Goal: Task Accomplishment & Management: Use online tool/utility

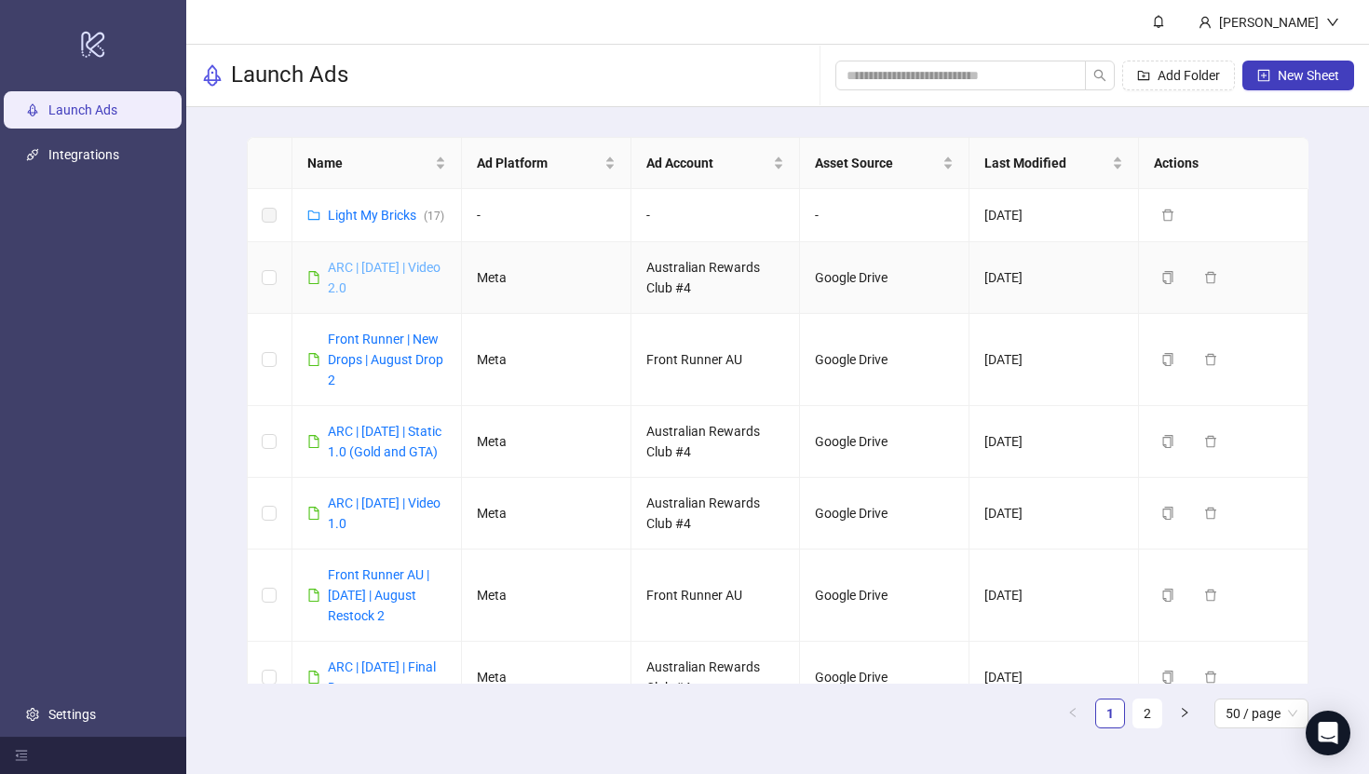
click at [402, 269] on link "ARC | [DATE] | Video 2.0" at bounding box center [384, 277] width 113 height 35
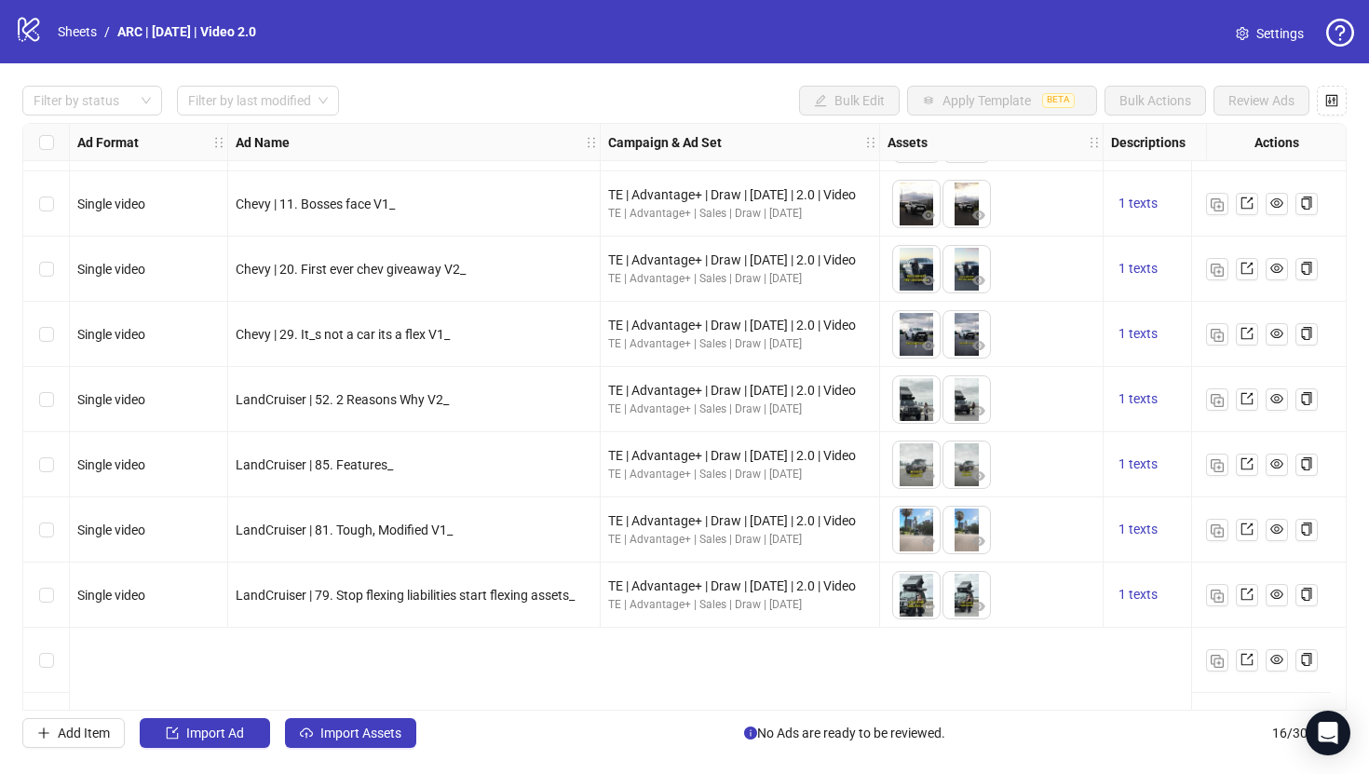
scroll to position [502, 0]
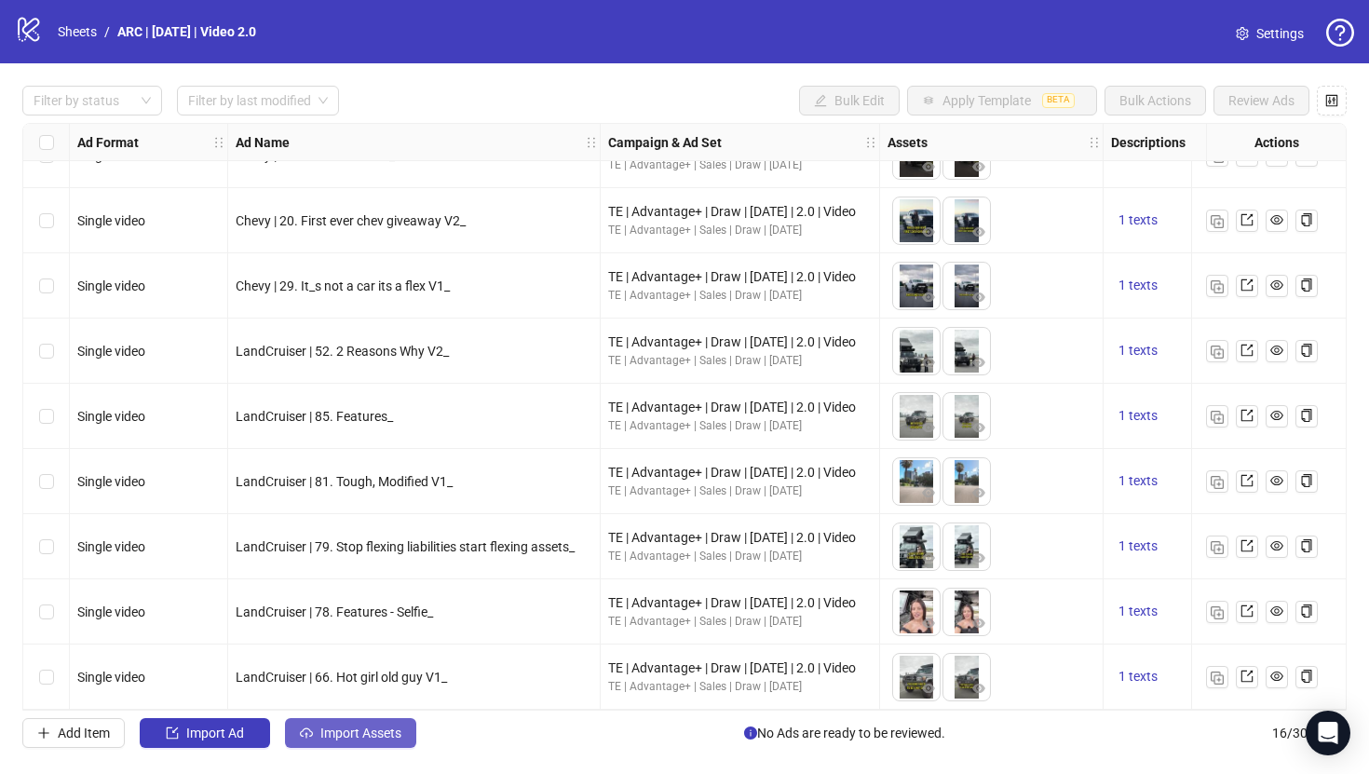
click at [391, 732] on span "Import Assets" at bounding box center [360, 732] width 81 height 15
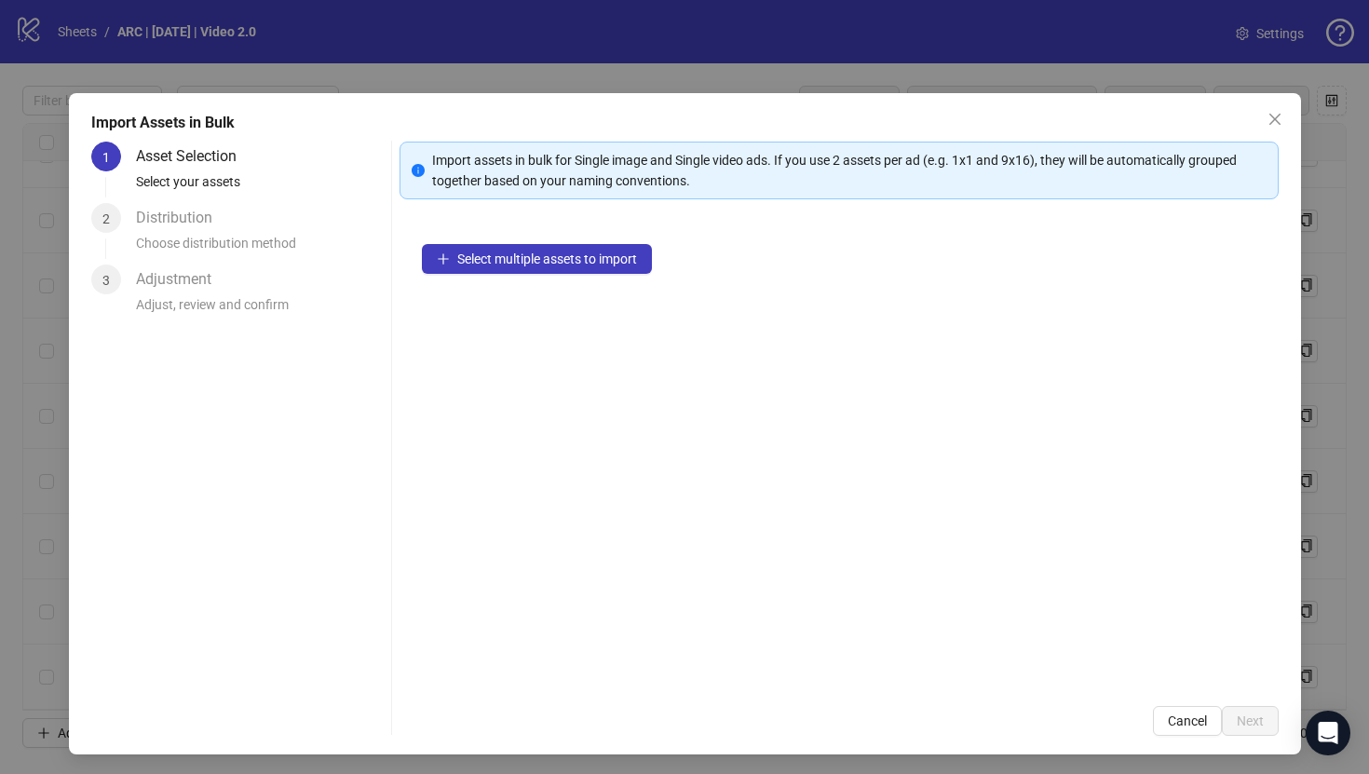
drag, startPoint x: 614, startPoint y: 113, endPoint x: 339, endPoint y: 132, distance: 276.3
click at [339, 132] on div "Import Assets in Bulk" at bounding box center [684, 123] width 1187 height 22
click at [654, 350] on div "Select multiple assets to import" at bounding box center [838, 453] width 879 height 462
click at [1276, 116] on icon "close" at bounding box center [1273, 119] width 11 height 11
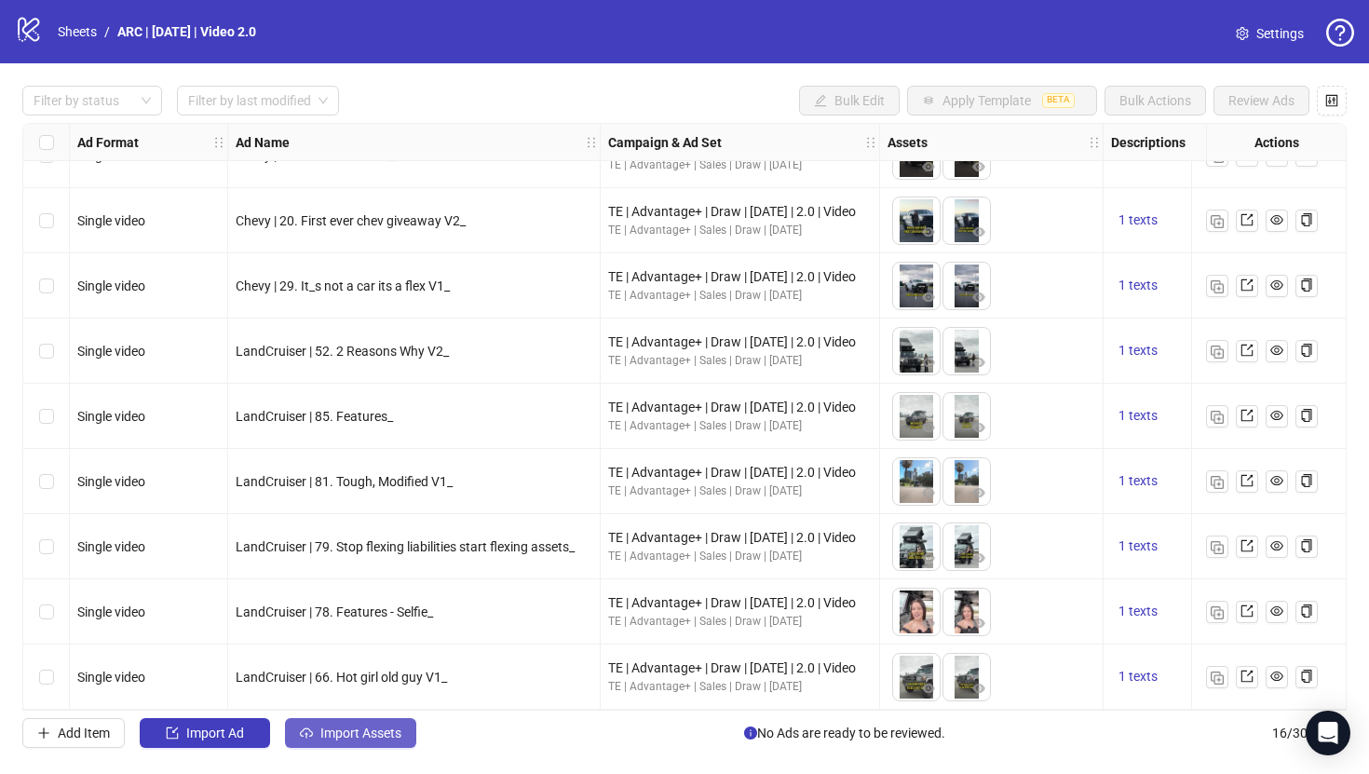
click at [371, 739] on span "Import Assets" at bounding box center [360, 732] width 81 height 15
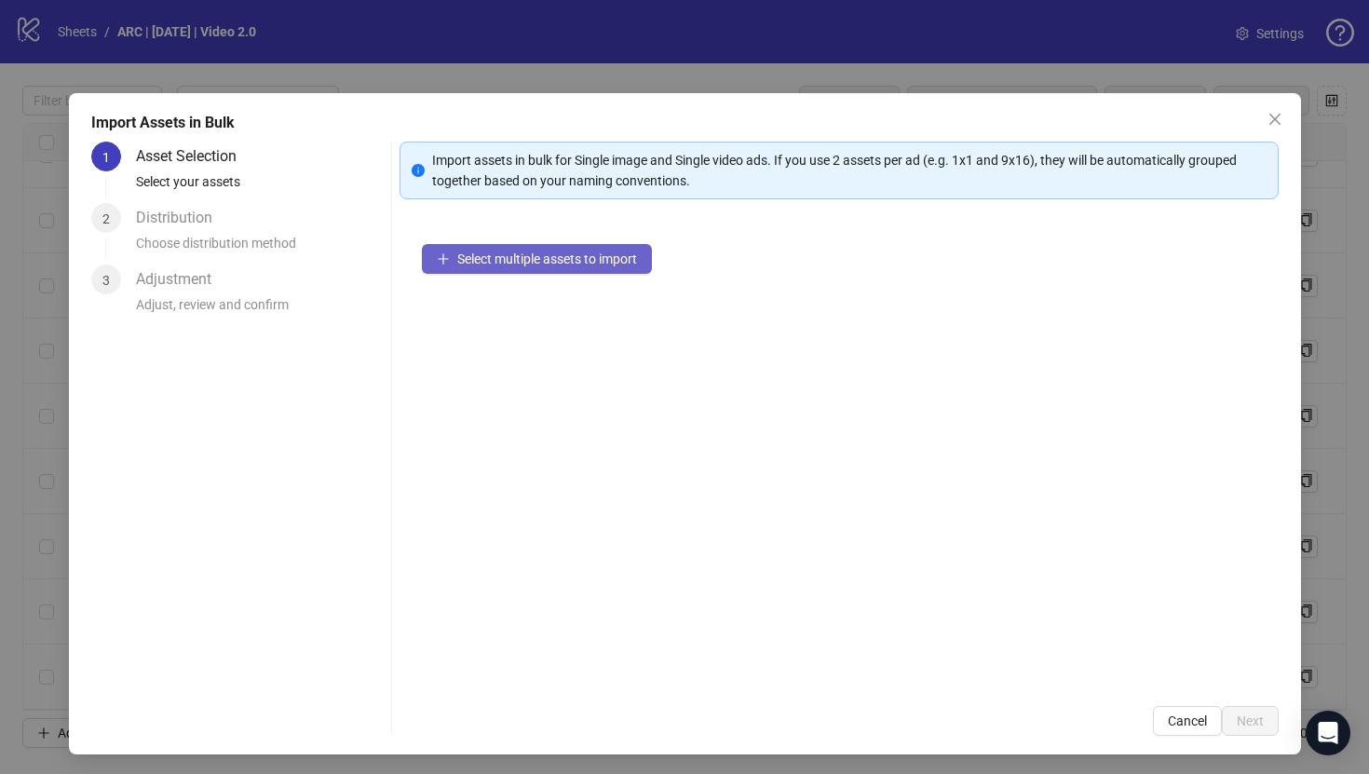
click at [530, 262] on span "Select multiple assets to import" at bounding box center [547, 258] width 180 height 15
click at [576, 262] on span "Select multiple assets to import" at bounding box center [547, 258] width 180 height 15
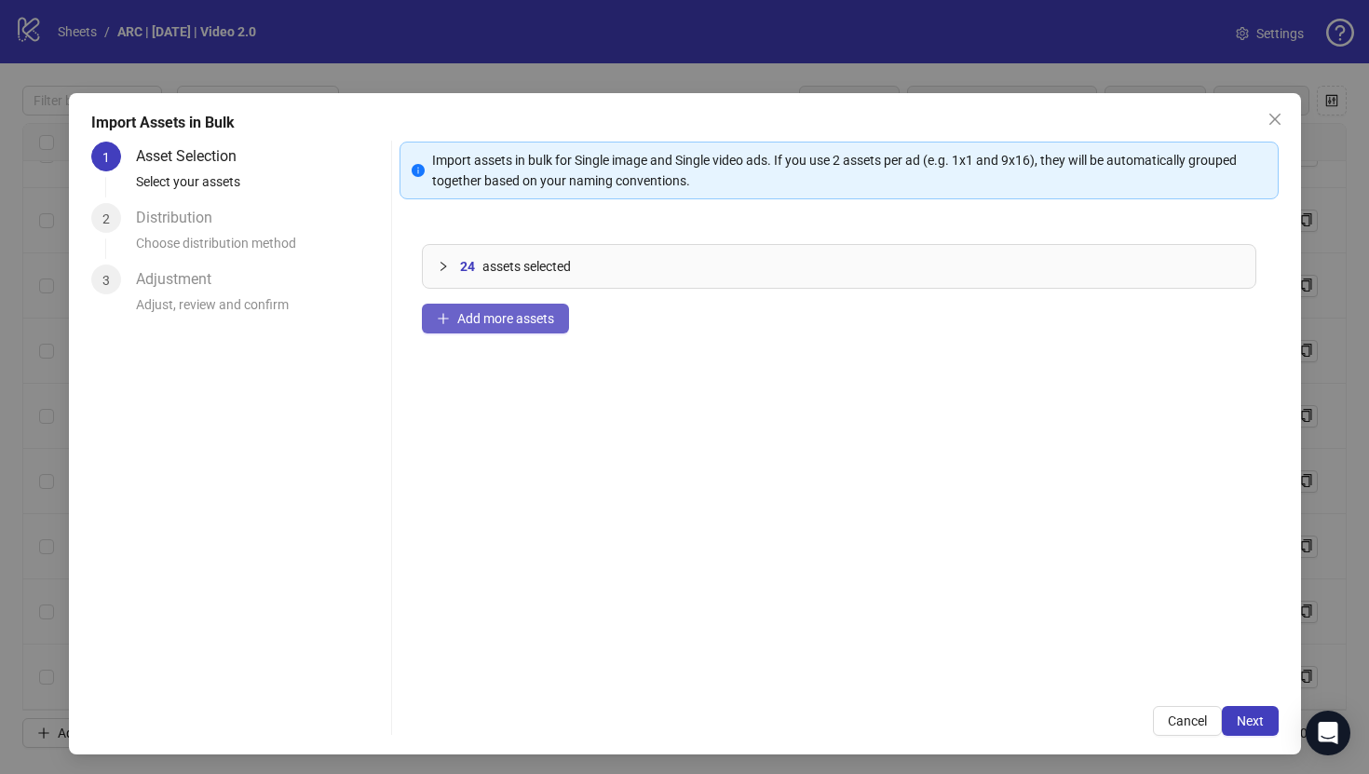
click at [509, 317] on span "Add more assets" at bounding box center [505, 318] width 97 height 15
click at [1261, 722] on span "Next" at bounding box center [1249, 720] width 27 height 15
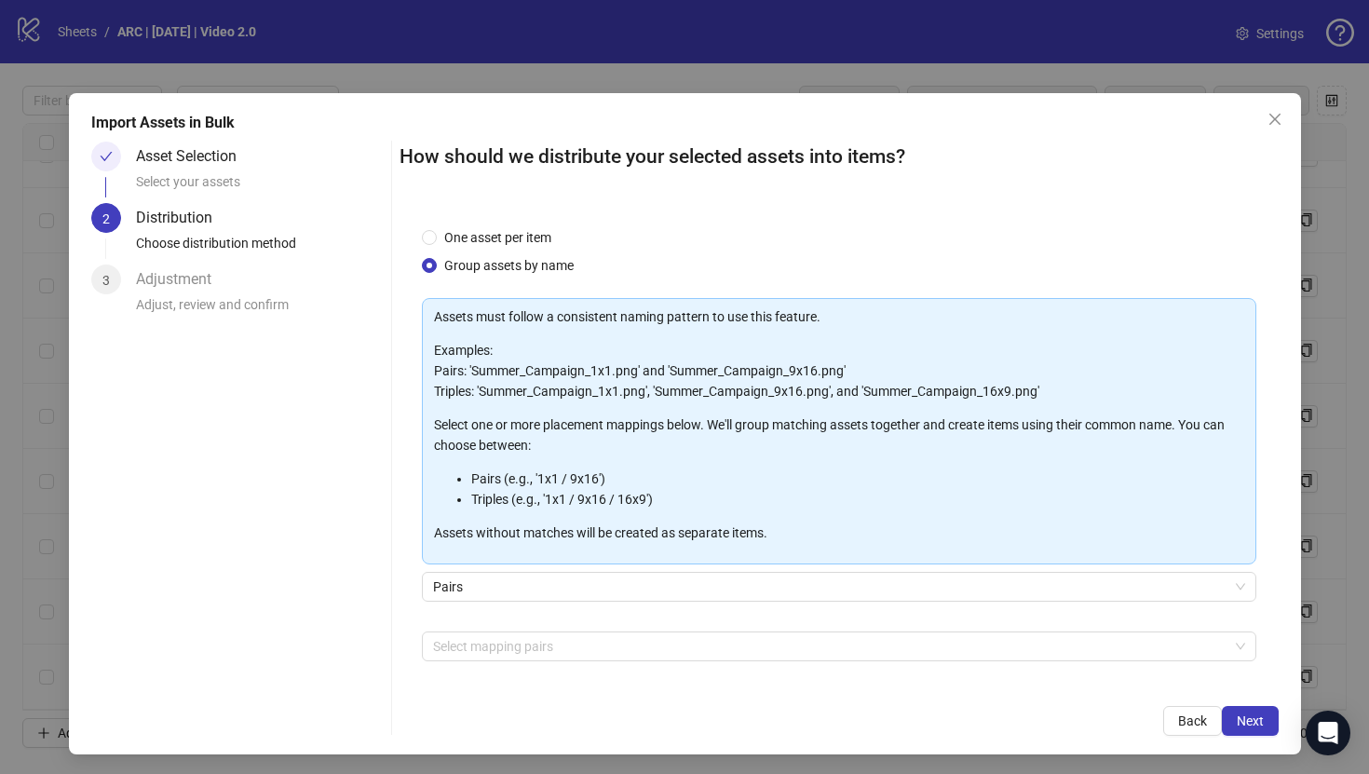
scroll to position [66, 0]
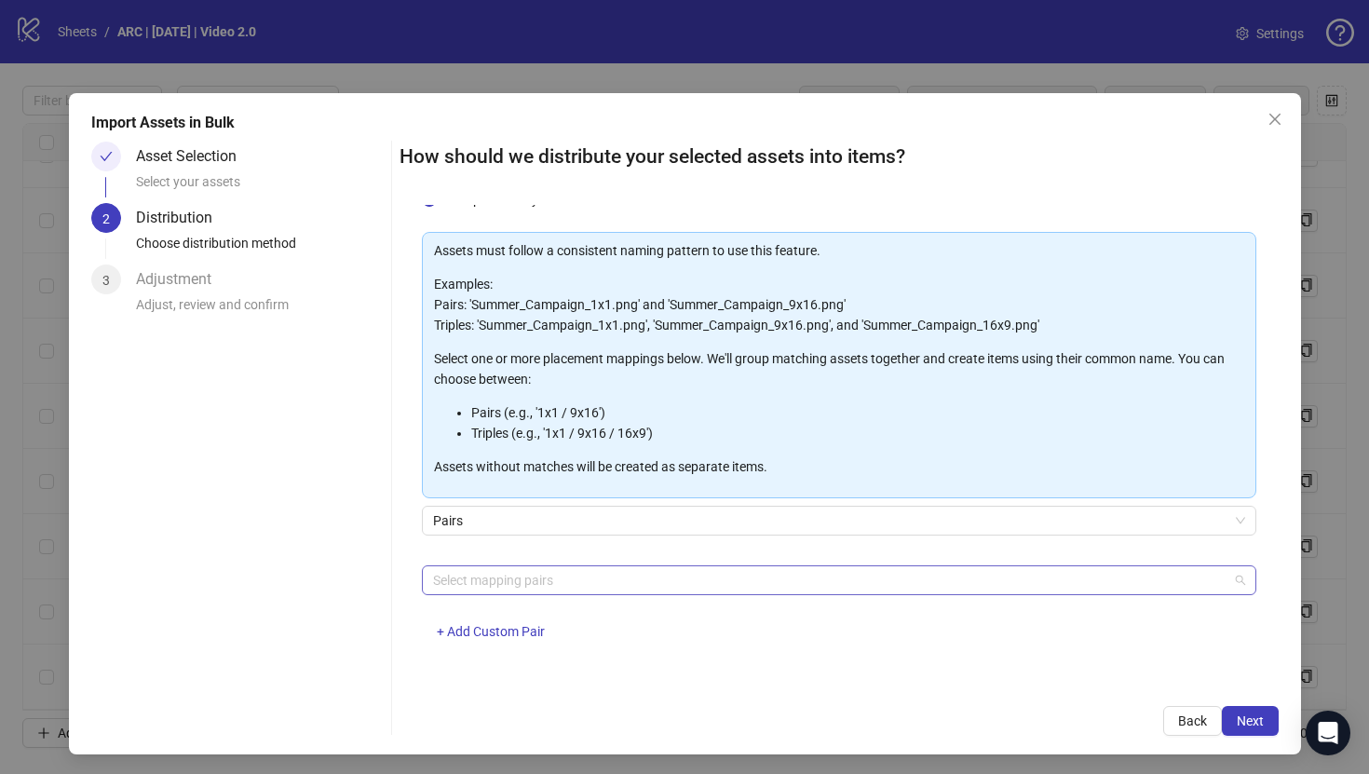
click at [570, 576] on div at bounding box center [828, 580] width 807 height 26
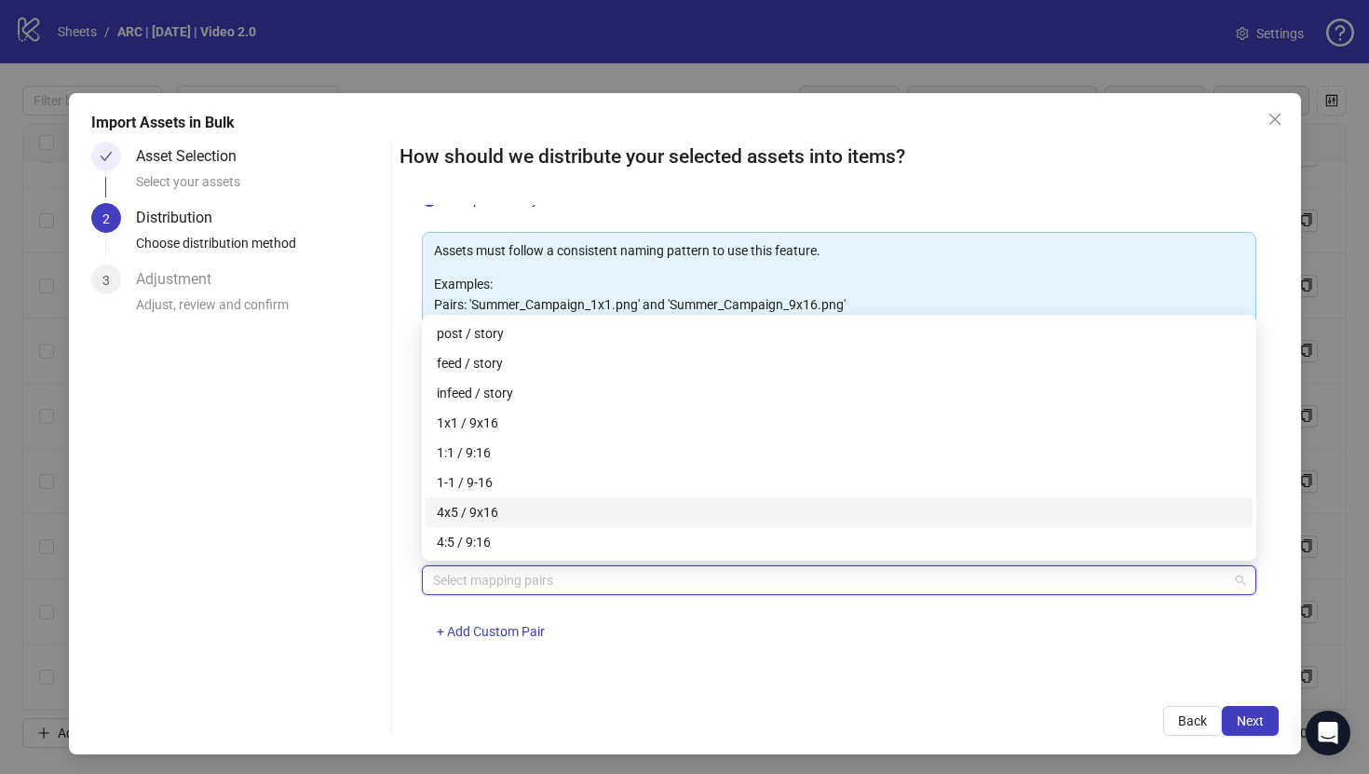
click at [520, 510] on div "4x5 / 9x16" at bounding box center [839, 512] width 804 height 20
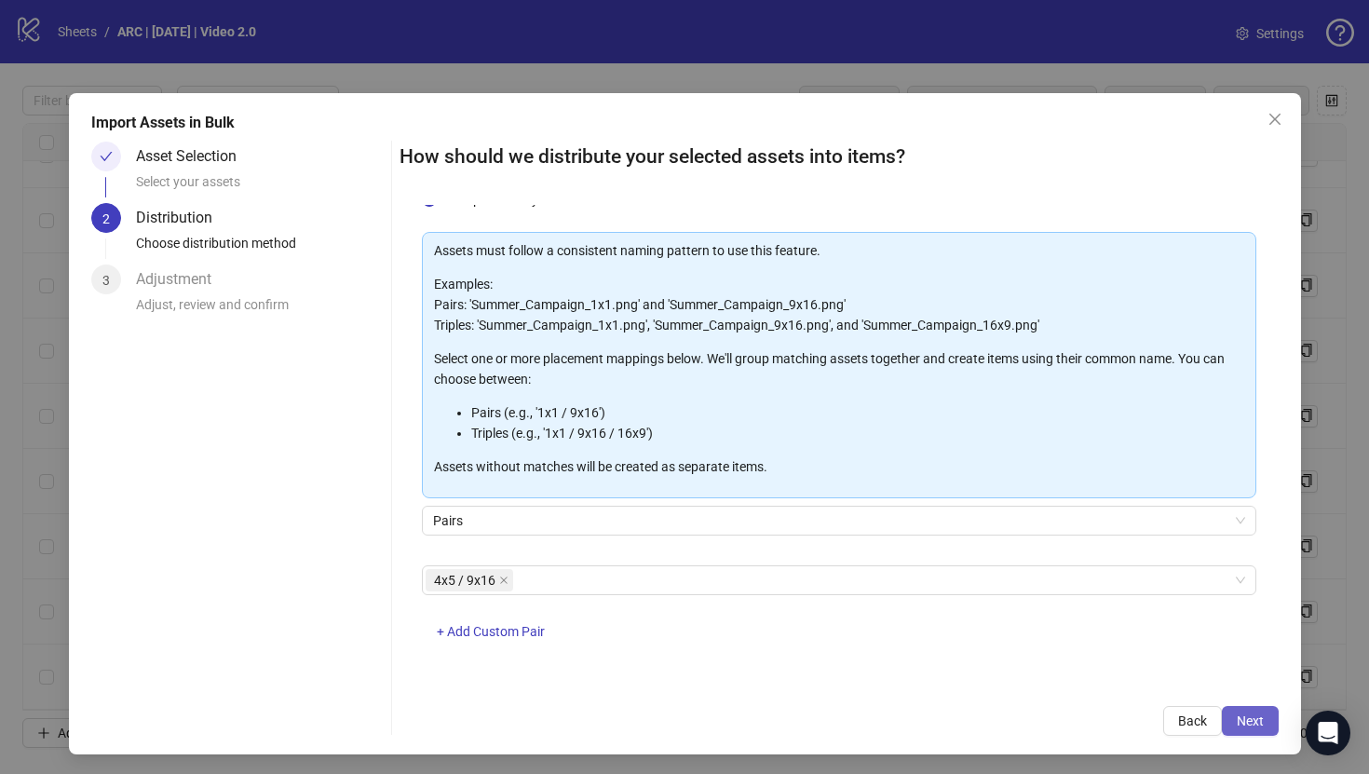
click at [1254, 720] on span "Next" at bounding box center [1249, 720] width 27 height 15
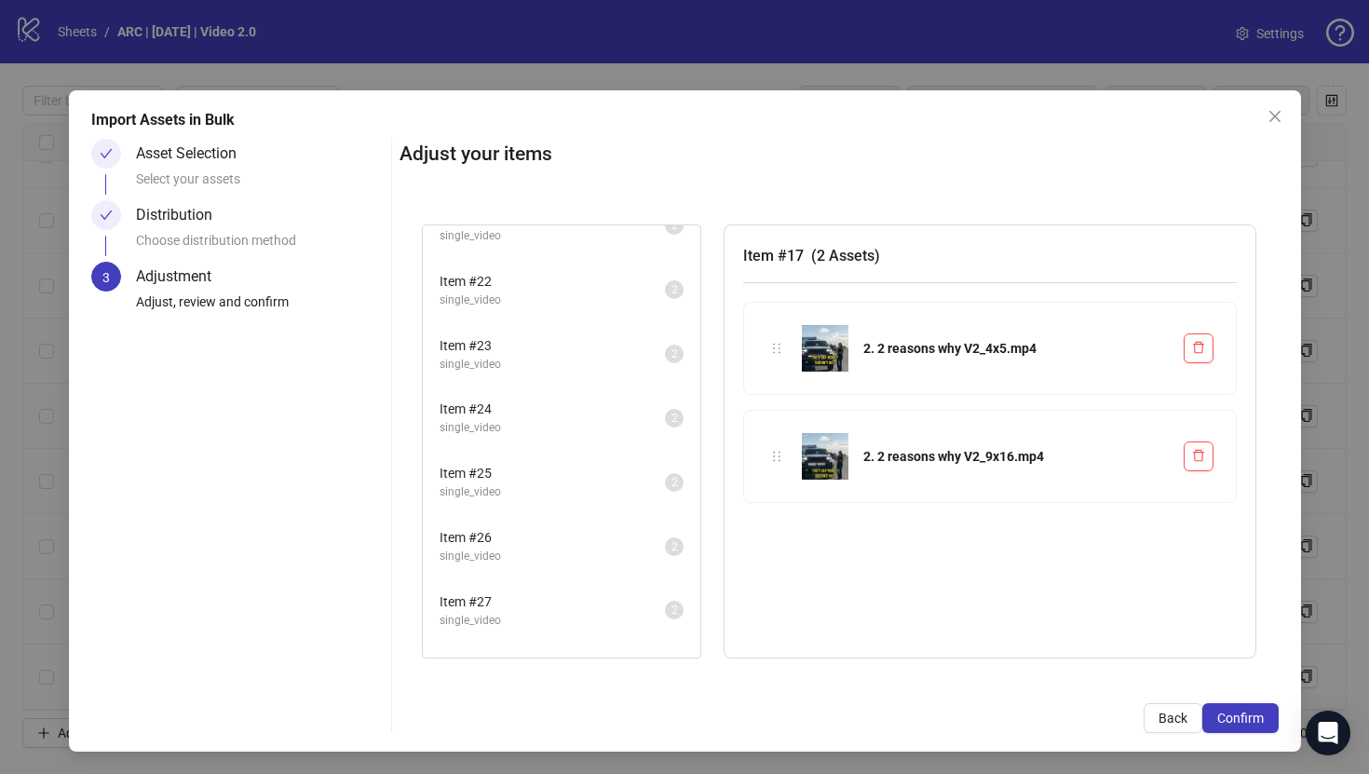
scroll to position [0, 0]
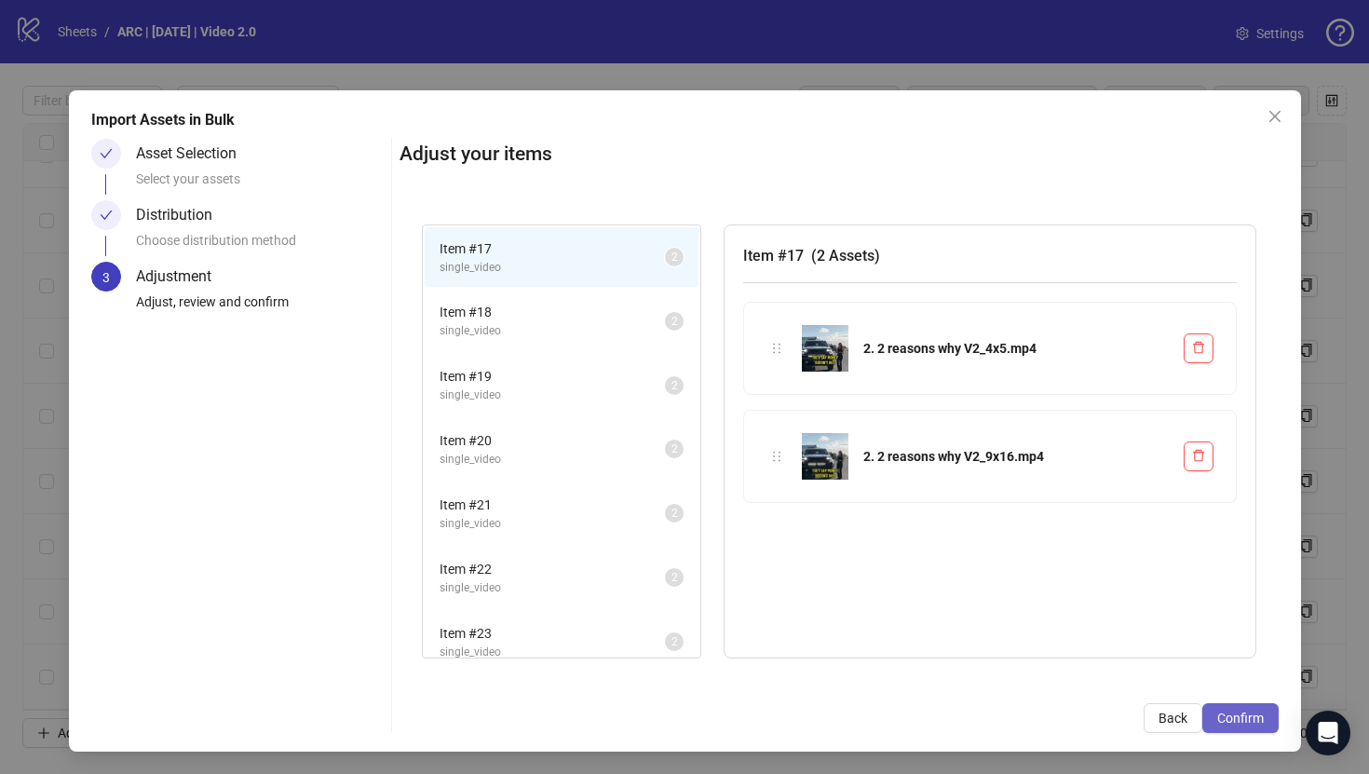
click at [1260, 719] on span "Confirm" at bounding box center [1240, 717] width 47 height 15
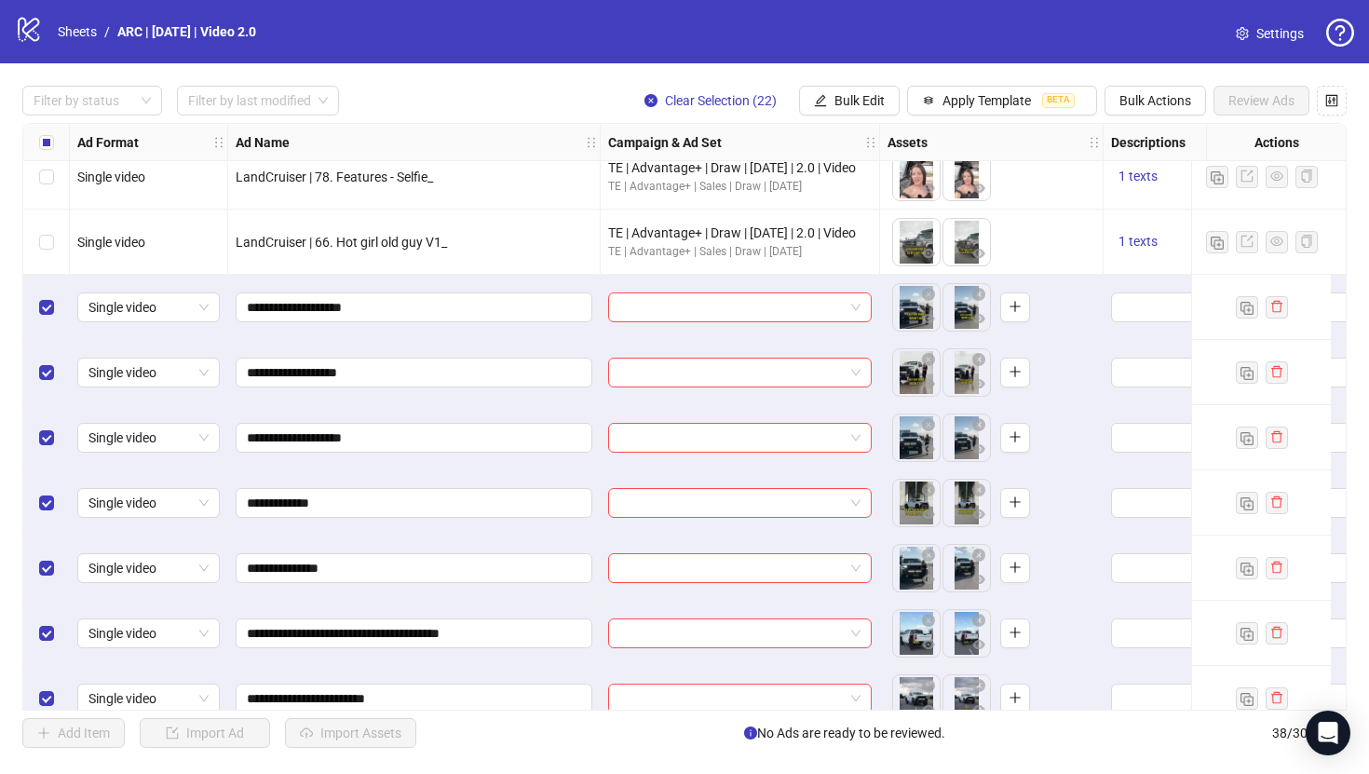
scroll to position [933, 0]
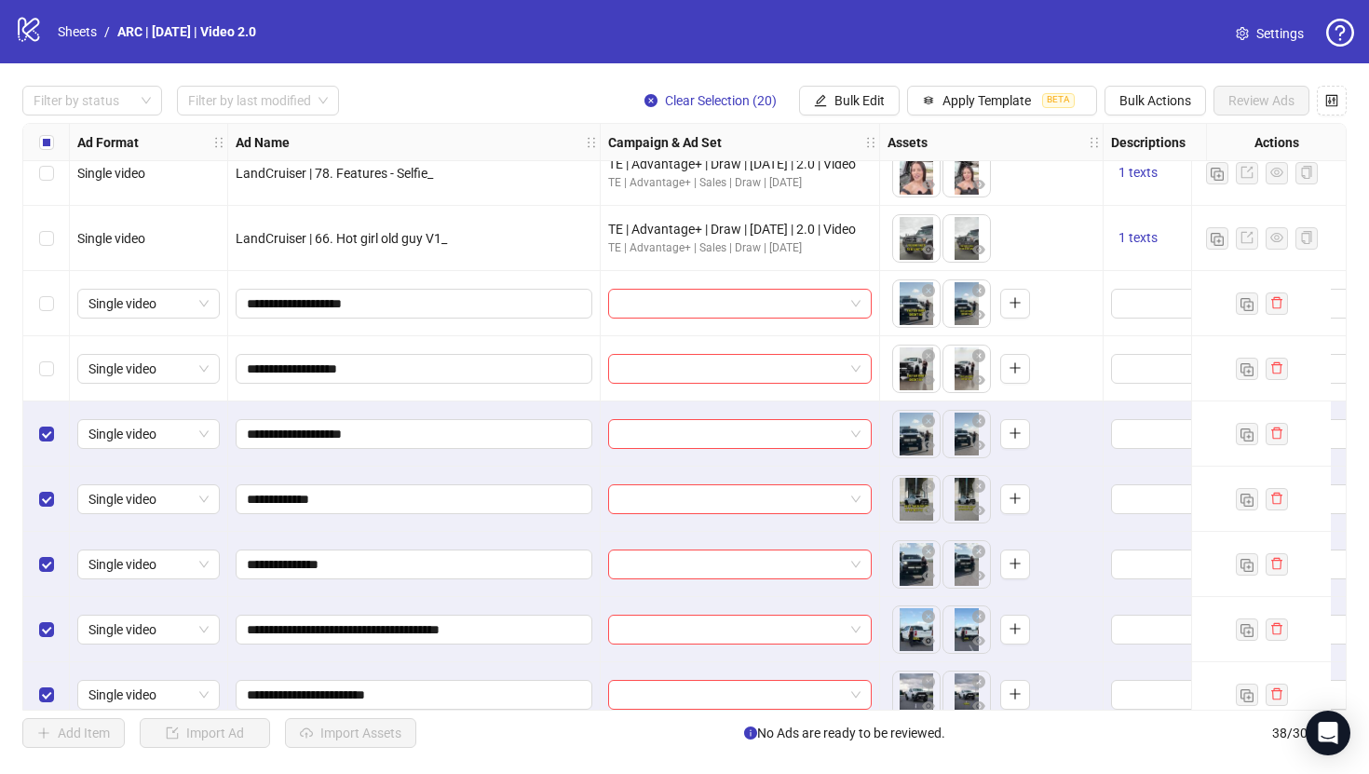
click at [49, 419] on div "Select row 19" at bounding box center [46, 433] width 47 height 65
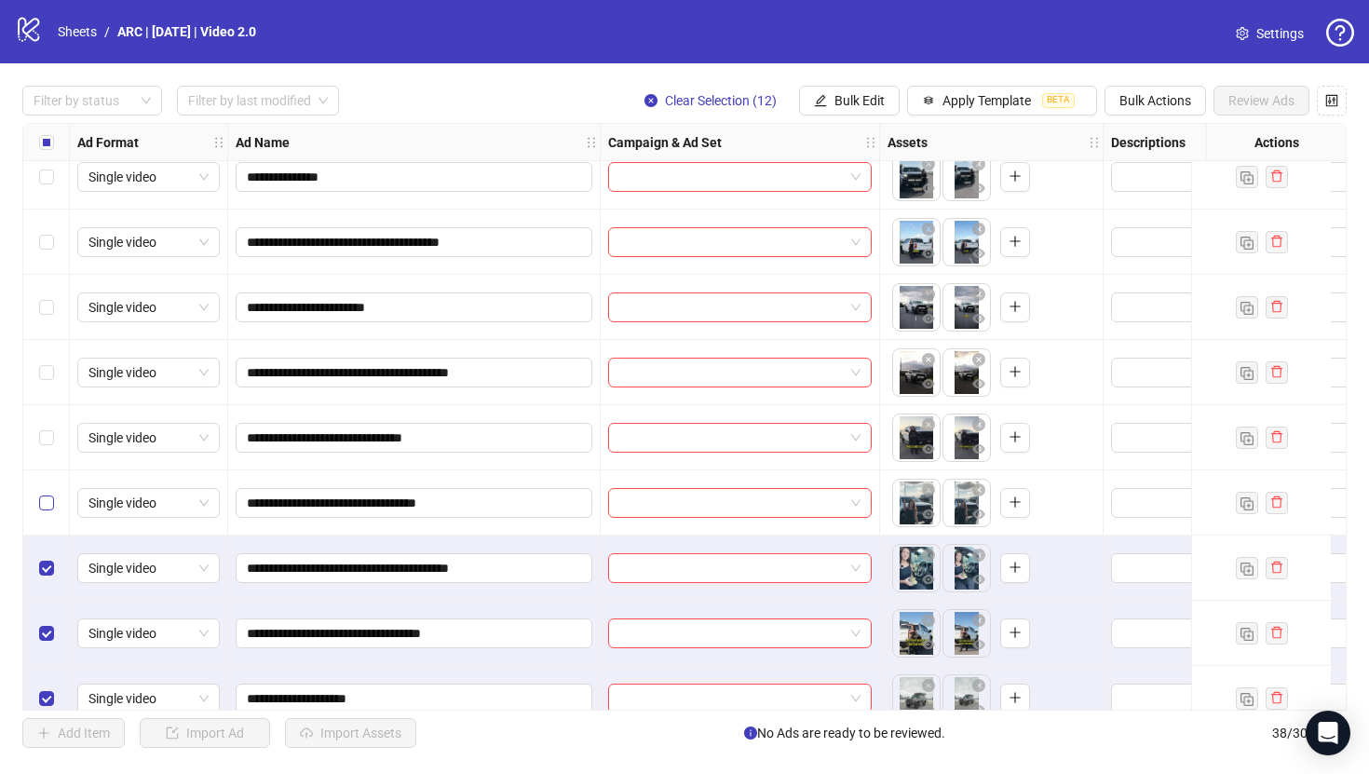
scroll to position [1349, 0]
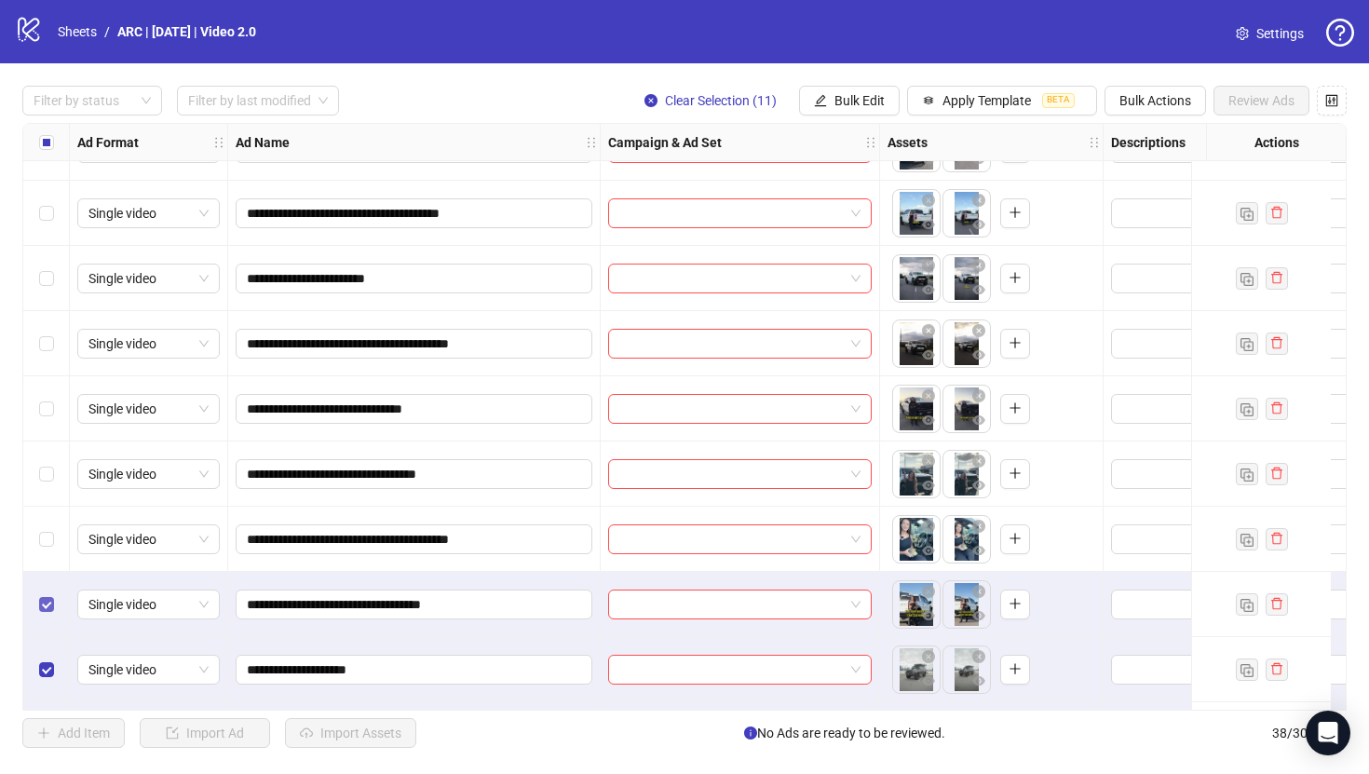
click at [47, 596] on label "Select row 28" at bounding box center [46, 604] width 15 height 20
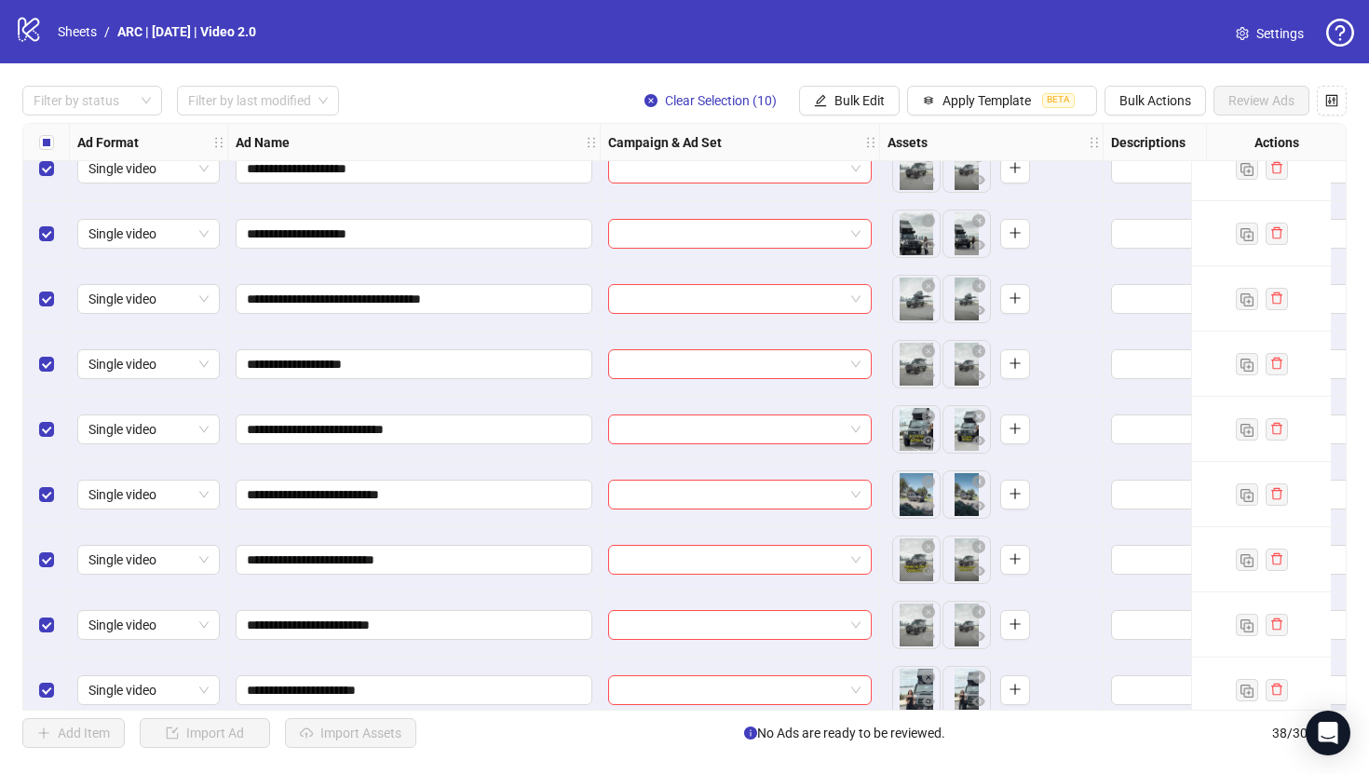
scroll to position [1936, 0]
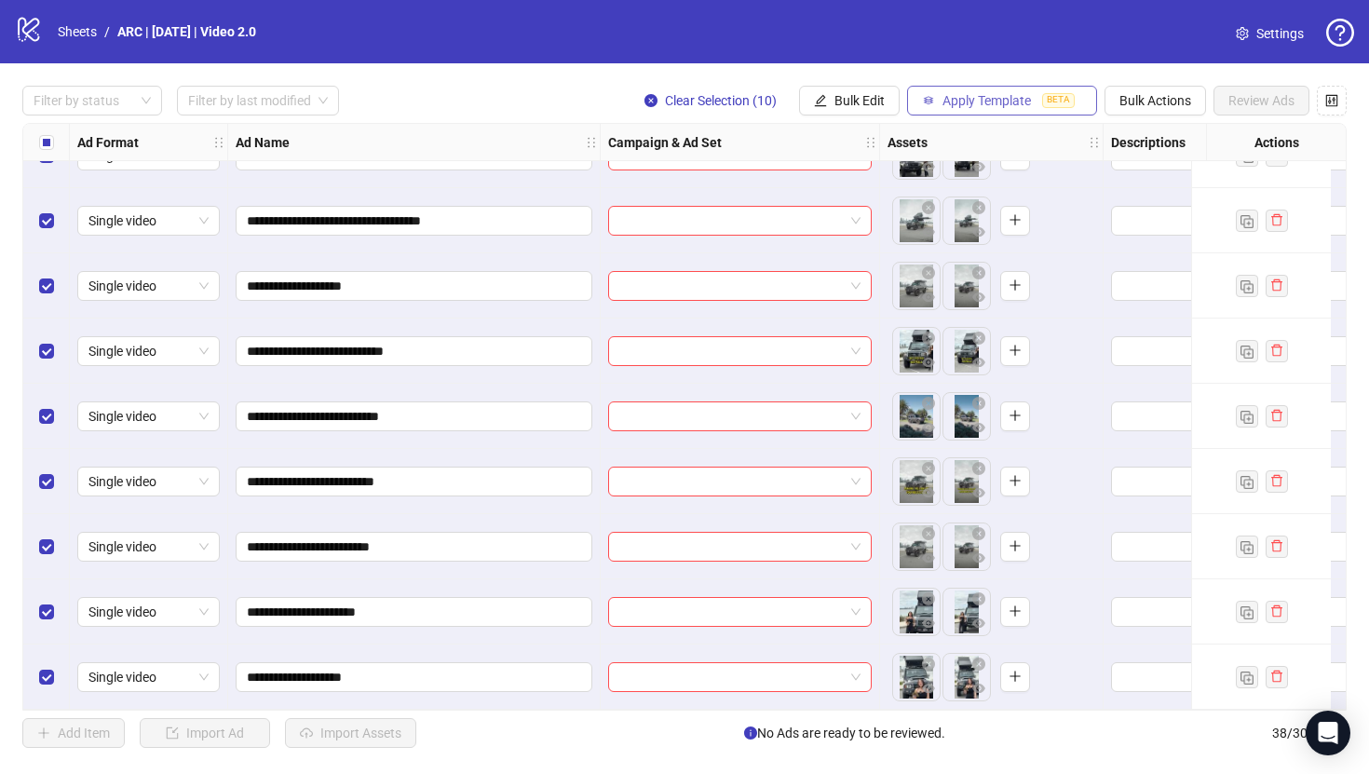
click at [1016, 101] on span "Apply Template" at bounding box center [986, 100] width 88 height 15
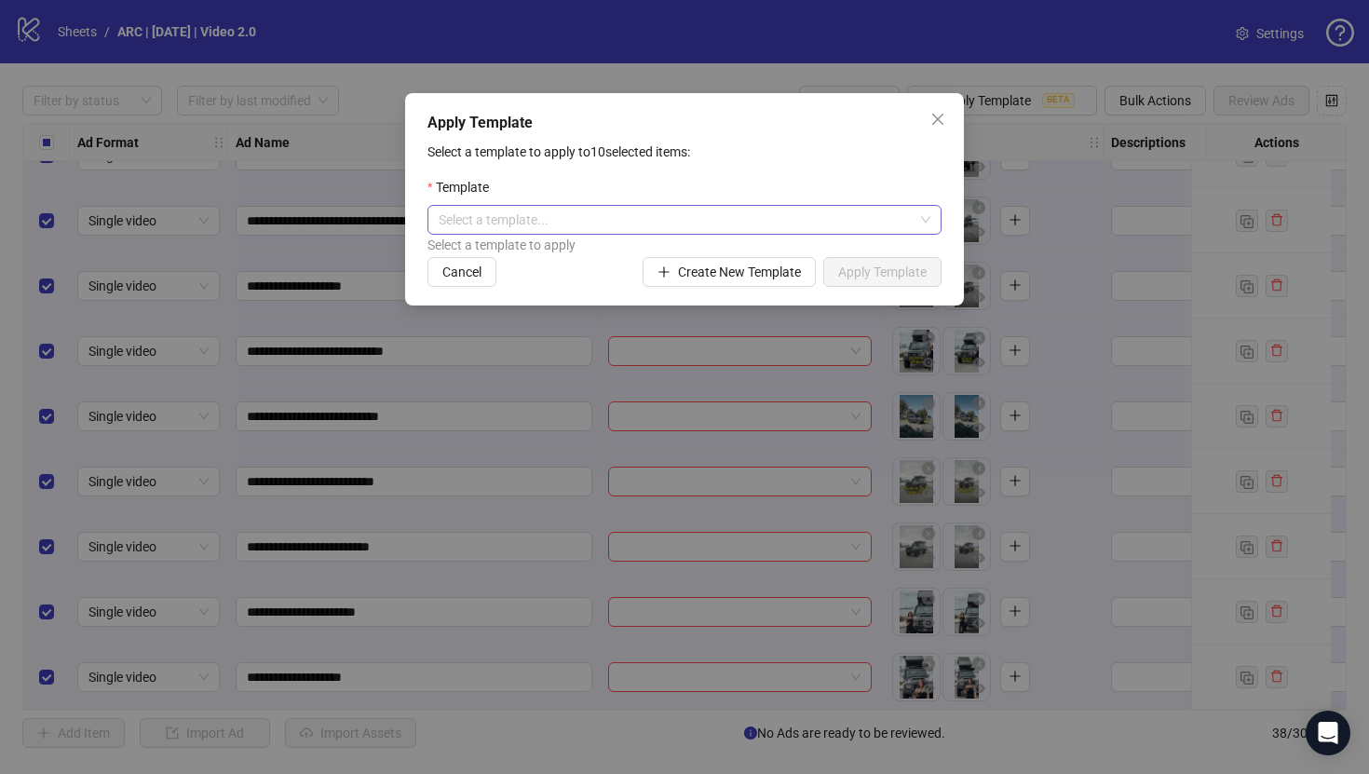
click at [859, 216] on input "search" at bounding box center [675, 220] width 475 height 28
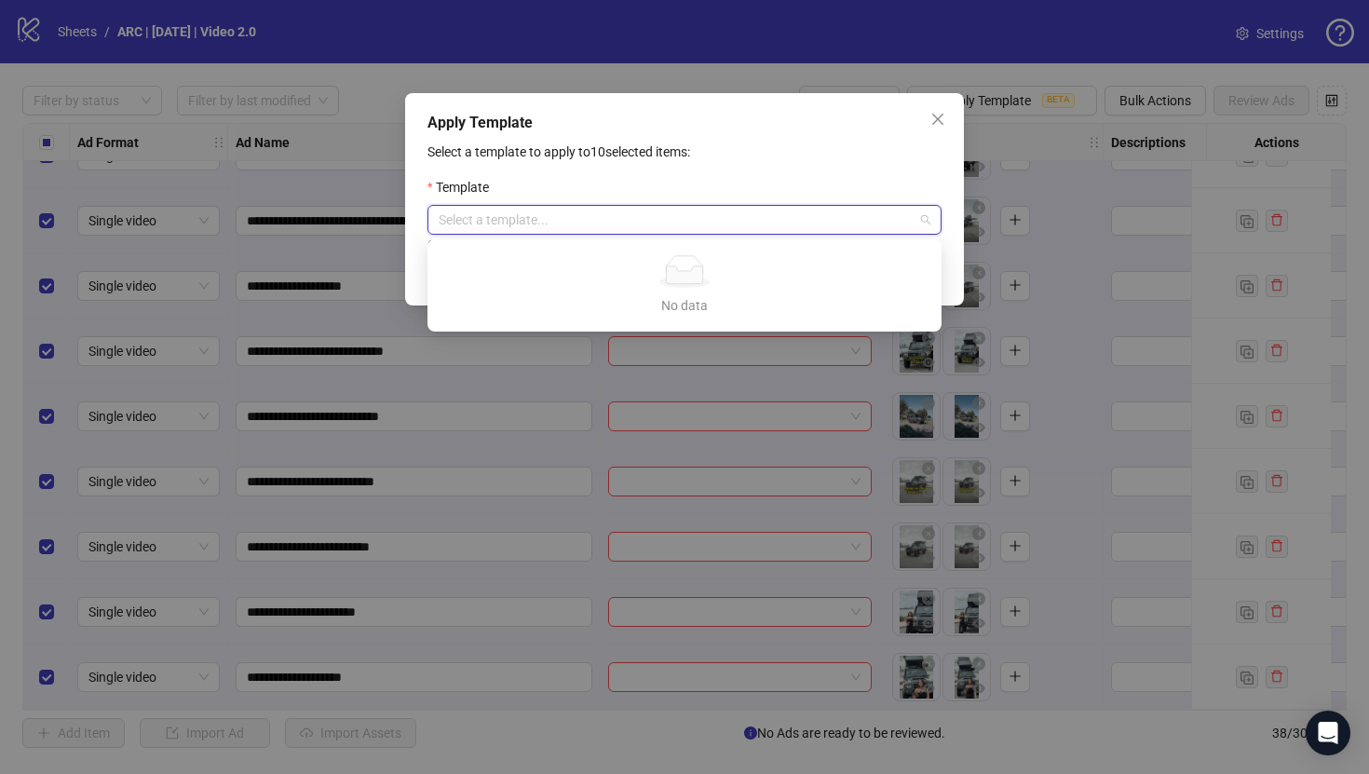
click at [856, 155] on p "Select a template to apply to 10 selected items:" at bounding box center [684, 152] width 514 height 20
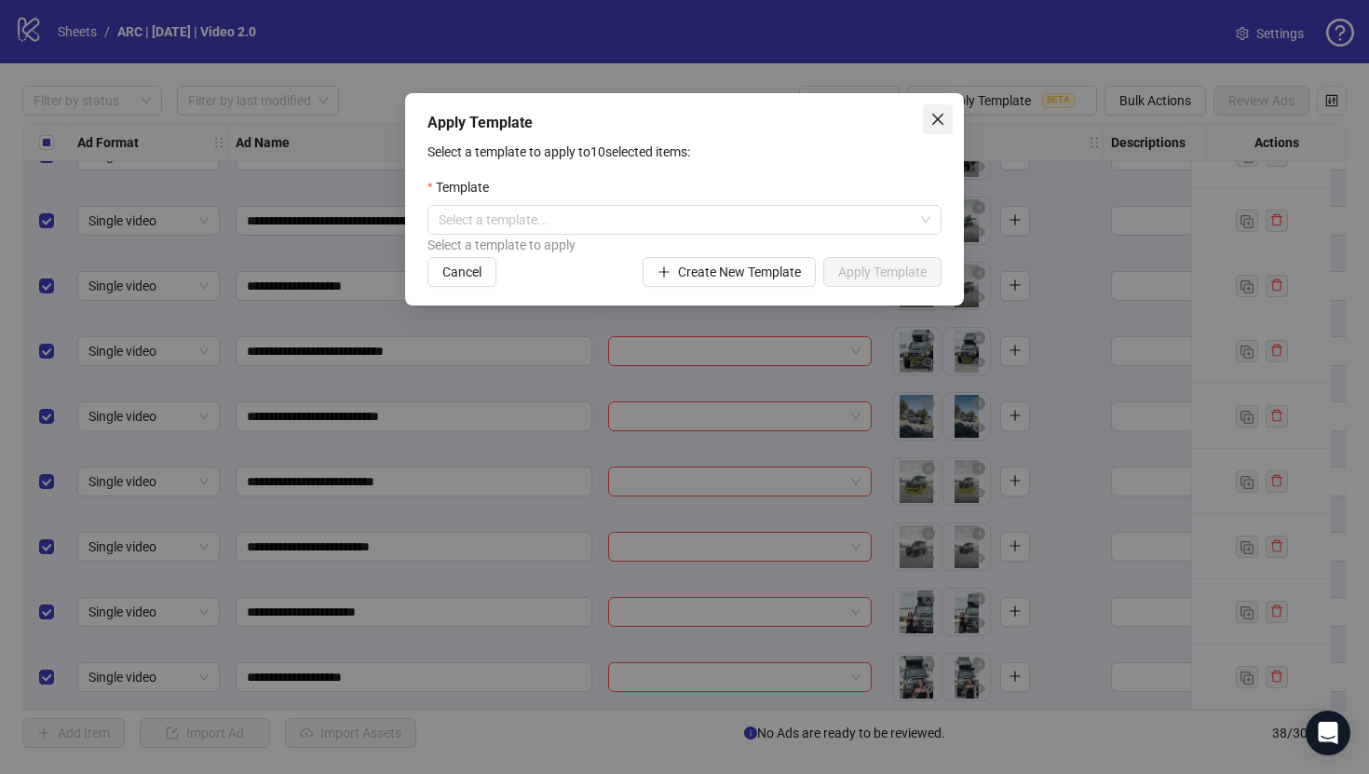
click at [942, 123] on icon "close" at bounding box center [937, 119] width 15 height 15
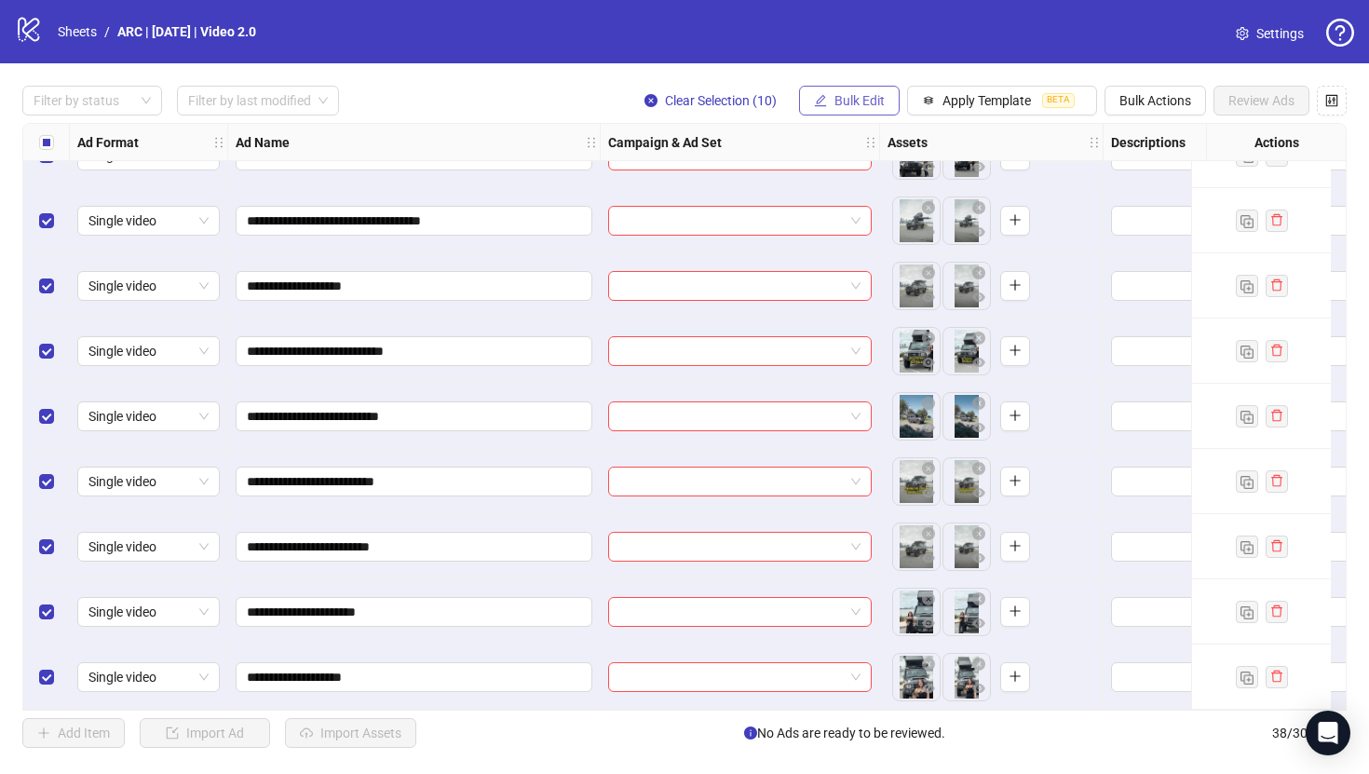
click at [859, 103] on span "Bulk Edit" at bounding box center [859, 100] width 50 height 15
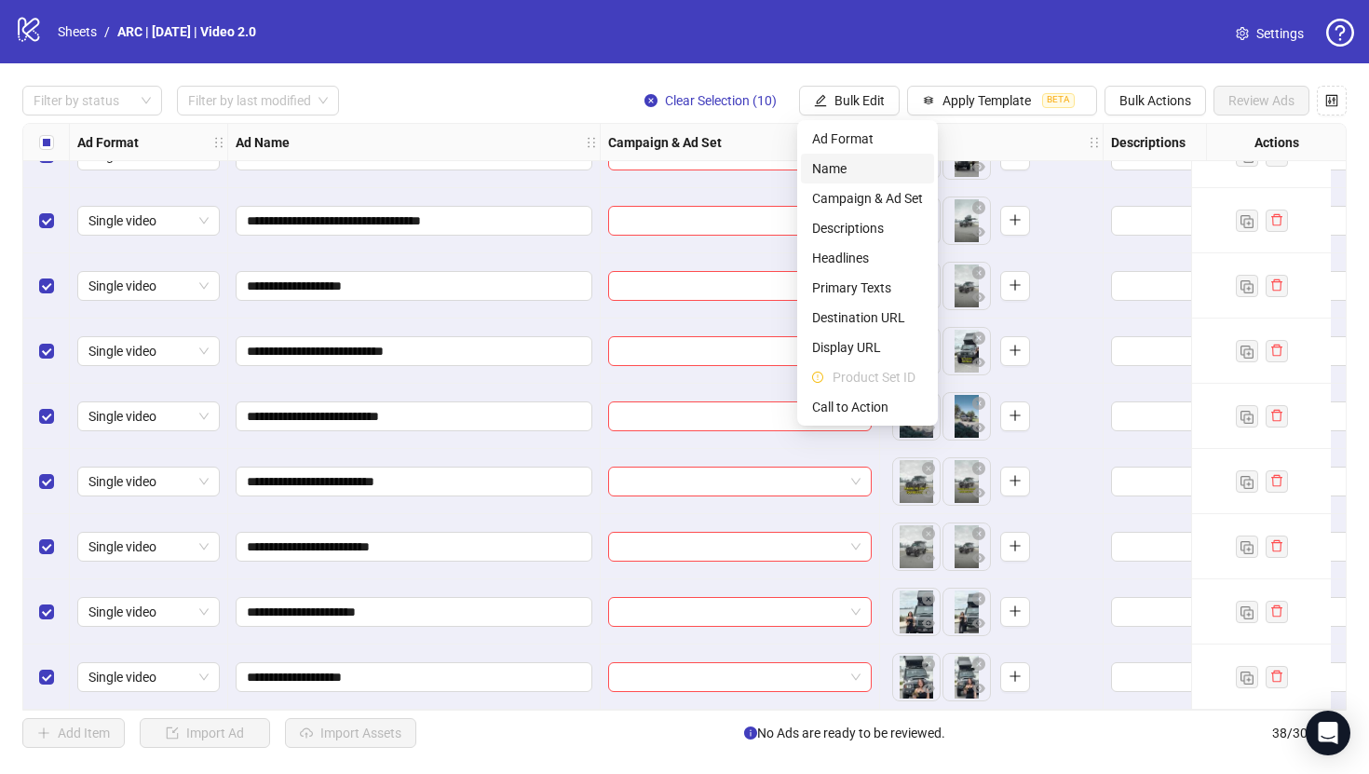
click at [870, 165] on span "Name" at bounding box center [867, 168] width 111 height 20
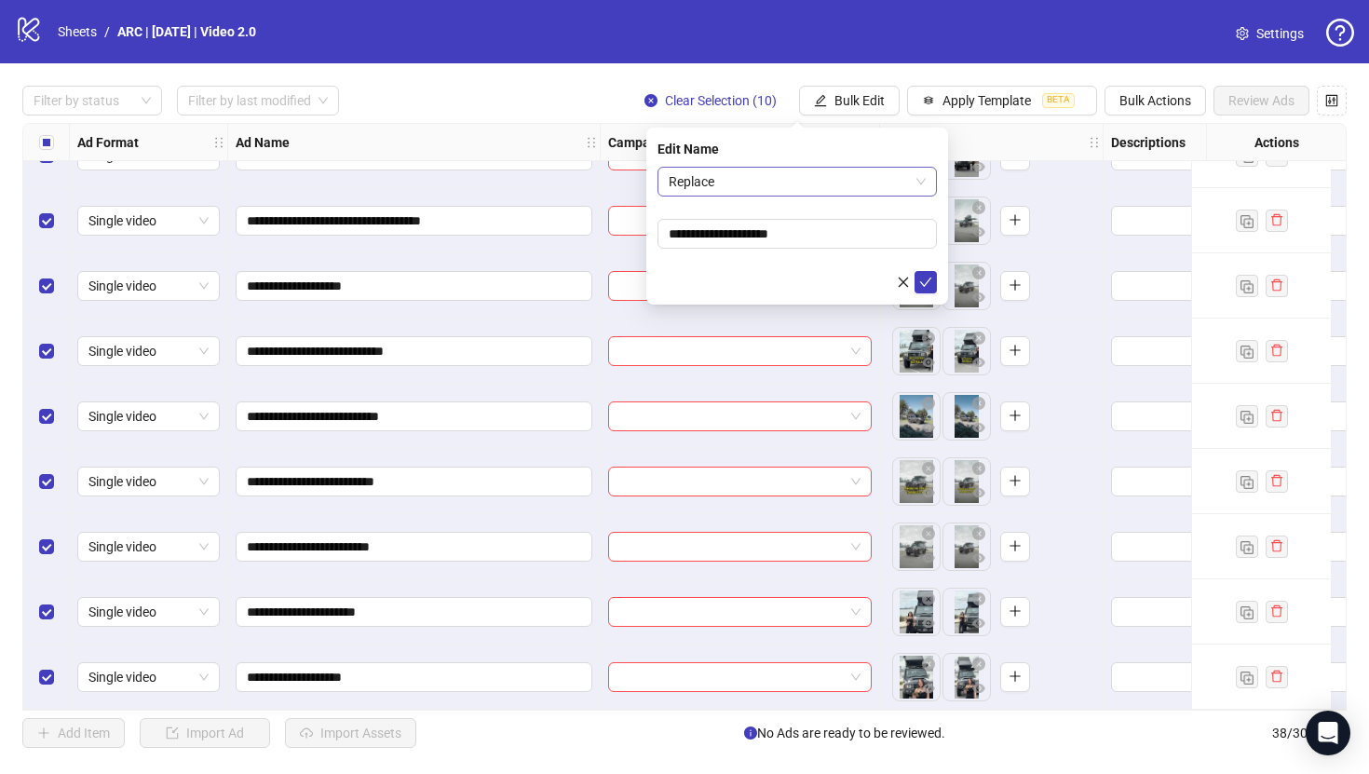
click at [810, 193] on span "Replace" at bounding box center [796, 182] width 257 height 28
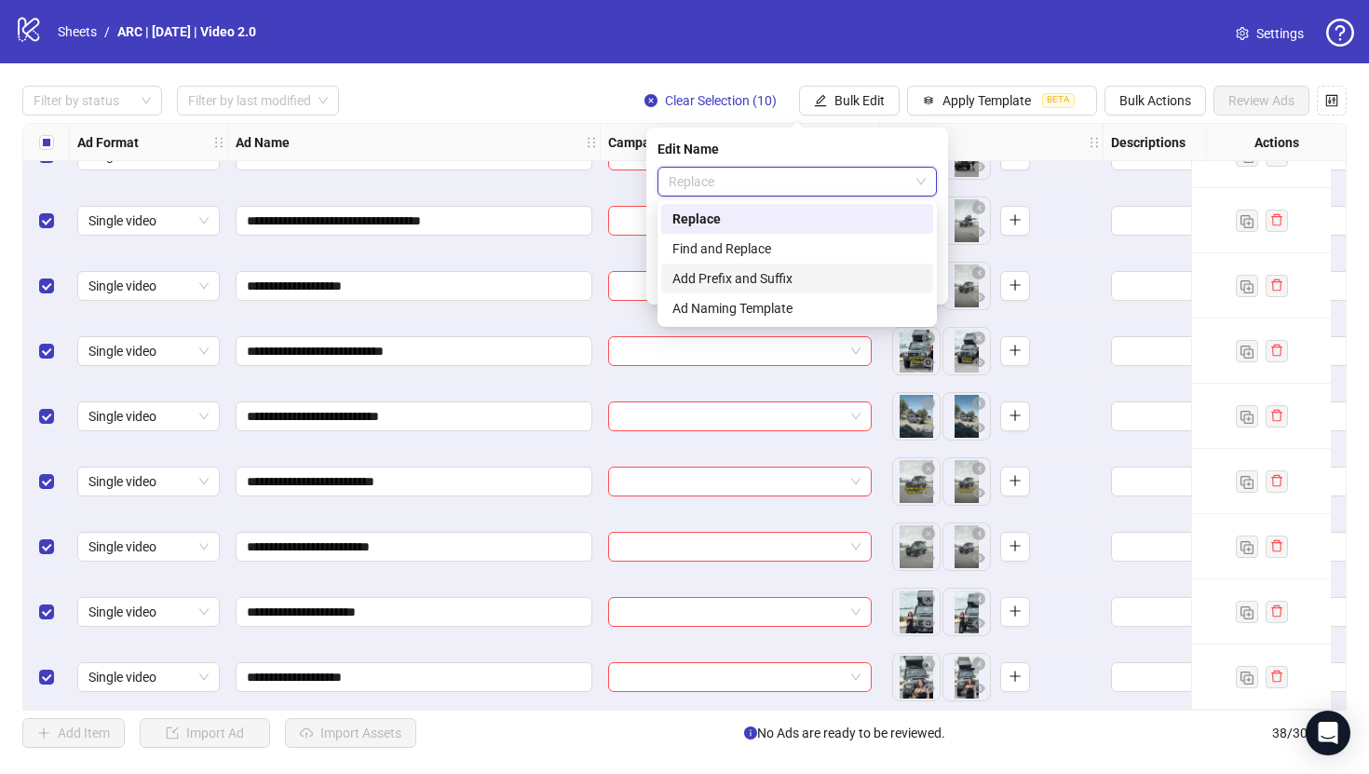
click at [763, 284] on div "Add Prefix and Suffix" at bounding box center [797, 278] width 250 height 20
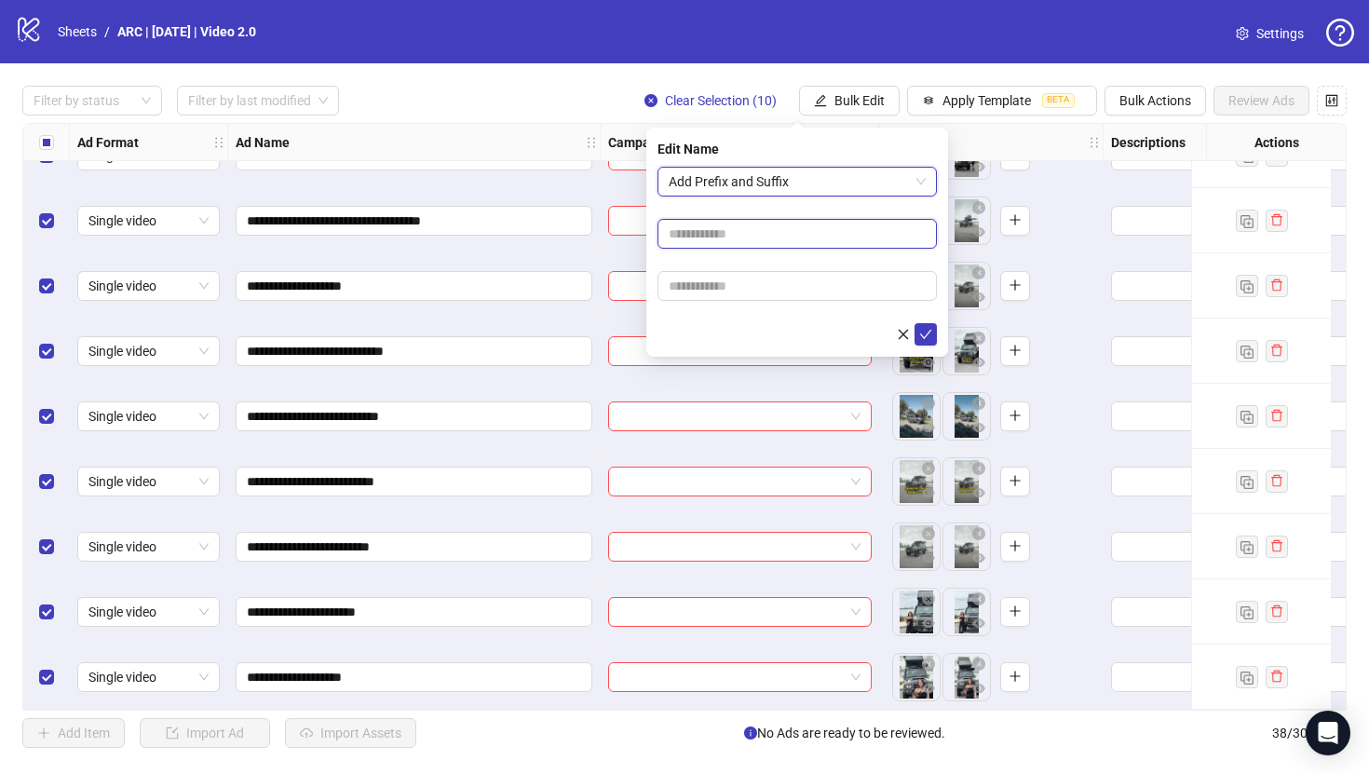
click at [776, 241] on input "text" at bounding box center [796, 234] width 279 height 30
type input "**********"
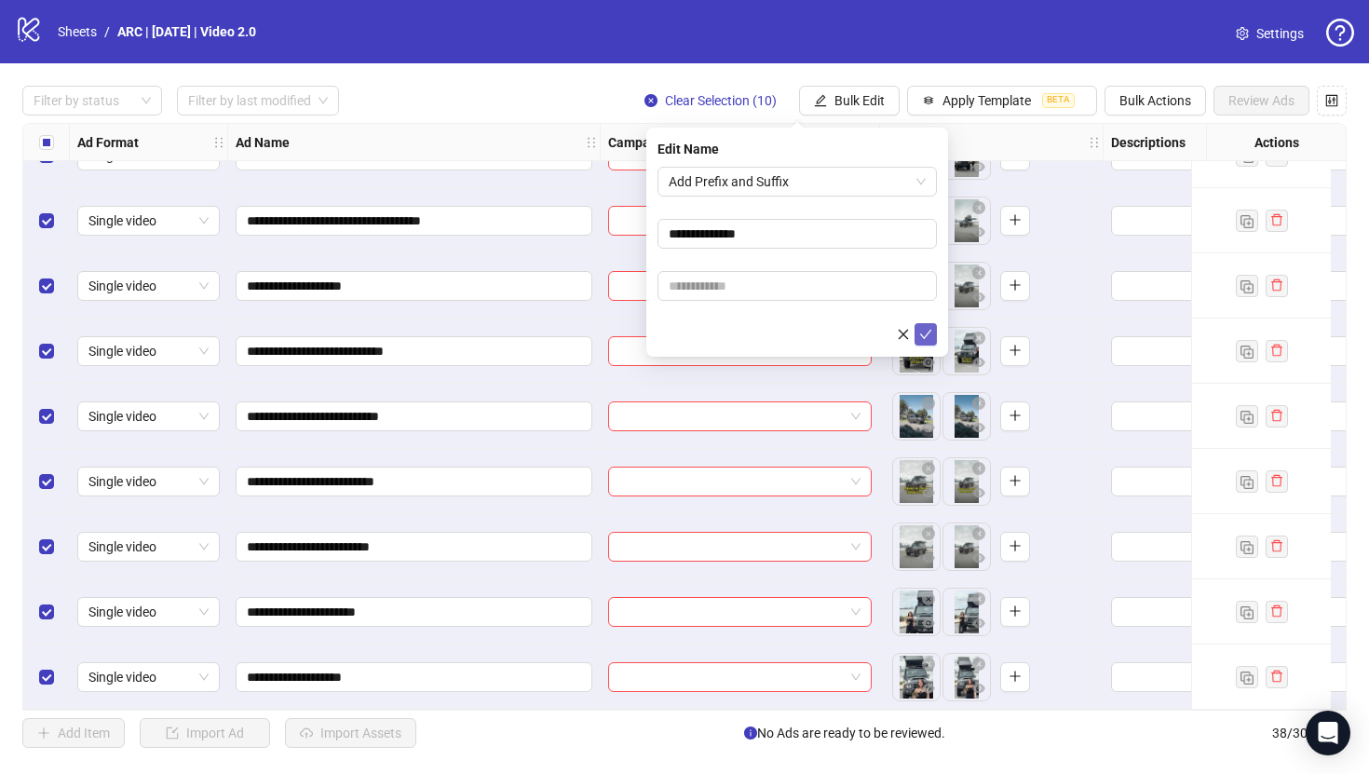
click at [929, 341] on span "submit" at bounding box center [925, 334] width 13 height 15
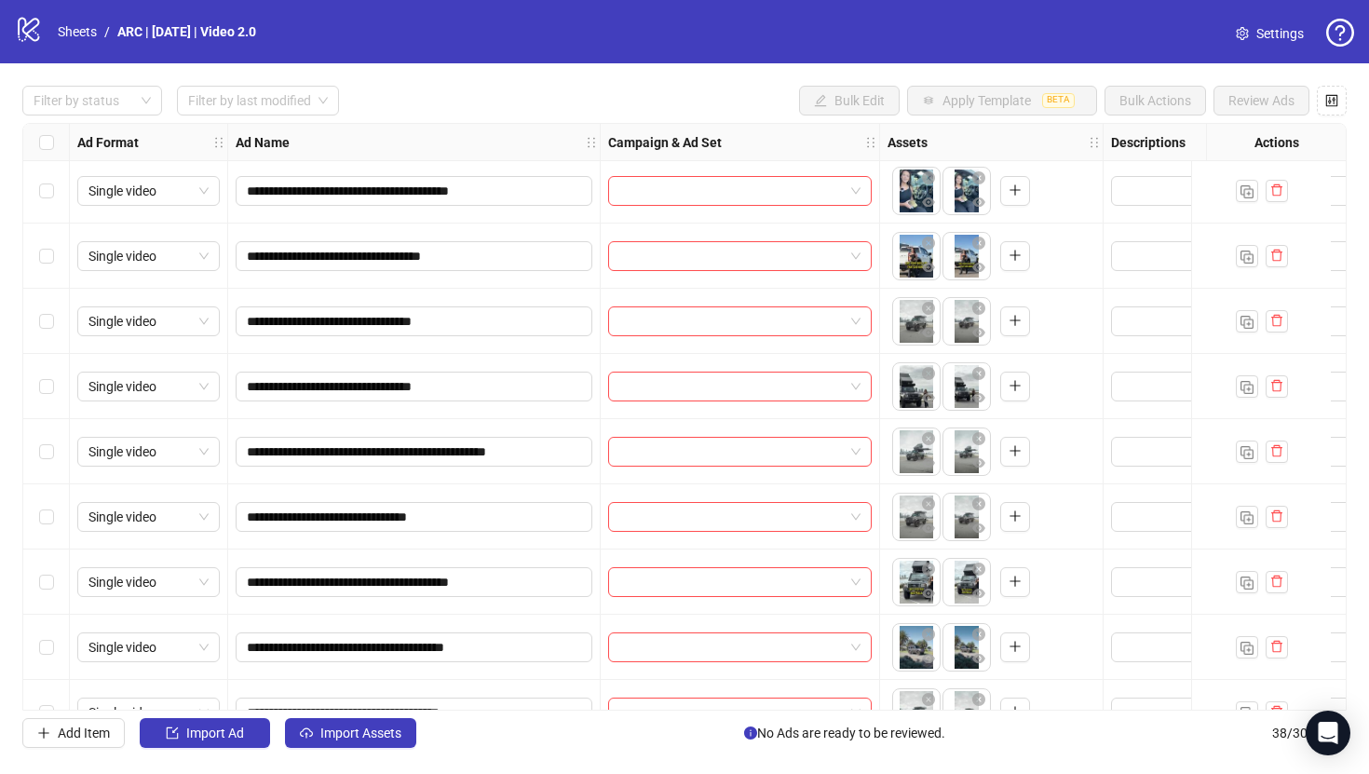
scroll to position [1684, 0]
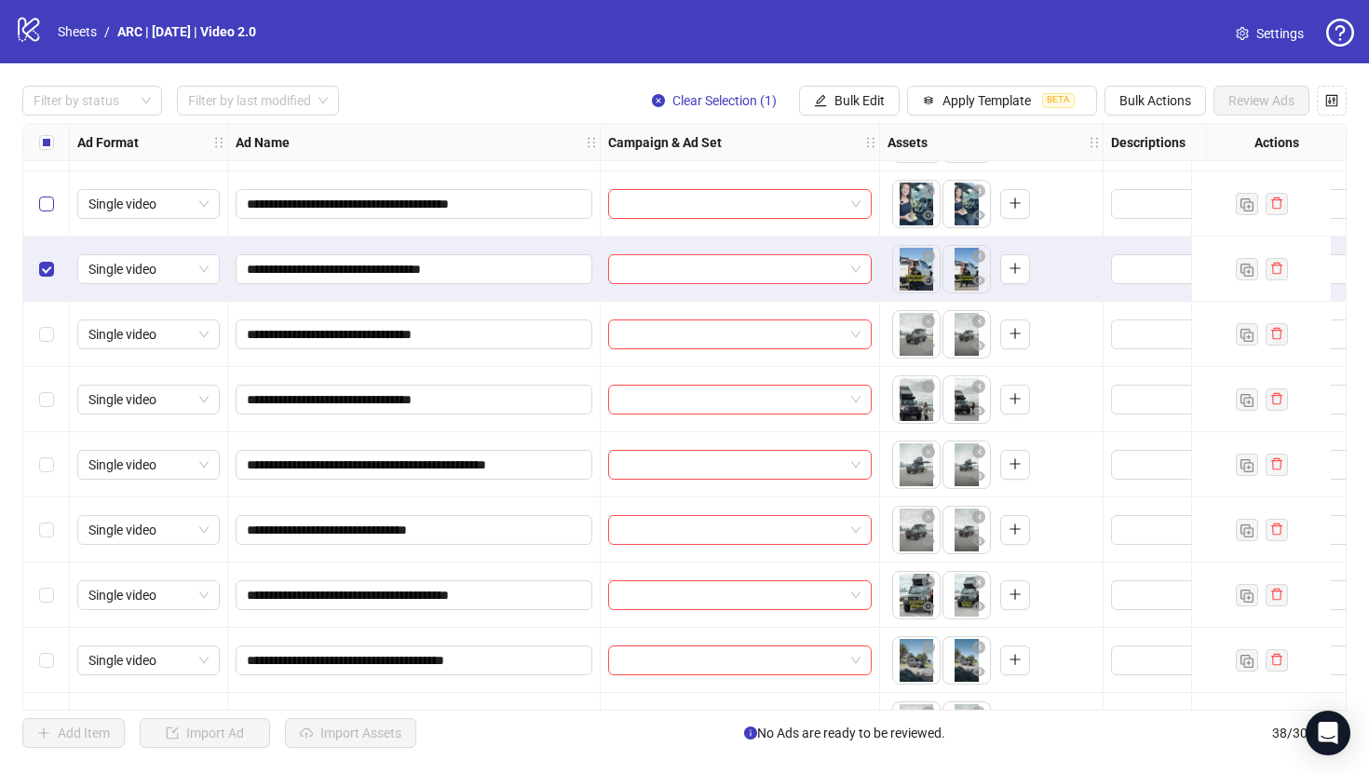
click at [50, 211] on label "Select row 27" at bounding box center [46, 204] width 15 height 20
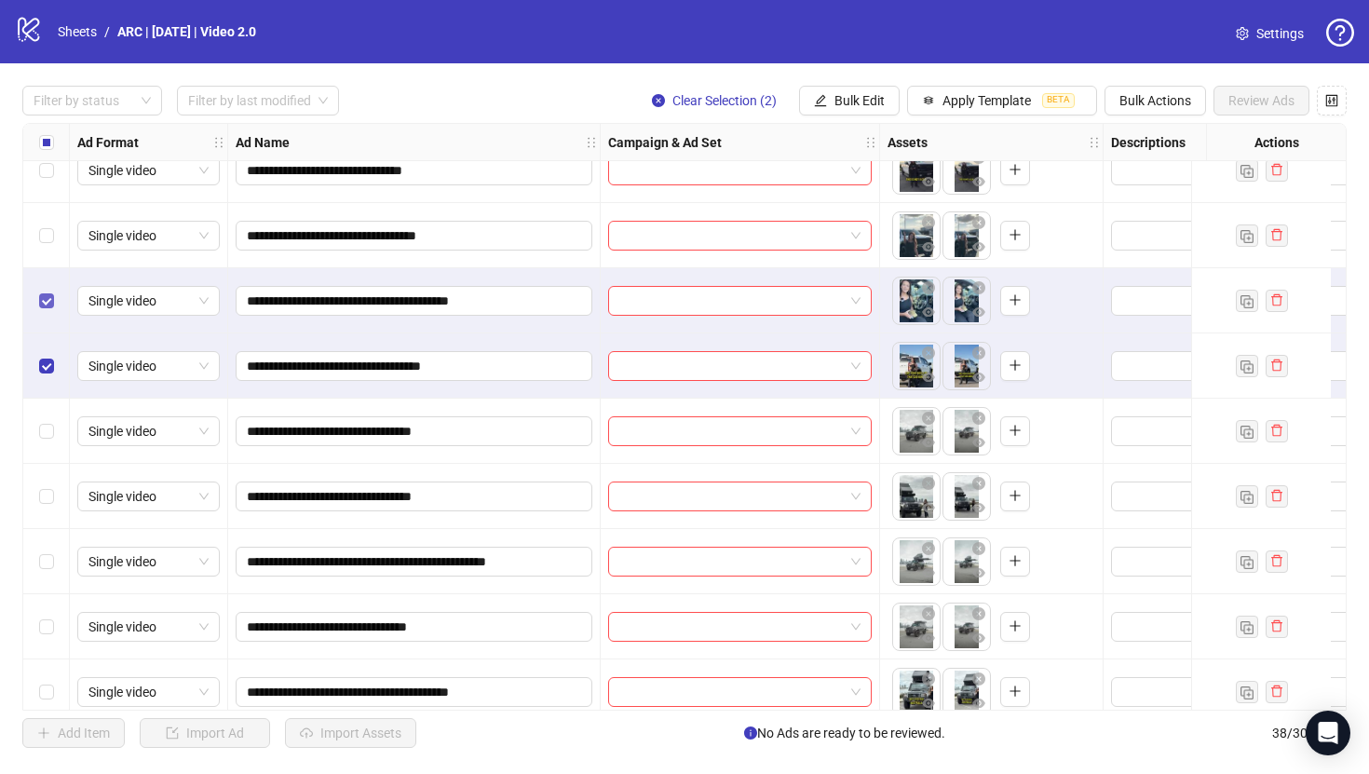
scroll to position [1578, 0]
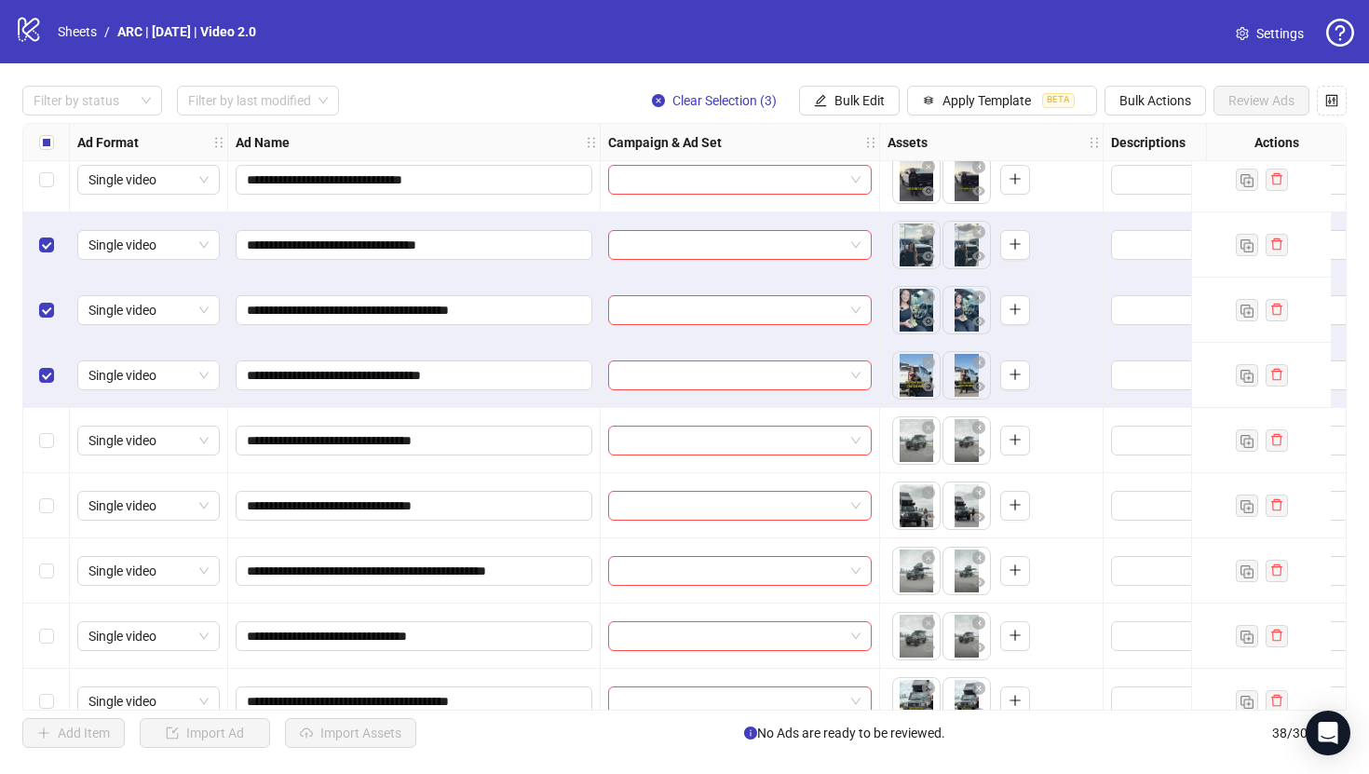
click at [43, 198] on div "Select row 25" at bounding box center [46, 179] width 47 height 65
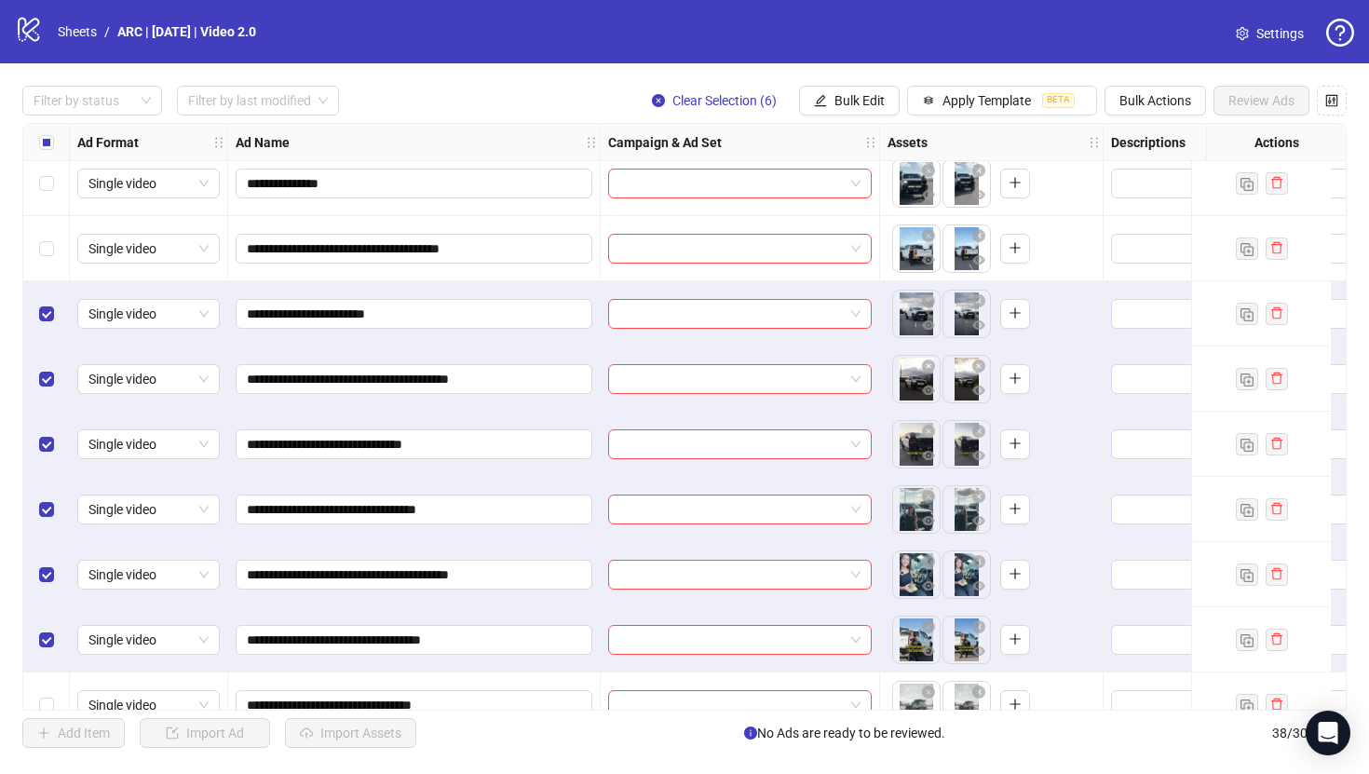
scroll to position [1309, 0]
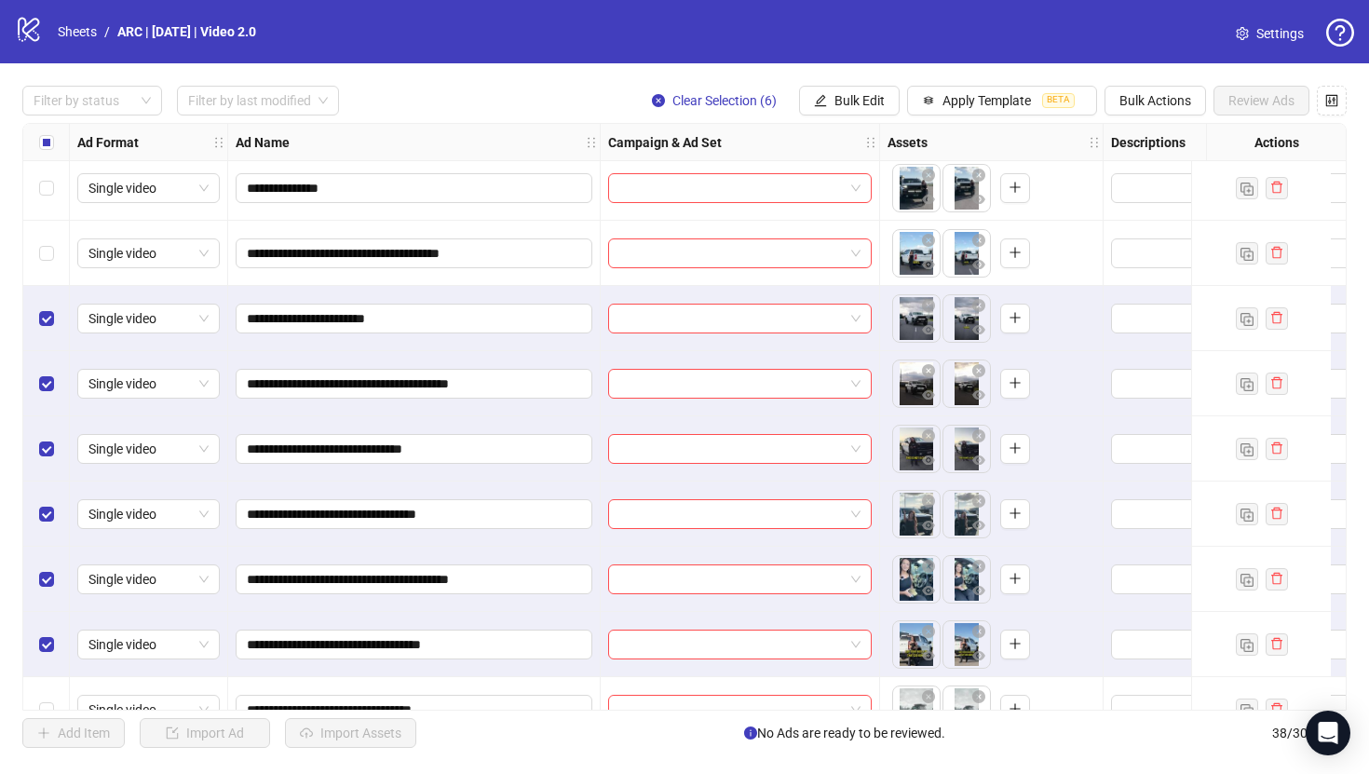
click at [37, 253] on div "Select row 22" at bounding box center [46, 253] width 47 height 65
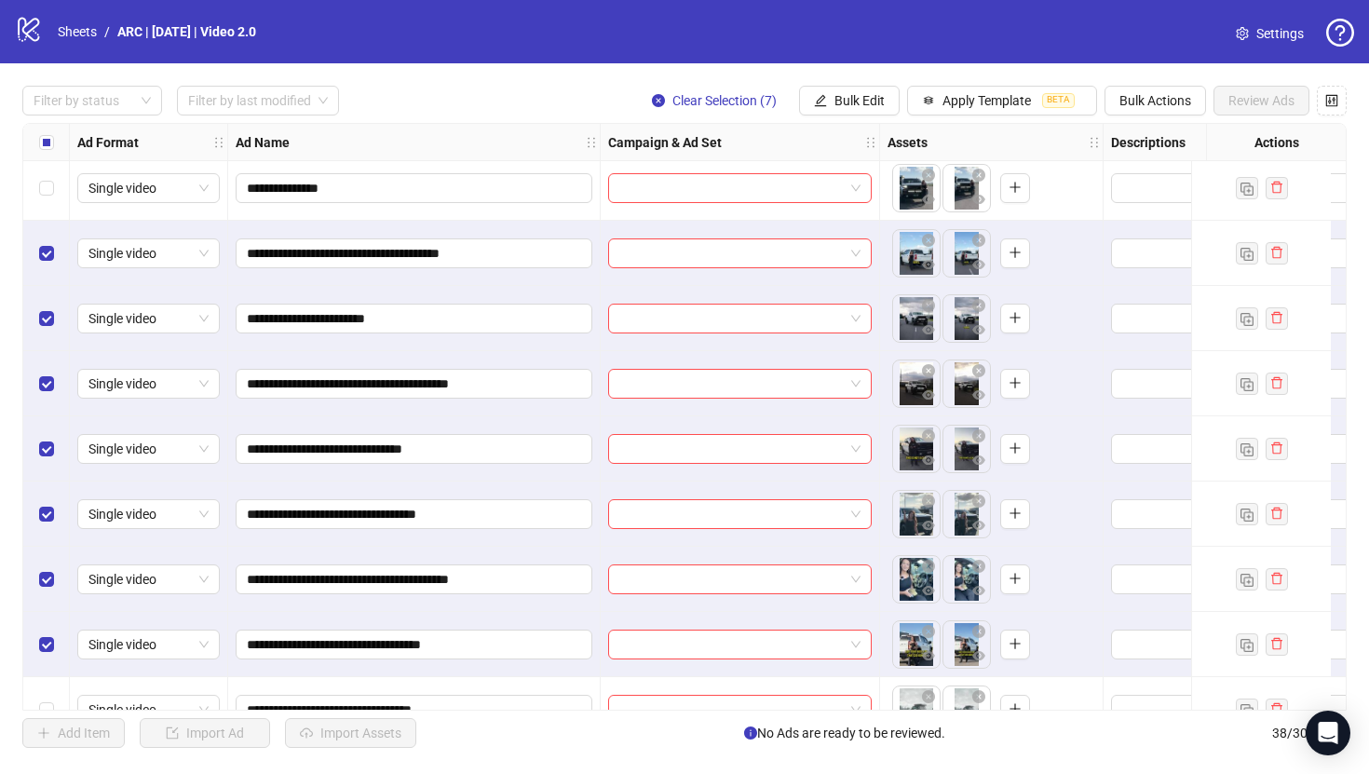
click at [49, 207] on div "Select row 21" at bounding box center [46, 187] width 47 height 65
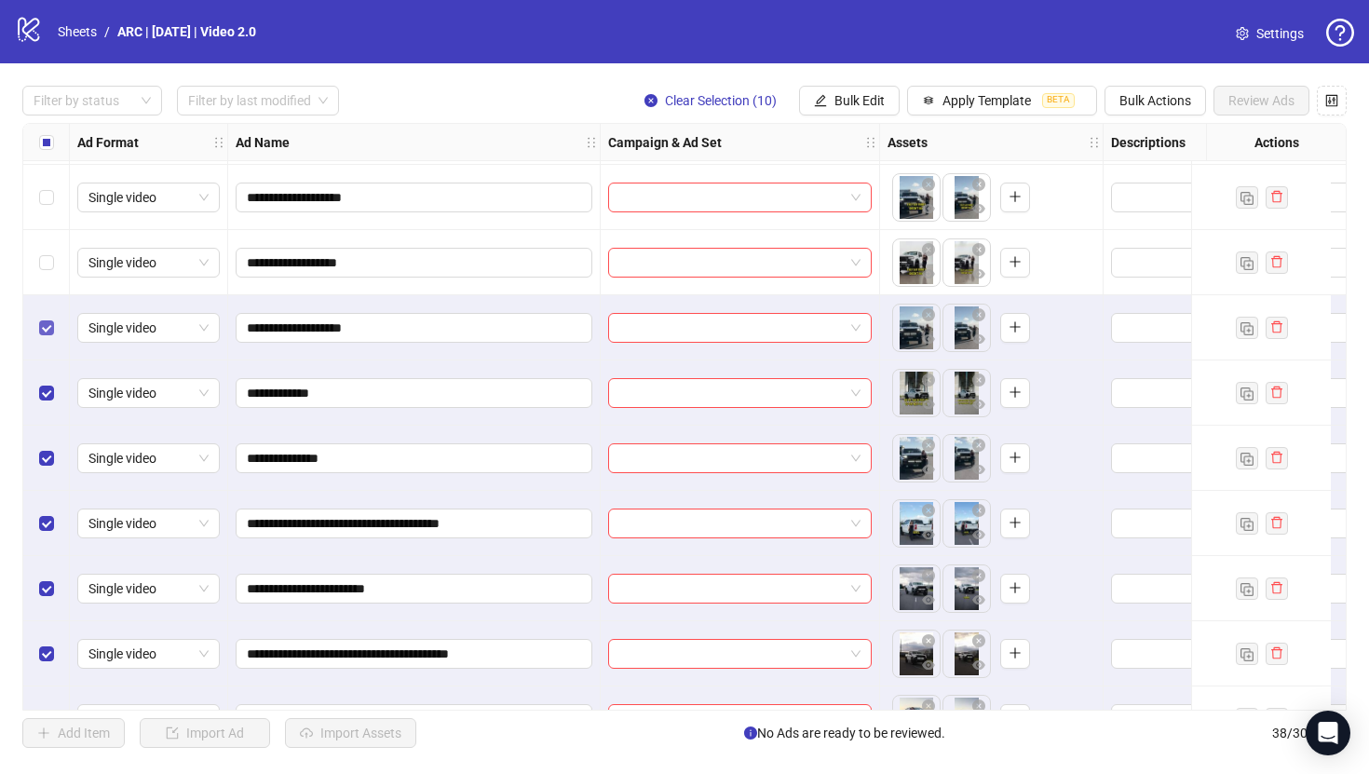
scroll to position [1038, 0]
click at [44, 248] on div "Select row 18" at bounding box center [46, 263] width 47 height 65
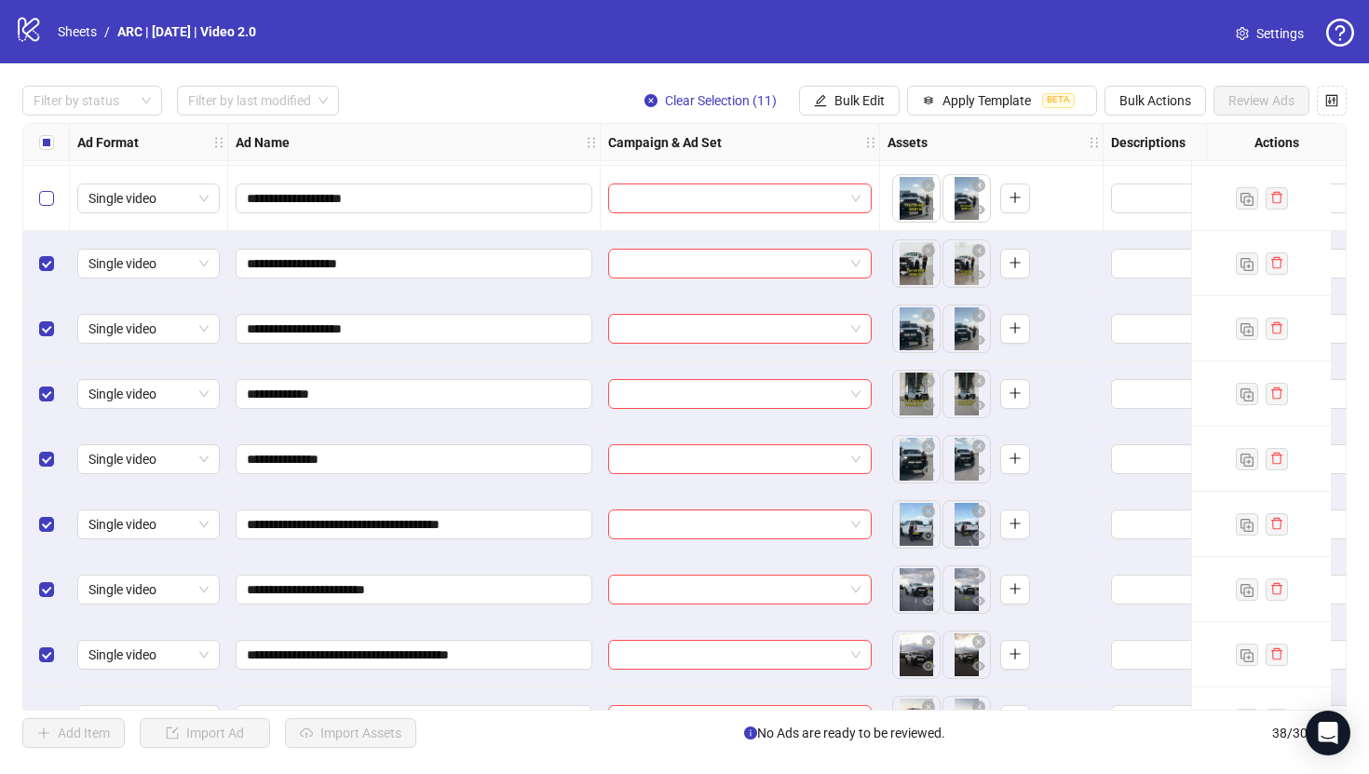
click at [46, 208] on div "Select row 17" at bounding box center [46, 198] width 47 height 65
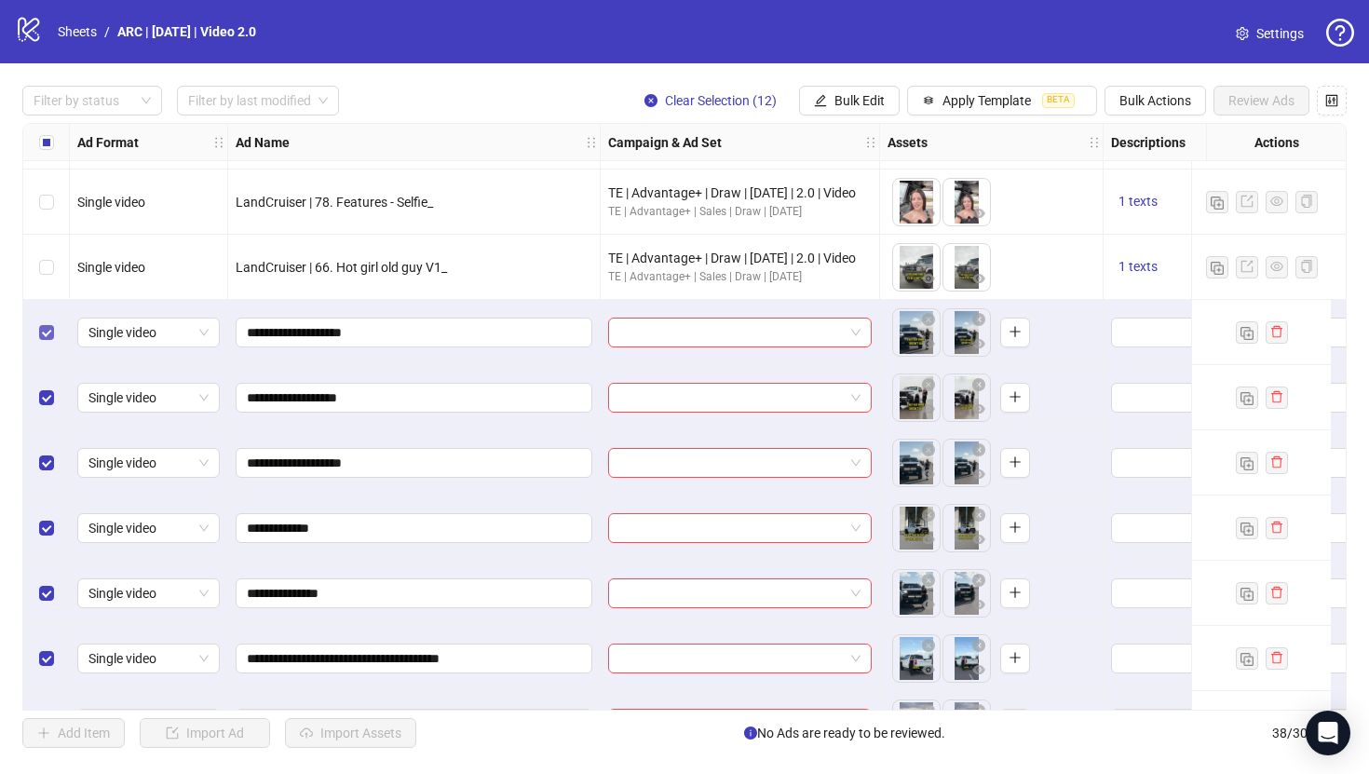
scroll to position [898, 0]
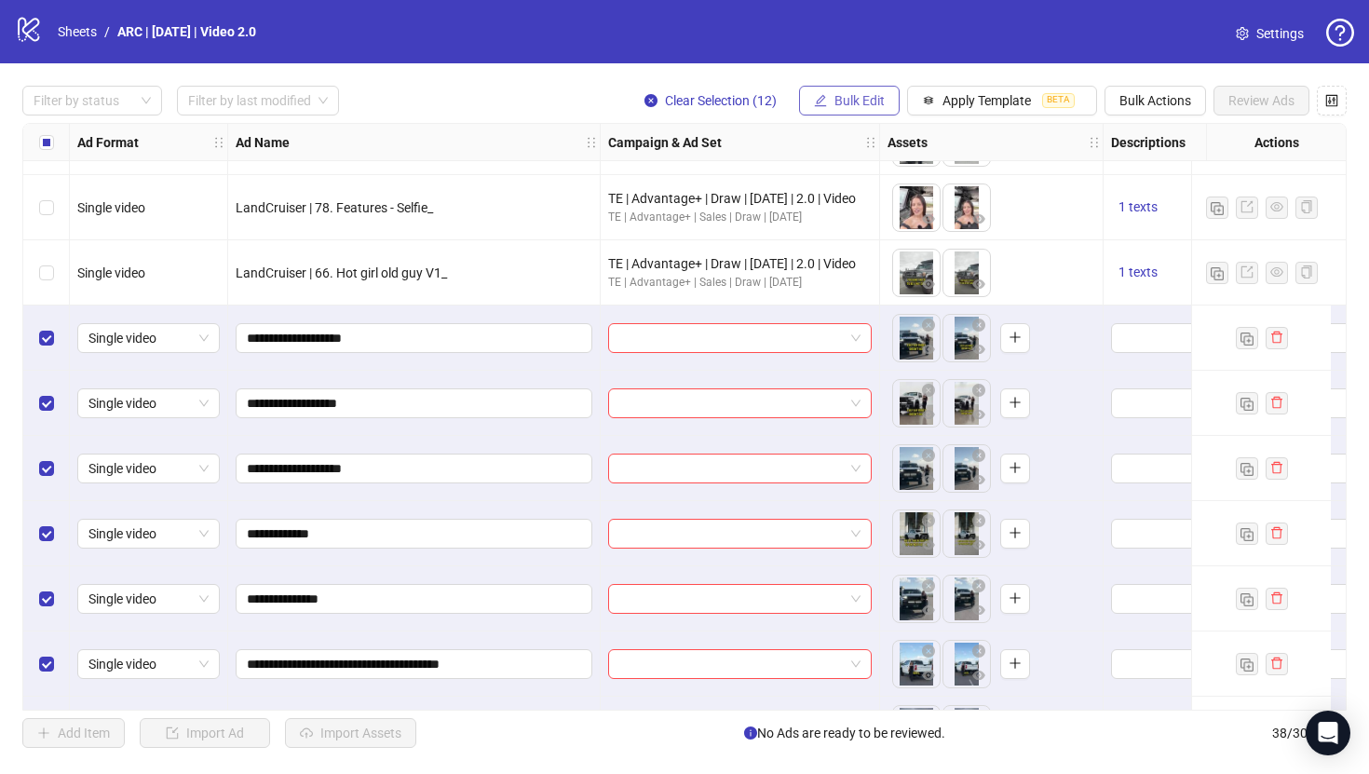
click at [861, 100] on span "Bulk Edit" at bounding box center [859, 100] width 50 height 15
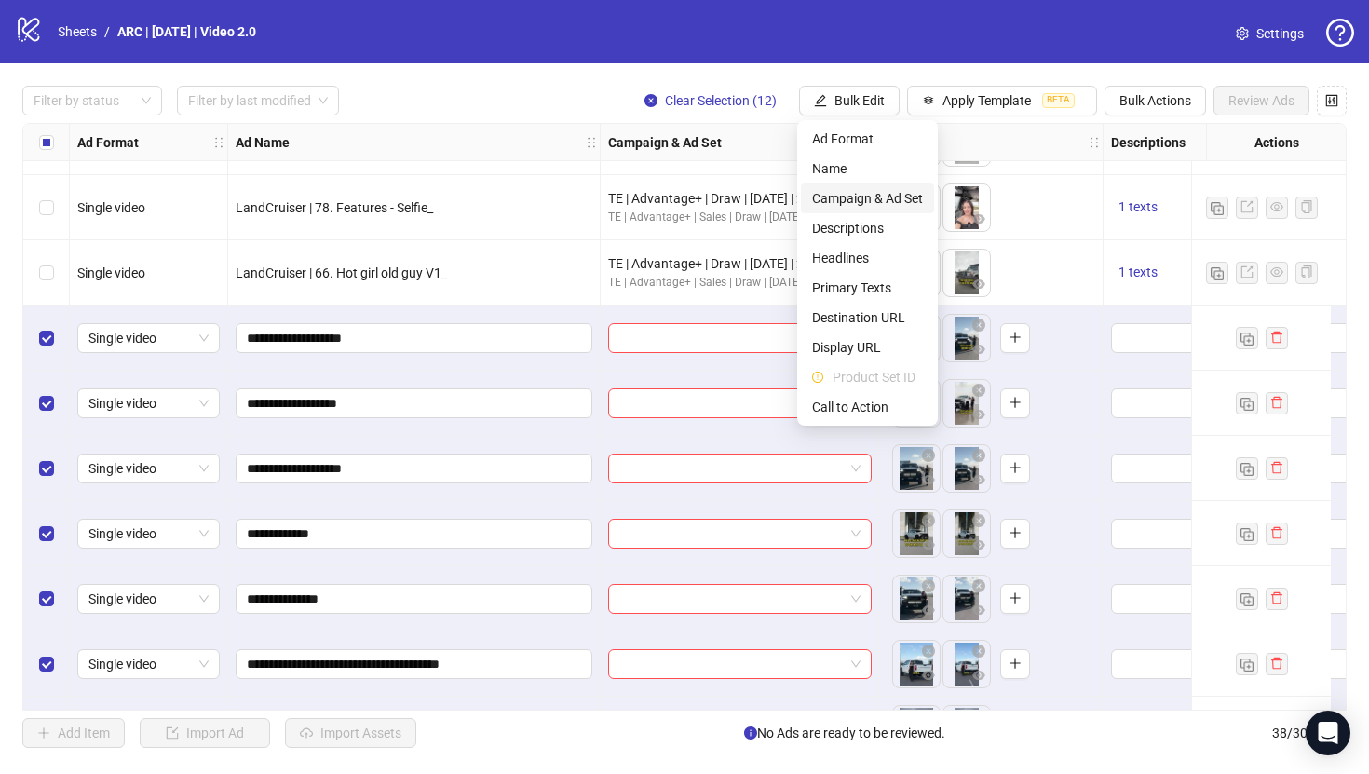
click at [850, 200] on span "Campaign & Ad Set" at bounding box center [867, 198] width 111 height 20
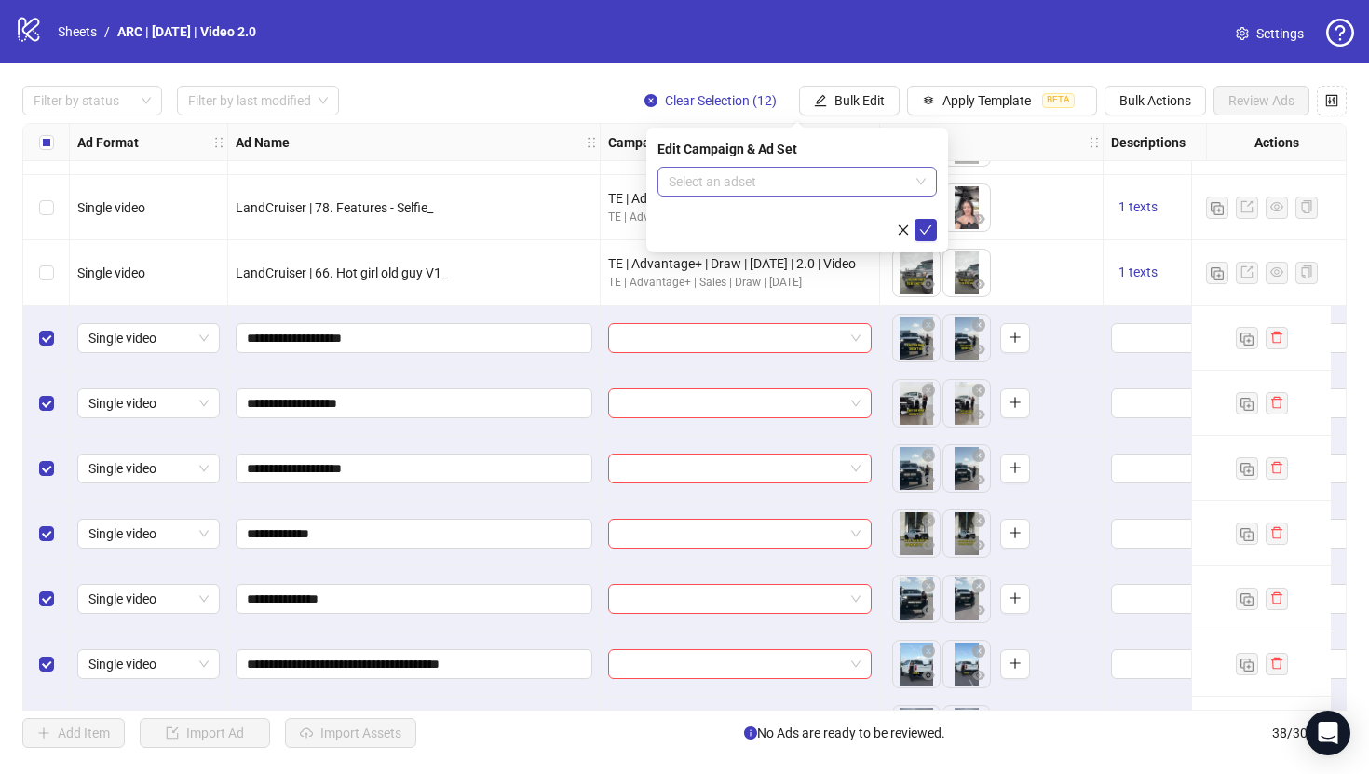
click at [799, 183] on input "search" at bounding box center [788, 182] width 240 height 28
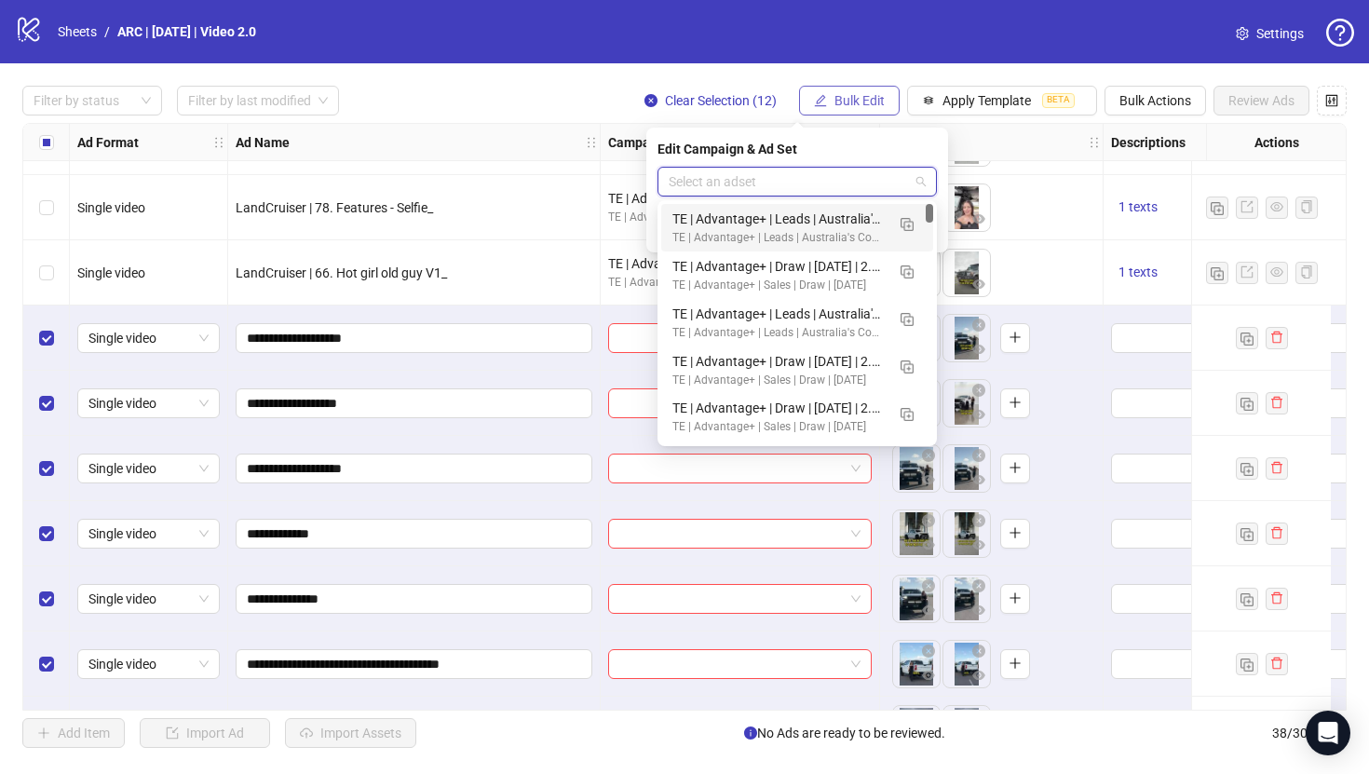
click at [849, 105] on span "Bulk Edit" at bounding box center [859, 100] width 50 height 15
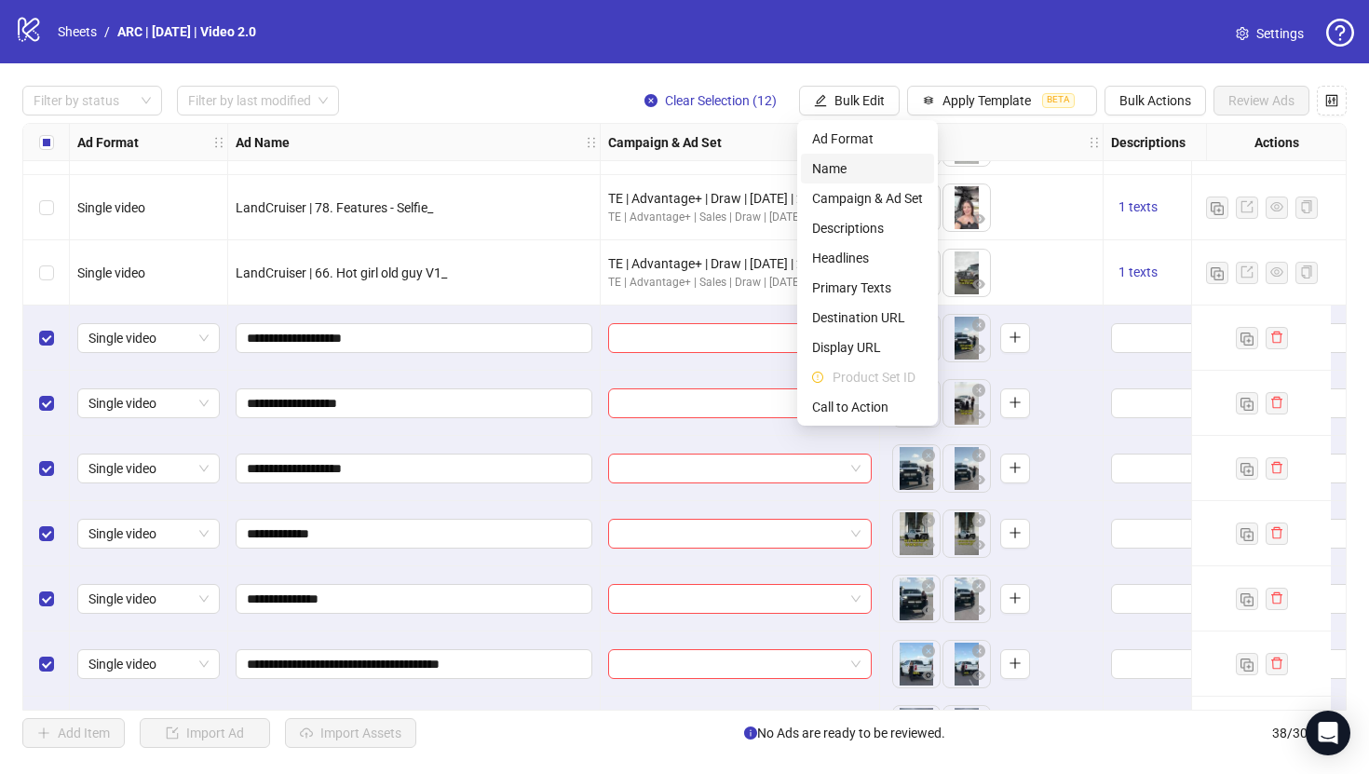
click at [852, 166] on span "Name" at bounding box center [867, 168] width 111 height 20
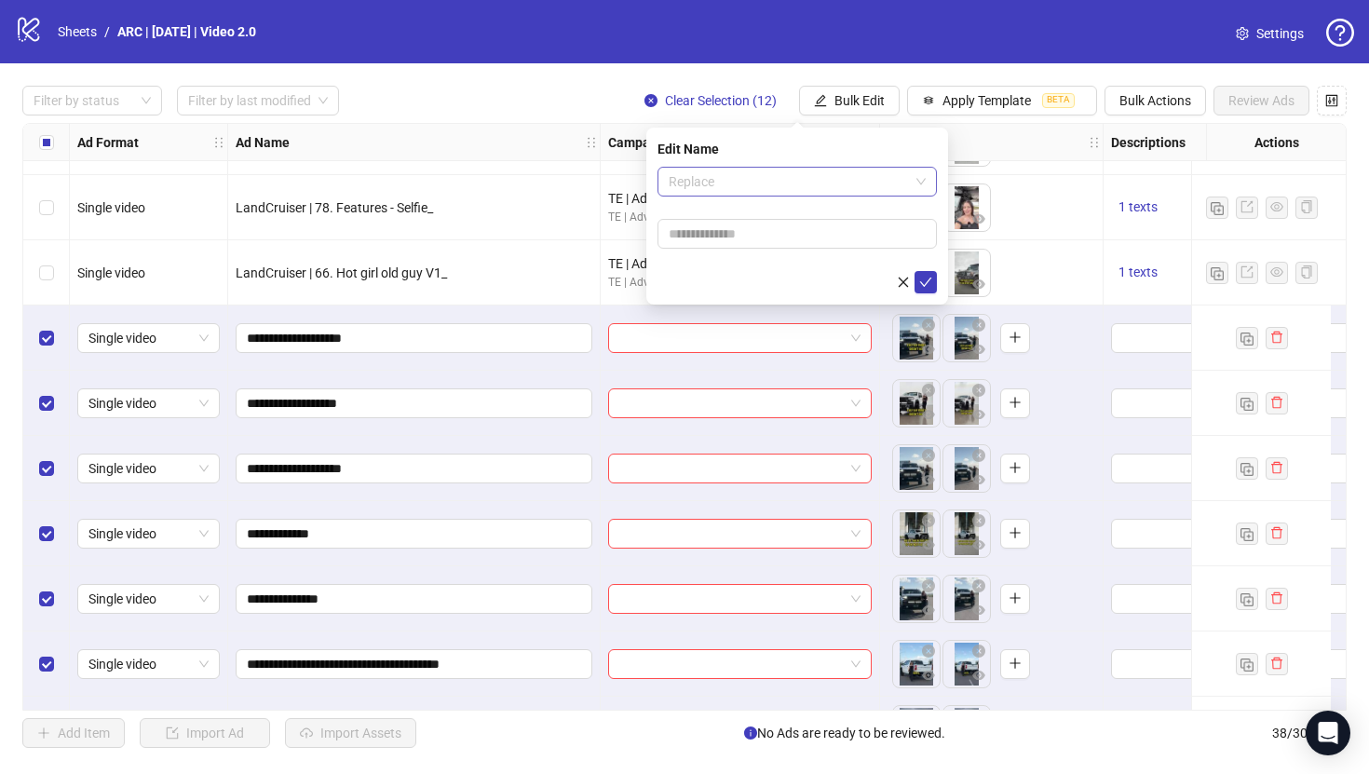
click at [763, 178] on span "Replace" at bounding box center [796, 182] width 257 height 28
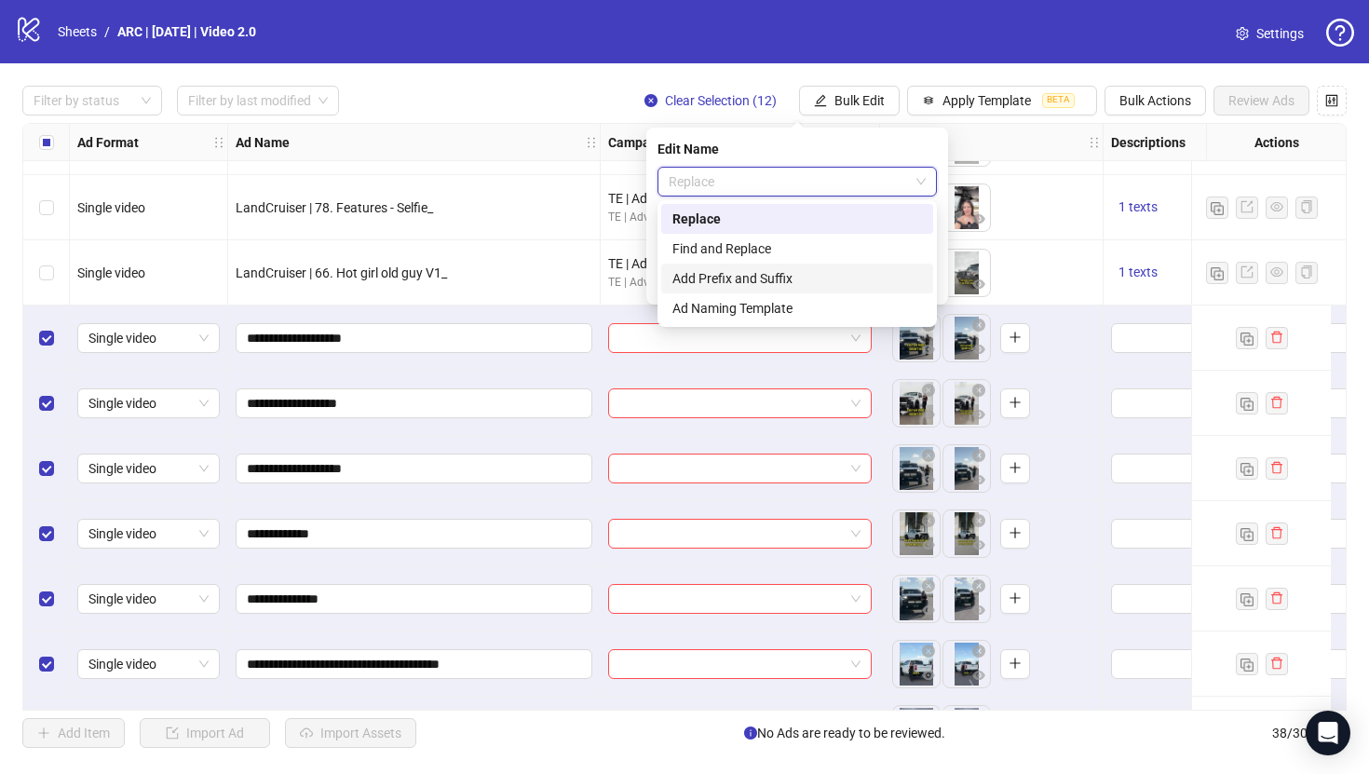
click at [744, 277] on div "Add Prefix and Suffix" at bounding box center [797, 278] width 250 height 20
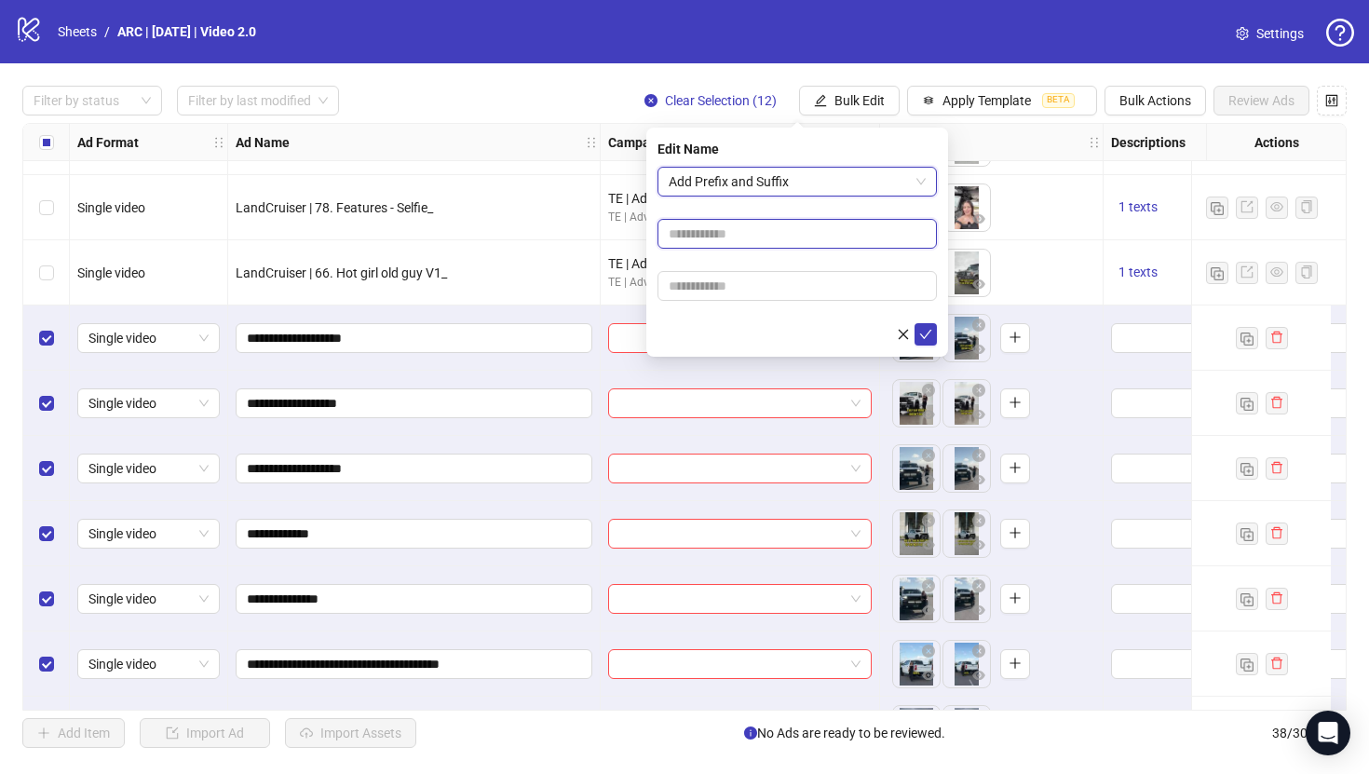
click at [691, 234] on input "text" at bounding box center [796, 234] width 279 height 30
type input "*******"
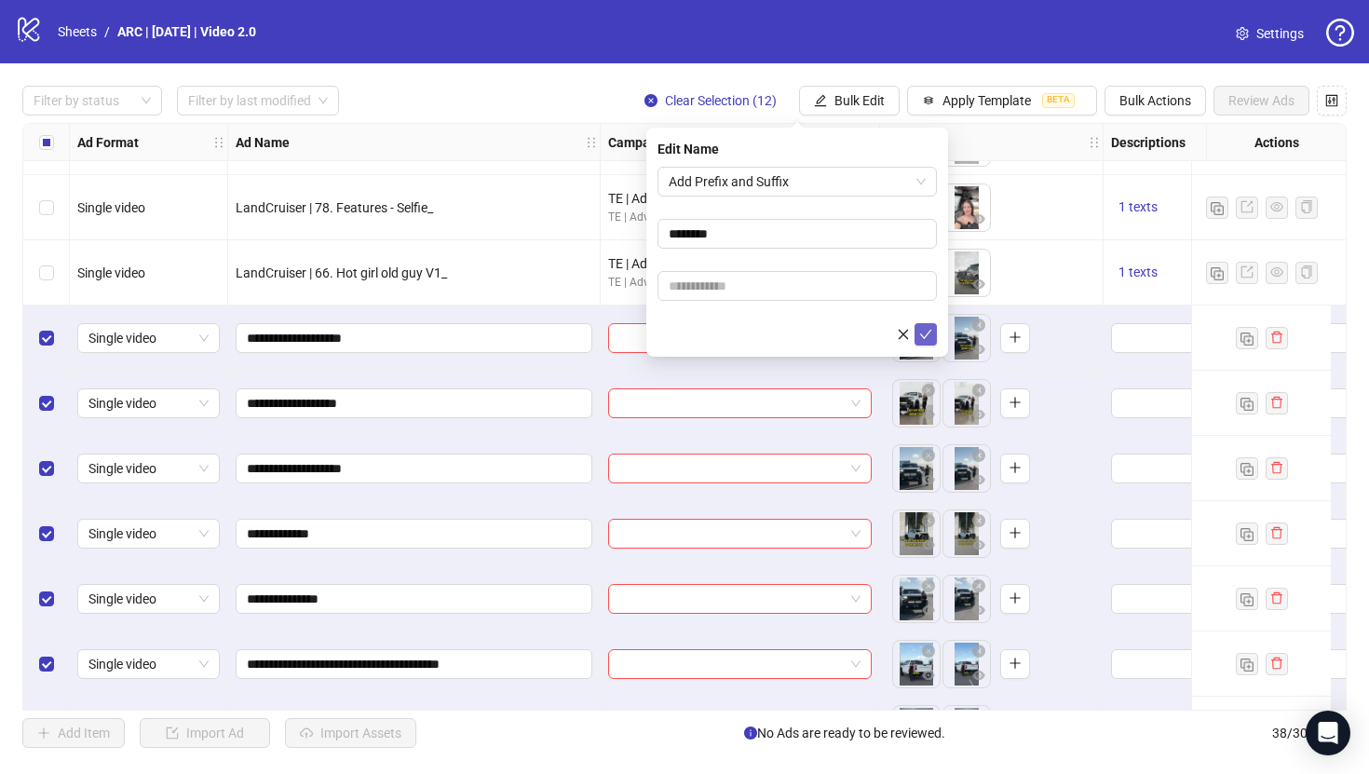
click at [928, 339] on icon "check" at bounding box center [925, 334] width 13 height 13
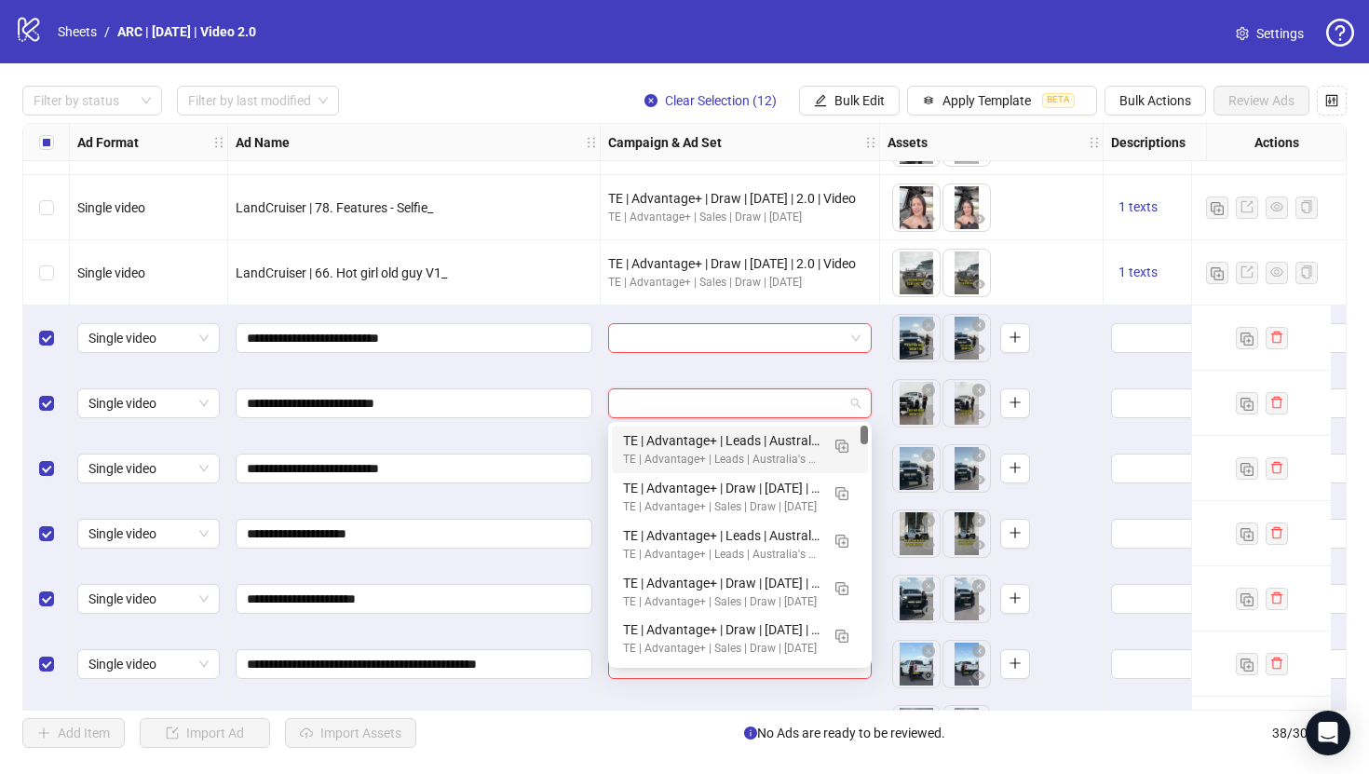
click at [677, 400] on input "search" at bounding box center [731, 403] width 224 height 28
click at [1085, 332] on div "To pick up a draggable item, press the space bar. While dragging, use the arrow…" at bounding box center [991, 338] width 208 height 58
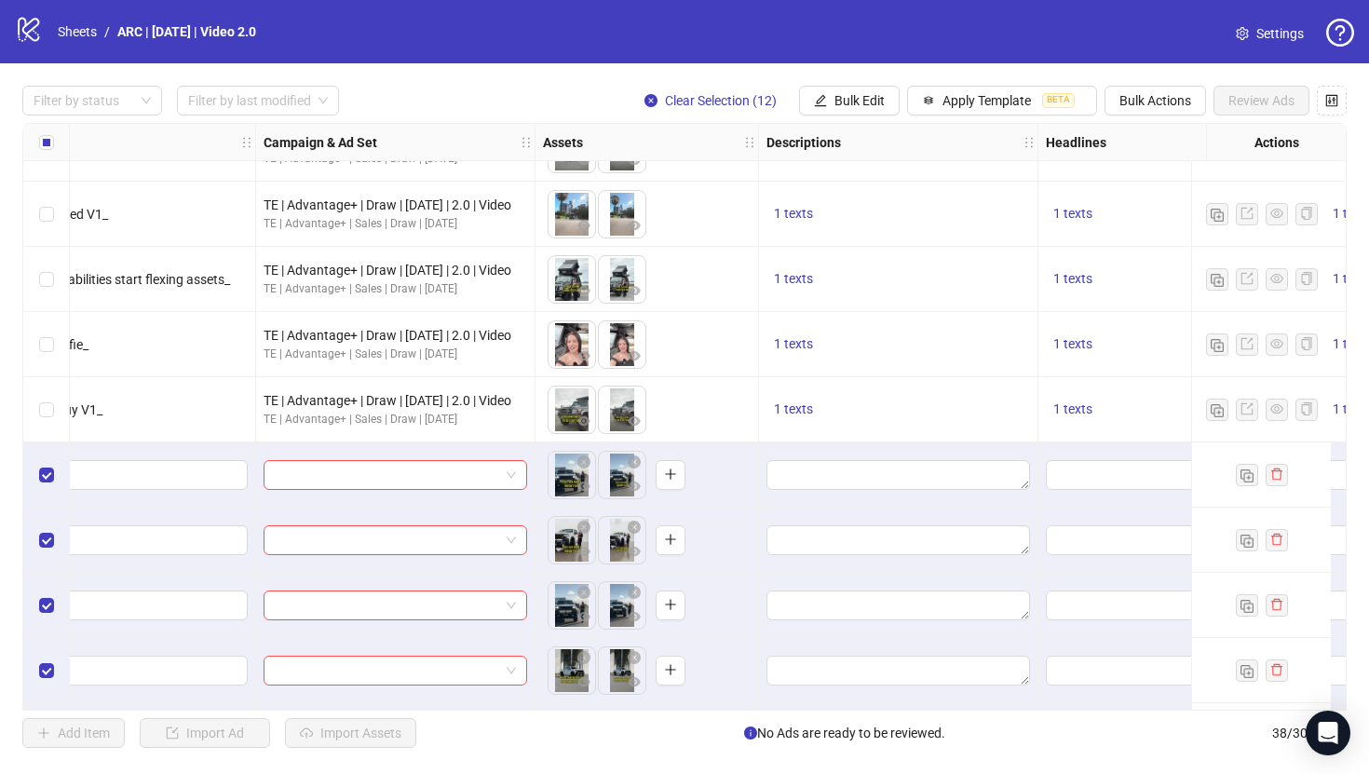
scroll to position [759, 344]
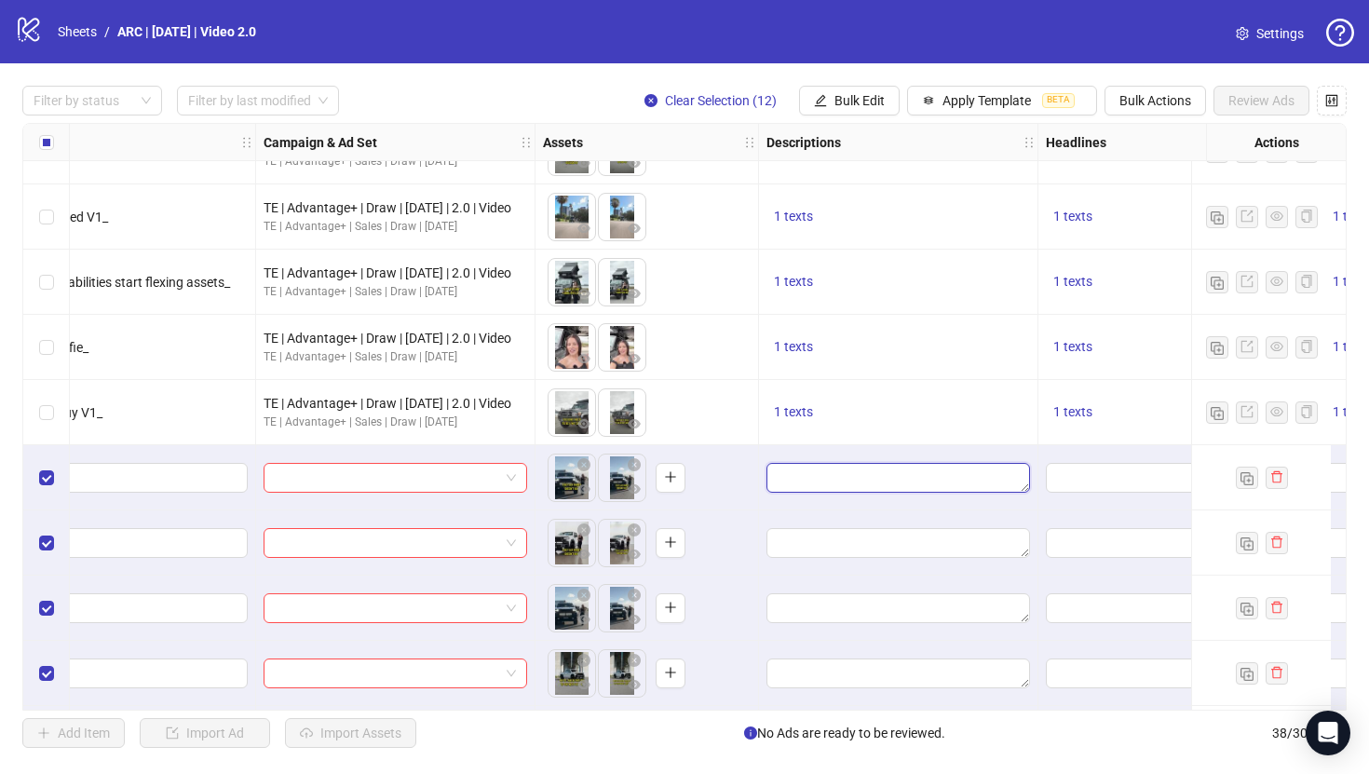
click at [798, 482] on textarea "Edit values" at bounding box center [897, 478] width 263 height 30
click at [802, 411] on span "1 texts" at bounding box center [793, 411] width 39 height 15
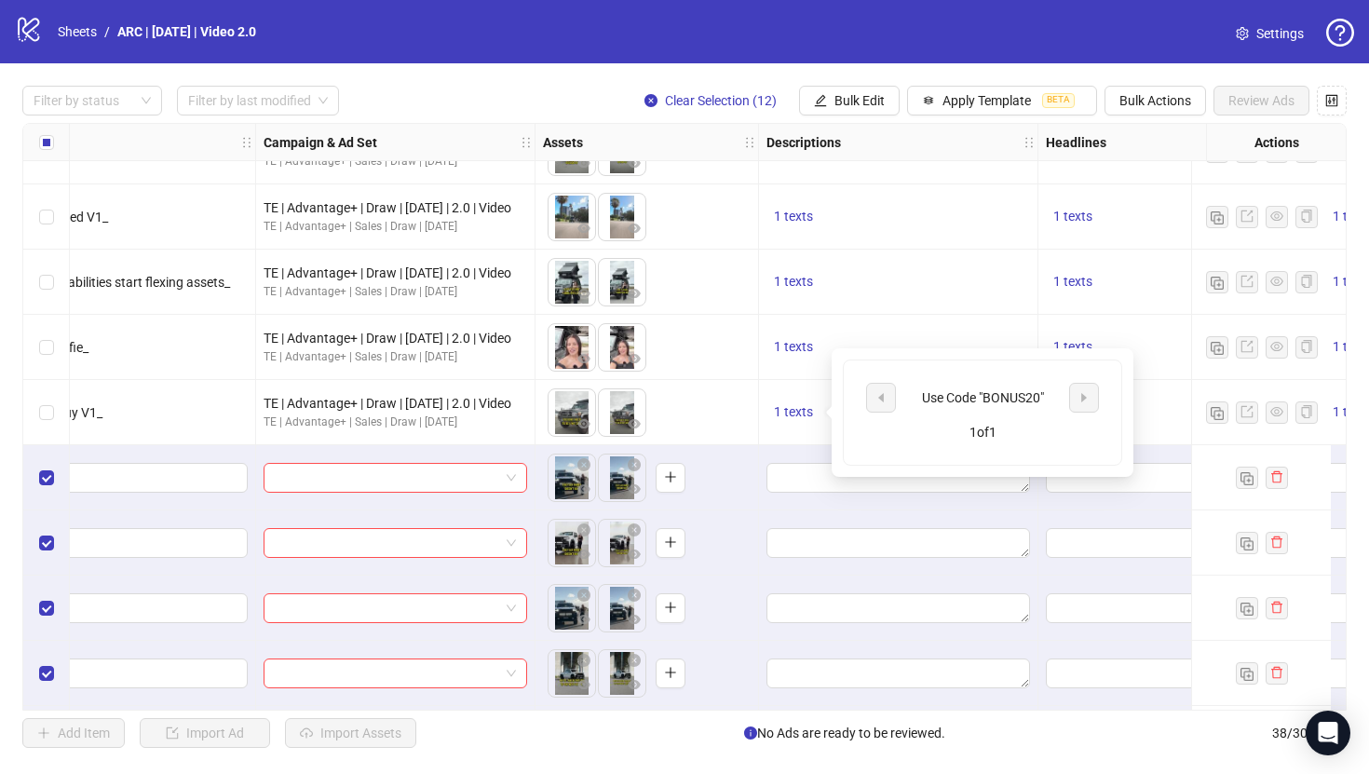
click at [965, 331] on div "1 texts" at bounding box center [898, 347] width 279 height 65
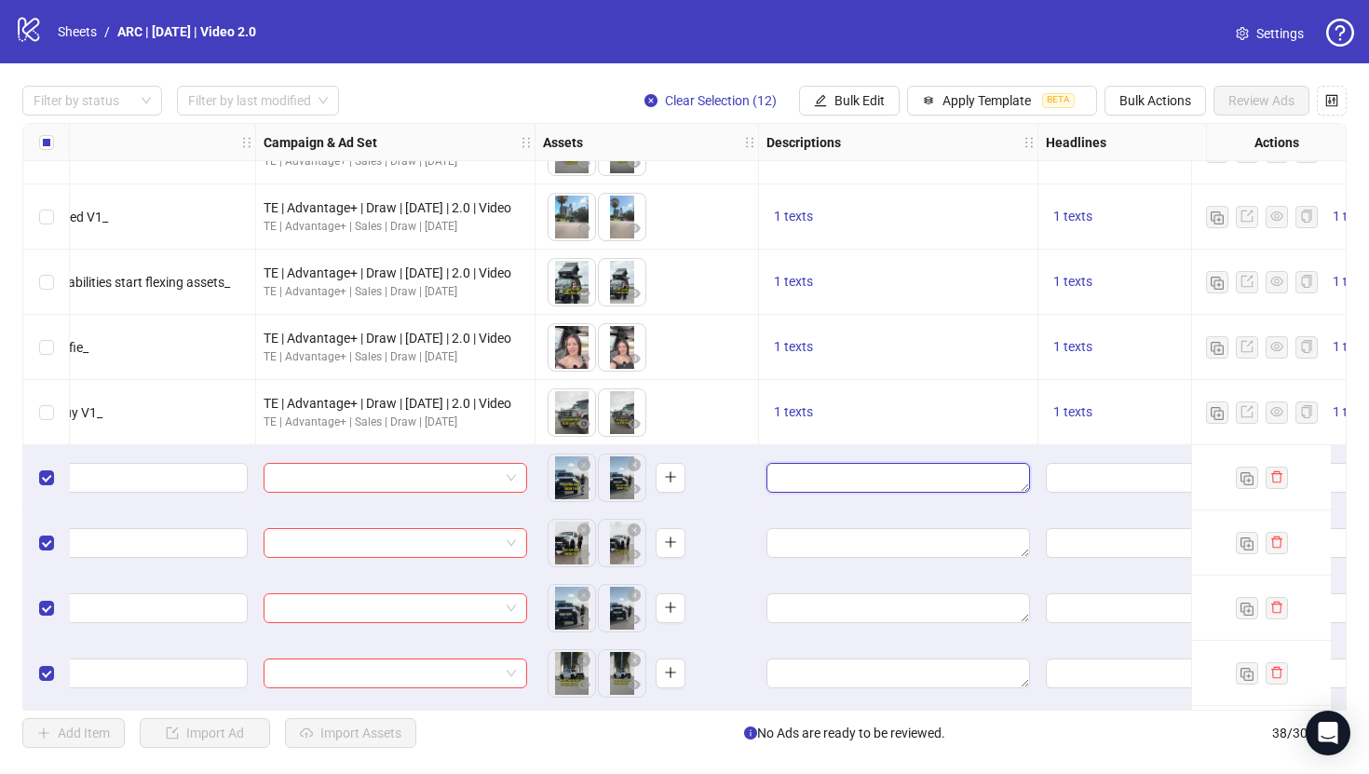
click at [842, 479] on textarea "Edit values" at bounding box center [897, 478] width 263 height 30
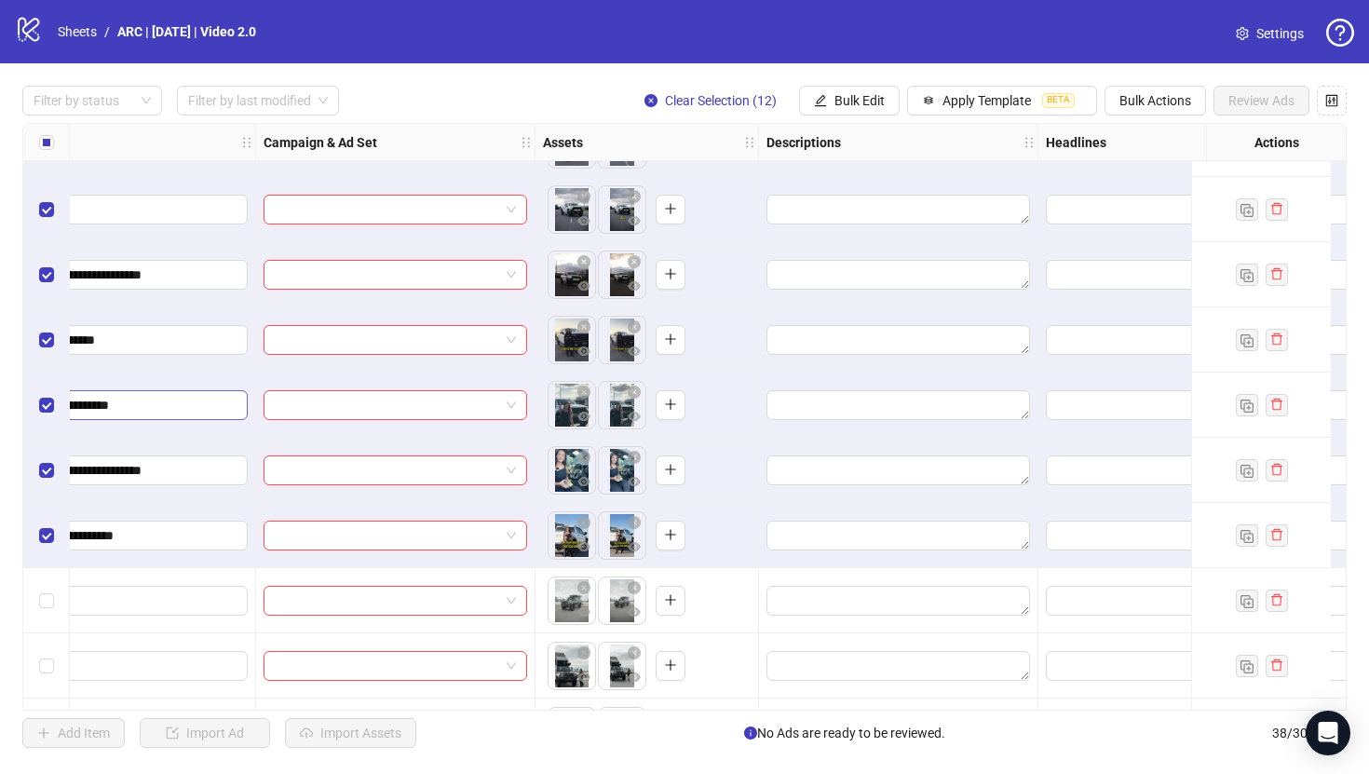
scroll to position [1936, 344]
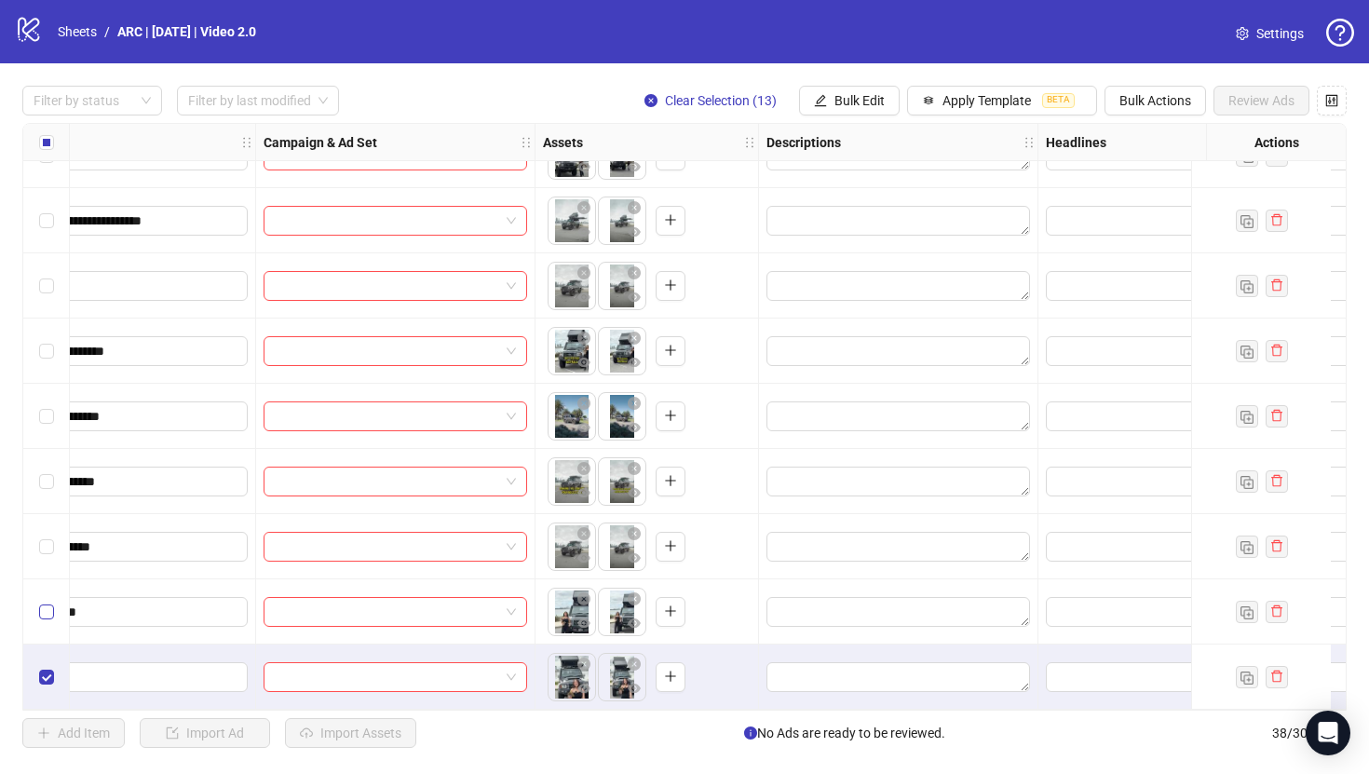
click at [49, 614] on label "Select row 37" at bounding box center [46, 611] width 15 height 20
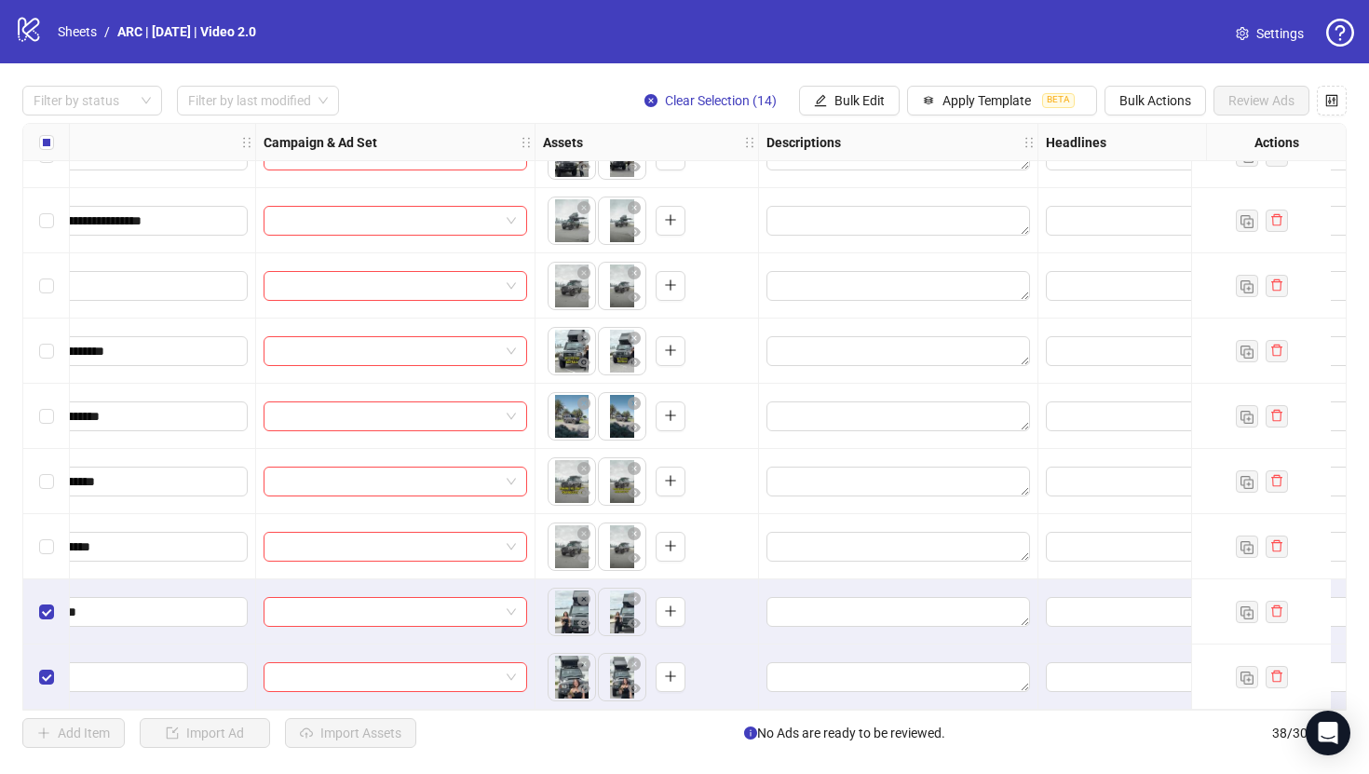
click at [50, 556] on div "Select row 36" at bounding box center [46, 546] width 47 height 65
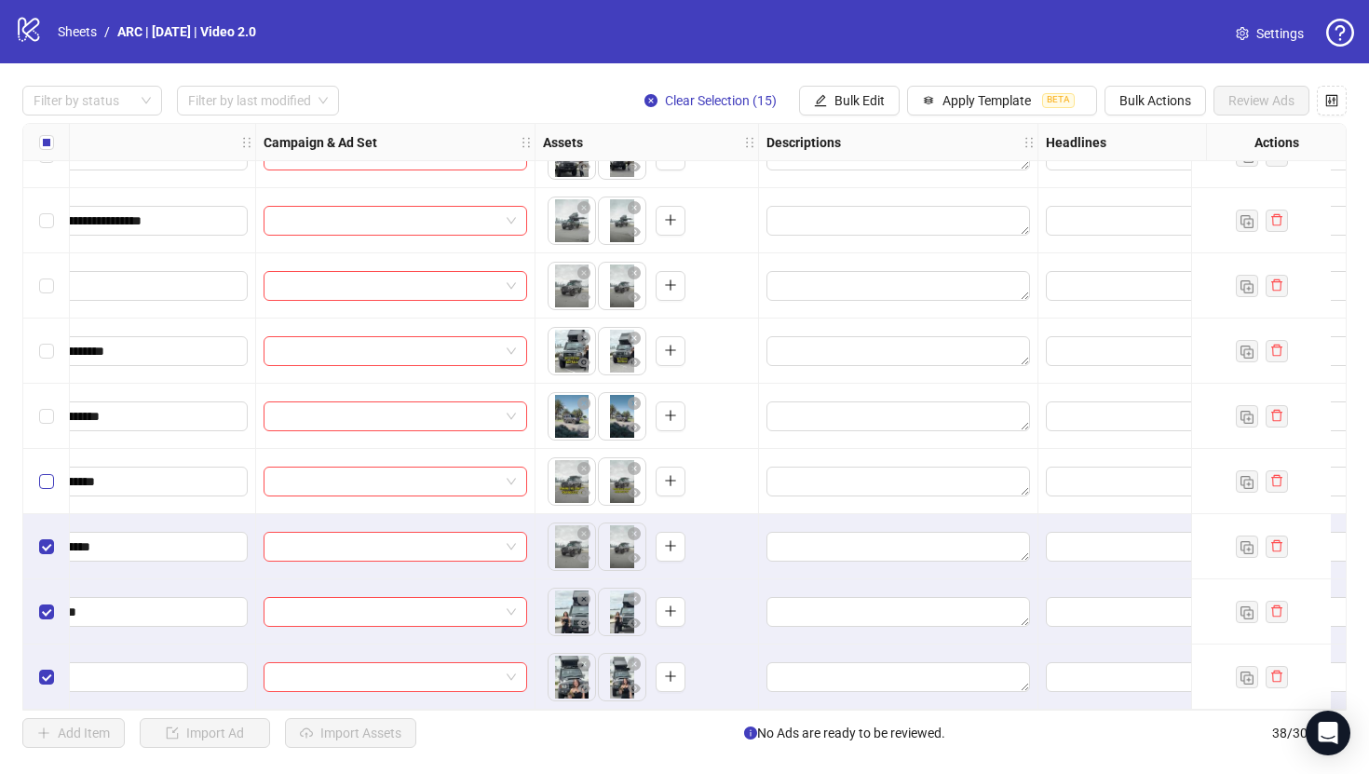
click at [49, 481] on label "Select row 35" at bounding box center [46, 481] width 15 height 20
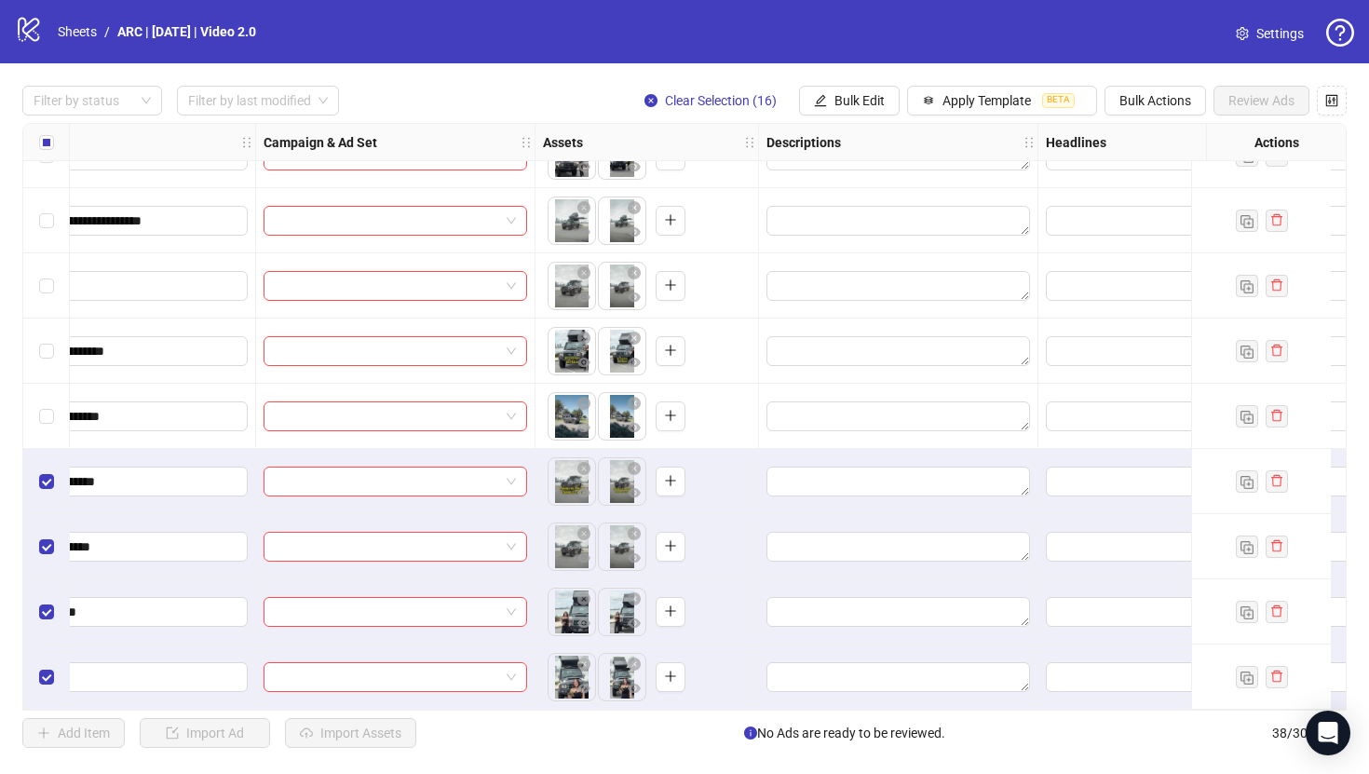
click at [48, 419] on div "Select row 34" at bounding box center [46, 416] width 47 height 65
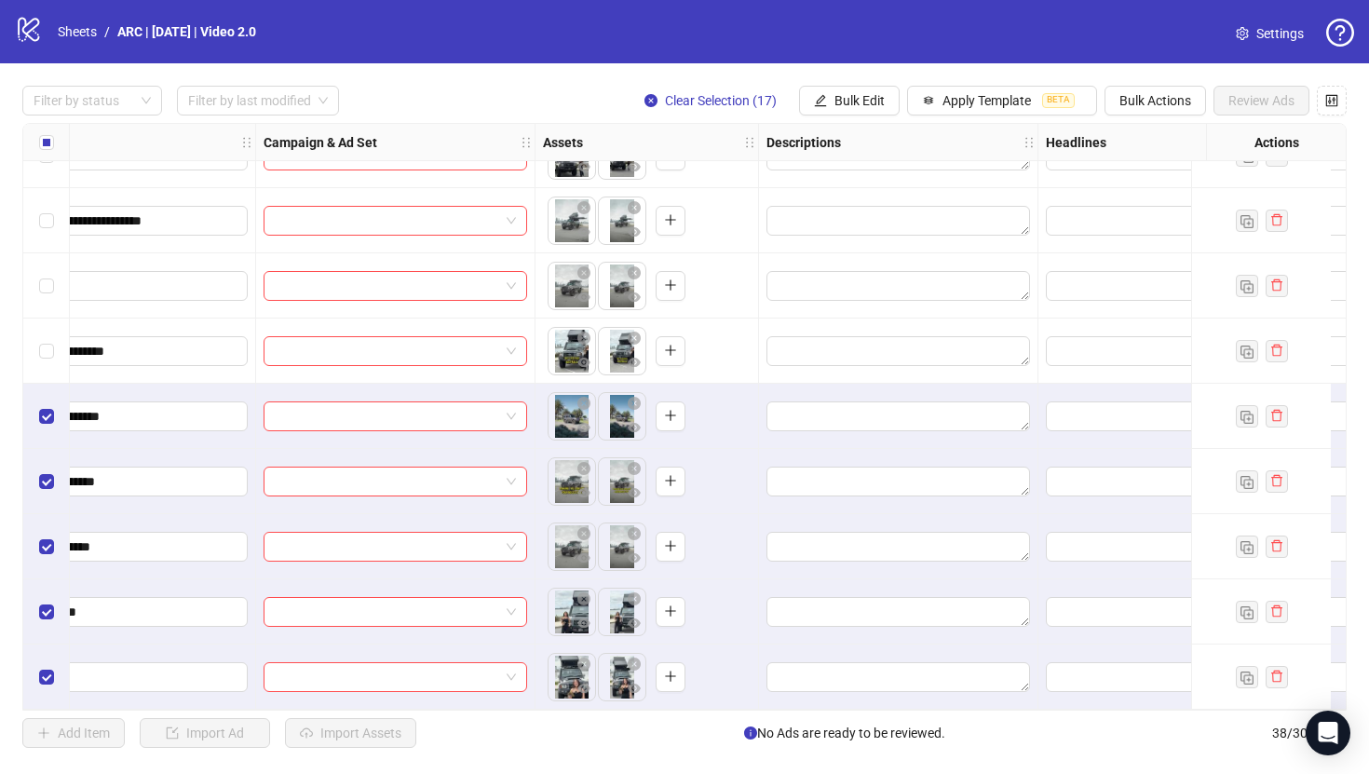
click at [50, 355] on div "Select row 33" at bounding box center [46, 350] width 47 height 65
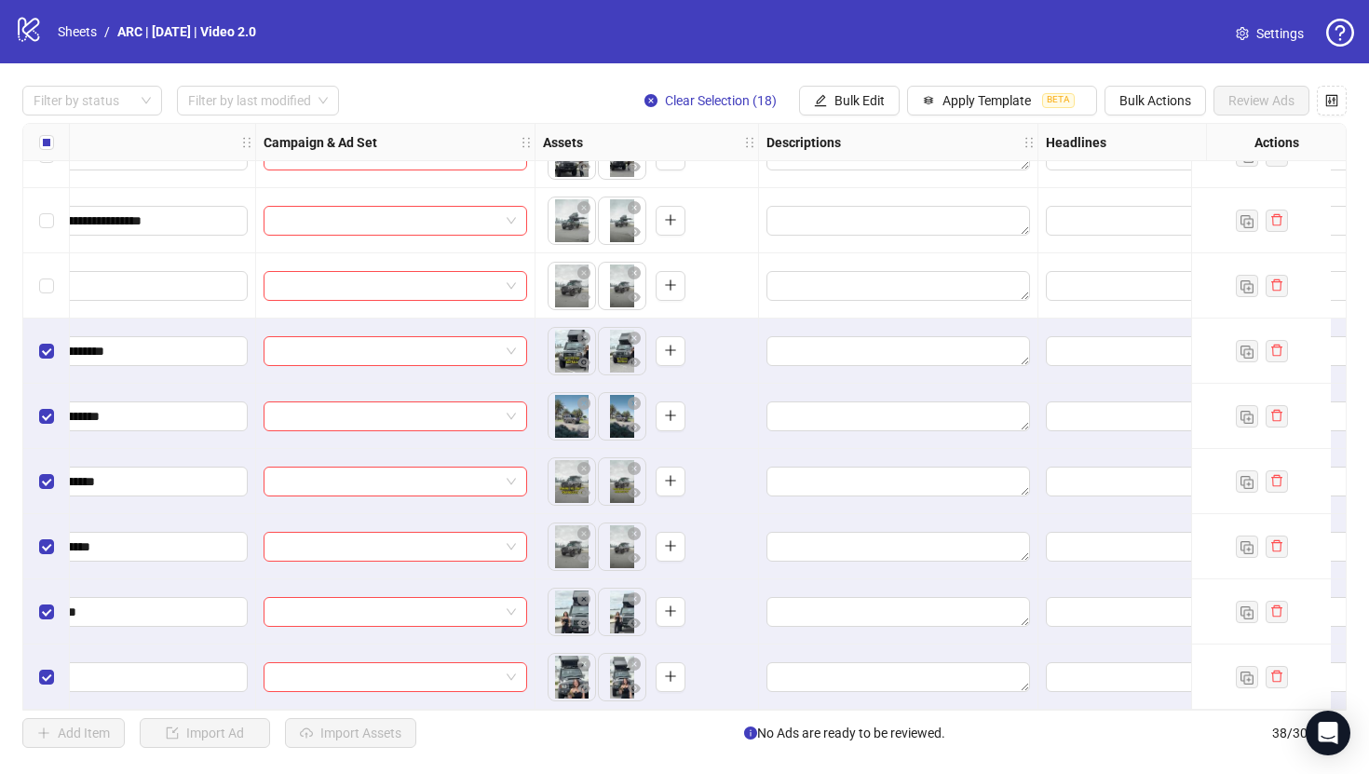
click at [51, 294] on div "Select row 32" at bounding box center [46, 285] width 47 height 65
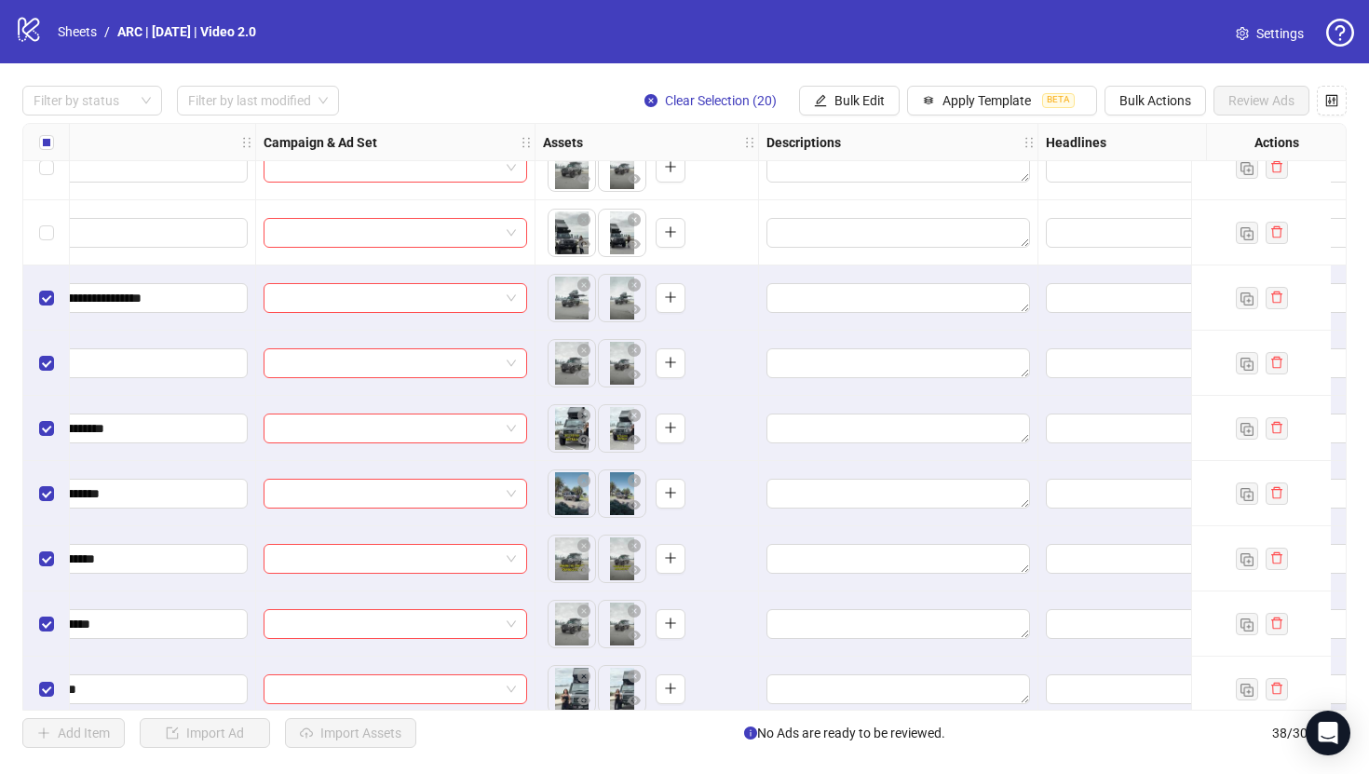
scroll to position [1767, 344]
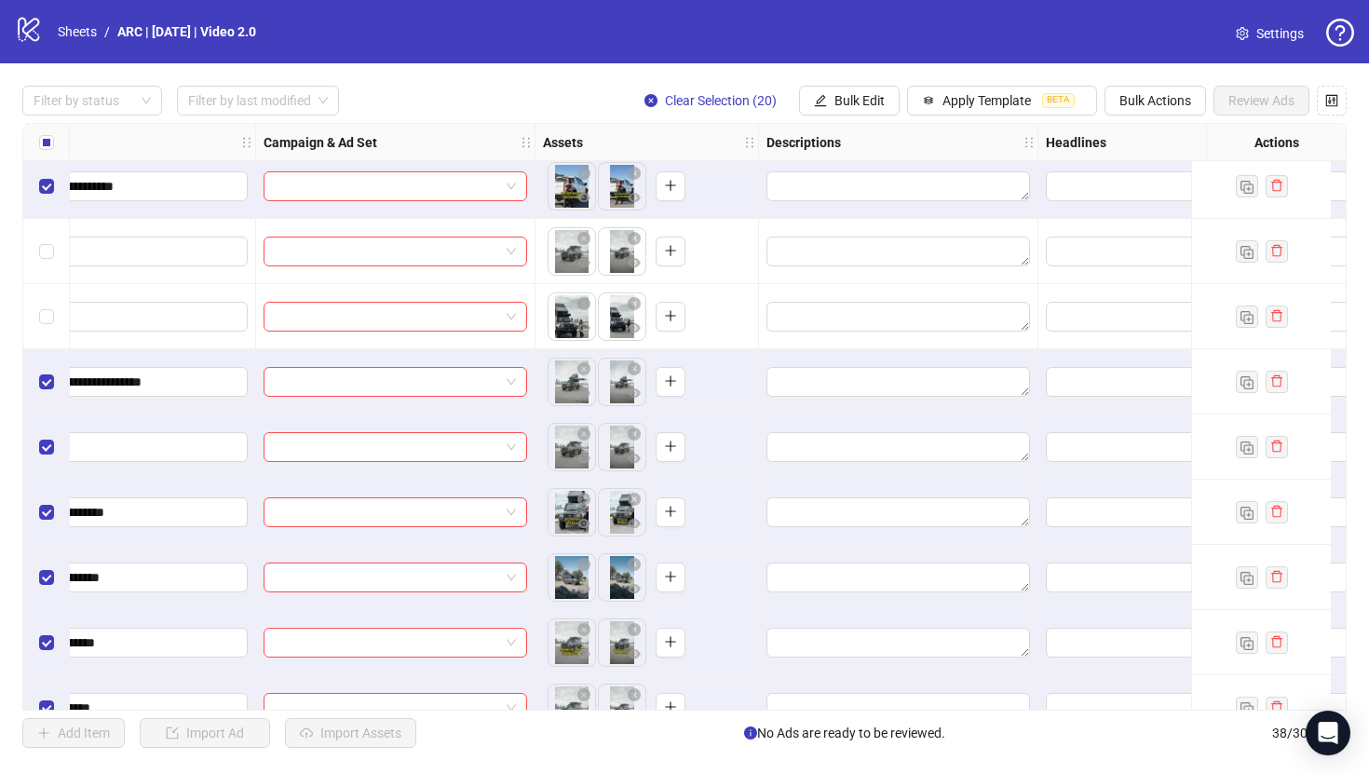
click at [51, 294] on div "Select row 30" at bounding box center [46, 316] width 47 height 65
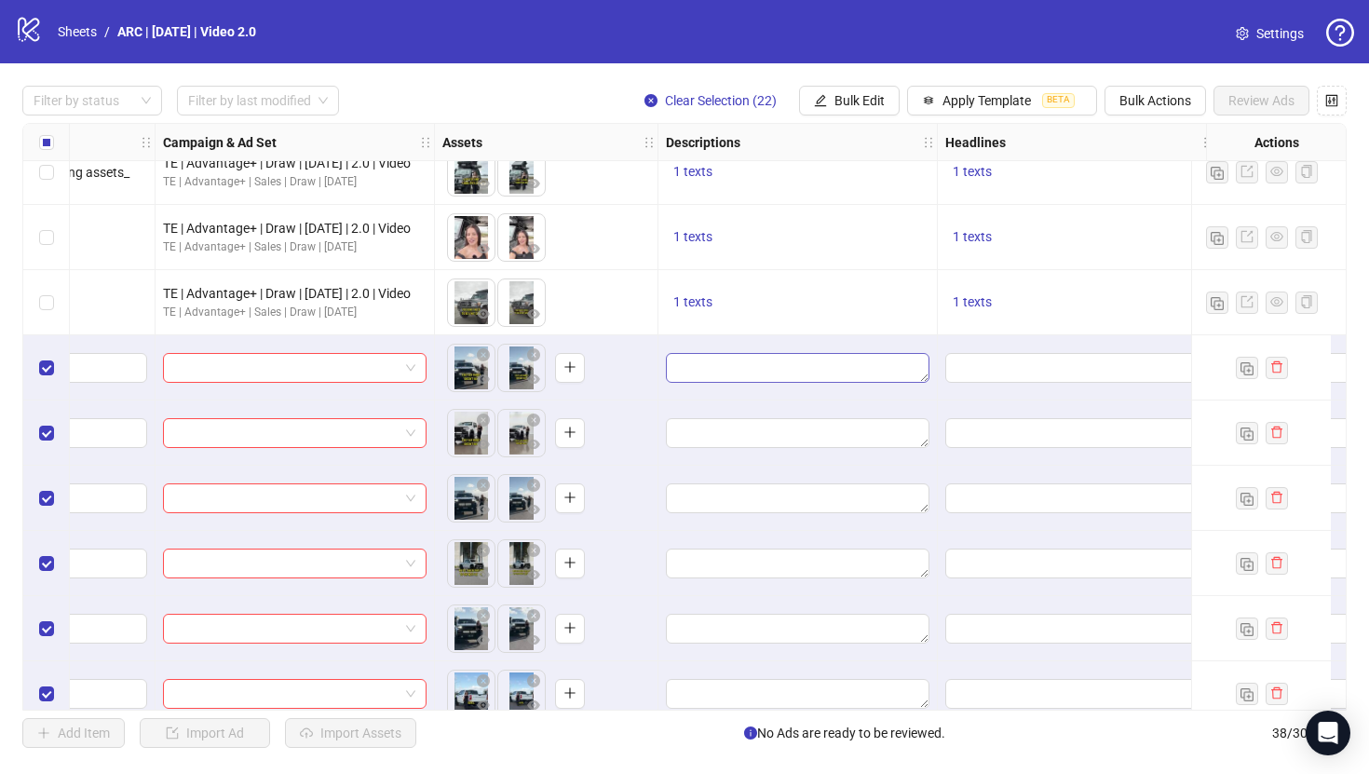
scroll to position [869, 452]
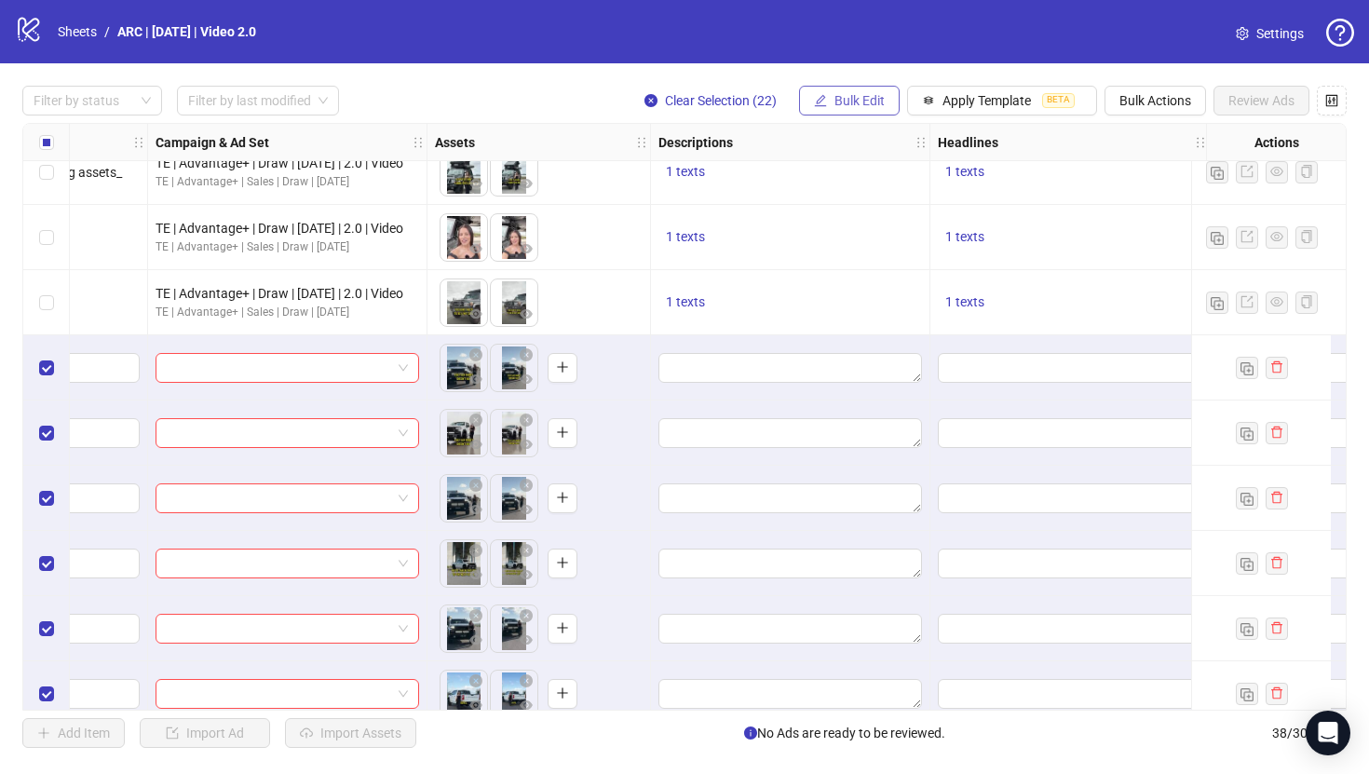
click at [856, 94] on span "Bulk Edit" at bounding box center [859, 100] width 50 height 15
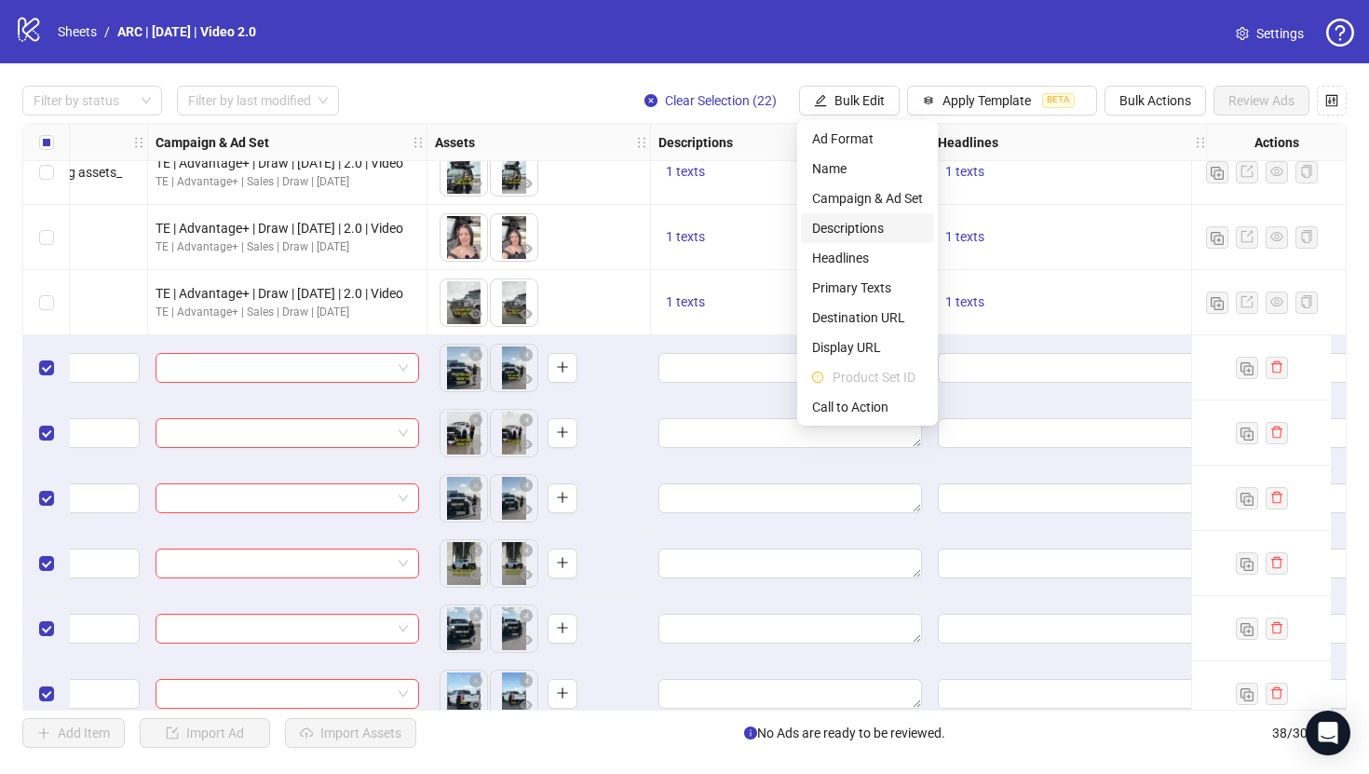
click at [857, 223] on span "Descriptions" at bounding box center [867, 228] width 111 height 20
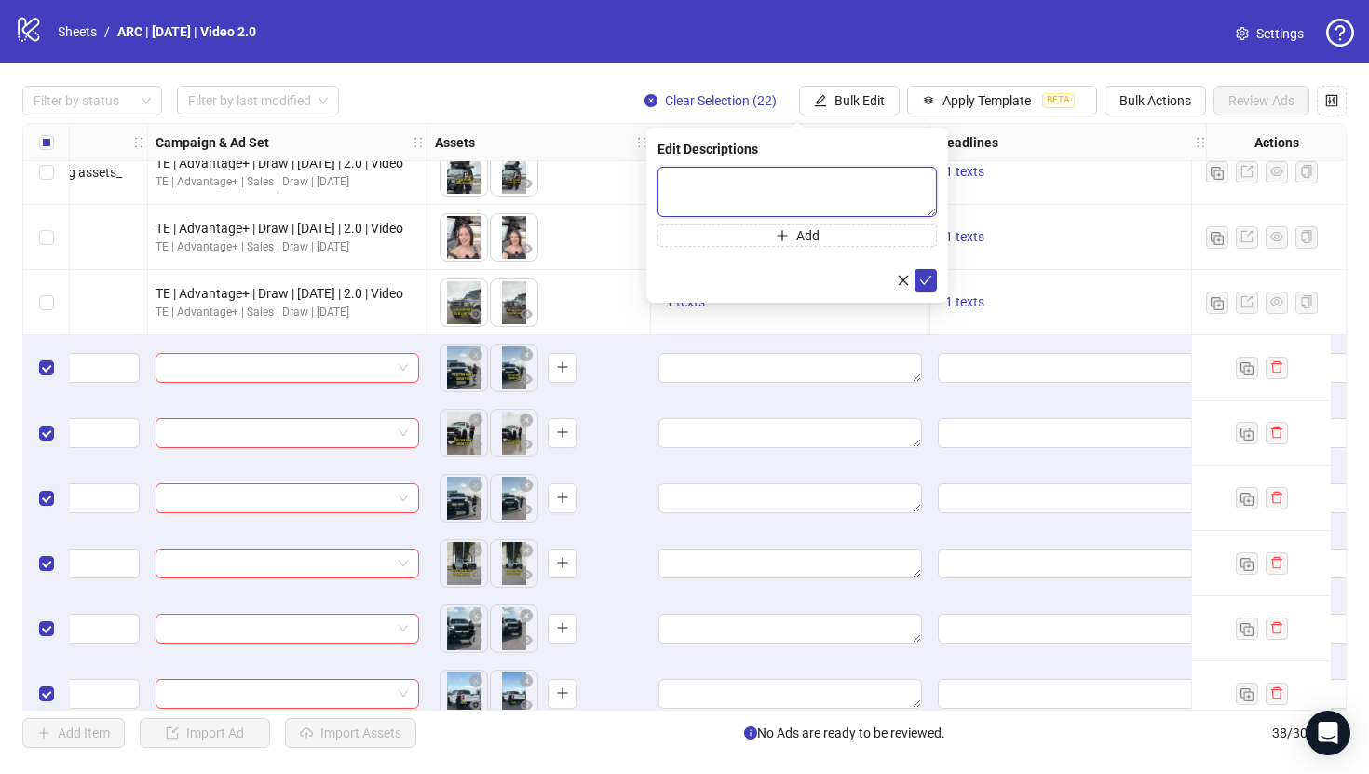
click at [830, 194] on textarea at bounding box center [796, 192] width 279 height 50
click at [905, 277] on icon "close" at bounding box center [903, 280] width 10 height 10
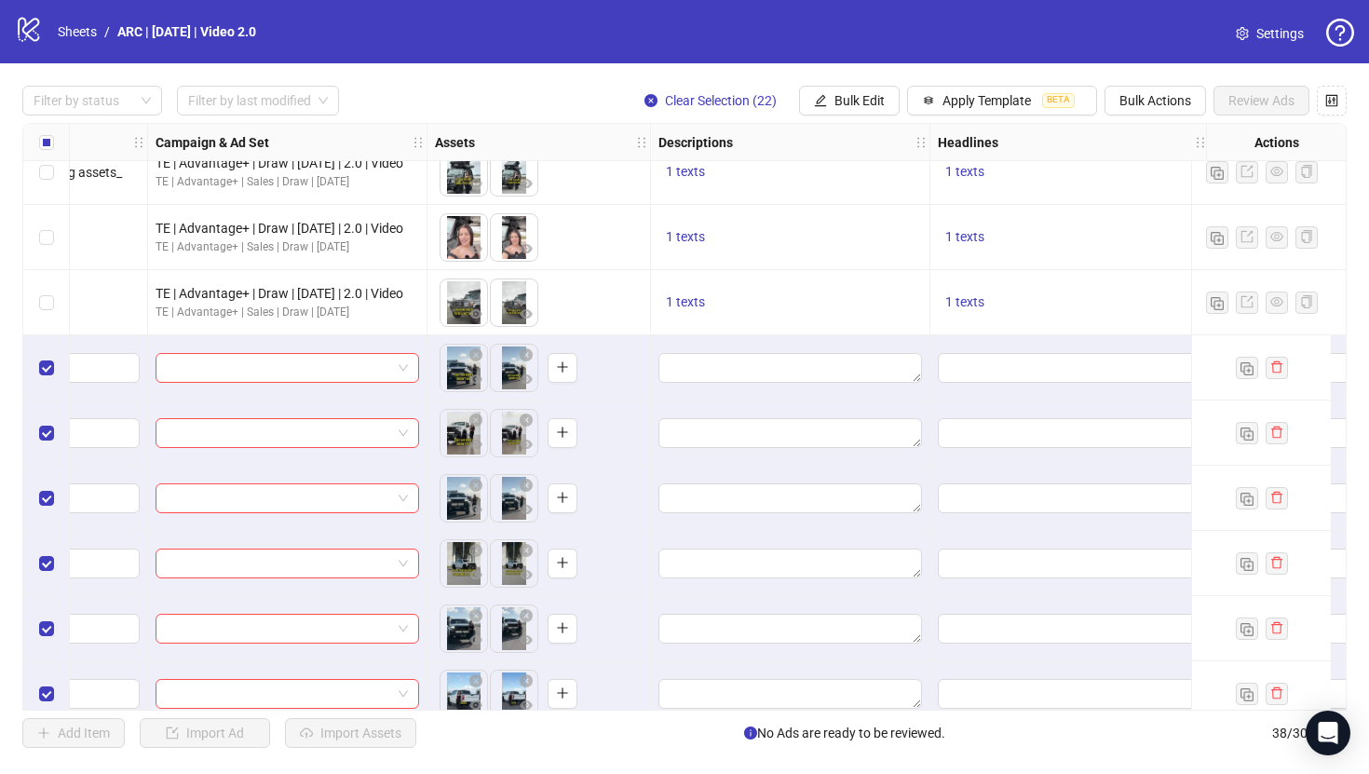
click at [717, 300] on div "1 texts" at bounding box center [789, 302] width 263 height 22
click at [695, 302] on span "1 texts" at bounding box center [685, 301] width 39 height 15
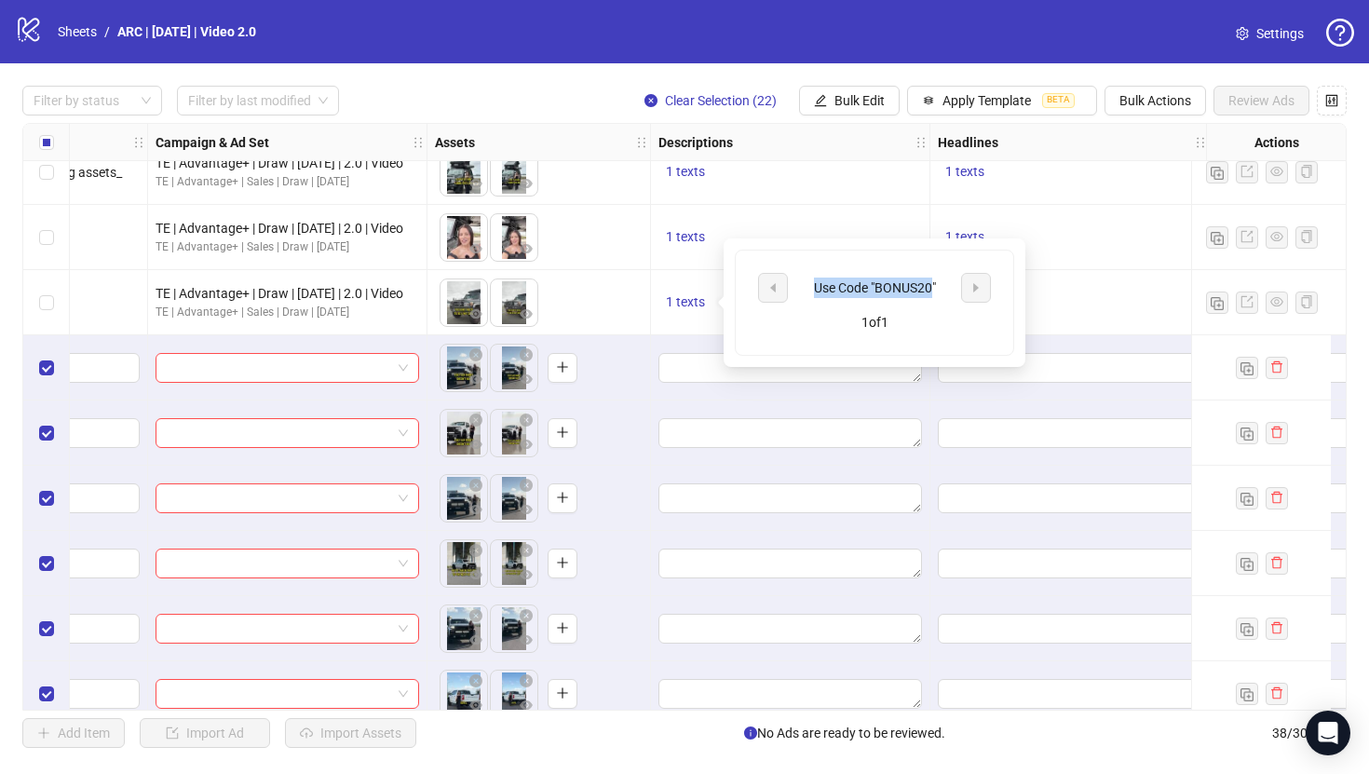
drag, startPoint x: 933, startPoint y: 287, endPoint x: 805, endPoint y: 287, distance: 127.5
click at [805, 287] on div "Use Code "BONUS20"" at bounding box center [874, 287] width 155 height 20
click at [943, 287] on div "Use Code "BONUS20"" at bounding box center [874, 287] width 155 height 20
drag, startPoint x: 943, startPoint y: 287, endPoint x: 811, endPoint y: 291, distance: 132.3
click at [811, 291] on div "Use Code "BONUS20"" at bounding box center [874, 287] width 155 height 20
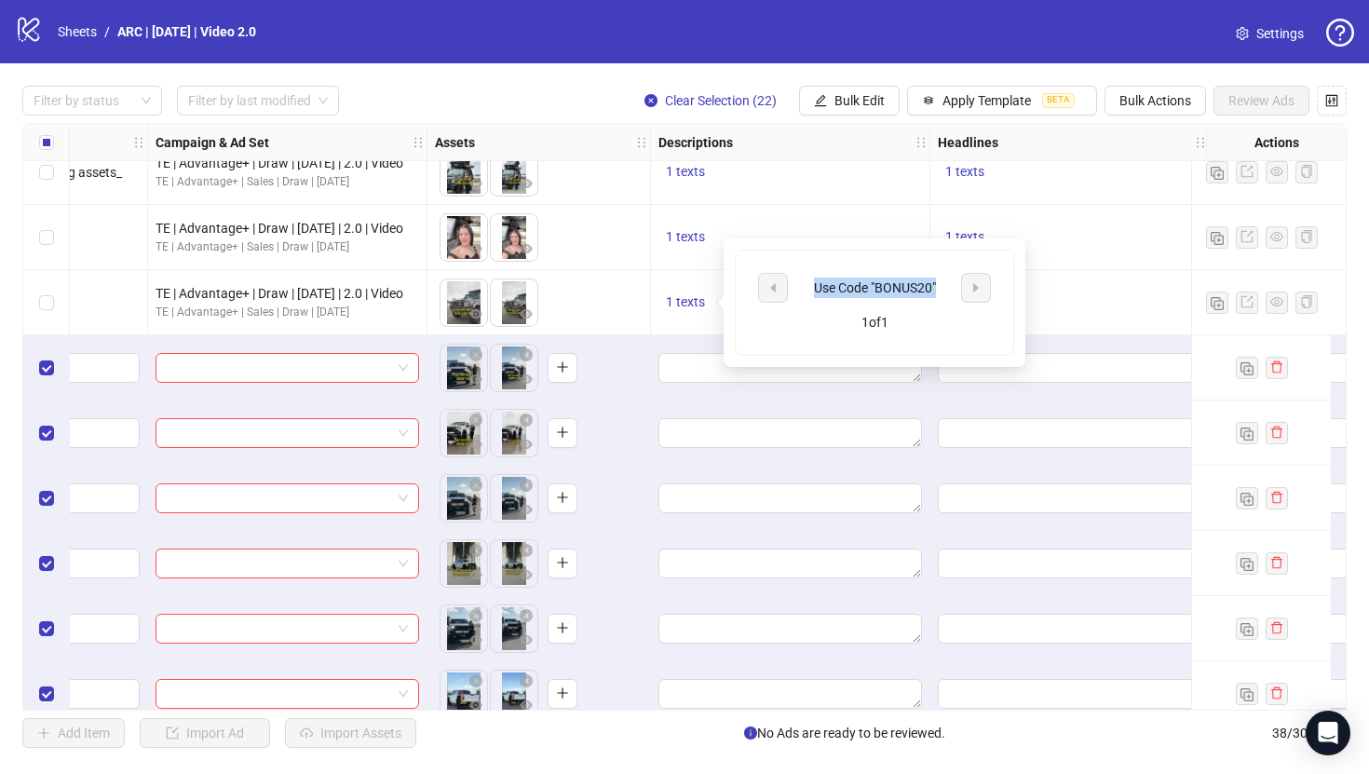
copy div "Use Code "BONUS20""
click at [839, 93] on span "Bulk Edit" at bounding box center [859, 100] width 50 height 15
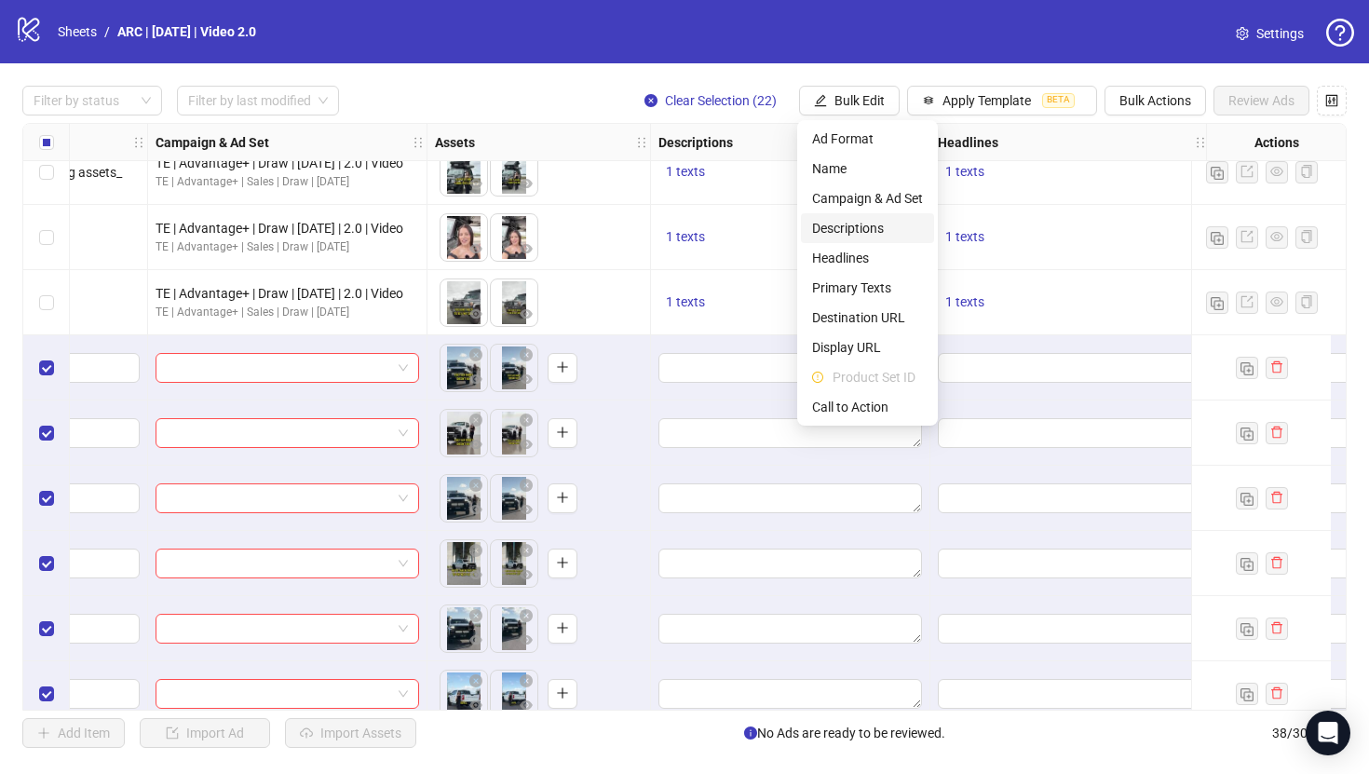
click at [850, 233] on span "Descriptions" at bounding box center [867, 228] width 111 height 20
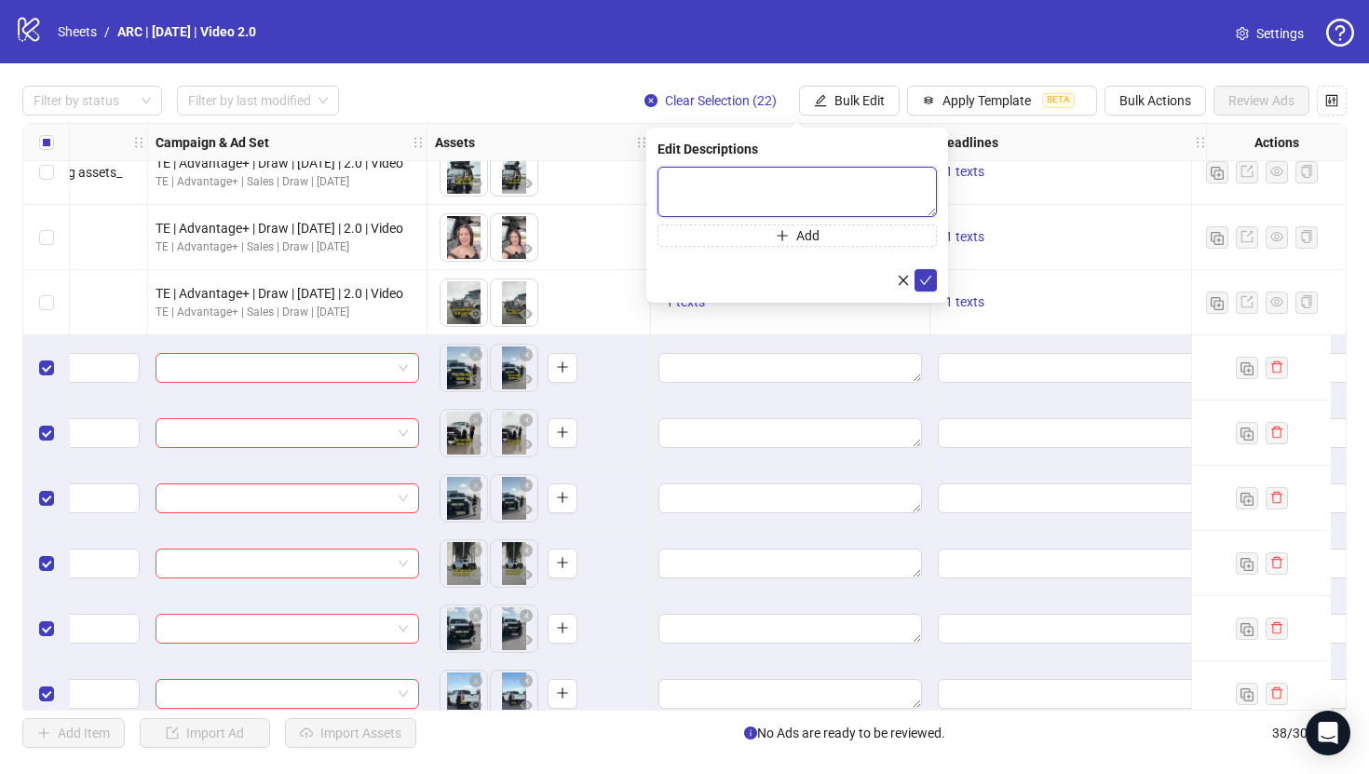
click at [886, 183] on textarea at bounding box center [796, 192] width 279 height 50
paste textarea "**********"
type textarea "**********"
click at [929, 277] on icon "check" at bounding box center [925, 280] width 13 height 13
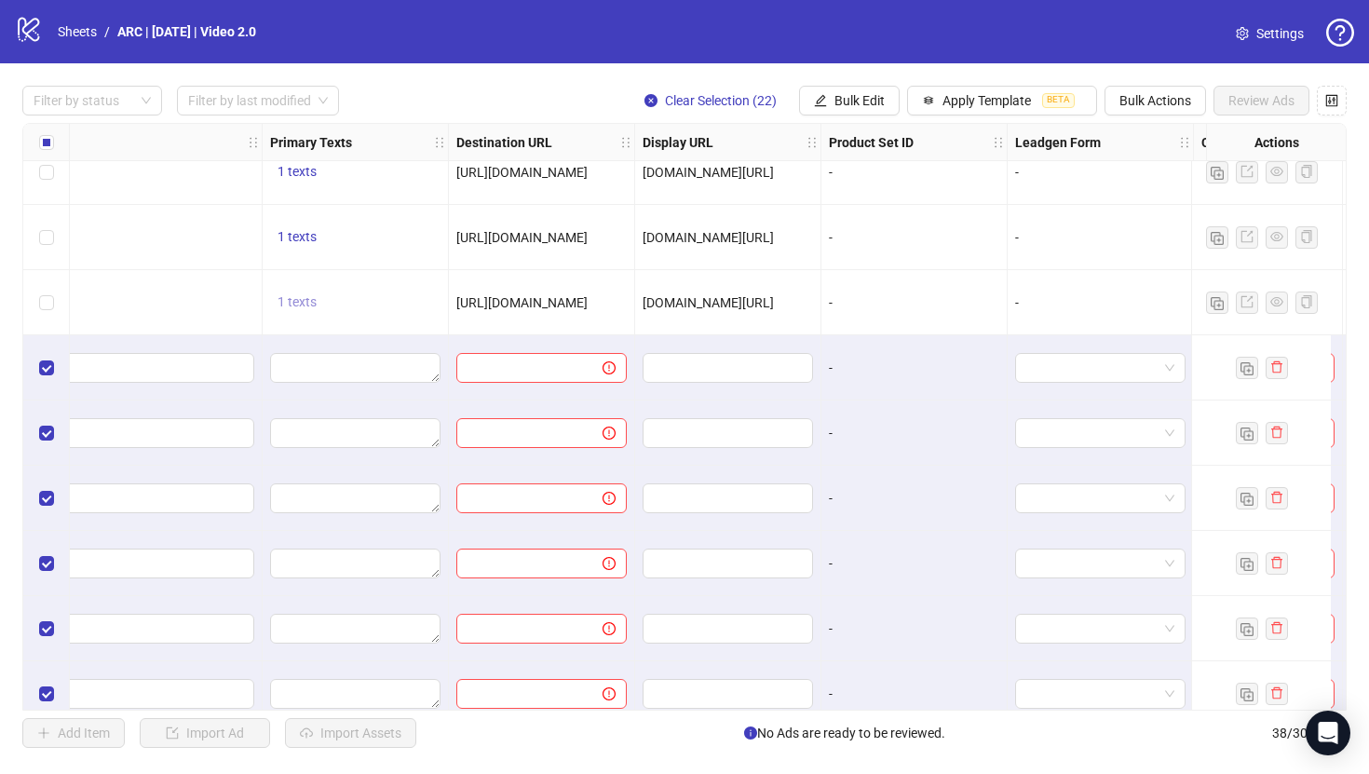
scroll to position [869, 1410]
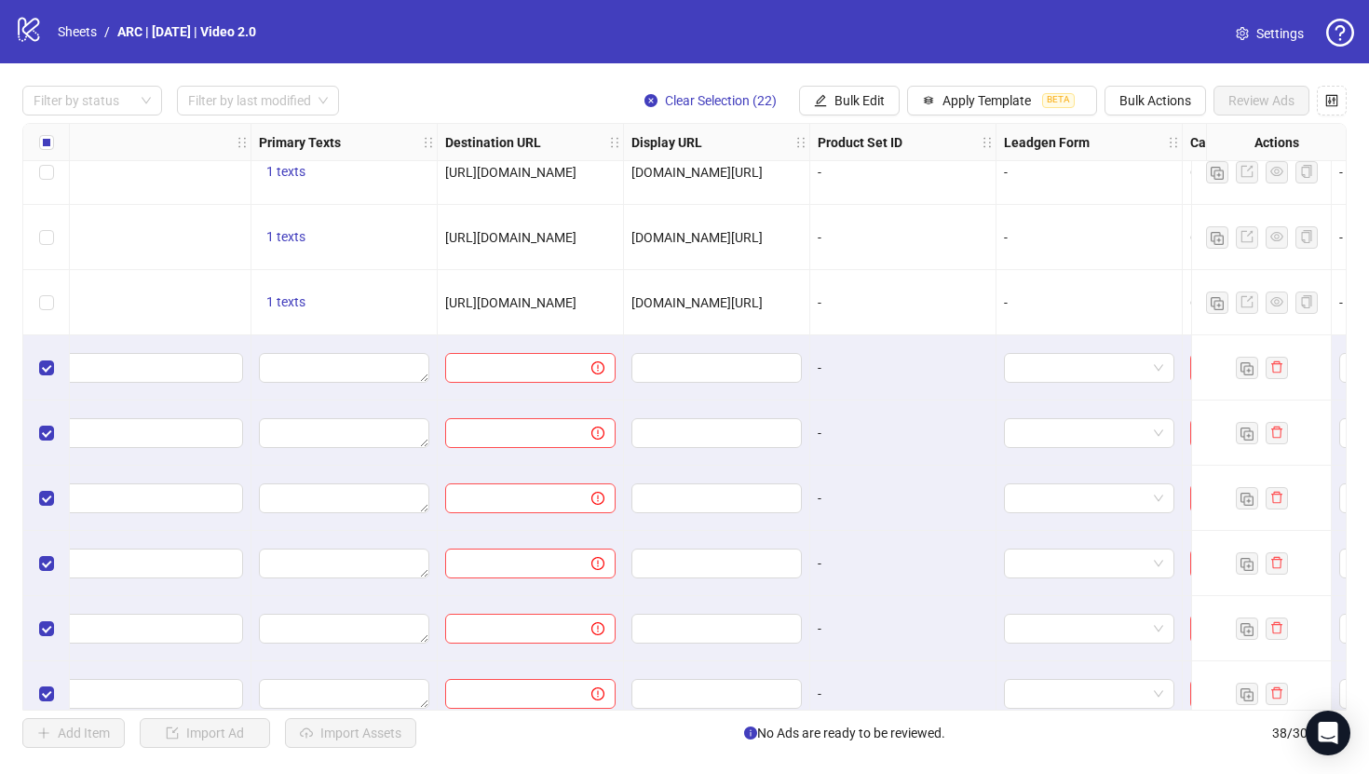
click at [762, 302] on span "[DOMAIN_NAME][URL]" at bounding box center [696, 302] width 131 height 15
drag, startPoint x: 793, startPoint y: 303, endPoint x: 763, endPoint y: 303, distance: 29.8
click at [762, 303] on span "[DOMAIN_NAME][URL]" at bounding box center [696, 302] width 131 height 15
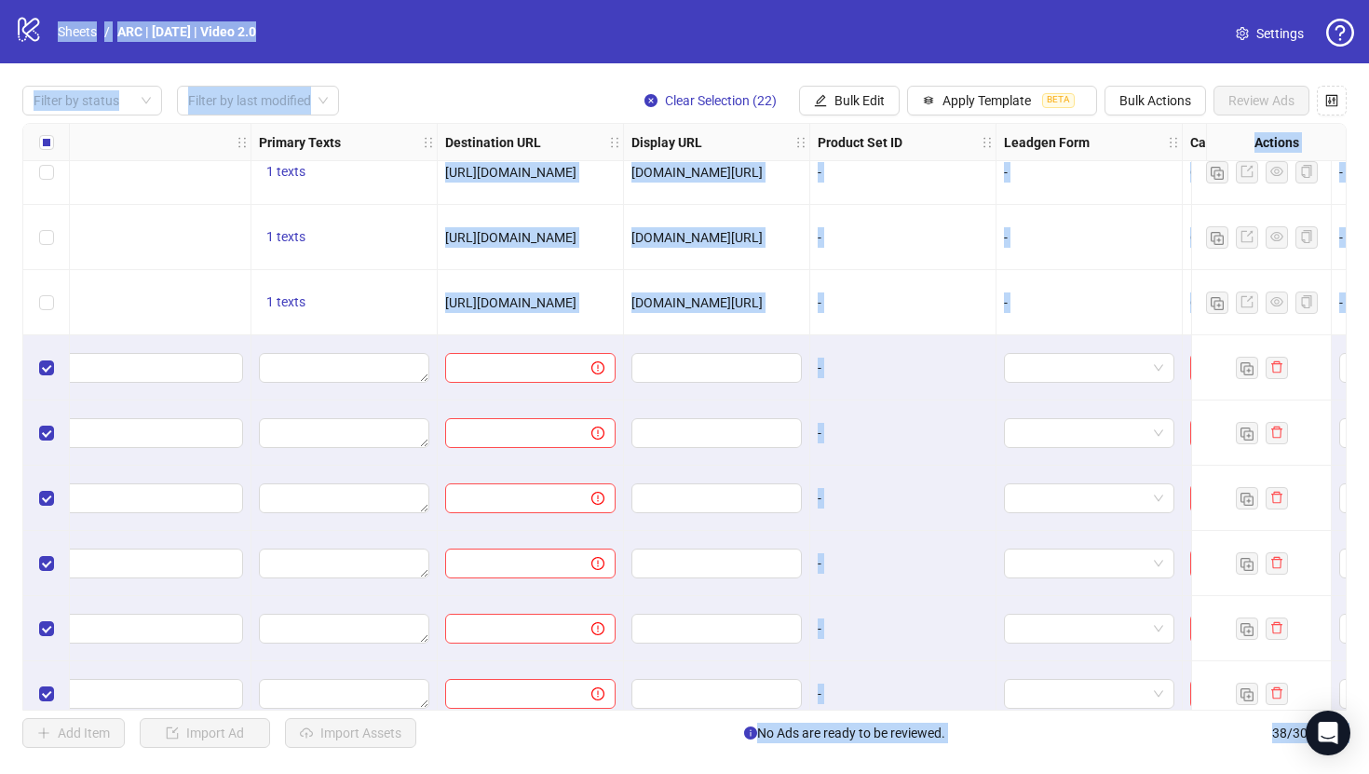
click at [762, 303] on span "[DOMAIN_NAME][URL]" at bounding box center [696, 302] width 131 height 15
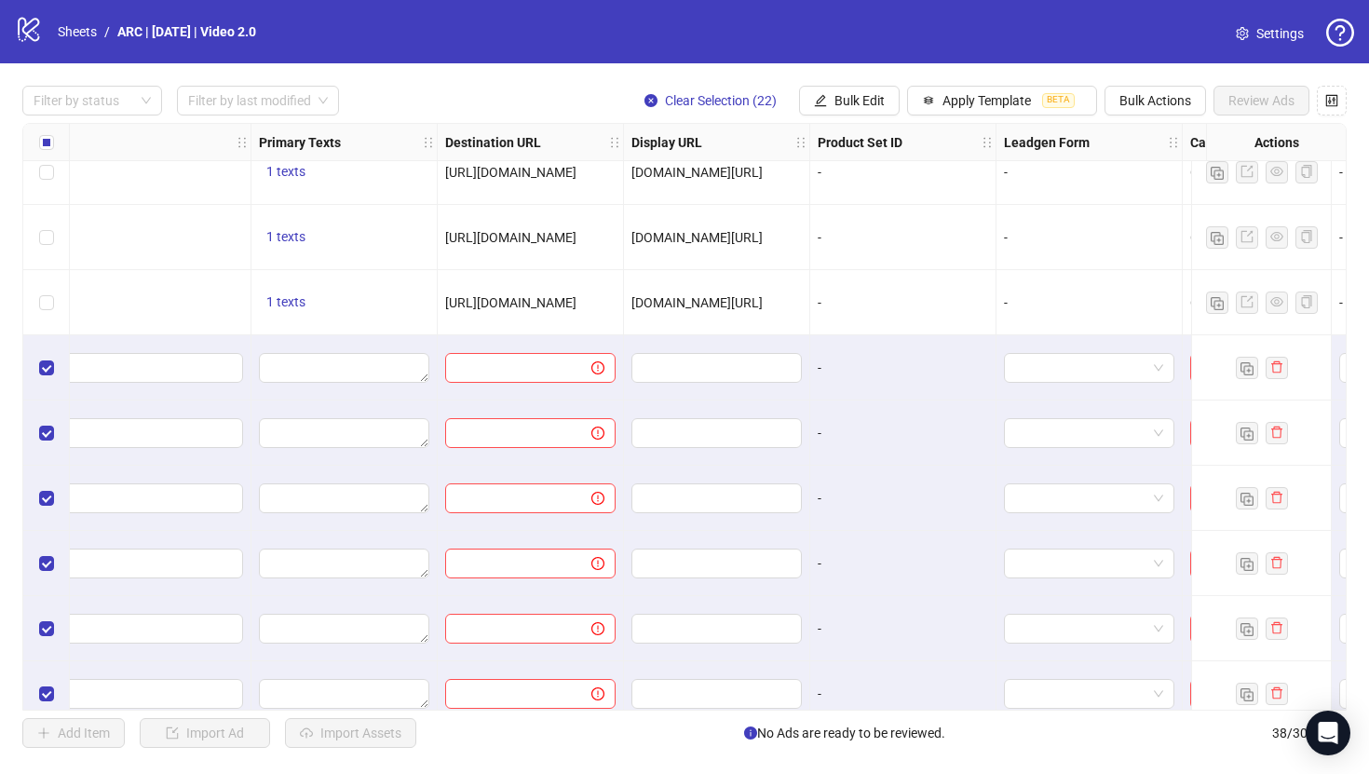
click at [717, 300] on span "[DOMAIN_NAME][URL]" at bounding box center [696, 302] width 131 height 15
click at [749, 292] on div "[DOMAIN_NAME][URL]" at bounding box center [716, 302] width 170 height 20
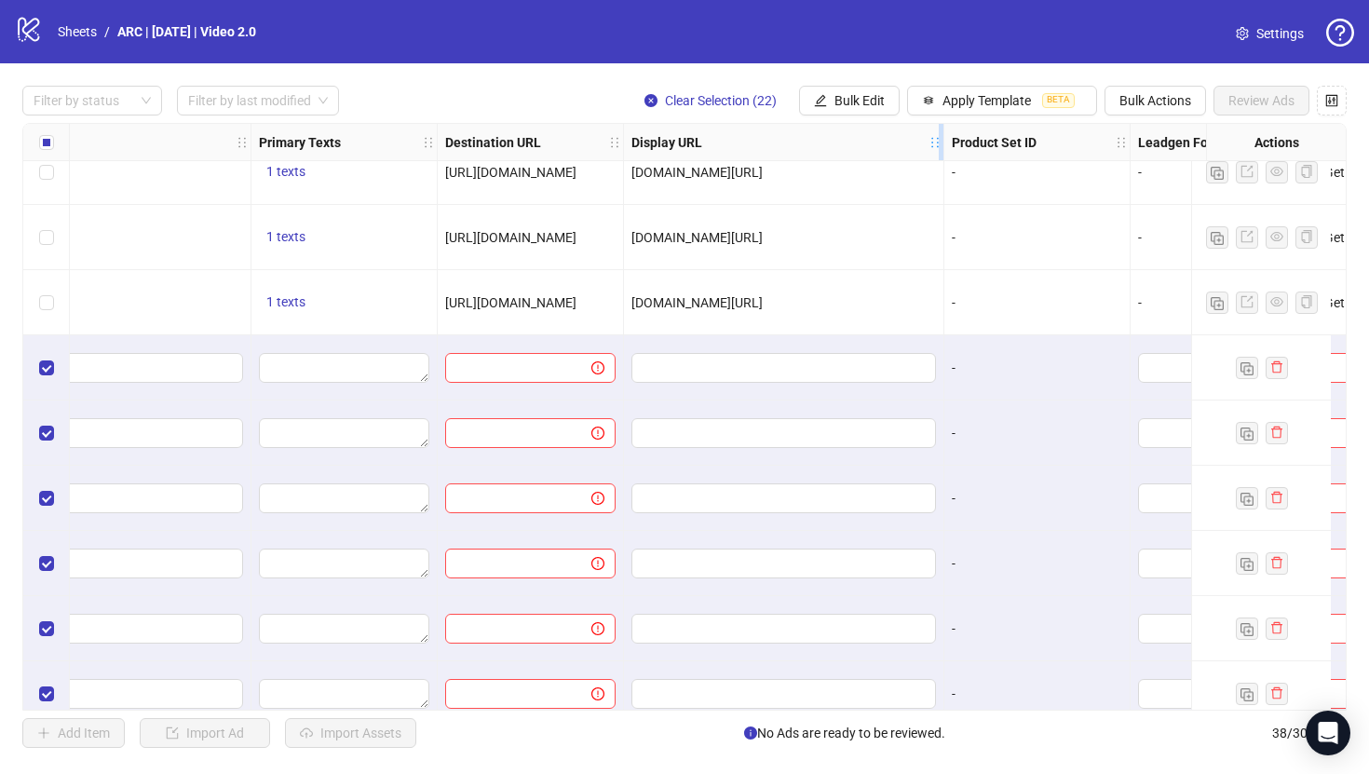
drag, startPoint x: 802, startPoint y: 136, endPoint x: 935, endPoint y: 146, distance: 133.5
click at [935, 146] on icon "holder" at bounding box center [934, 142] width 13 height 13
click at [875, 304] on div "[DOMAIN_NAME][URL]" at bounding box center [783, 302] width 304 height 20
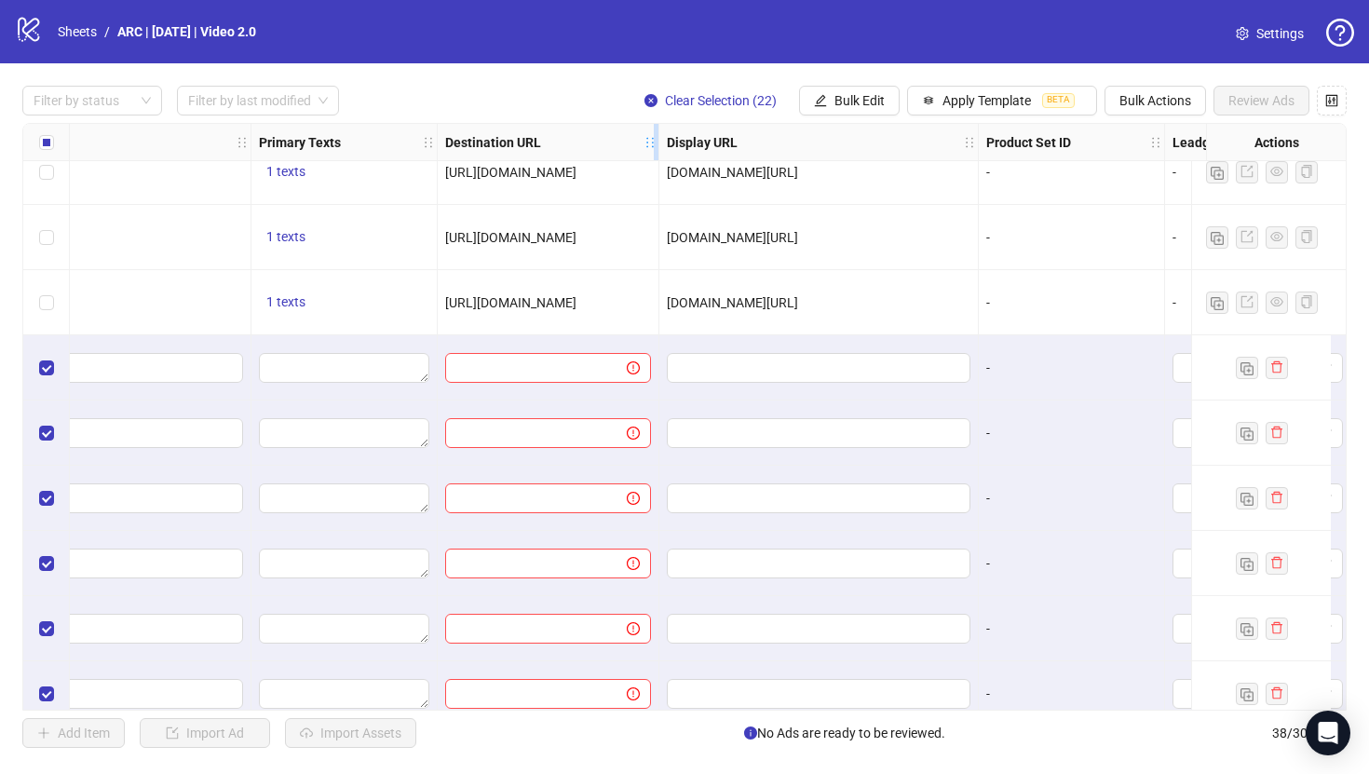
drag, startPoint x: 622, startPoint y: 135, endPoint x: 660, endPoint y: 144, distance: 39.3
click at [658, 144] on div "Resize Destination URL column" at bounding box center [656, 142] width 5 height 36
drag, startPoint x: 914, startPoint y: 305, endPoint x: 671, endPoint y: 304, distance: 243.0
click at [671, 304] on div "[DOMAIN_NAME][URL]" at bounding box center [821, 302] width 304 height 20
copy span "[DOMAIN_NAME][URL]"
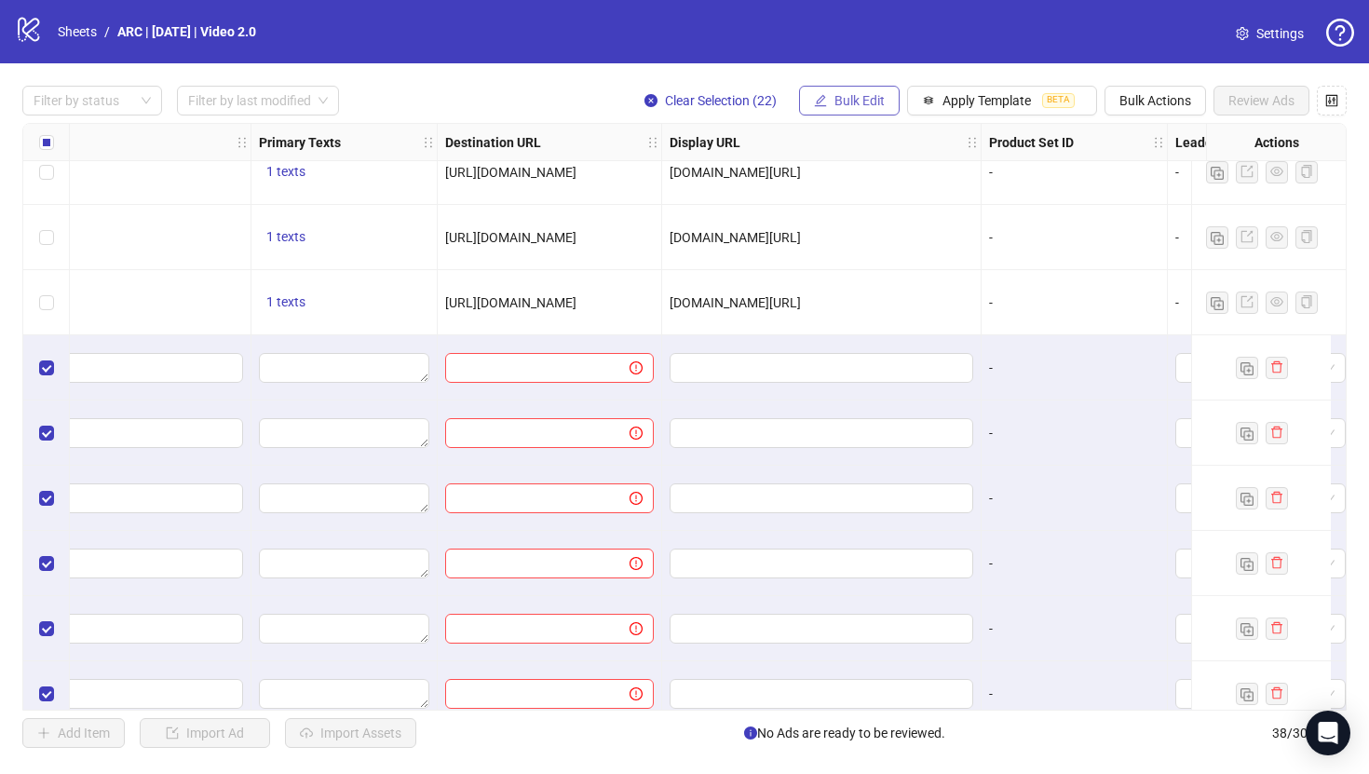
click at [844, 100] on span "Bulk Edit" at bounding box center [859, 100] width 50 height 15
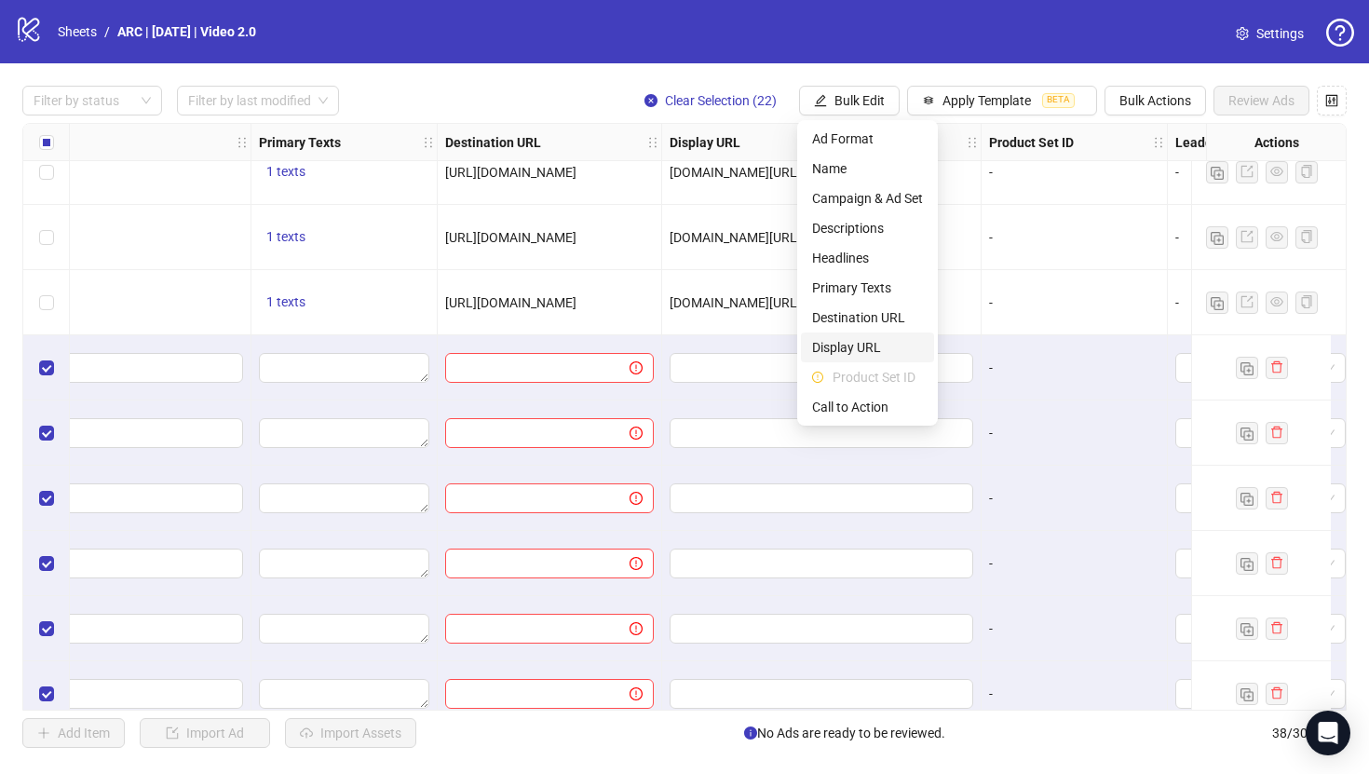
click at [843, 342] on span "Display URL" at bounding box center [867, 347] width 111 height 20
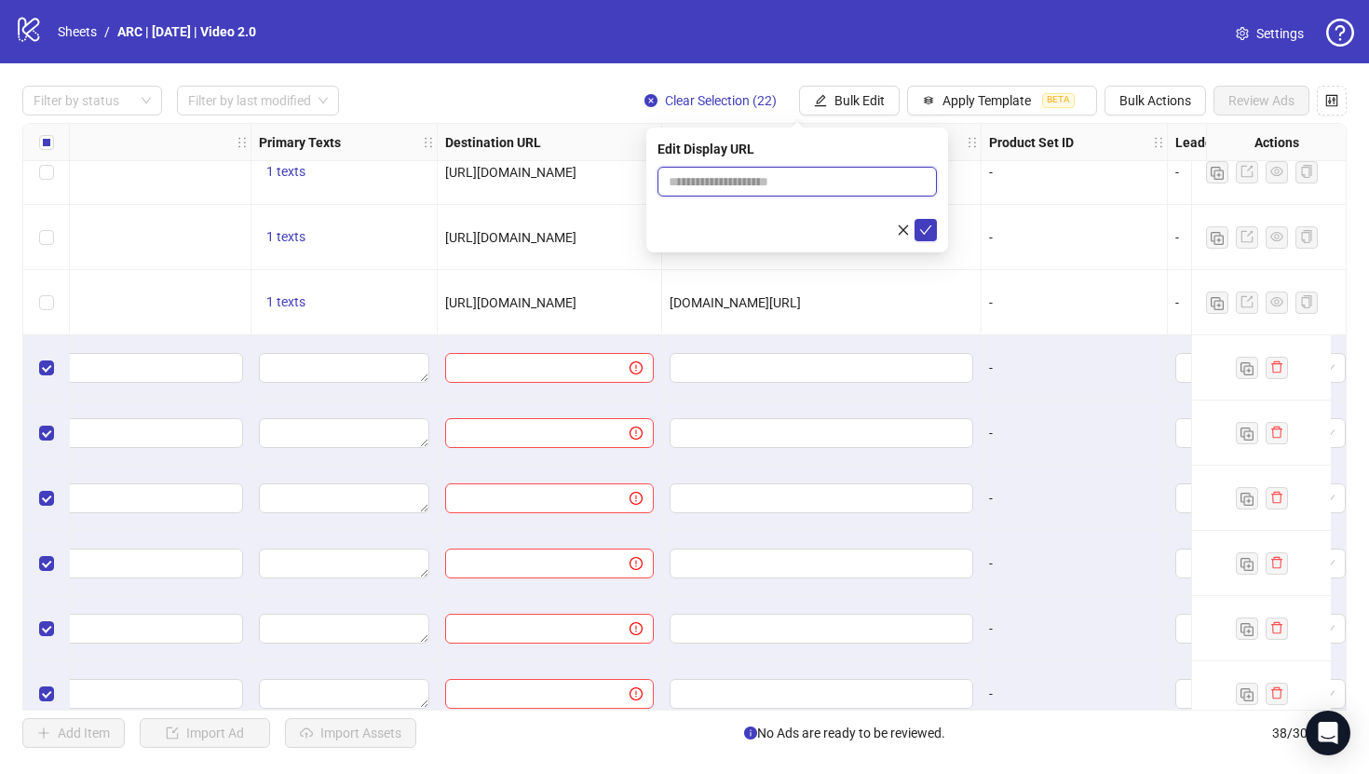
click at [781, 179] on input "text" at bounding box center [796, 182] width 279 height 30
paste input "**********"
type input "**********"
click at [925, 229] on icon "check" at bounding box center [925, 229] width 13 height 13
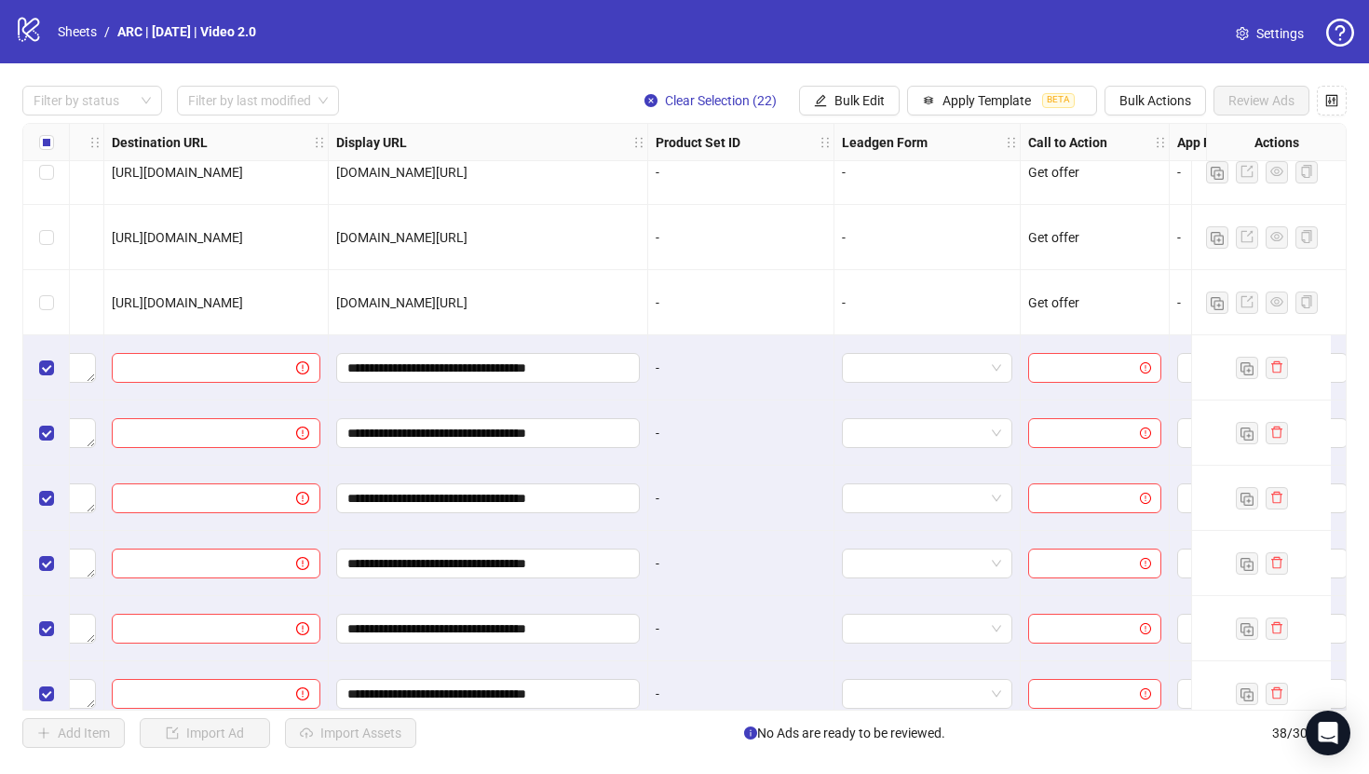
scroll to position [869, 1909]
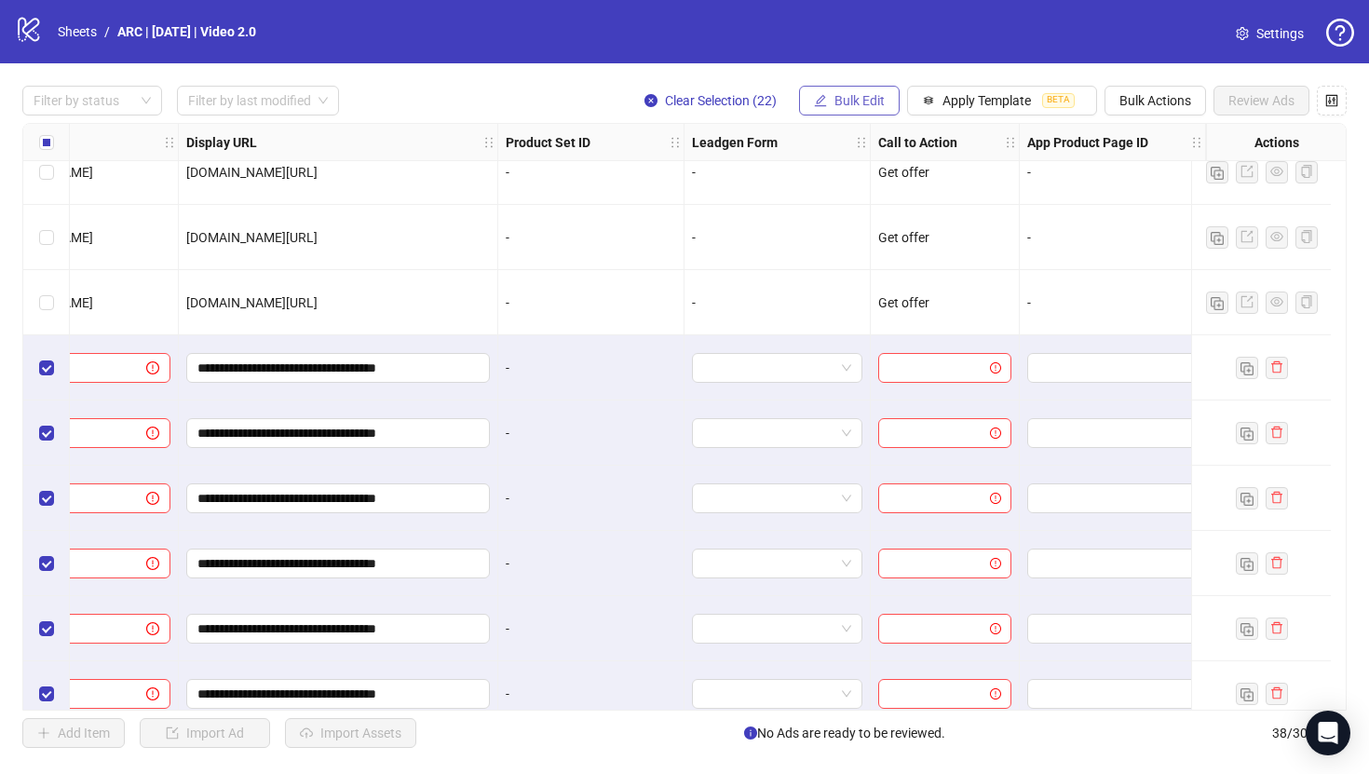
click at [858, 99] on span "Bulk Edit" at bounding box center [859, 100] width 50 height 15
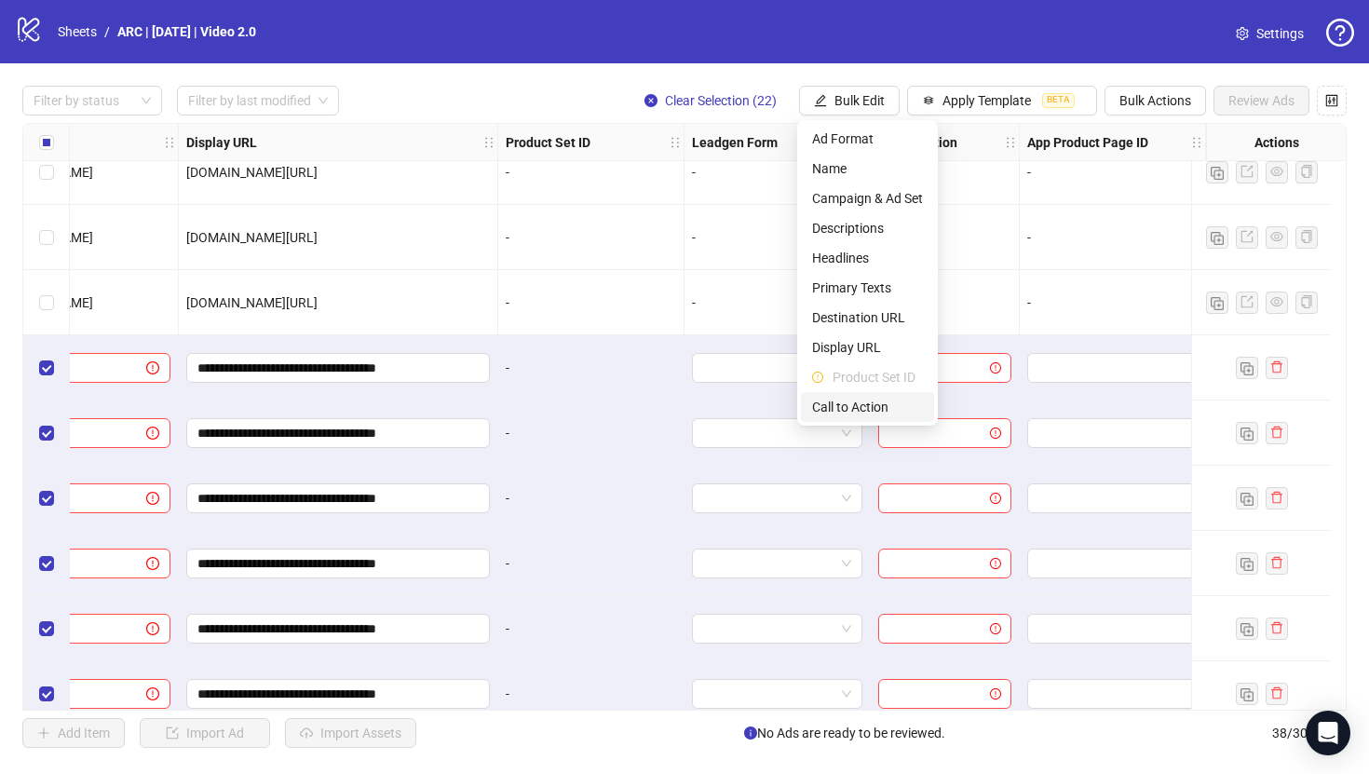
click at [855, 397] on span "Call to Action" at bounding box center [867, 407] width 111 height 20
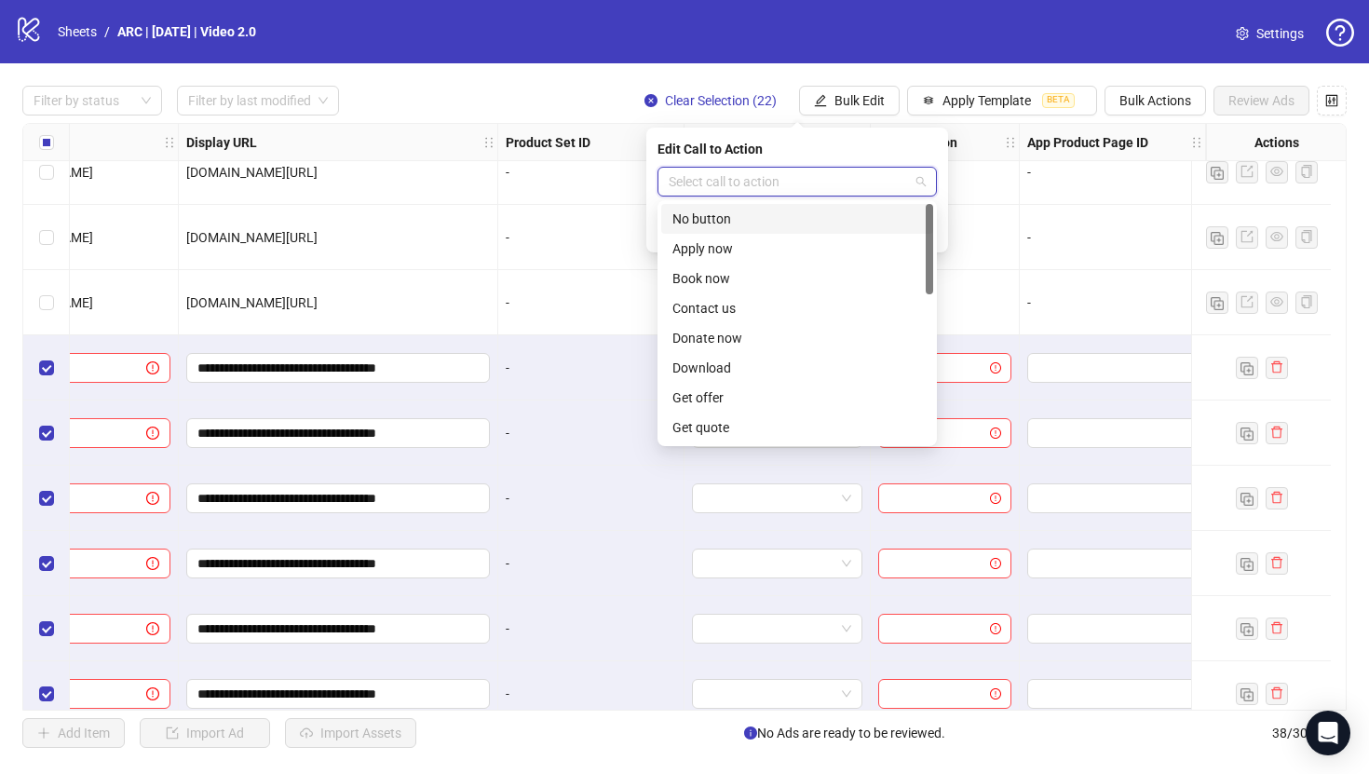
click at [798, 181] on input "search" at bounding box center [788, 182] width 240 height 28
click at [749, 391] on div "Get offer" at bounding box center [797, 397] width 250 height 20
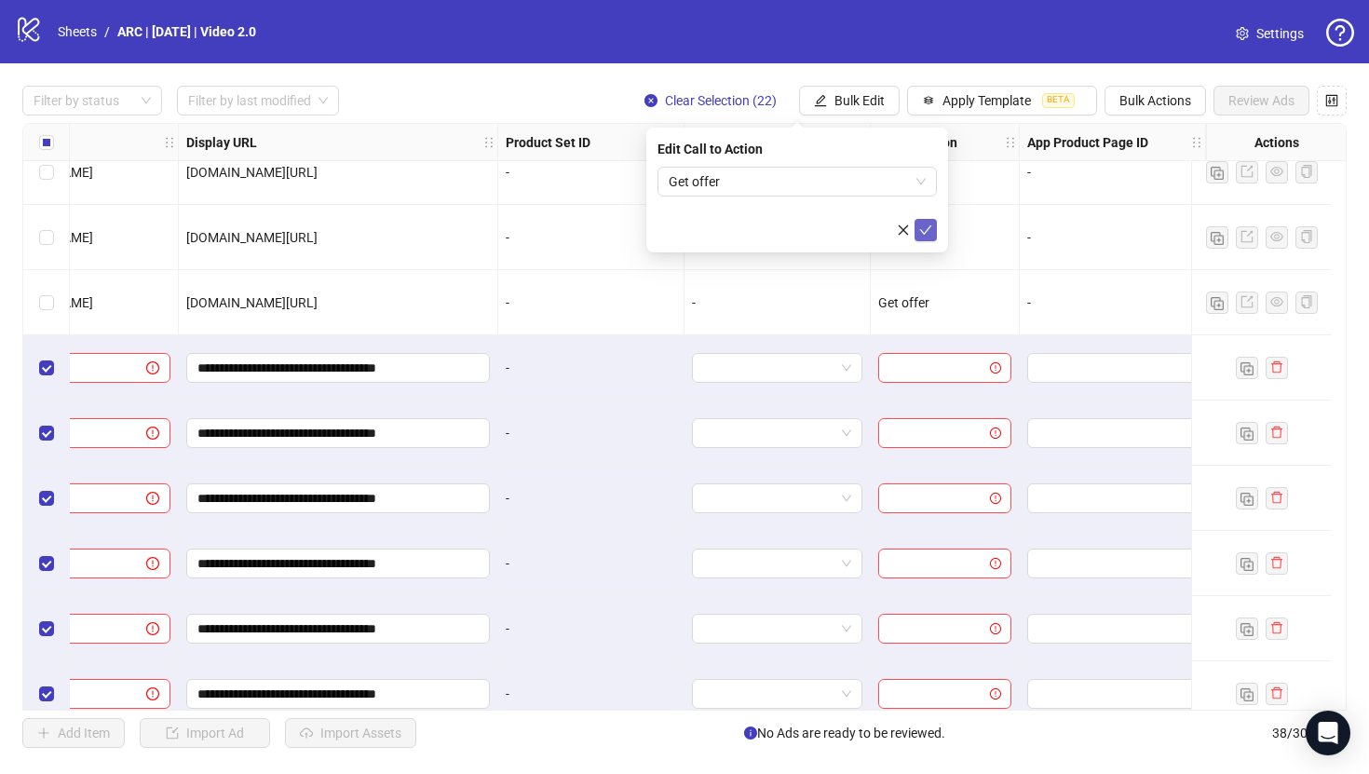
click at [921, 230] on icon "check" at bounding box center [926, 229] width 12 height 9
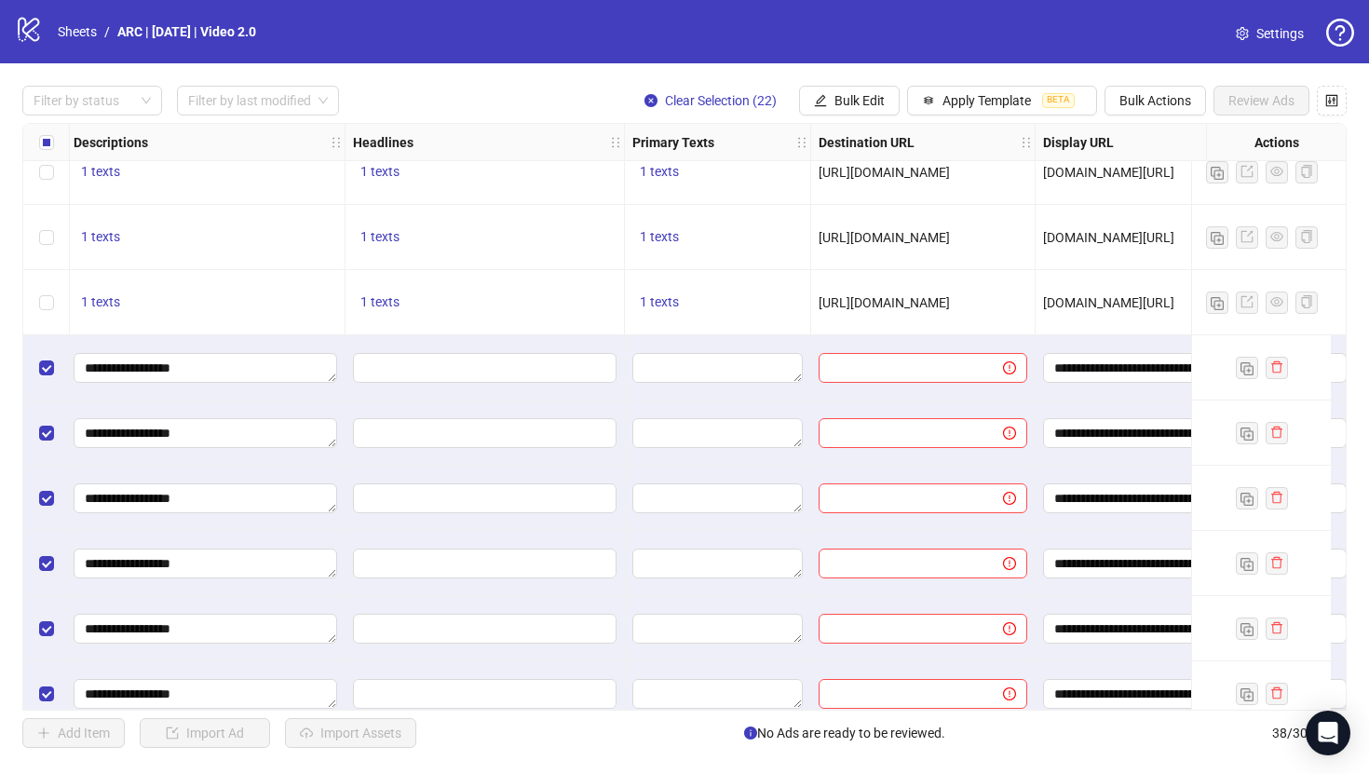
scroll to position [869, 885]
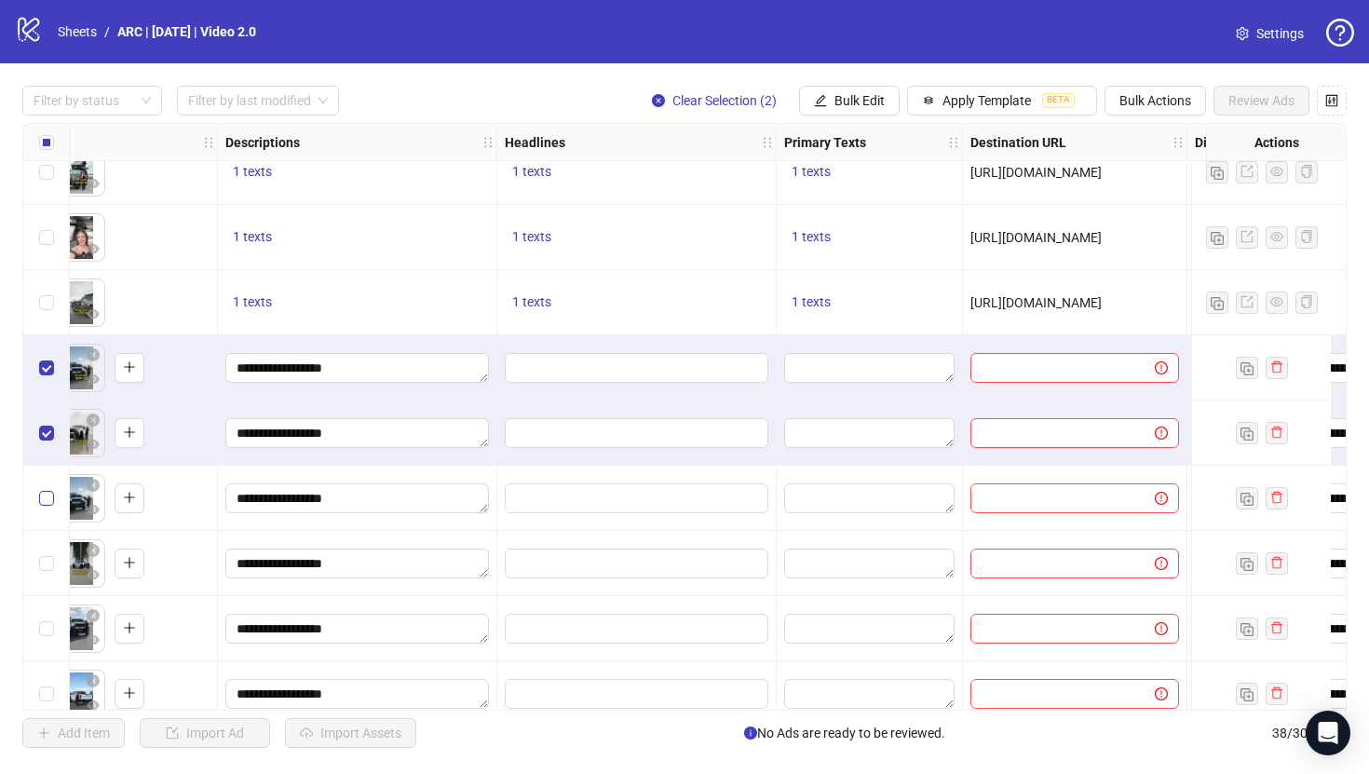
click at [49, 506] on label "Select row 19" at bounding box center [46, 498] width 15 height 20
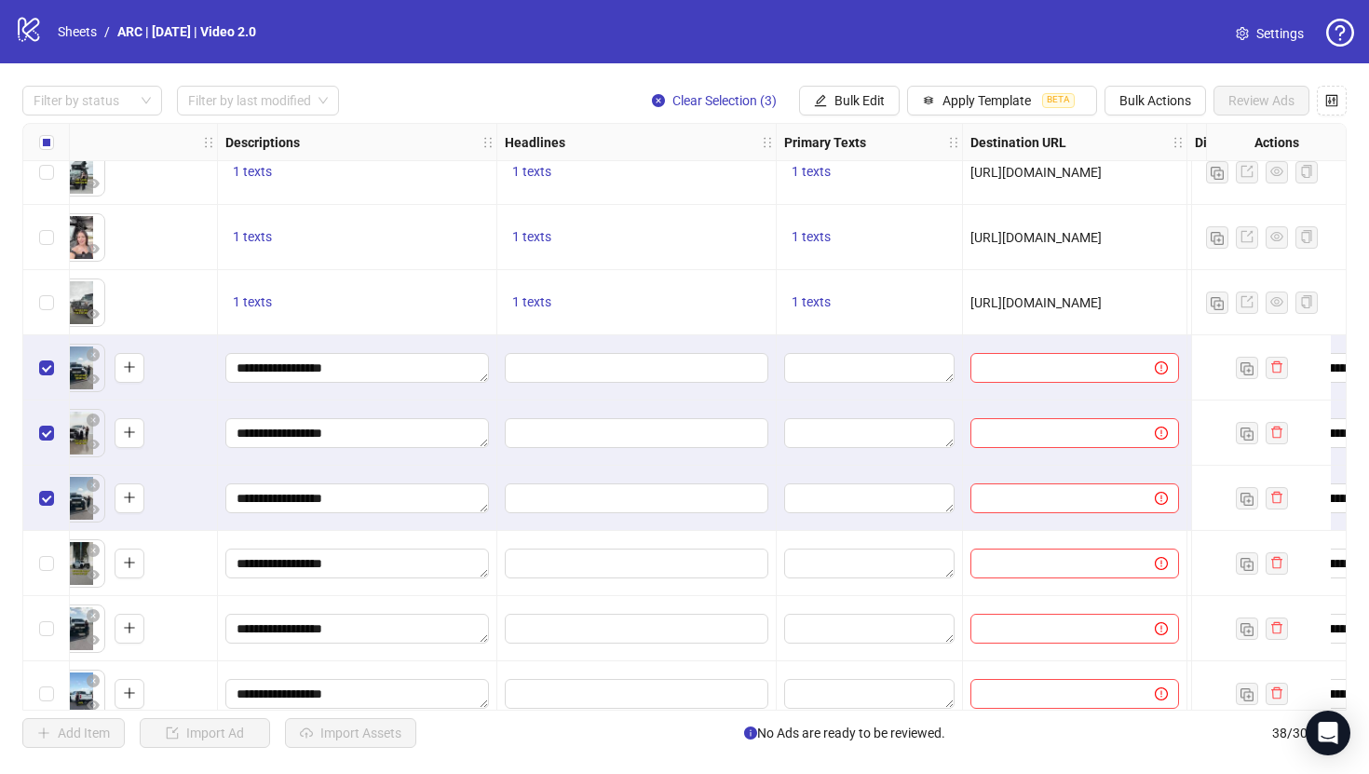
click at [47, 546] on div "Select row 20" at bounding box center [46, 563] width 47 height 65
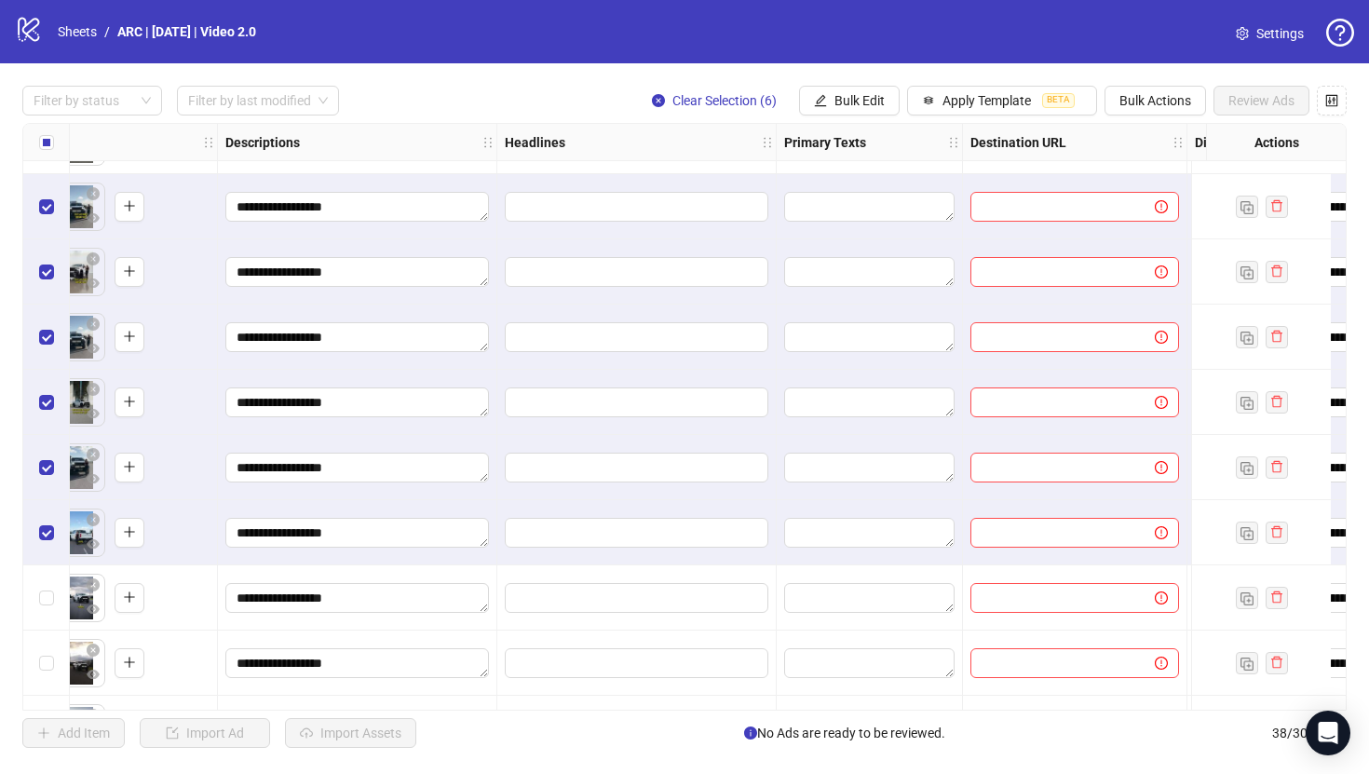
scroll to position [1033, 885]
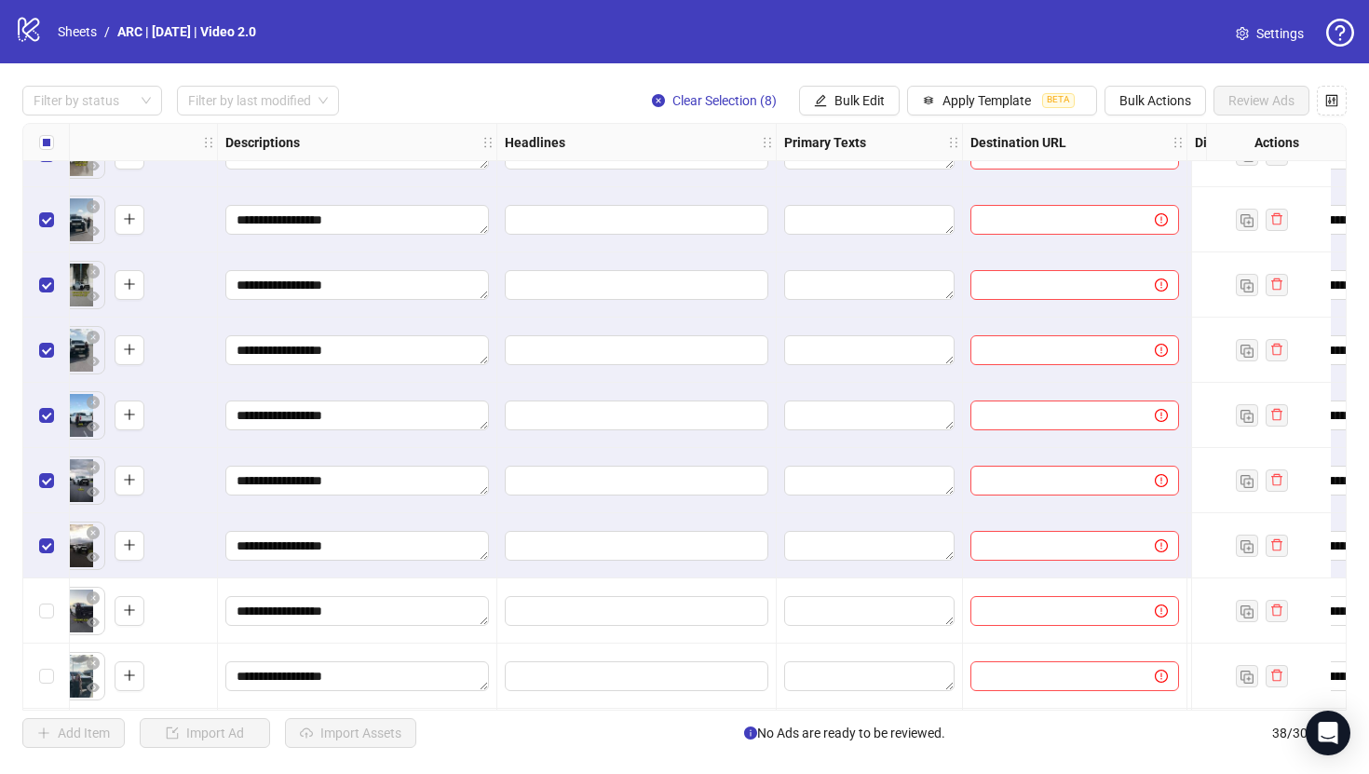
click at [48, 595] on div "Select row 25" at bounding box center [46, 610] width 47 height 65
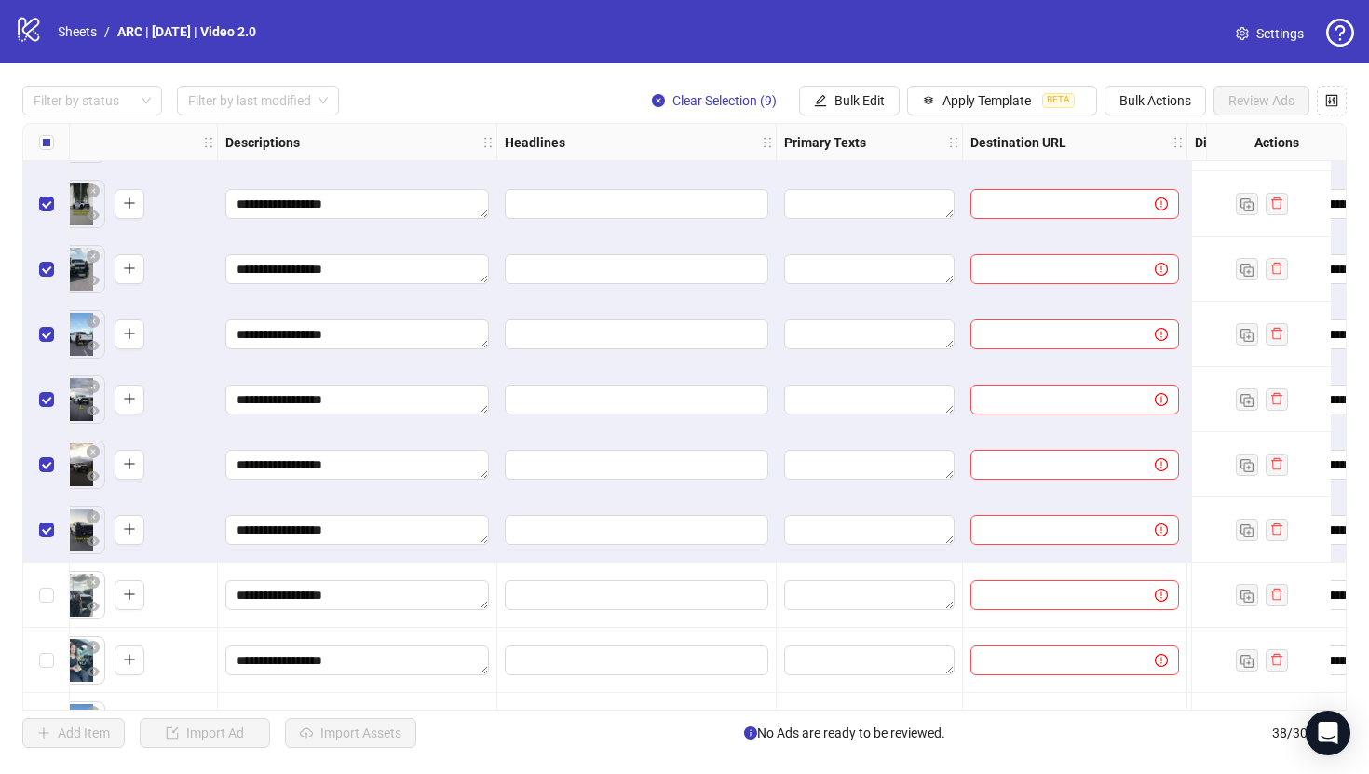
scroll to position [1235, 885]
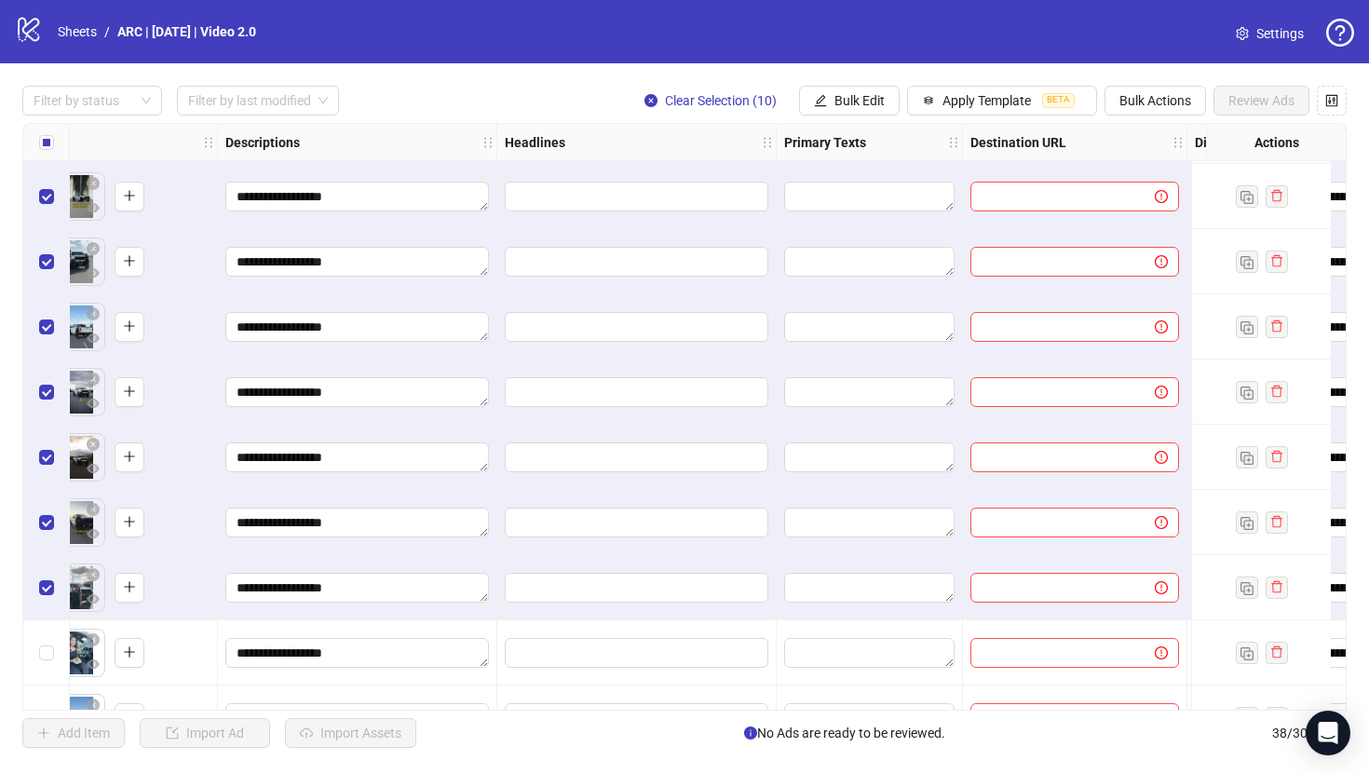
click at [47, 632] on div "Select row 27" at bounding box center [46, 652] width 47 height 65
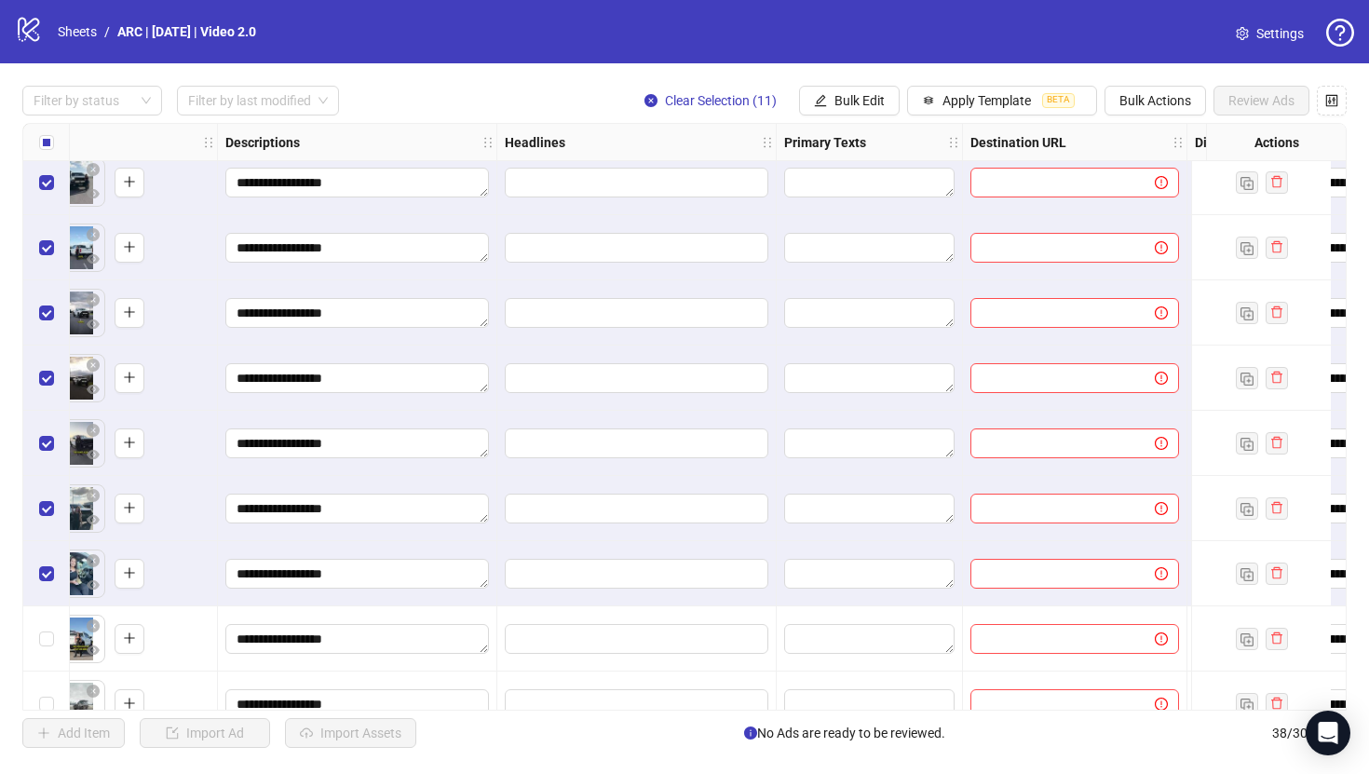
scroll to position [1335, 885]
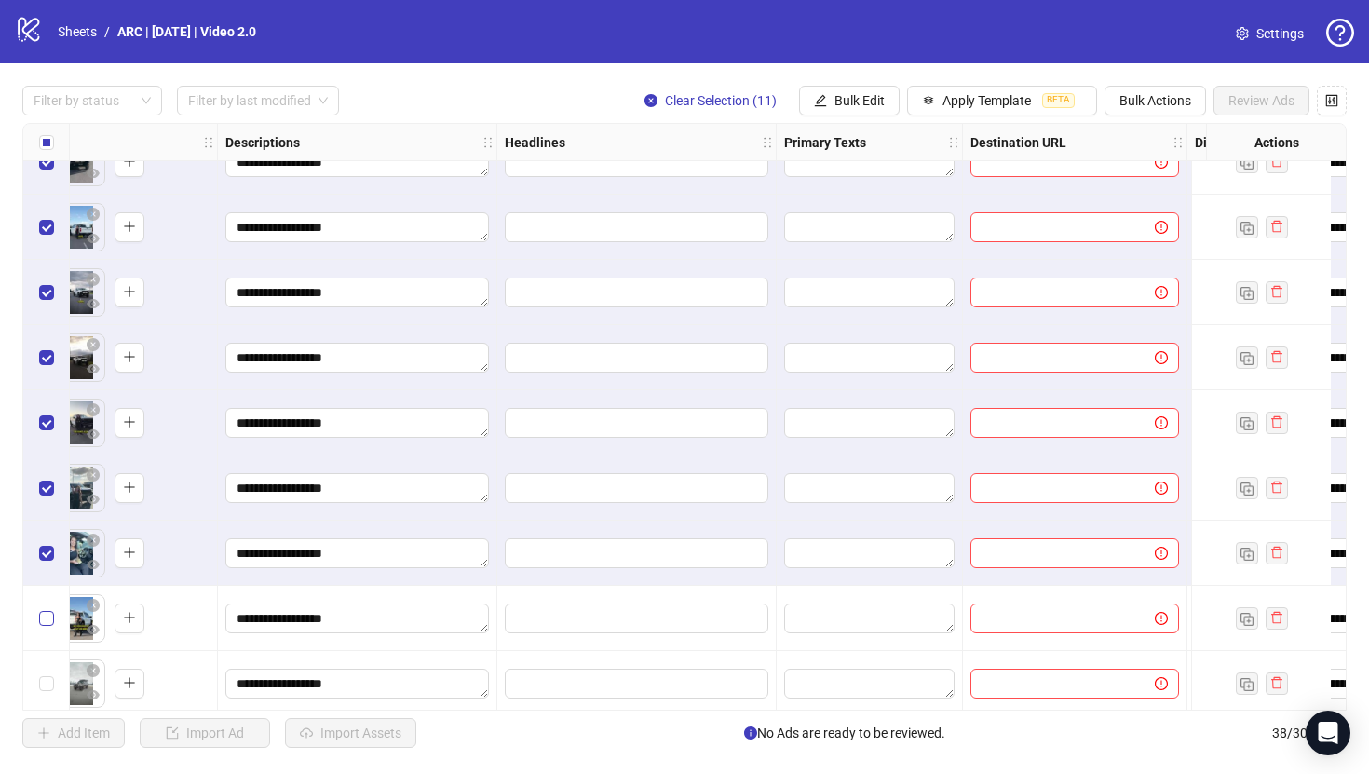
click at [47, 608] on label "Select row 28" at bounding box center [46, 618] width 15 height 20
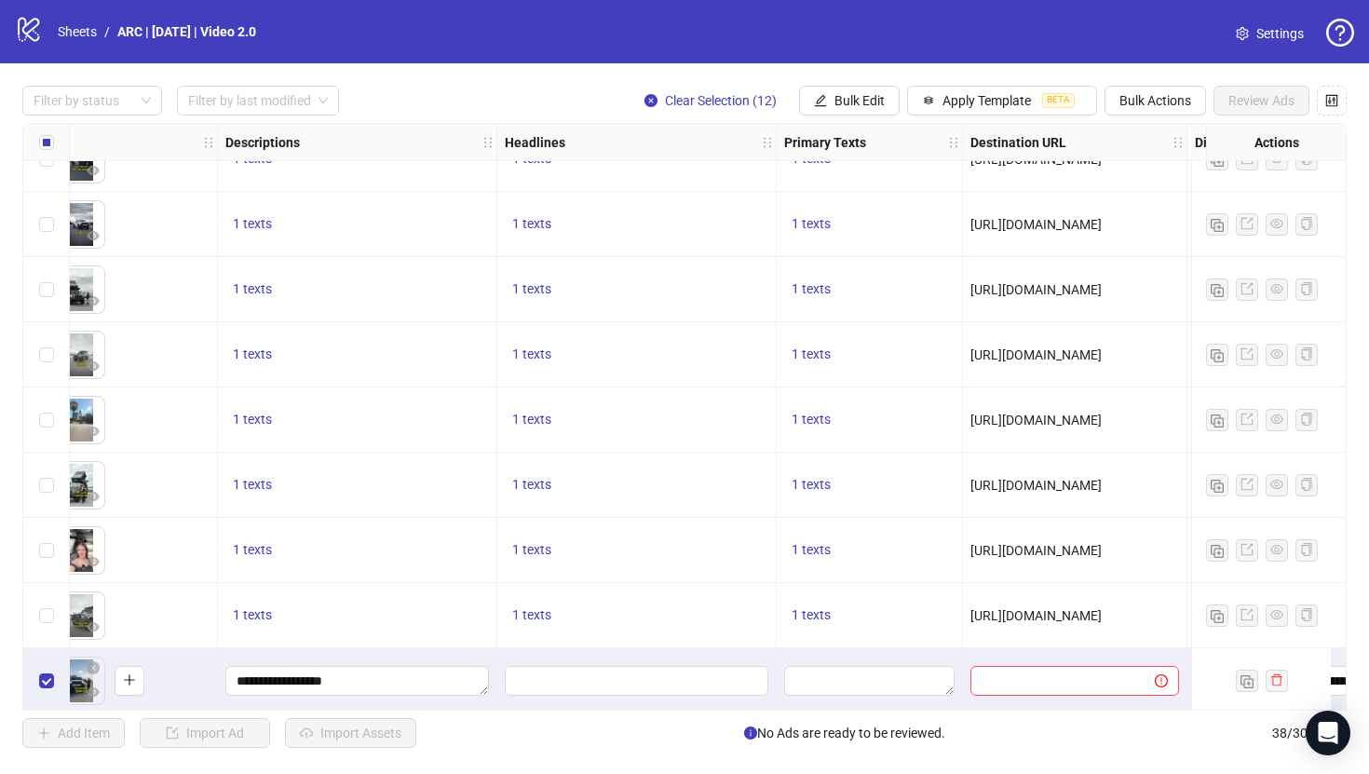
scroll to position [554, 885]
click at [535, 616] on span "1 texts" at bounding box center [531, 616] width 39 height 15
click at [713, 460] on div "1 texts" at bounding box center [636, 486] width 279 height 65
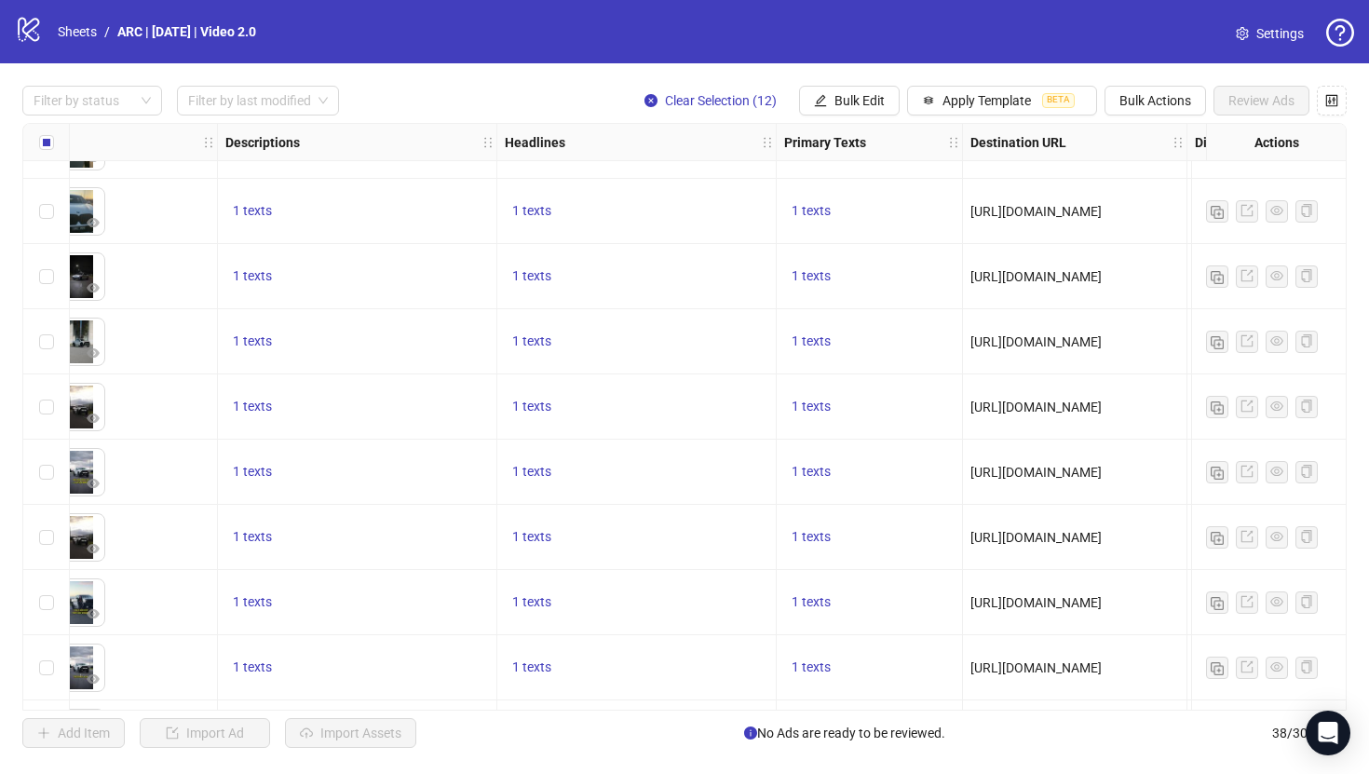
scroll to position [111, 885]
click at [542, 339] on span "1 texts" at bounding box center [531, 342] width 39 height 15
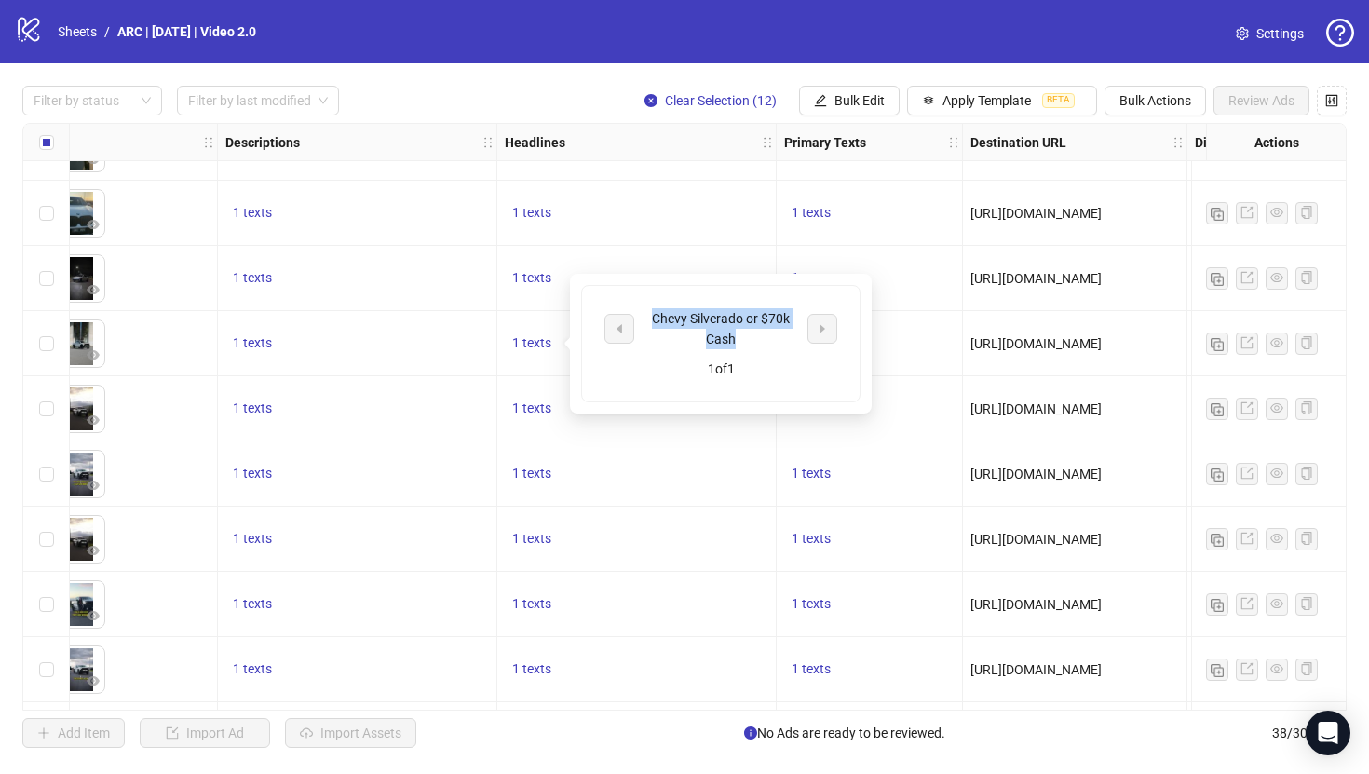
drag, startPoint x: 749, startPoint y: 337, endPoint x: 651, endPoint y: 311, distance: 101.2
click at [651, 311] on div "Chevy Silverado or $70k Cash" at bounding box center [720, 328] width 155 height 41
copy div "Chevy Silverado or $70k Cash"
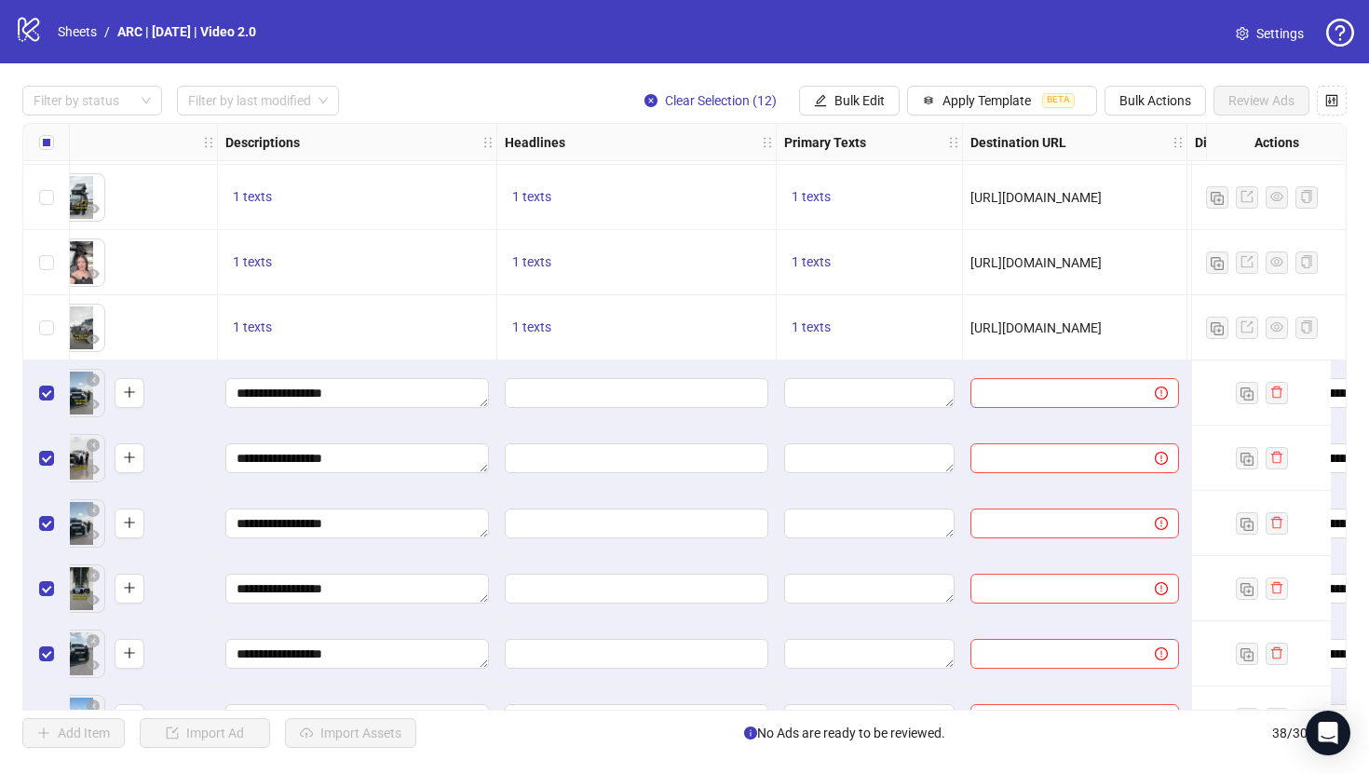
scroll to position [899, 885]
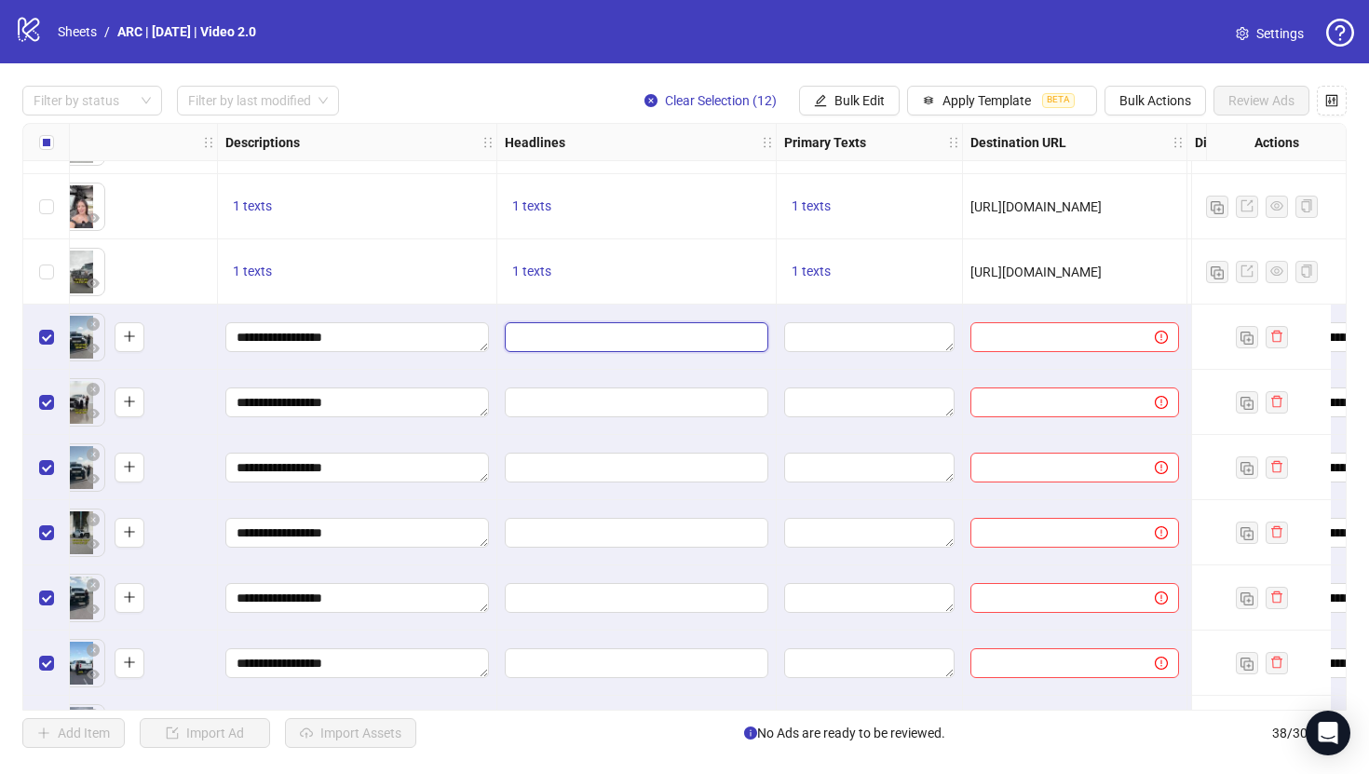
click at [596, 341] on input "Edit values" at bounding box center [634, 337] width 237 height 20
click at [827, 97] on button "Bulk Edit" at bounding box center [849, 101] width 101 height 30
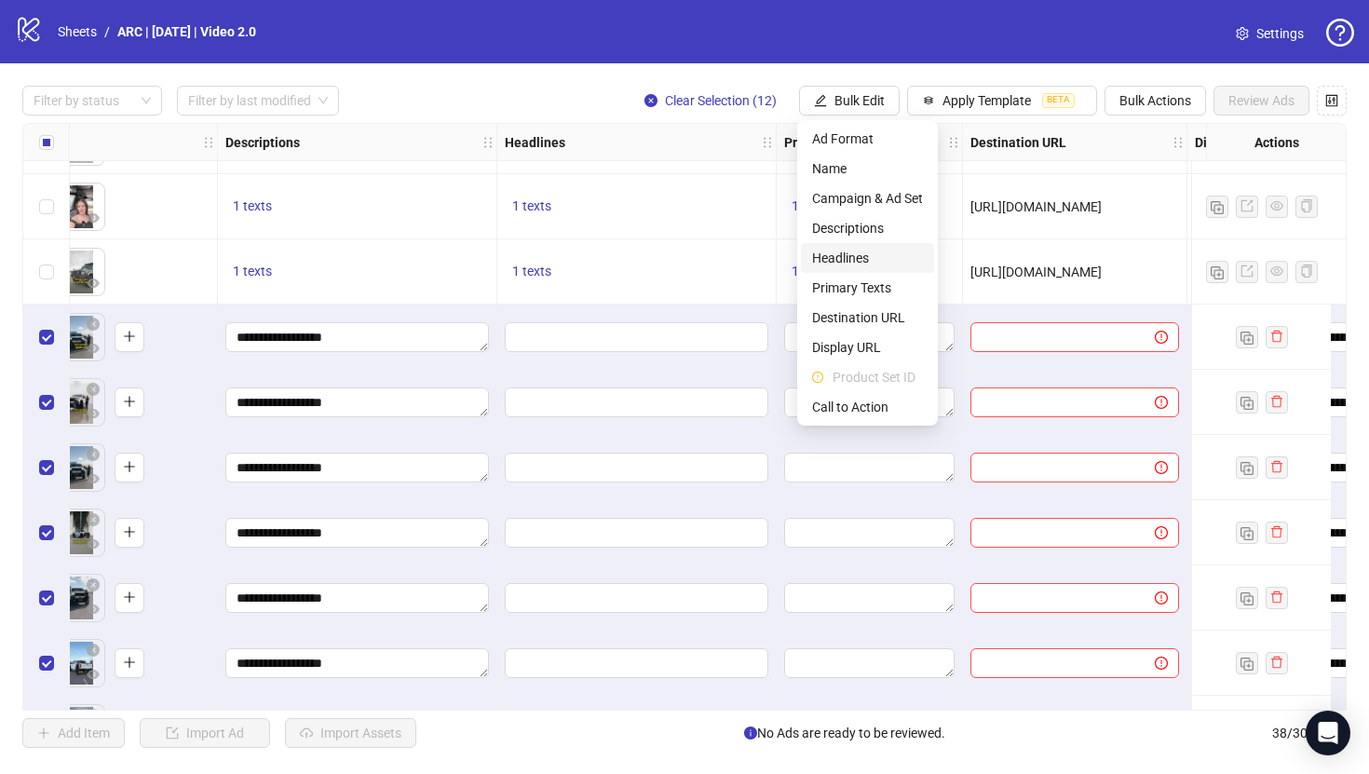
click at [839, 262] on span "Headlines" at bounding box center [867, 258] width 111 height 20
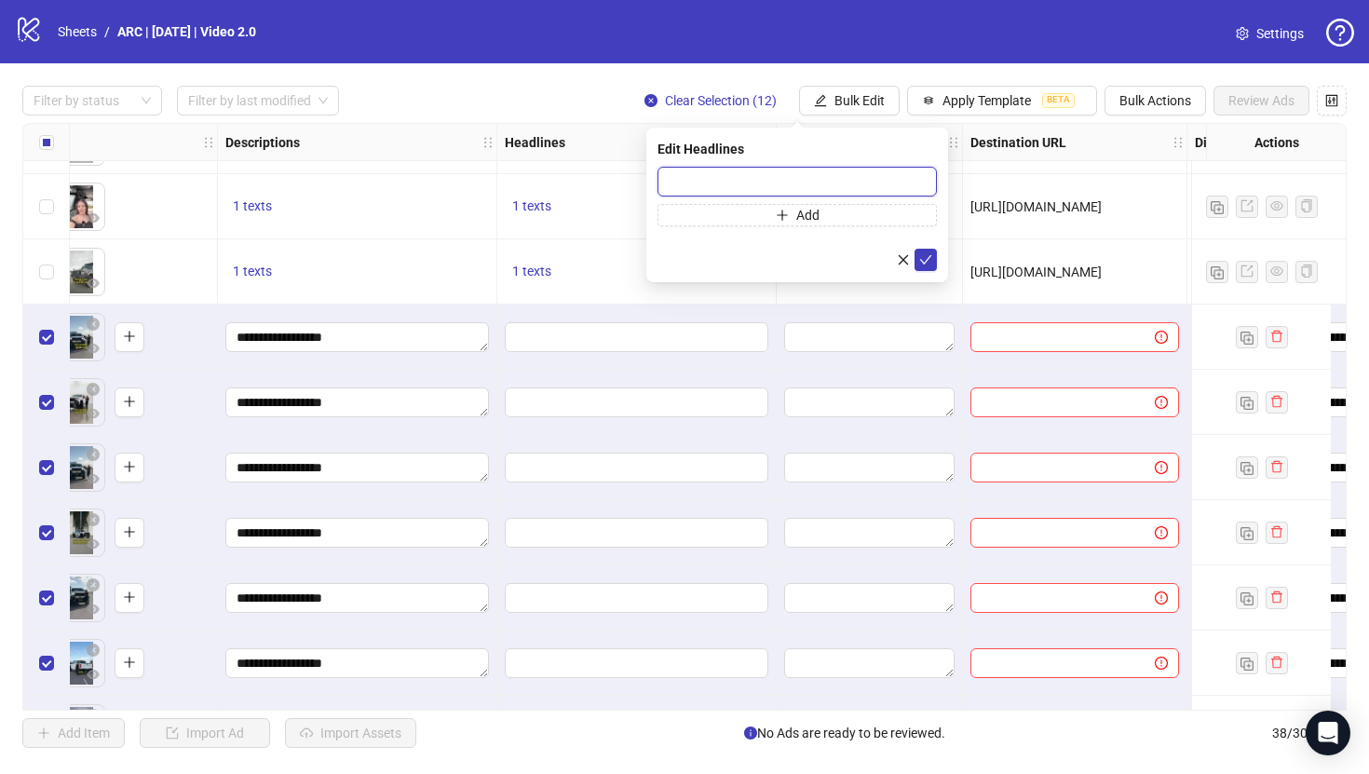
click at [774, 184] on input "text" at bounding box center [796, 182] width 279 height 30
paste input "**********"
type input "**********"
click at [921, 256] on icon "check" at bounding box center [925, 259] width 13 height 13
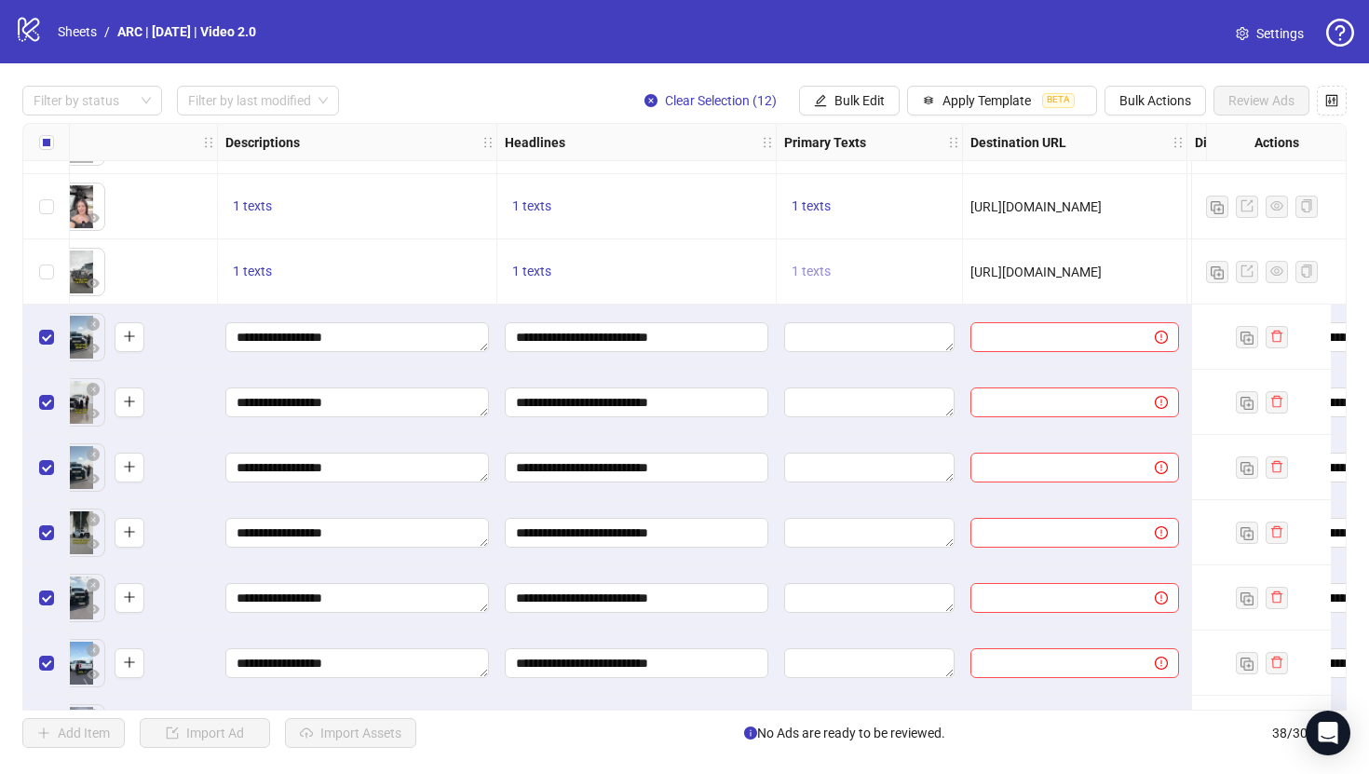
click at [822, 268] on span "1 texts" at bounding box center [810, 270] width 39 height 15
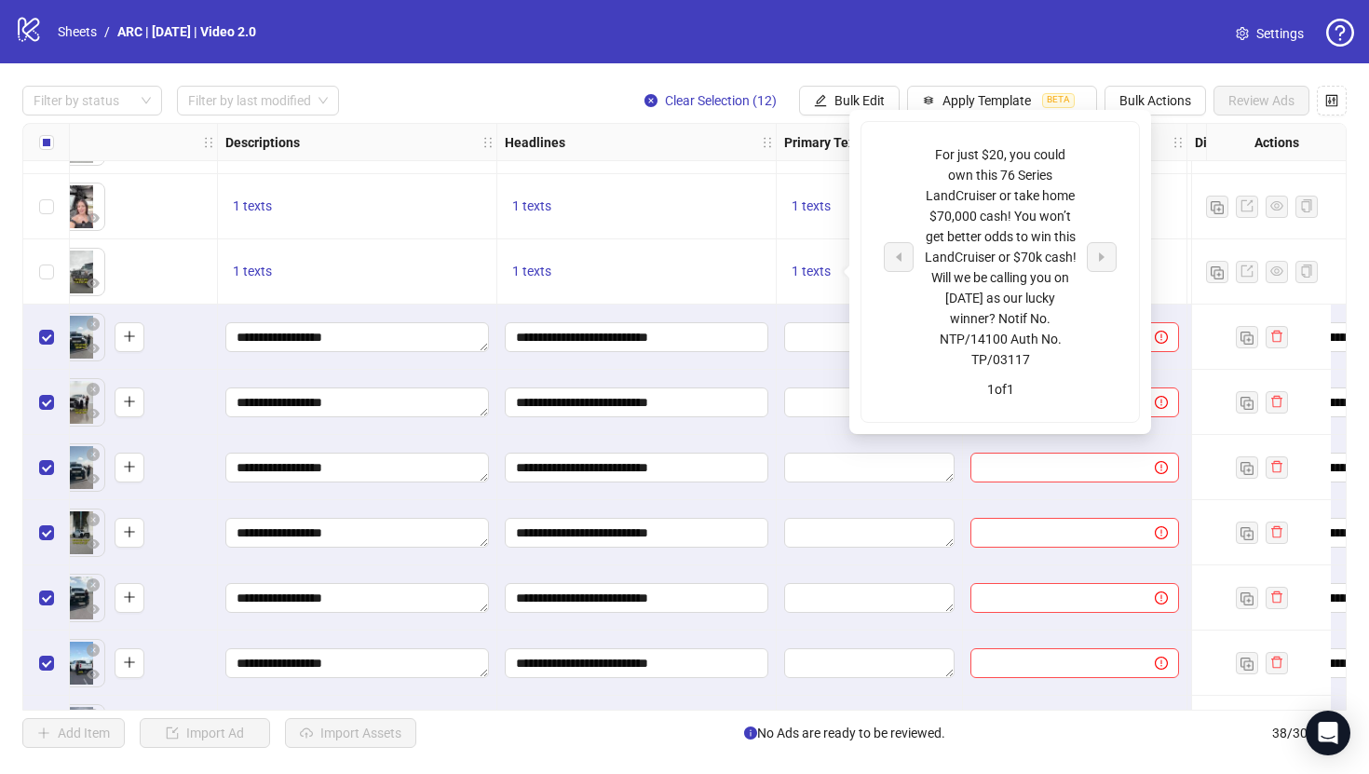
drag, startPoint x: 1042, startPoint y: 359, endPoint x: 938, endPoint y: 160, distance: 224.9
click at [938, 160] on div "For just $20, you could own this 76 Series LandCruiser or take home $70,000 cas…" at bounding box center [1000, 256] width 155 height 225
click at [721, 236] on div "1 texts" at bounding box center [636, 206] width 279 height 65
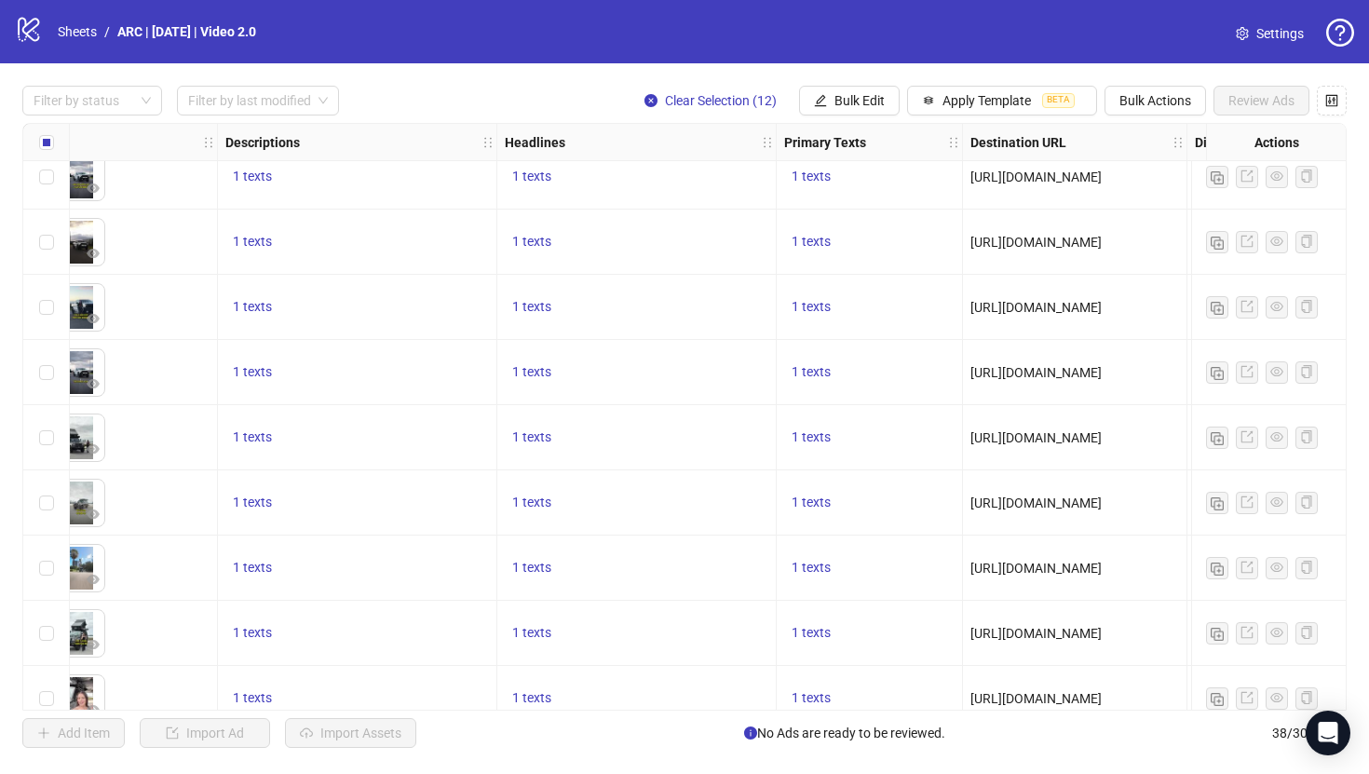
scroll to position [352, 885]
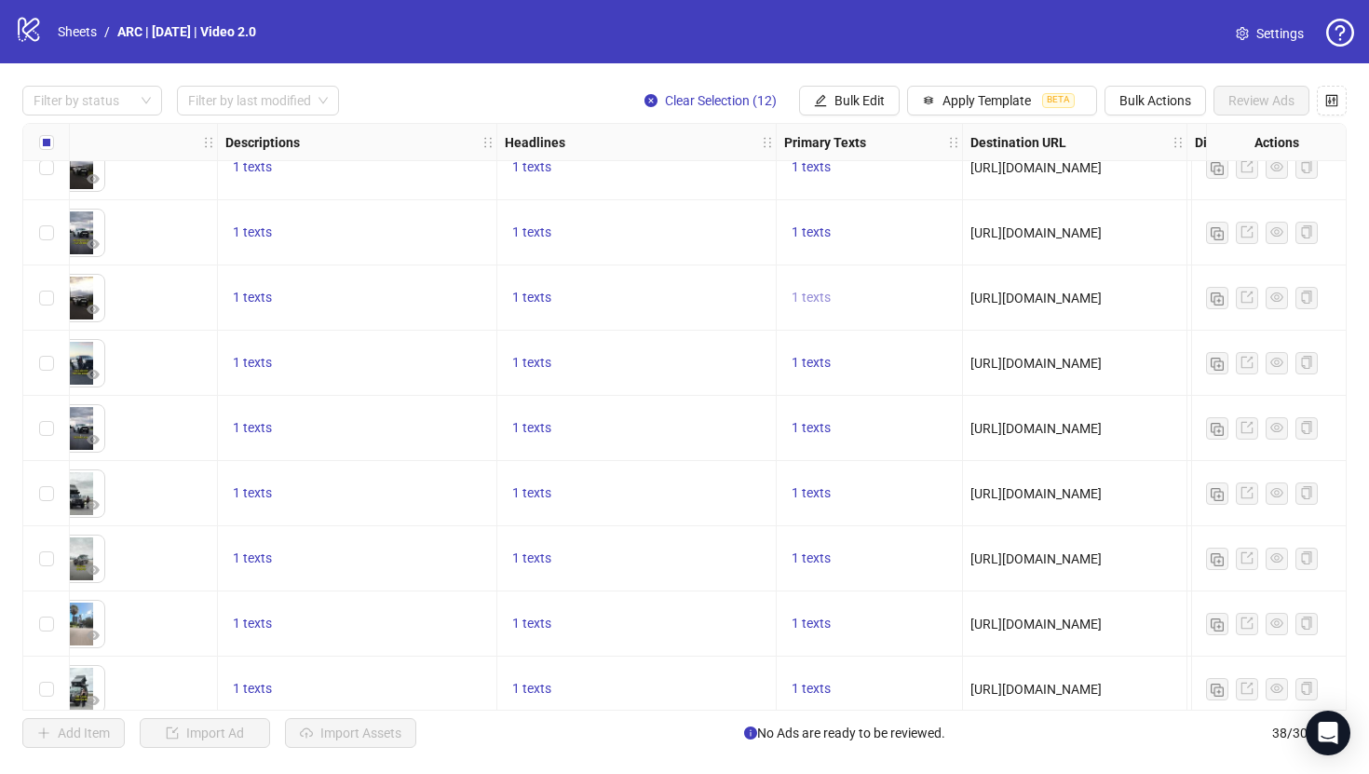
click at [817, 293] on span "1 texts" at bounding box center [810, 297] width 39 height 15
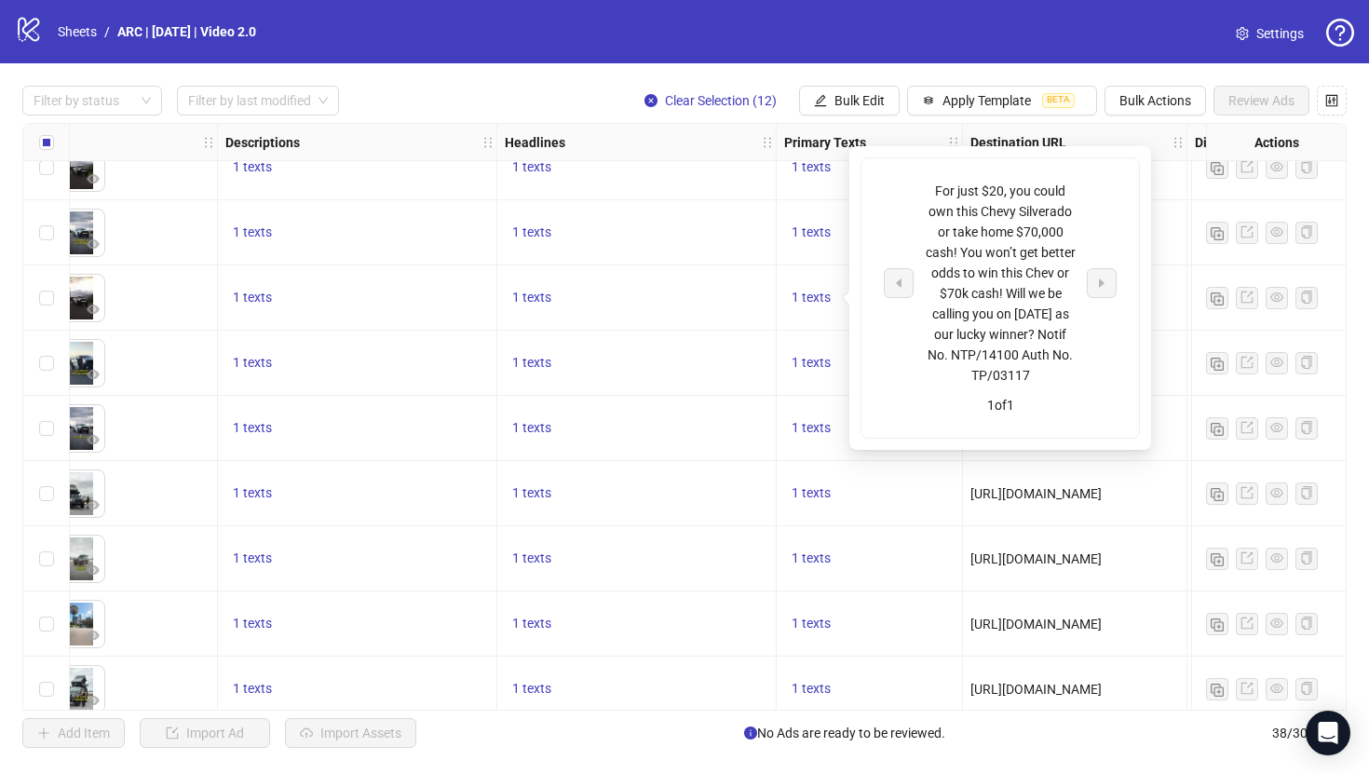
drag, startPoint x: 1050, startPoint y: 373, endPoint x: 934, endPoint y: 190, distance: 217.2
click at [934, 189] on div "For just $20, you could own this Chevy Silverado or take home $70,000 cash! You…" at bounding box center [1000, 283] width 155 height 205
copy div "For just $20, you could own this Chevy Silverado or take home $70,000 cash! You…"
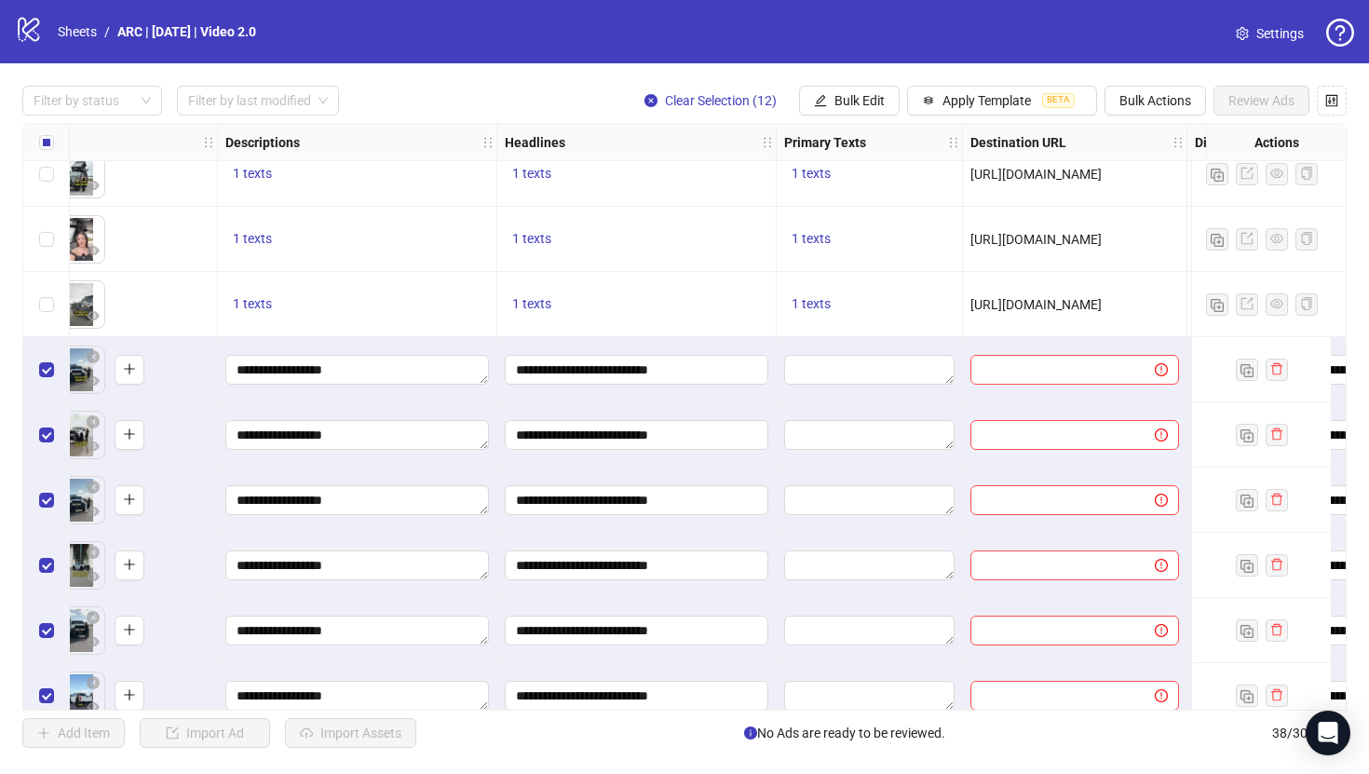
scroll to position [870, 885]
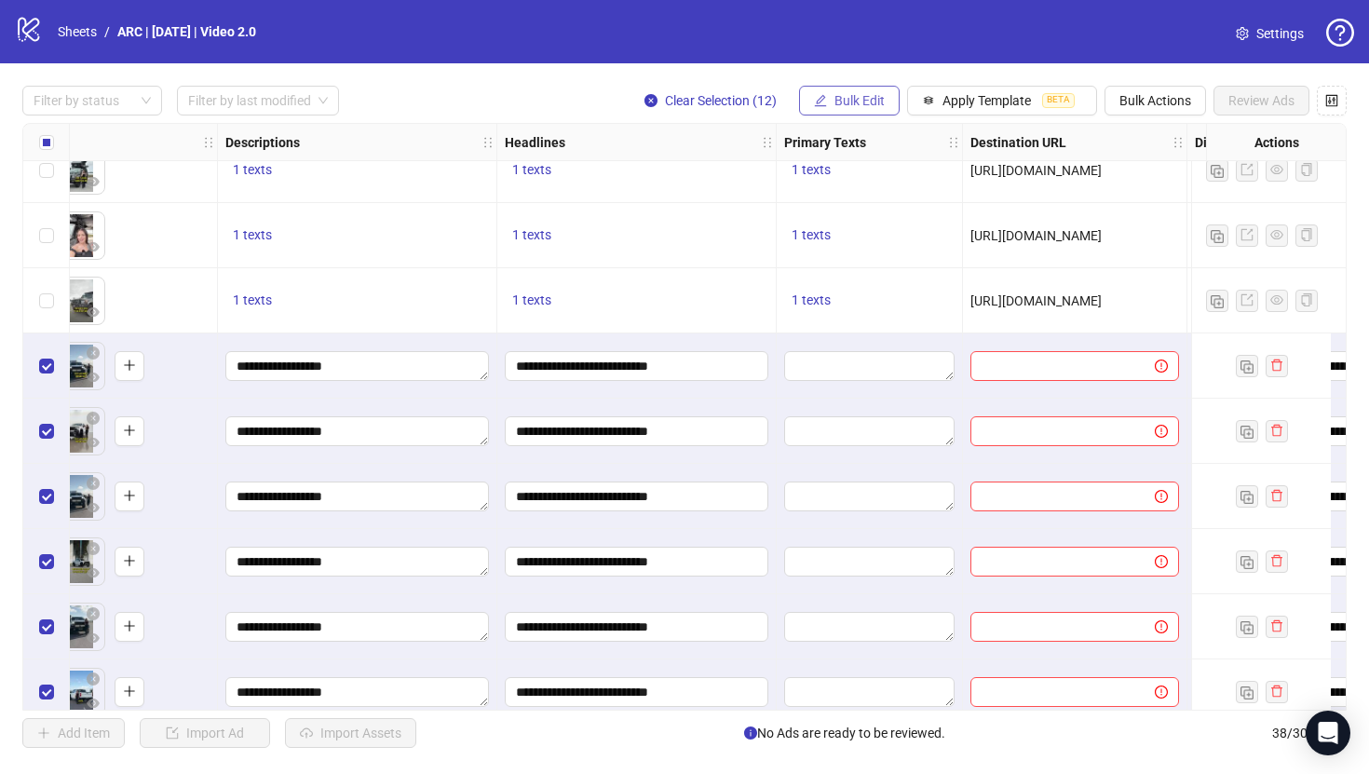
click at [844, 101] on span "Bulk Edit" at bounding box center [859, 100] width 50 height 15
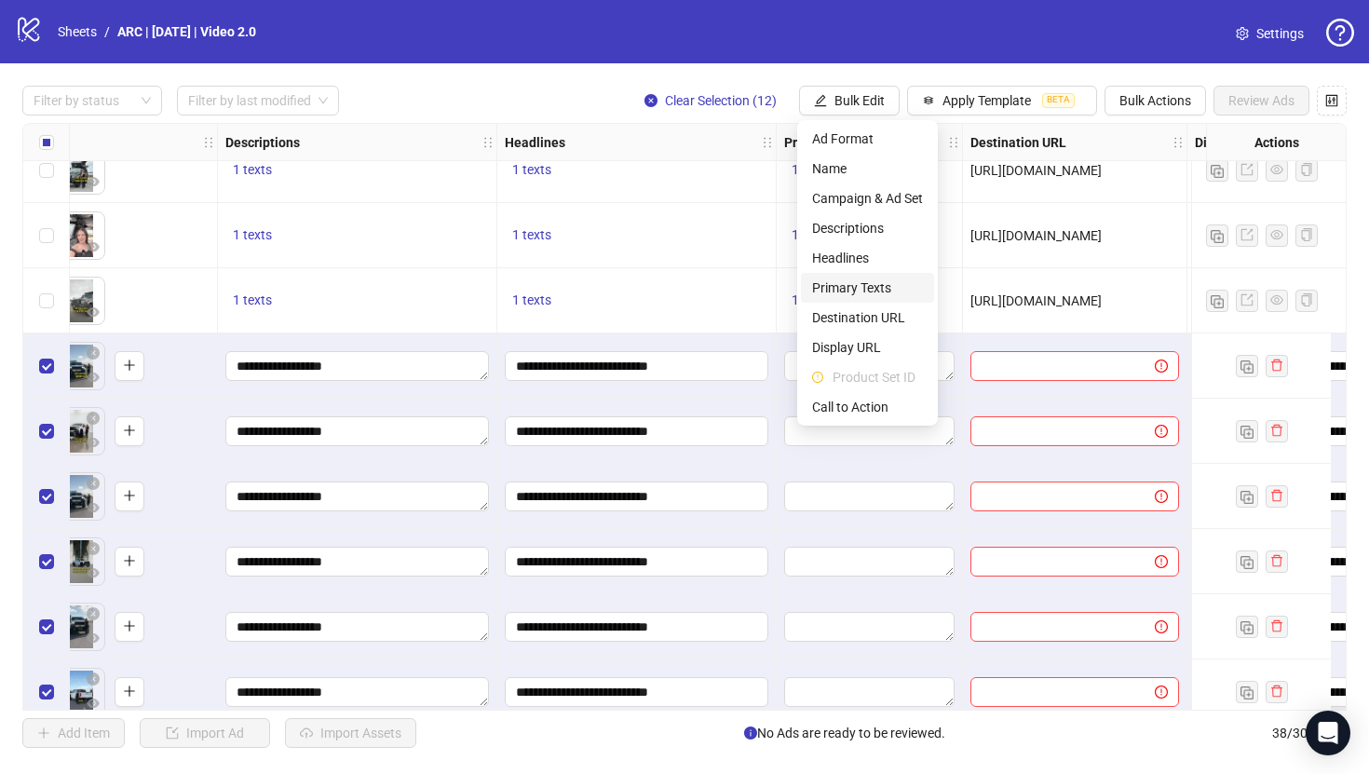
click at [843, 283] on span "Primary Texts" at bounding box center [867, 287] width 111 height 20
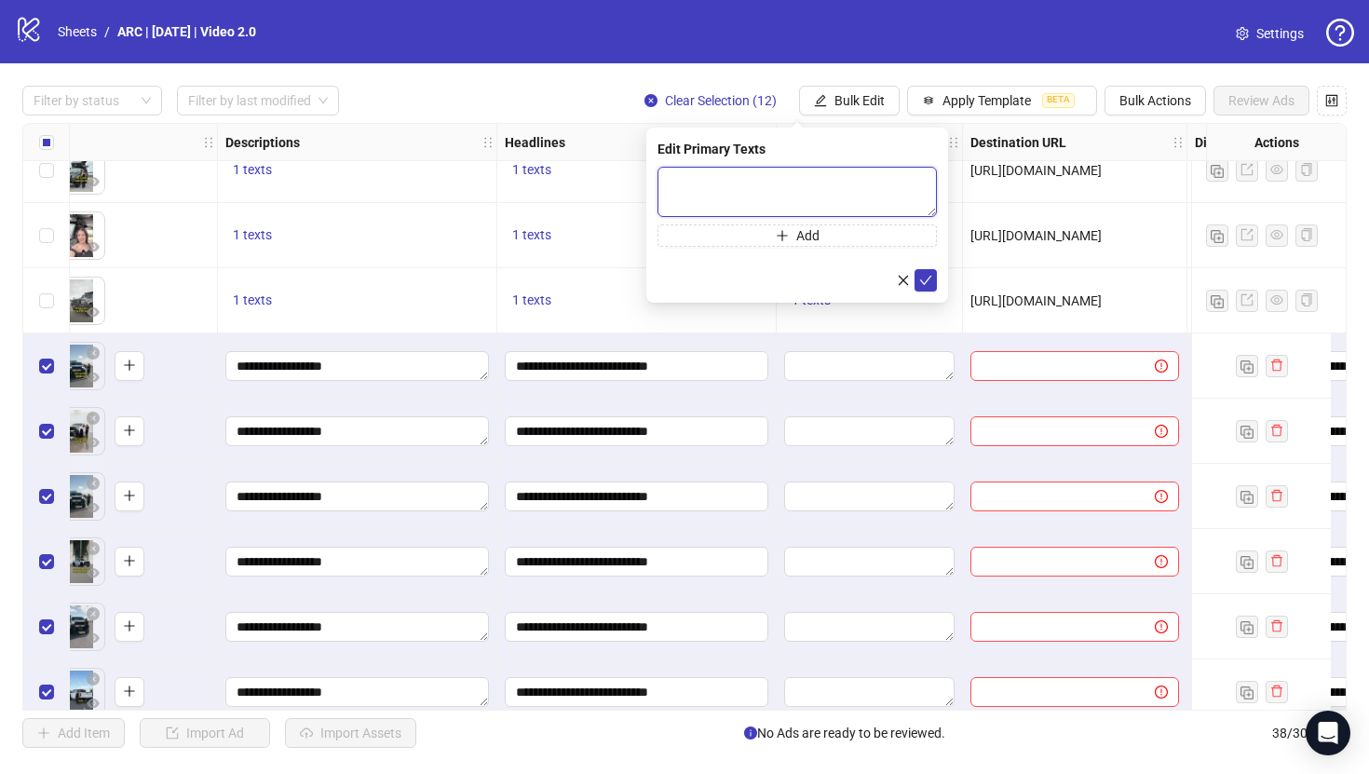
click at [783, 187] on textarea at bounding box center [796, 192] width 279 height 50
paste textarea "**********"
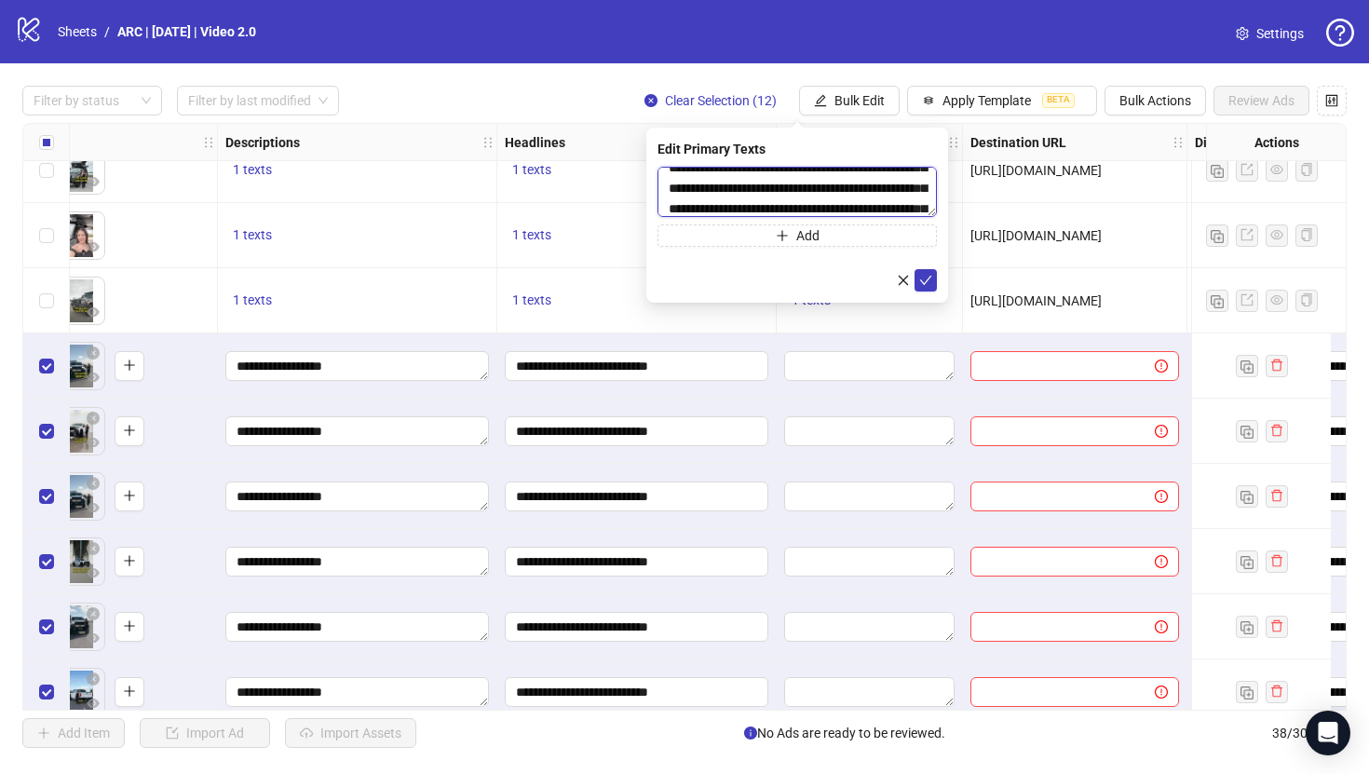
scroll to position [15, 0]
click at [889, 185] on textarea "**********" at bounding box center [796, 192] width 279 height 50
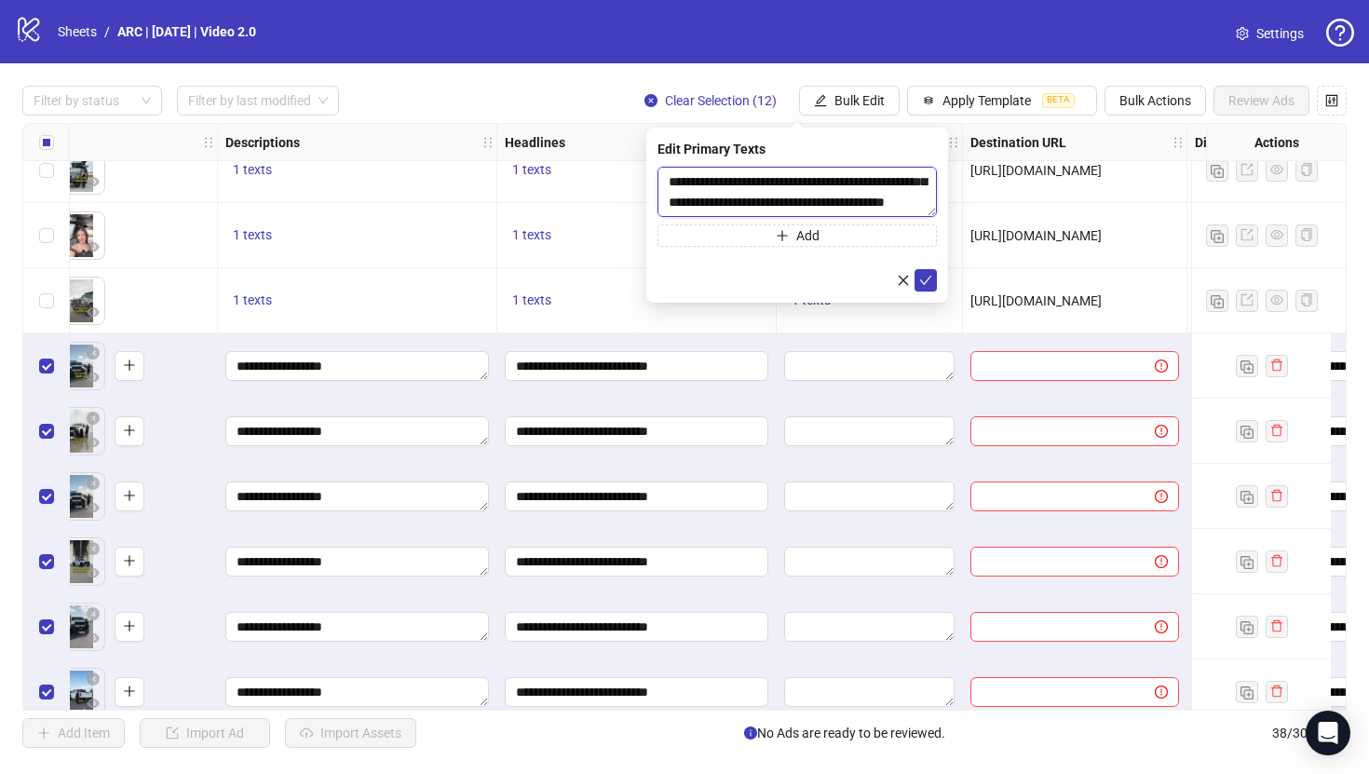
click at [884, 194] on textarea "**********" at bounding box center [796, 192] width 279 height 50
click at [750, 185] on textarea "**********" at bounding box center [796, 192] width 279 height 50
type textarea "**********"
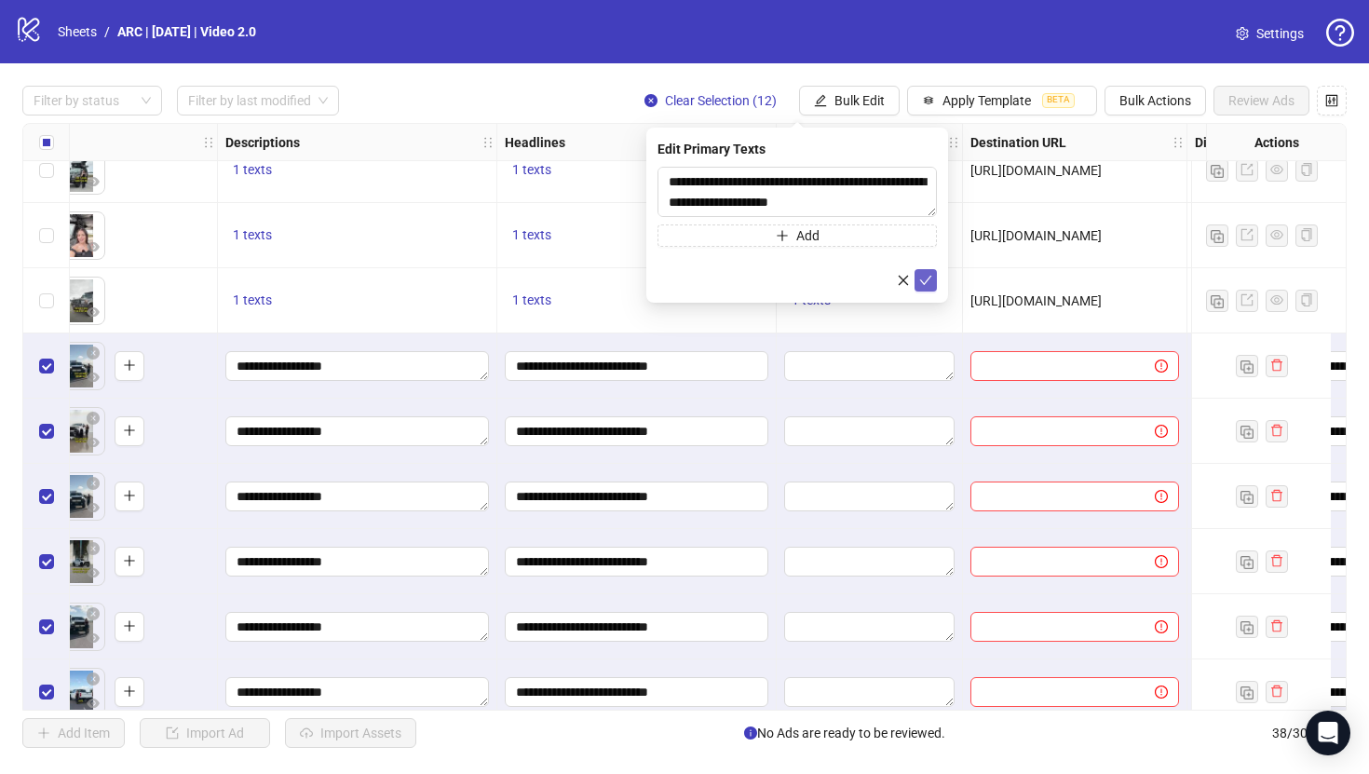
click at [923, 278] on icon "check" at bounding box center [925, 280] width 13 height 13
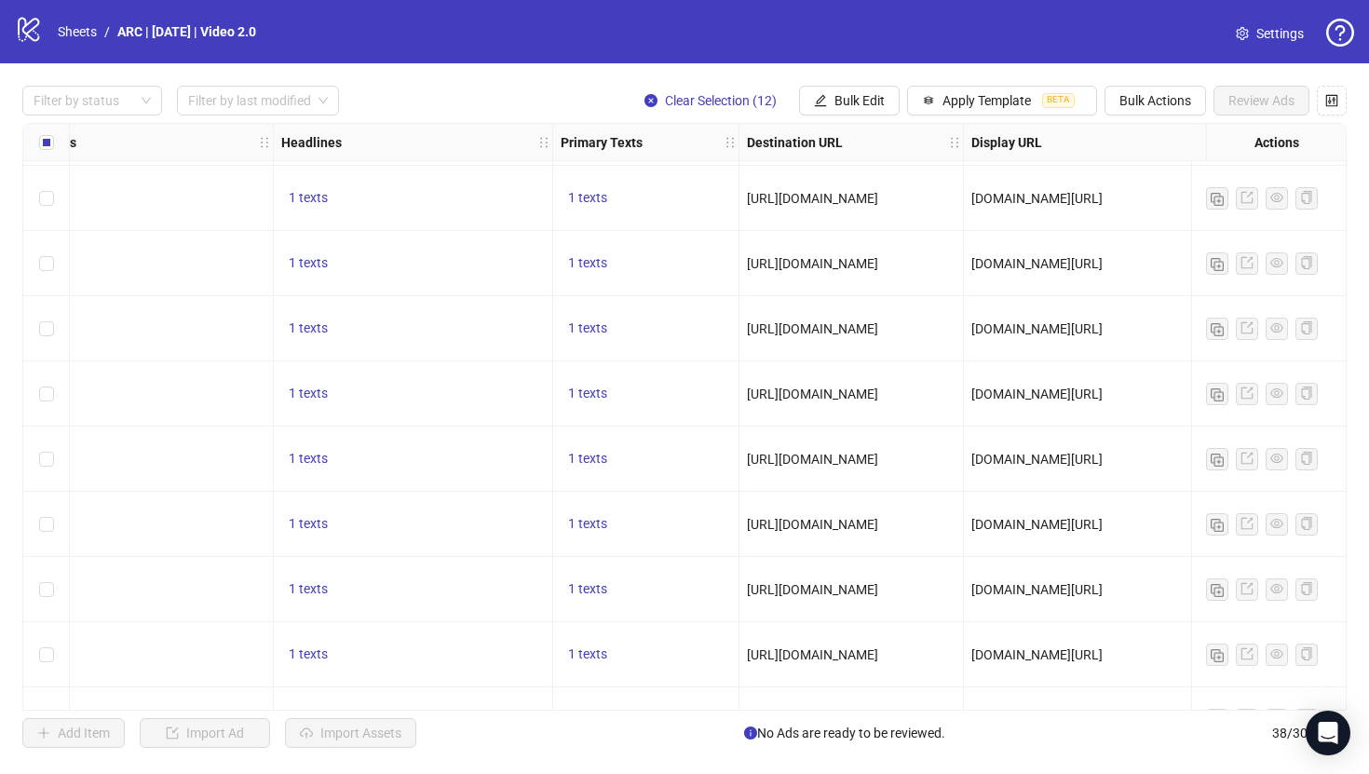
scroll to position [254, 1109]
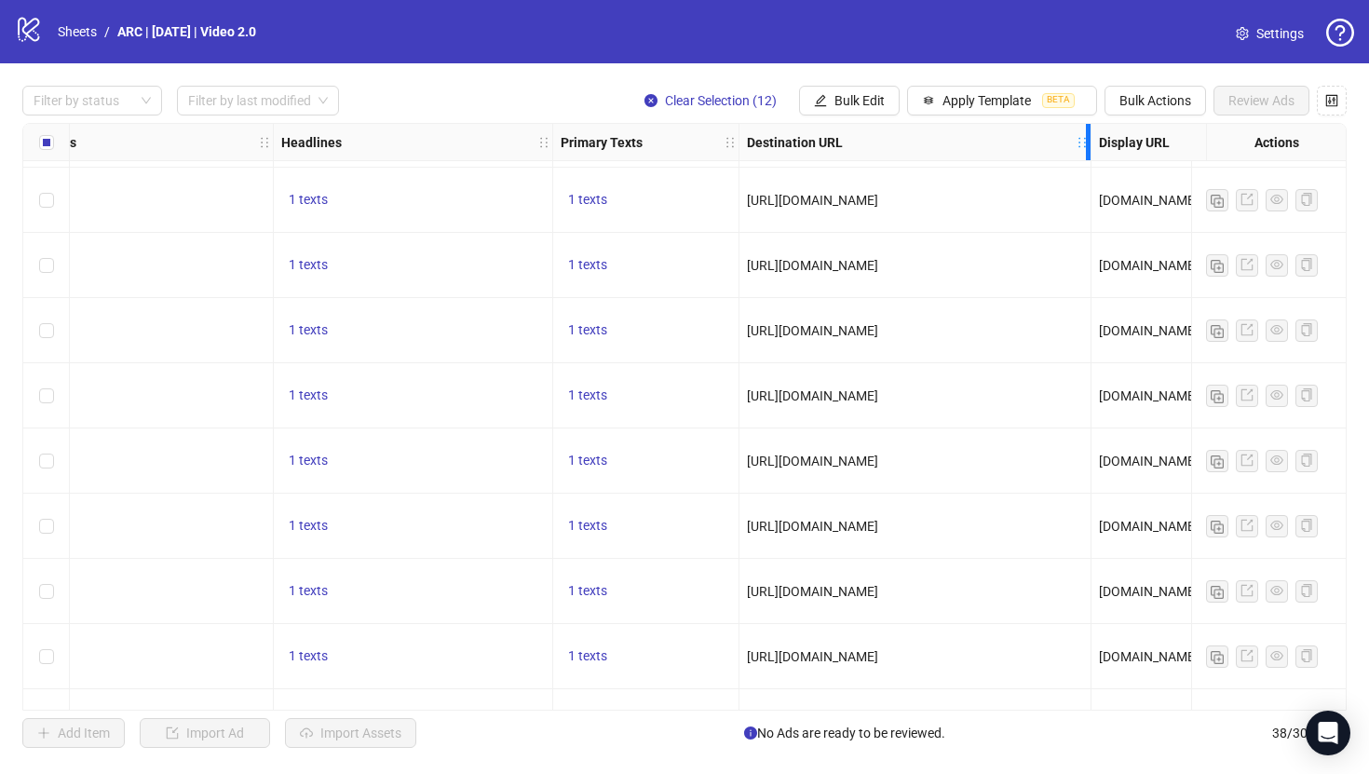
drag, startPoint x: 957, startPoint y: 141, endPoint x: 1084, endPoint y: 169, distance: 129.7
drag, startPoint x: 1047, startPoint y: 200, endPoint x: 689, endPoint y: 195, distance: 358.5
copy span "[URL][DOMAIN_NAME]"
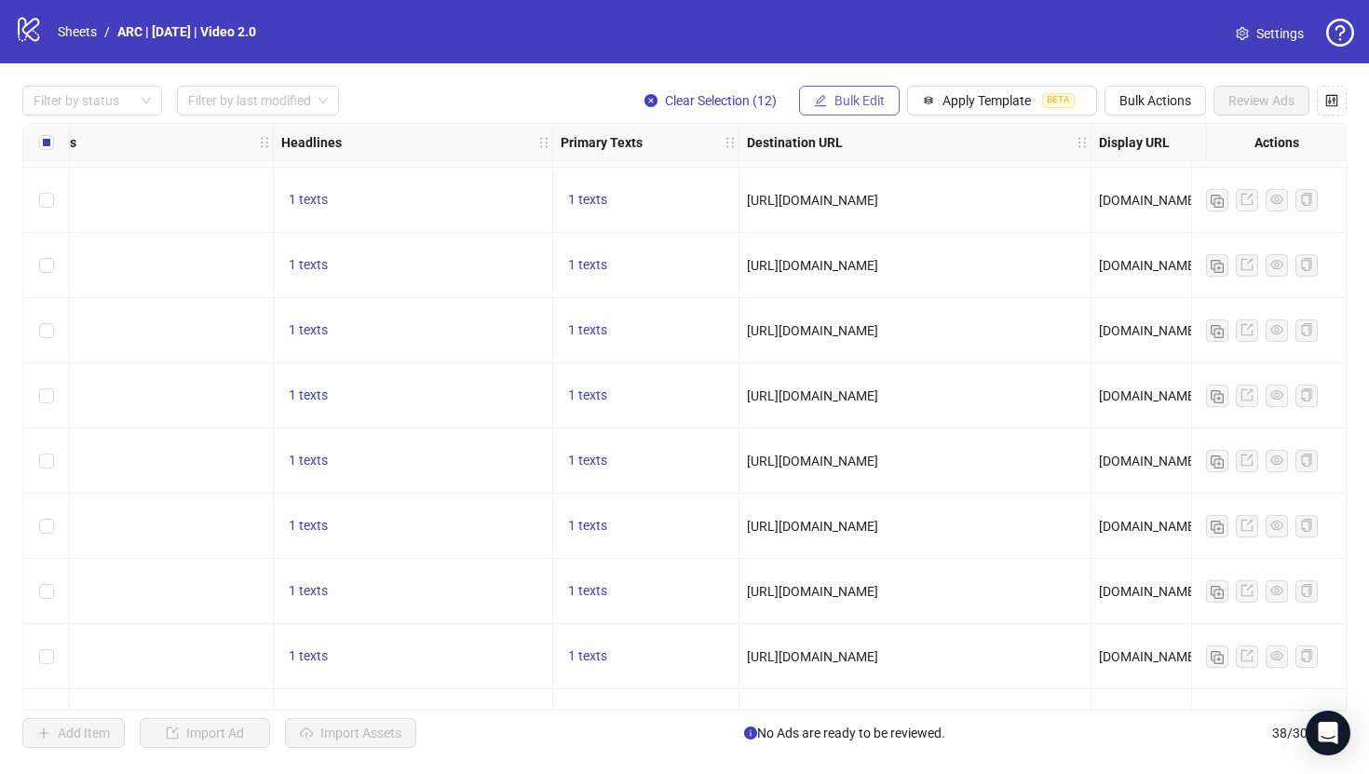
click at [841, 97] on span "Bulk Edit" at bounding box center [859, 100] width 50 height 15
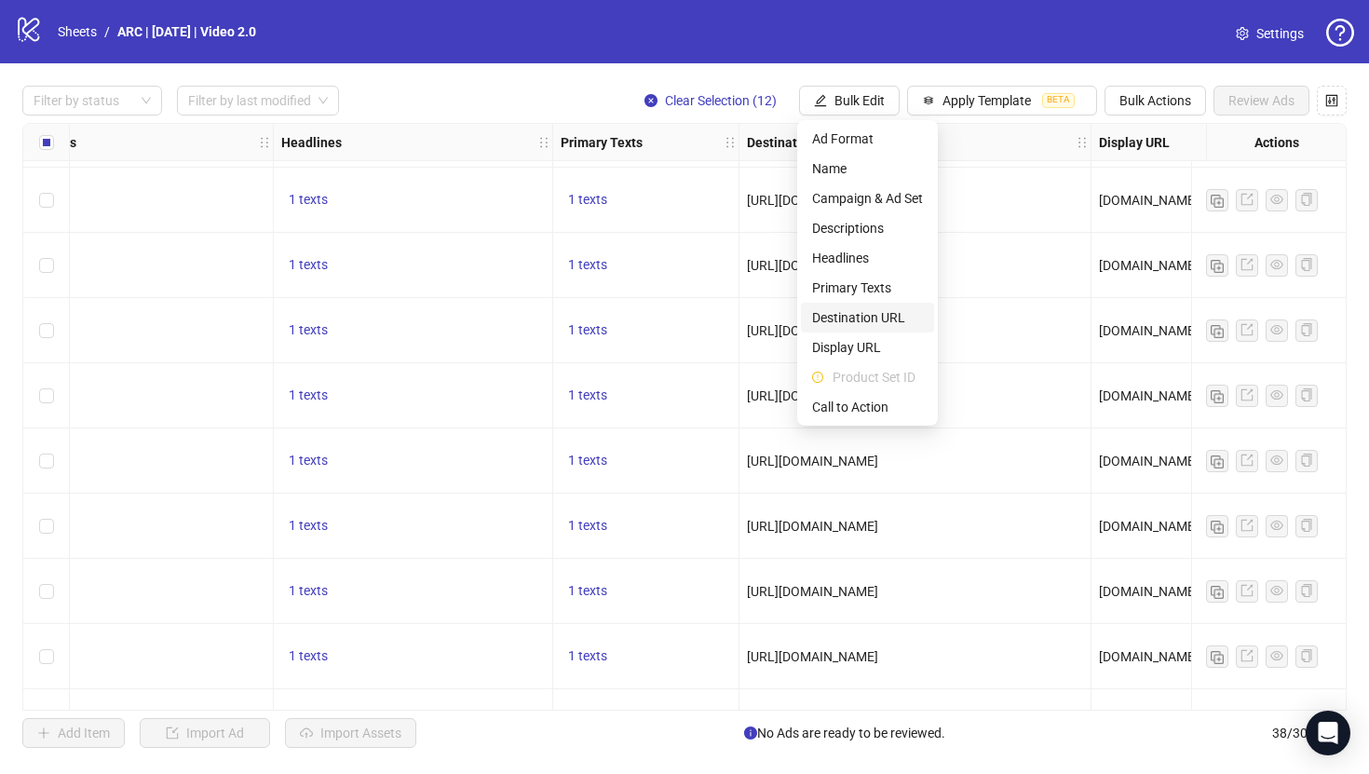
click at [859, 320] on span "Destination URL" at bounding box center [867, 317] width 111 height 20
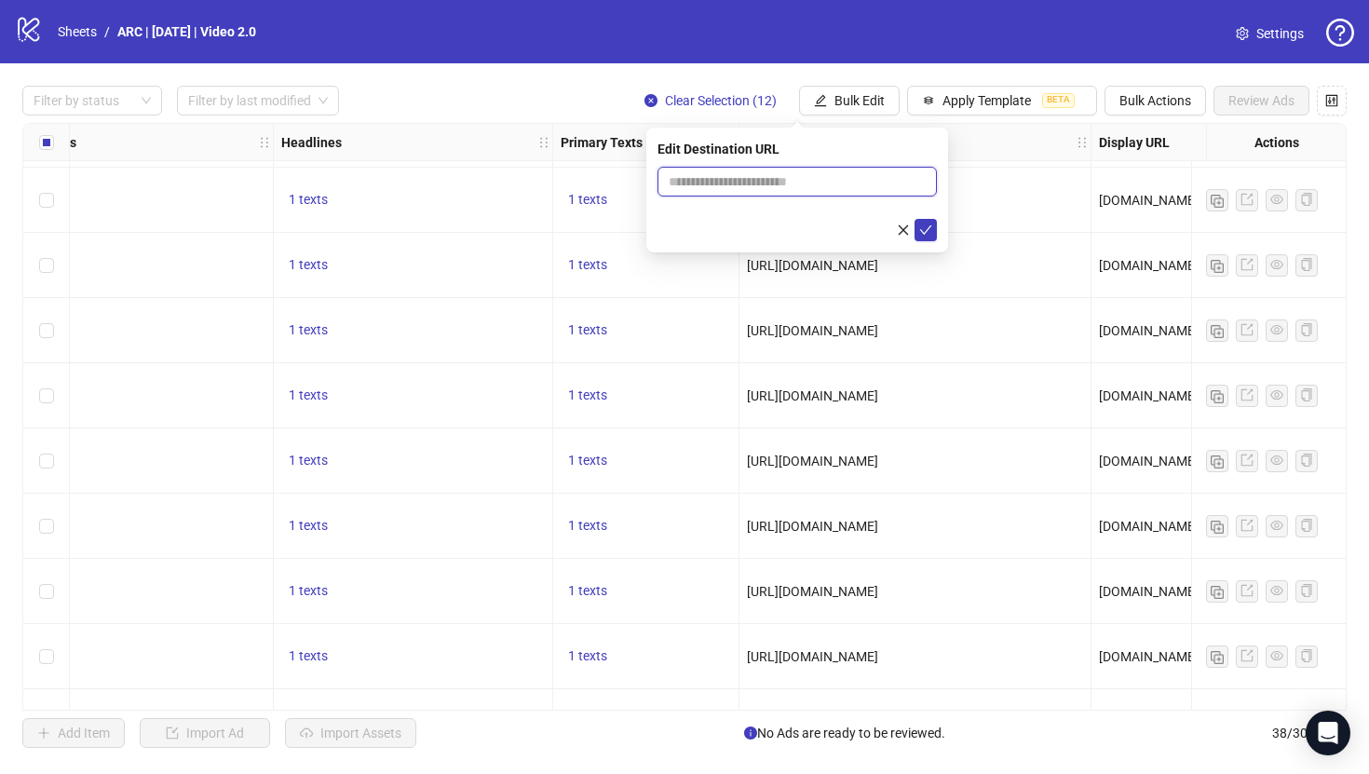
click at [794, 176] on input "text" at bounding box center [789, 181] width 242 height 20
paste input "**********"
type input "**********"
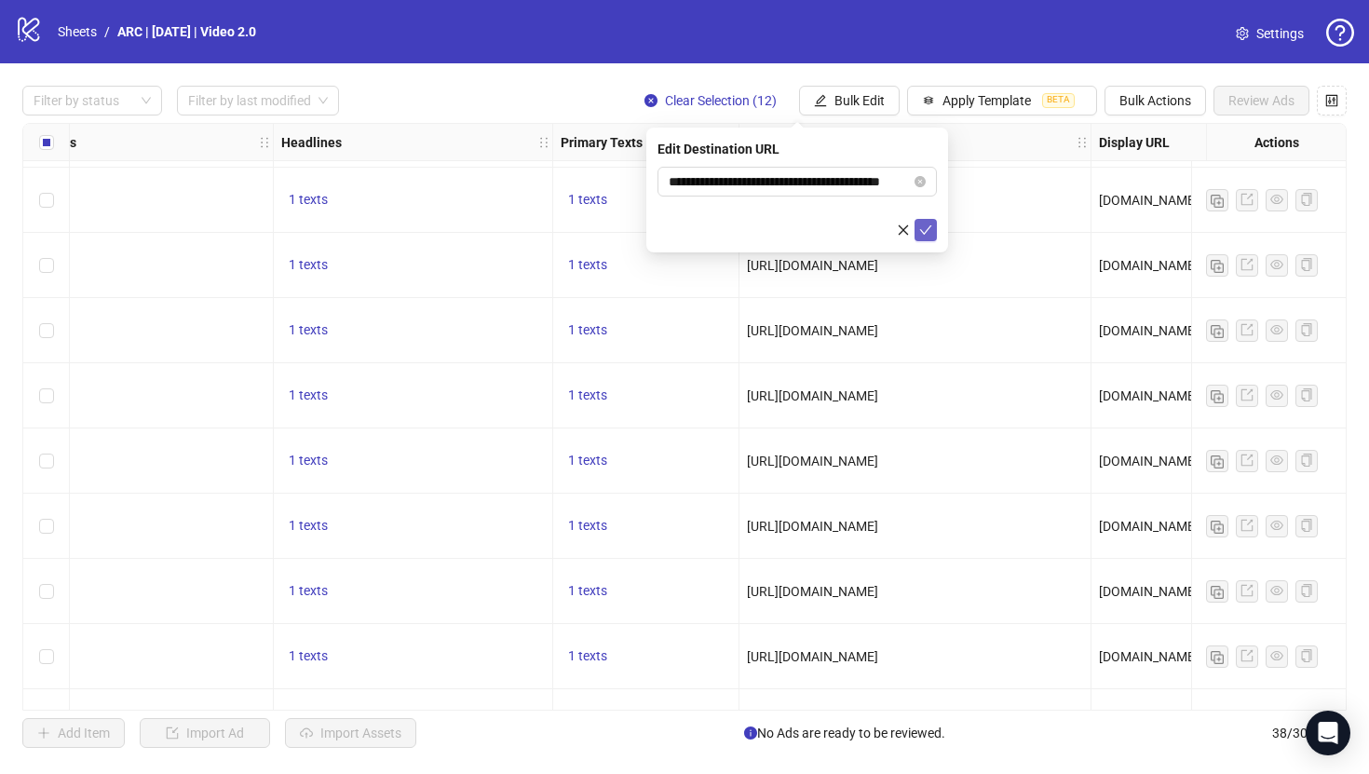
click at [930, 233] on icon "check" at bounding box center [925, 229] width 13 height 13
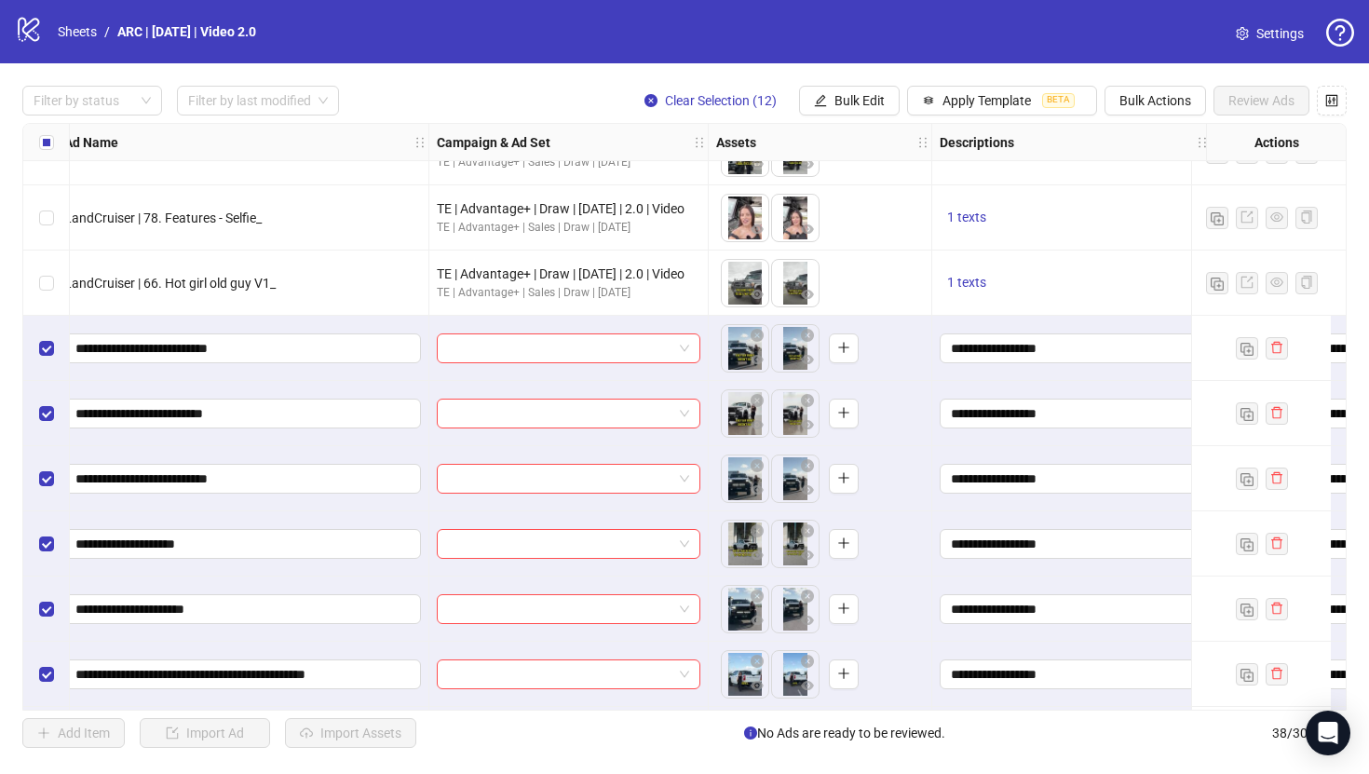
scroll to position [888, 167]
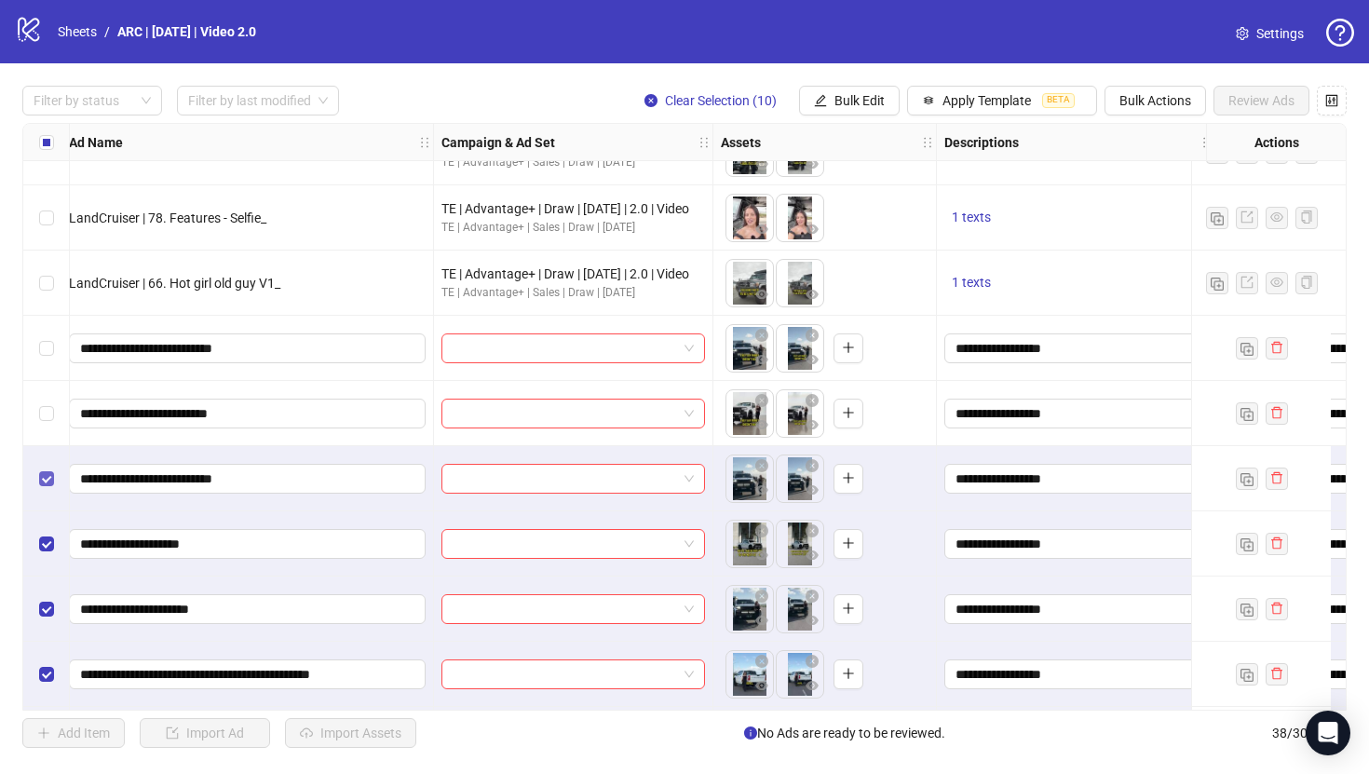
click at [46, 468] on label "Select row 19" at bounding box center [46, 478] width 15 height 20
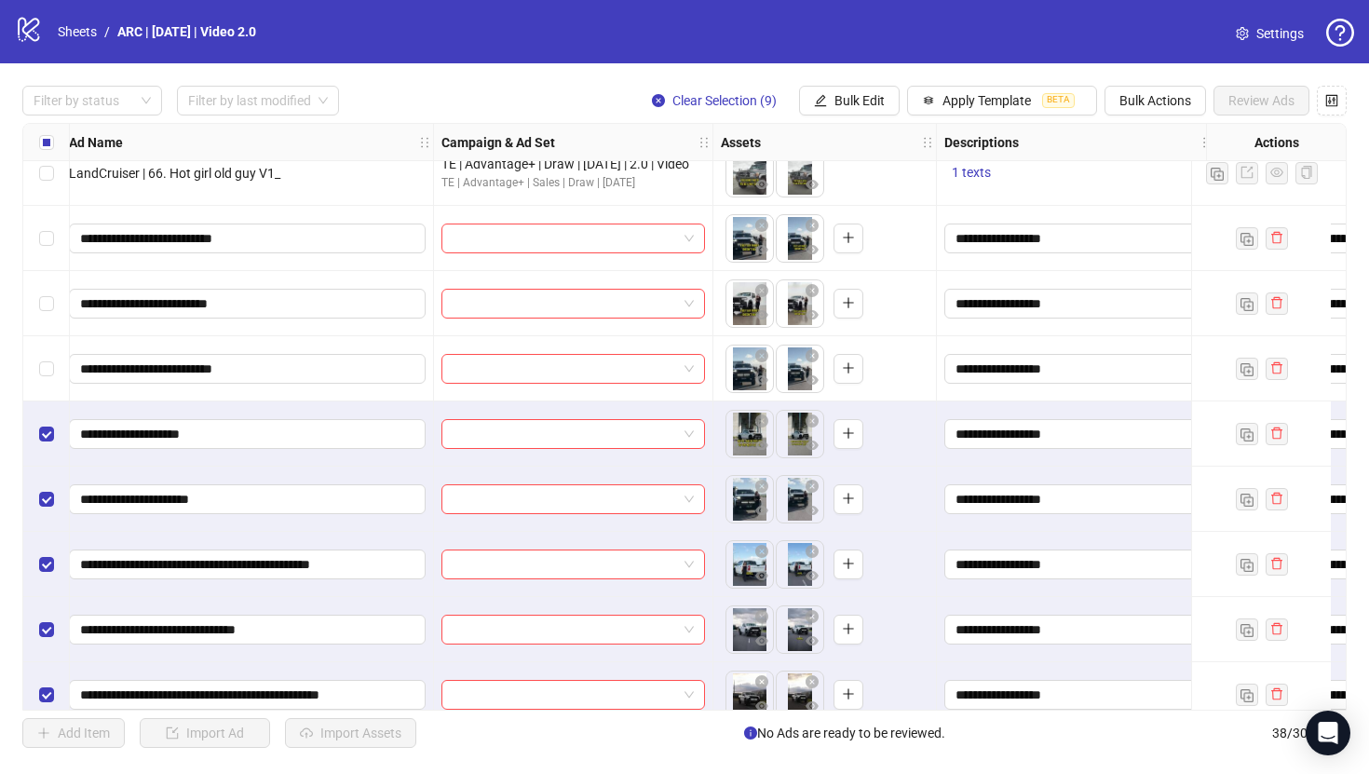
scroll to position [1002, 167]
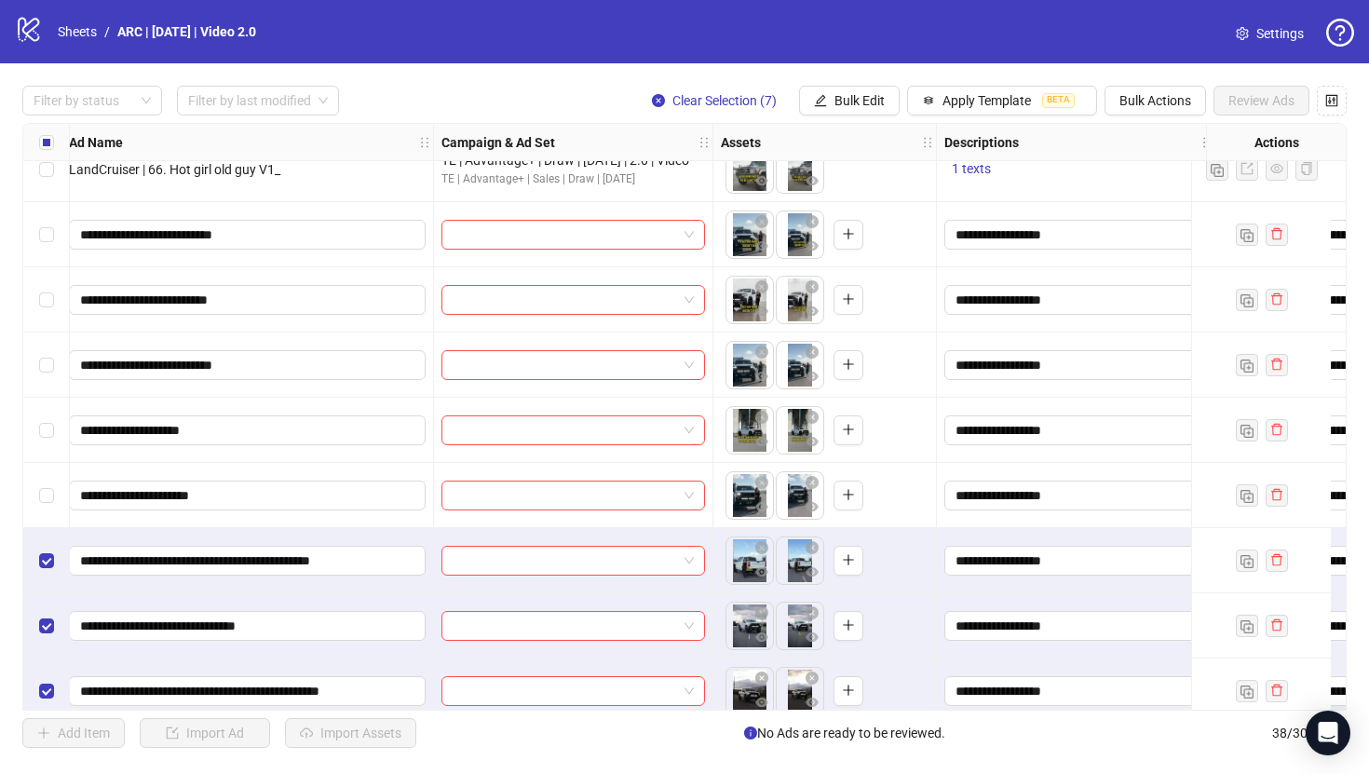
click at [43, 541] on div "Select row 22" at bounding box center [46, 560] width 47 height 65
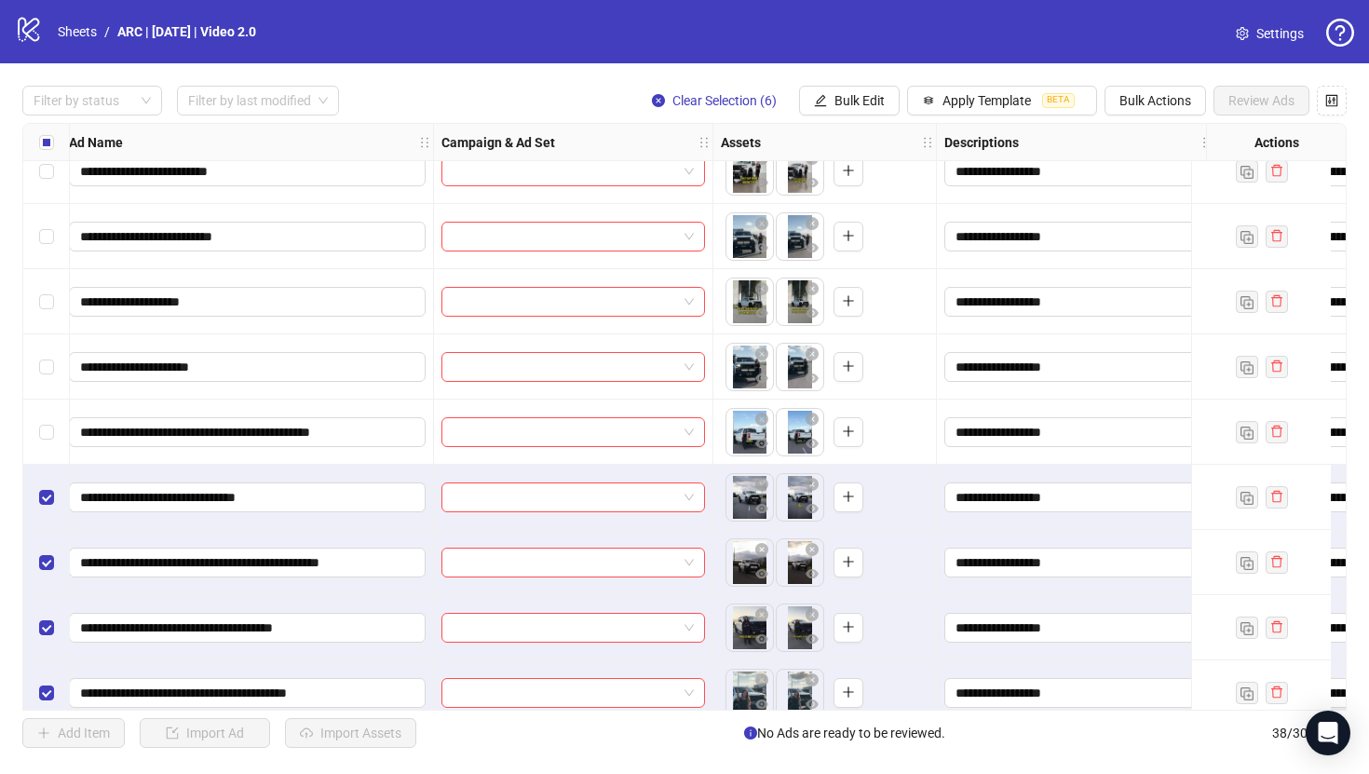
scroll to position [1133, 167]
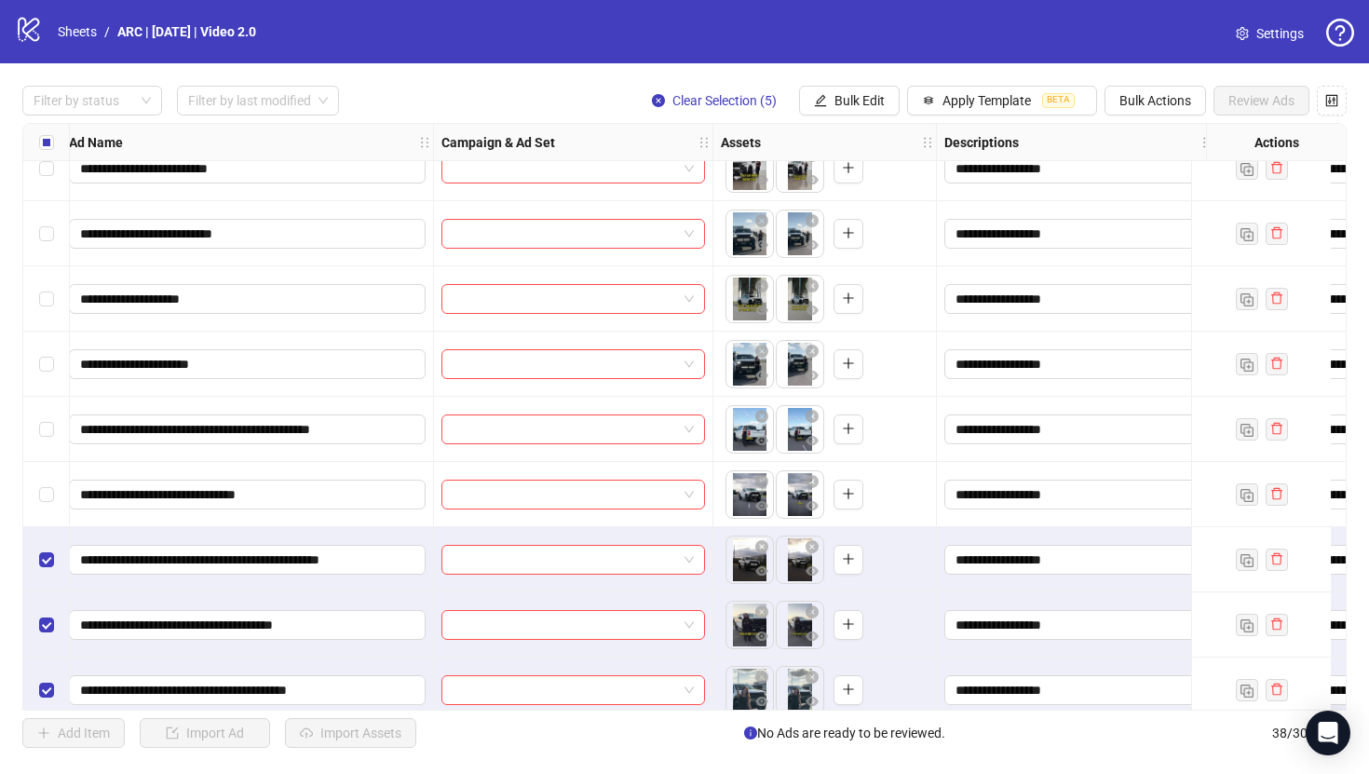
click at [43, 580] on div "Select row 24" at bounding box center [46, 559] width 47 height 65
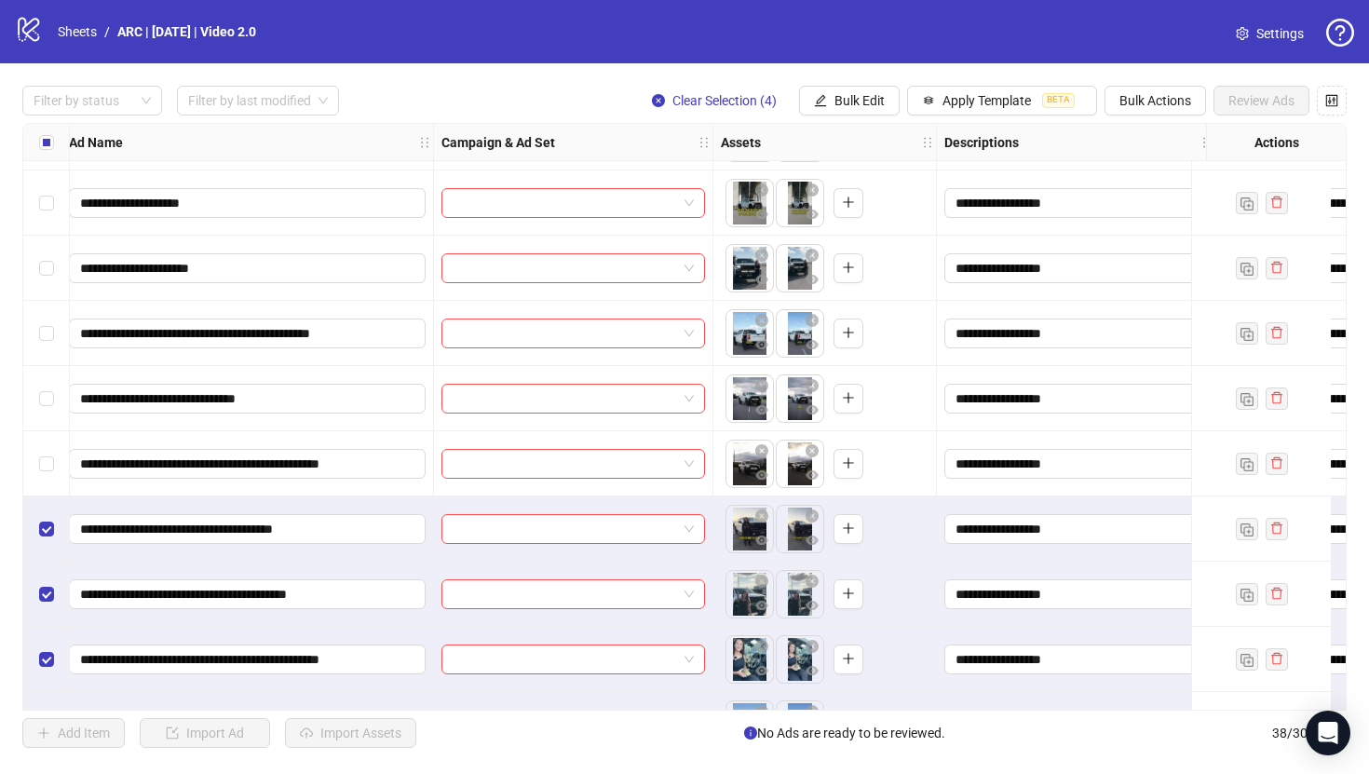
scroll to position [1230, 167]
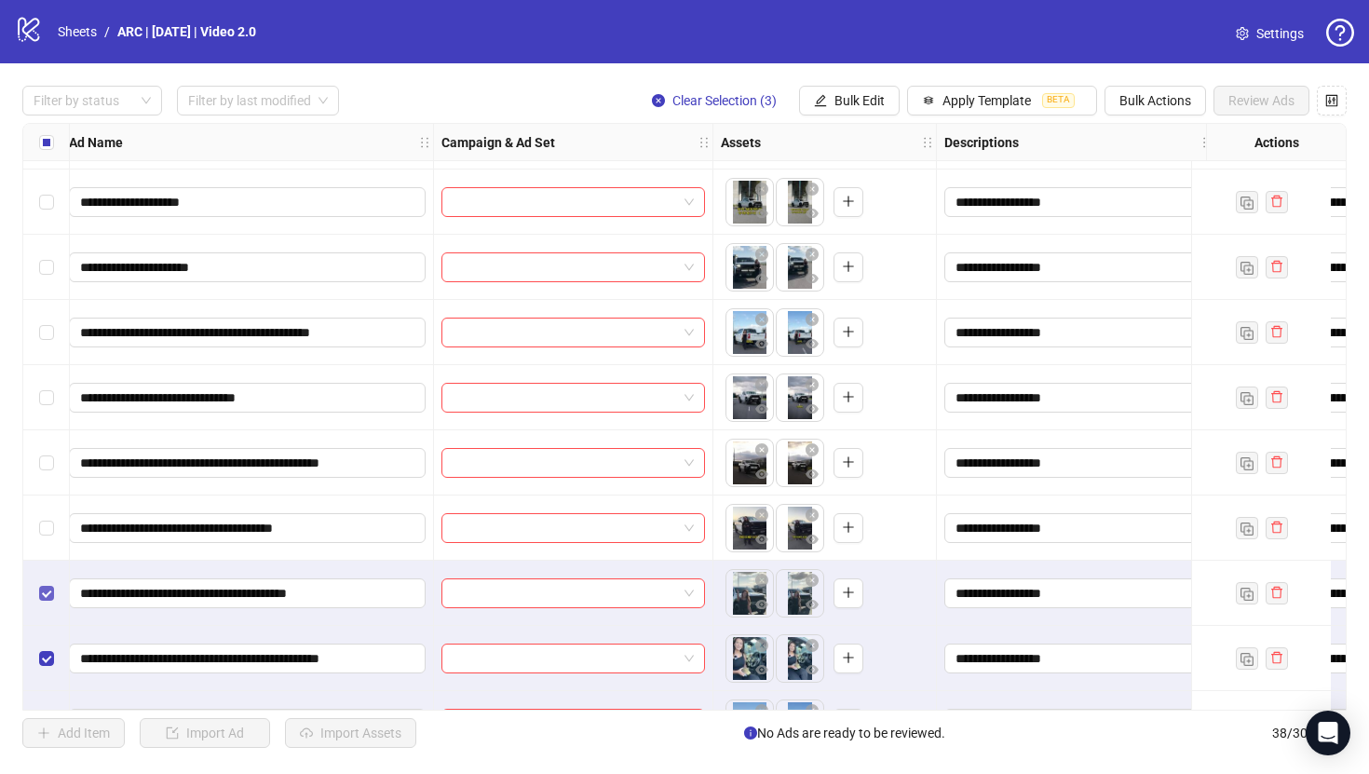
click at [47, 583] on label "Select row 26" at bounding box center [46, 593] width 15 height 20
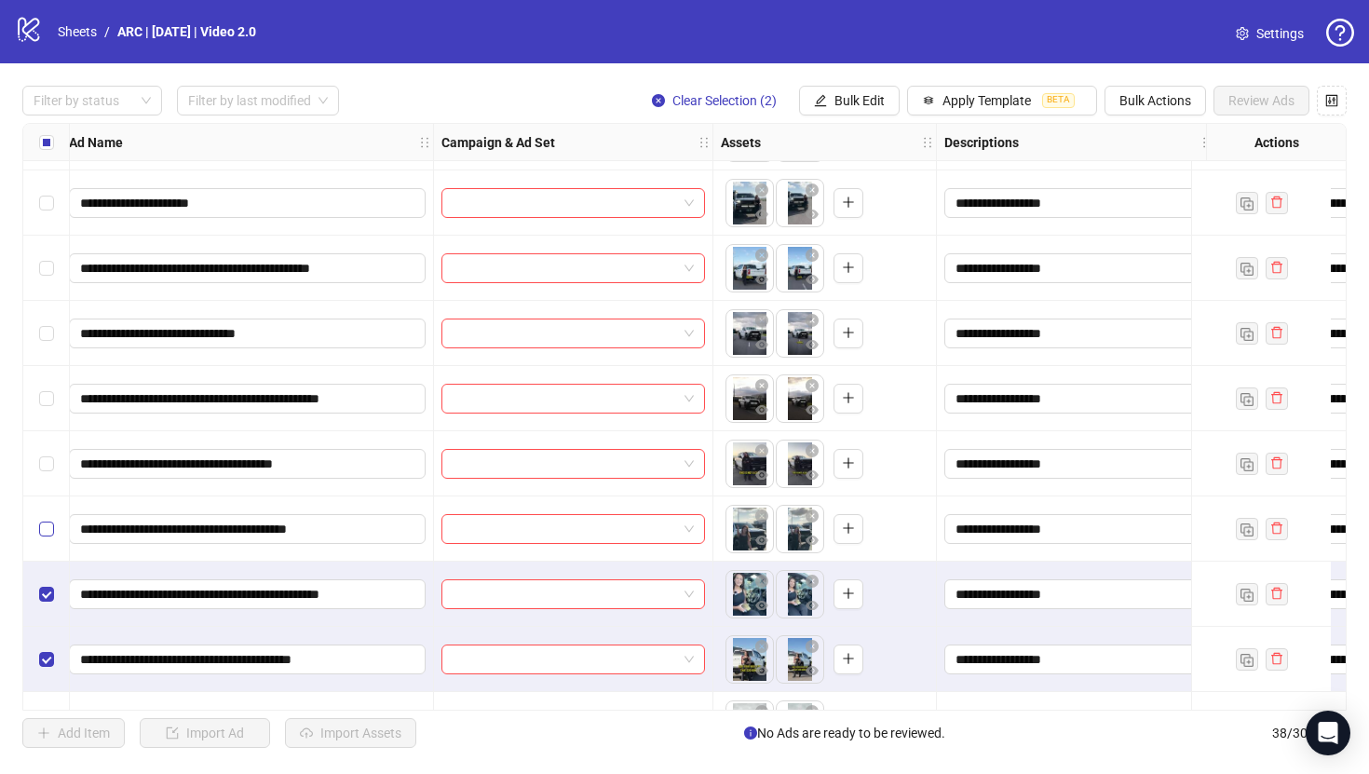
click at [47, 582] on div "Select row 27" at bounding box center [46, 593] width 47 height 65
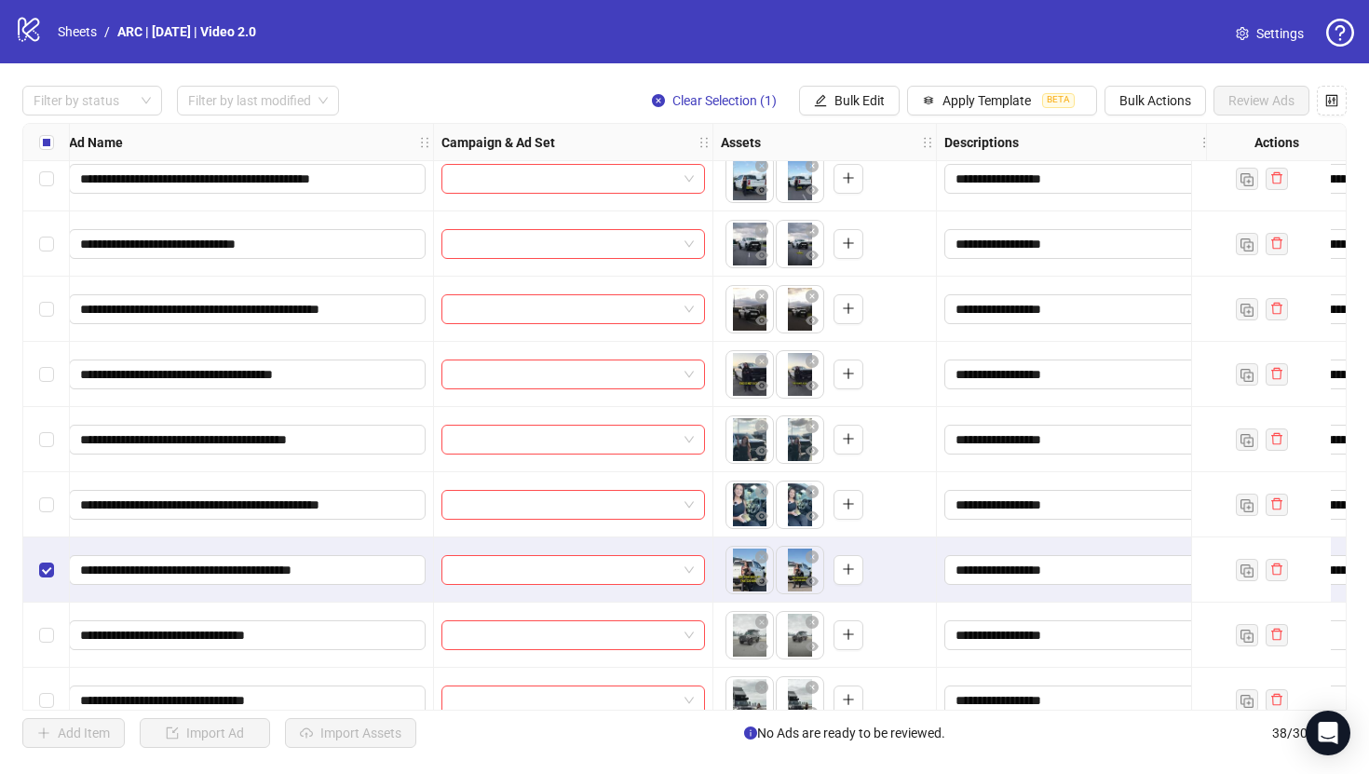
click at [47, 581] on div "Select row 28" at bounding box center [46, 569] width 47 height 65
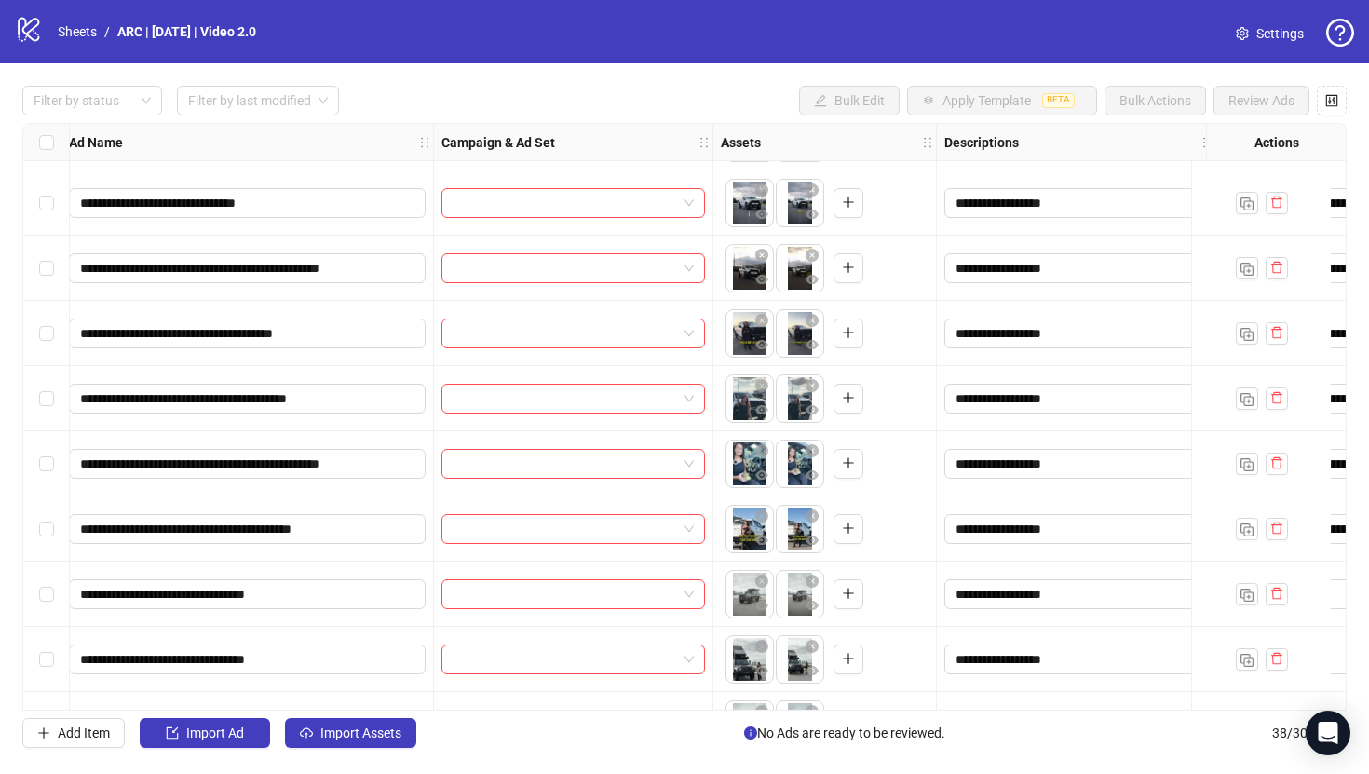
click at [47, 581] on div "Select row 29" at bounding box center [46, 593] width 47 height 65
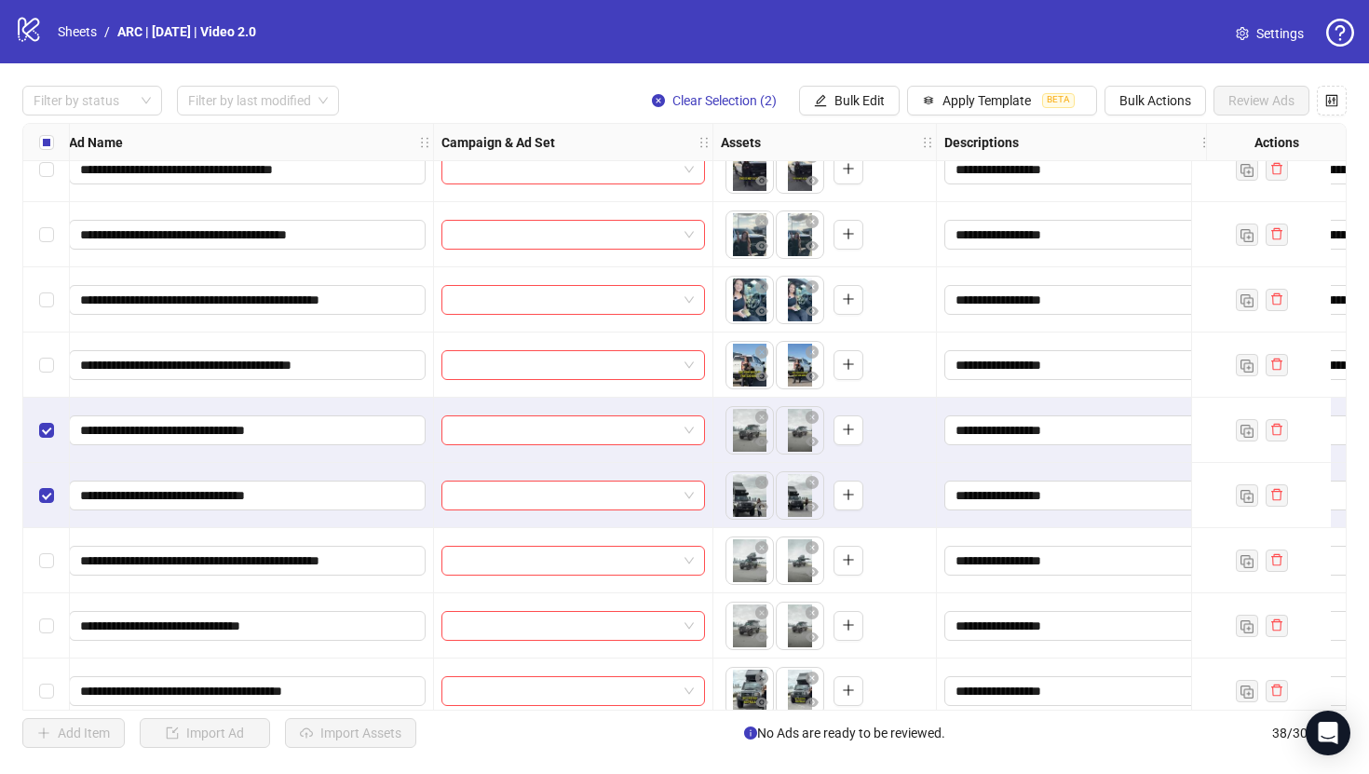
click at [47, 581] on div "Select row 31" at bounding box center [46, 560] width 47 height 65
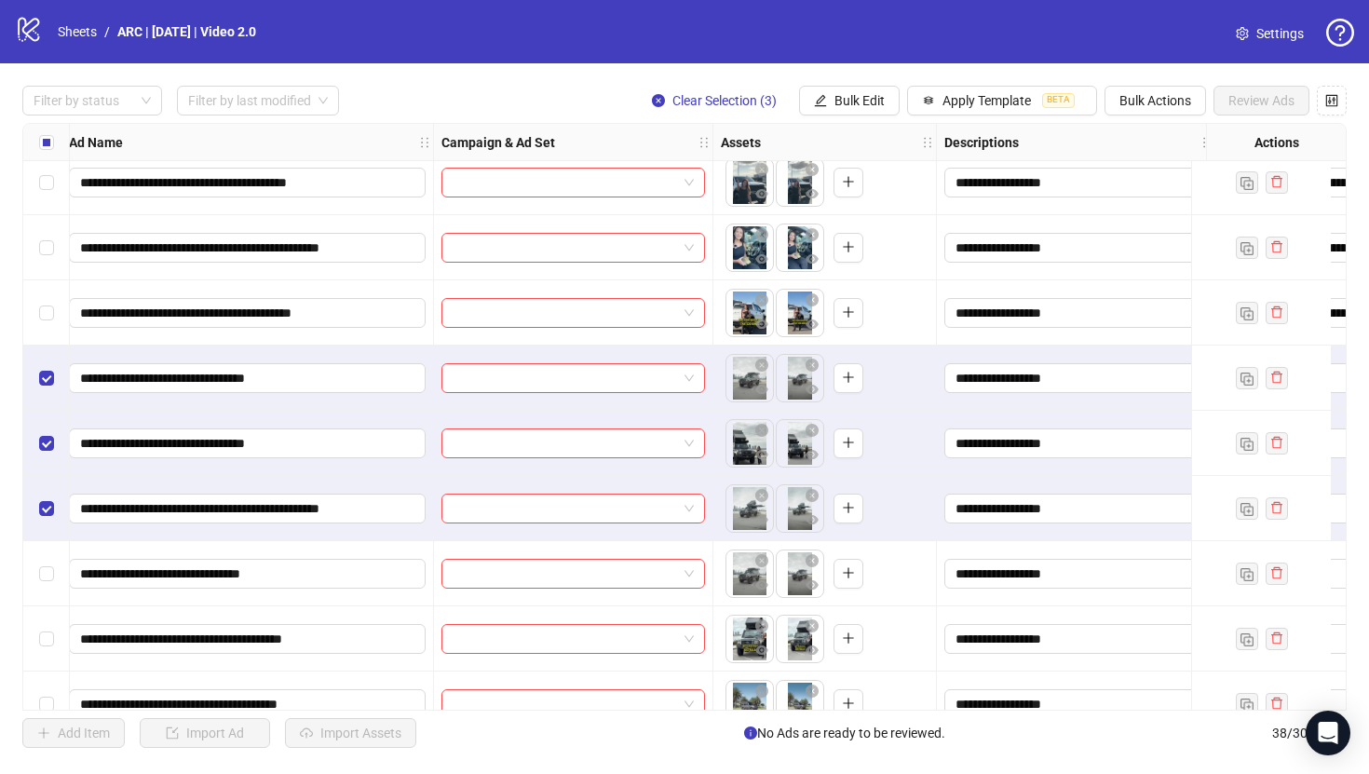
click at [47, 581] on label "Select row 32" at bounding box center [46, 573] width 15 height 20
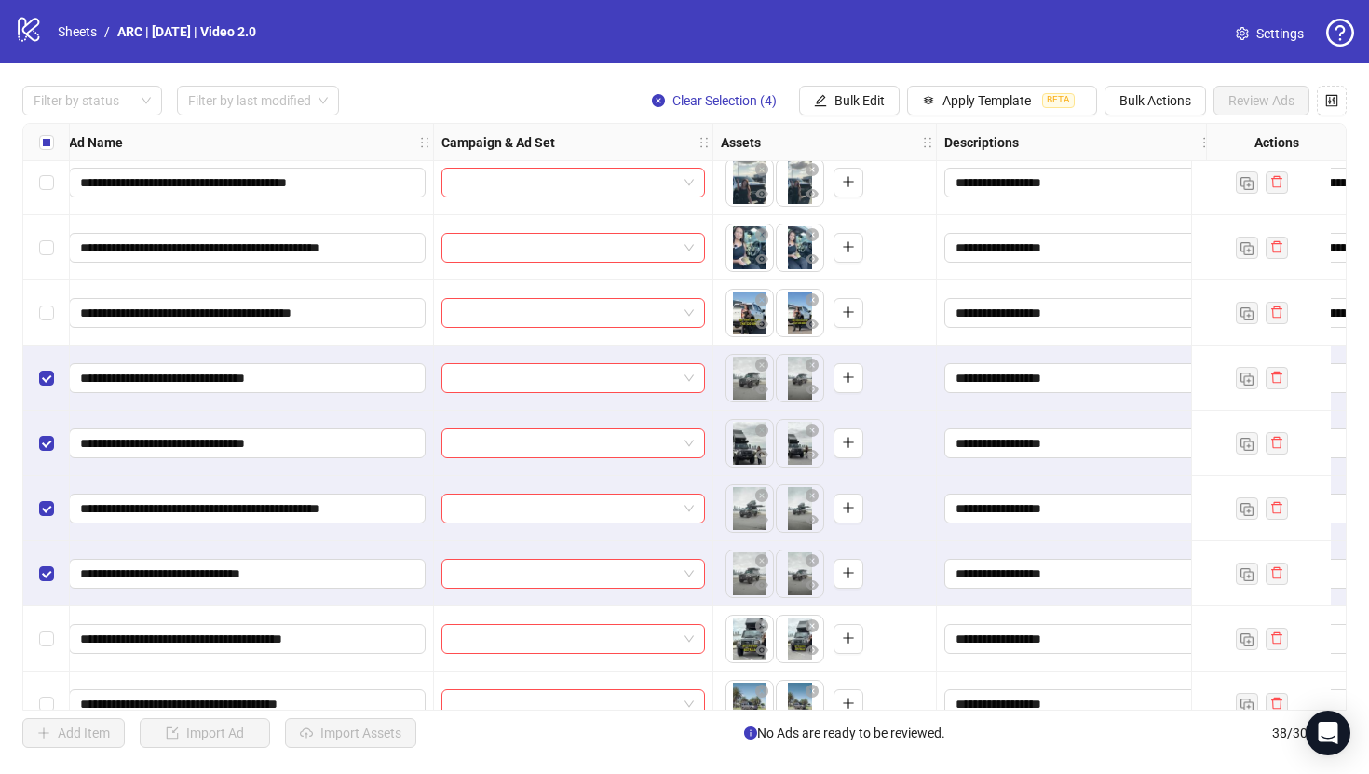
scroll to position [1735, 167]
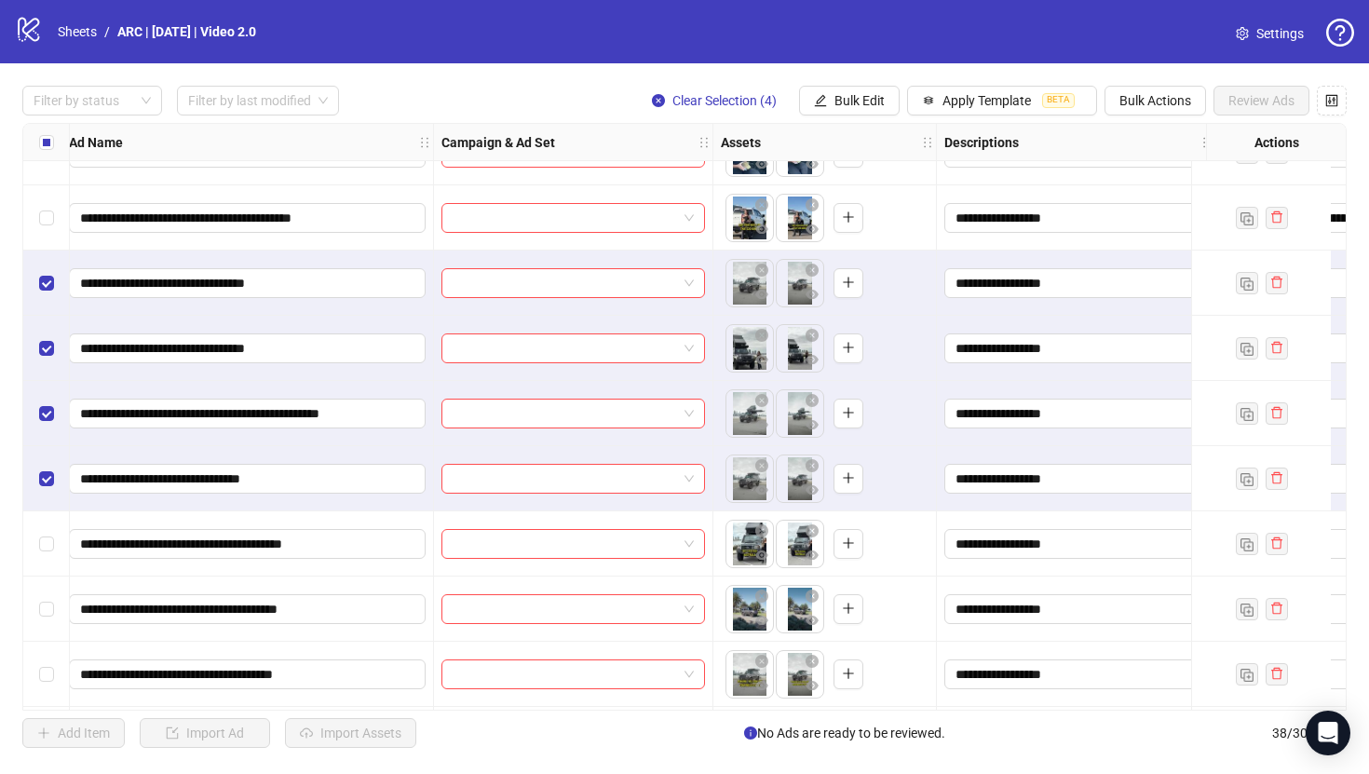
click at [47, 581] on div "Select row 34" at bounding box center [46, 608] width 47 height 65
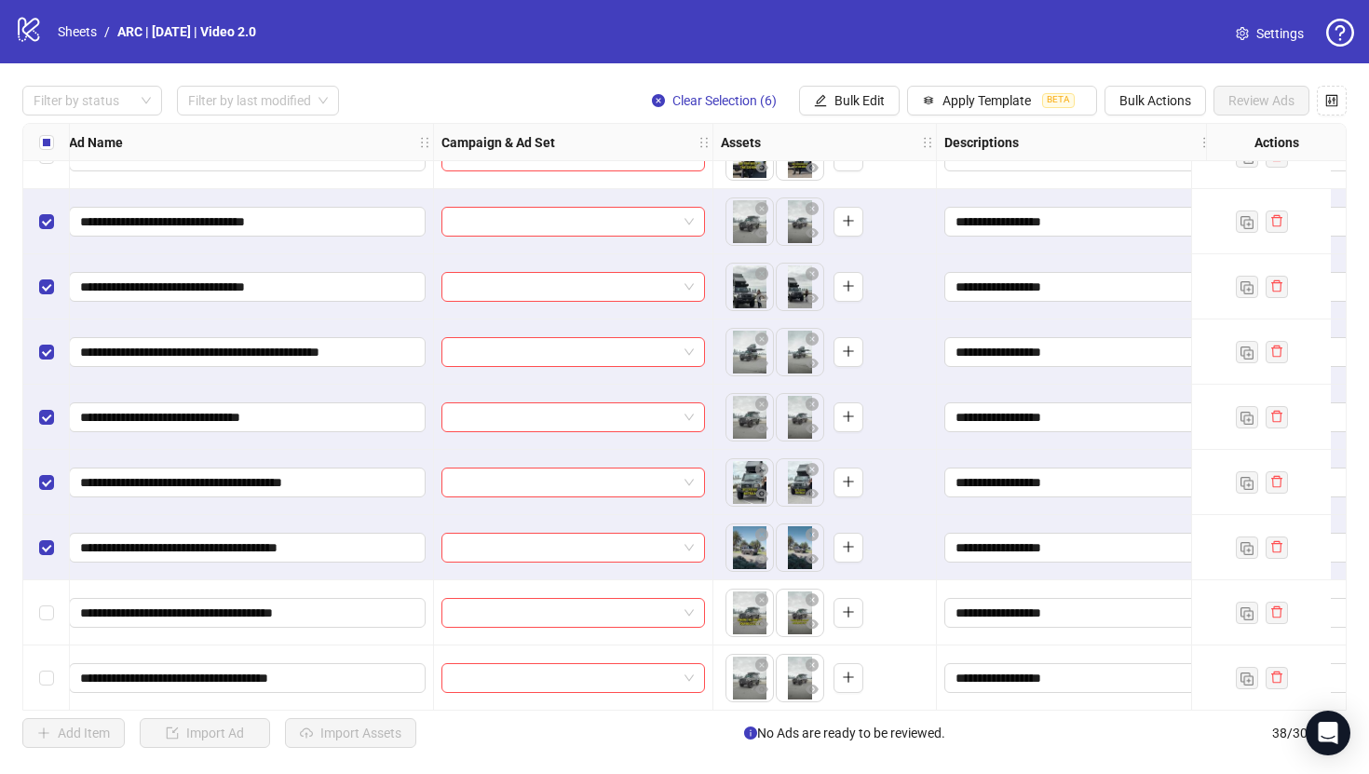
scroll to position [1824, 167]
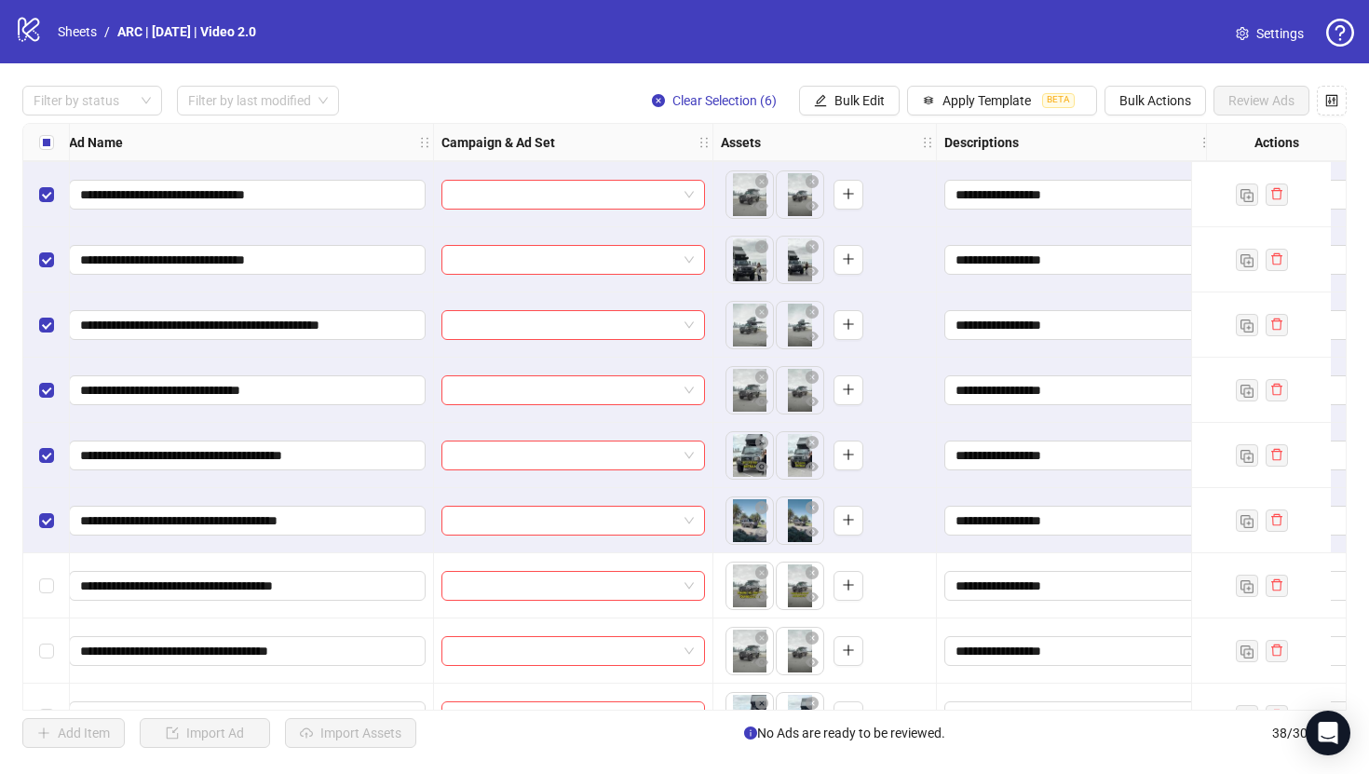
click at [42, 568] on div "Select row 35" at bounding box center [46, 585] width 47 height 65
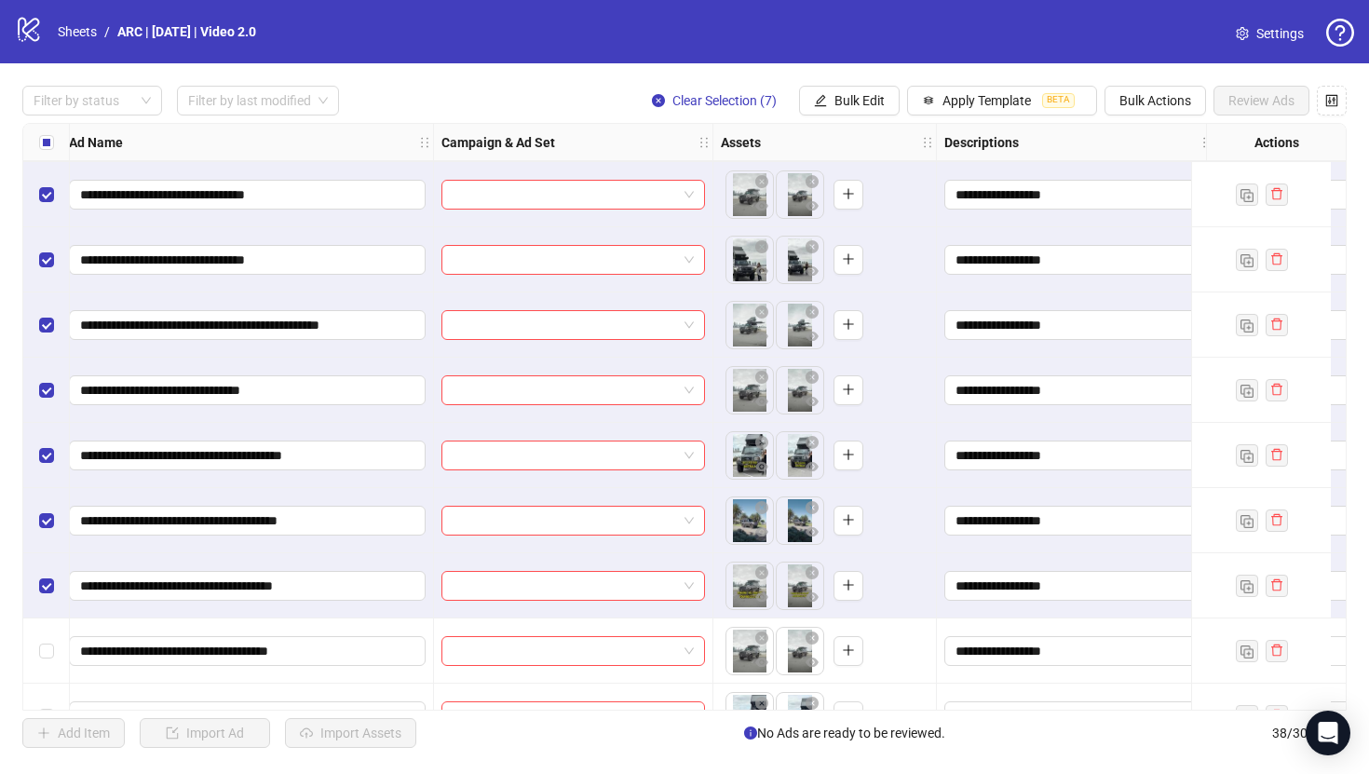
scroll to position [1929, 167]
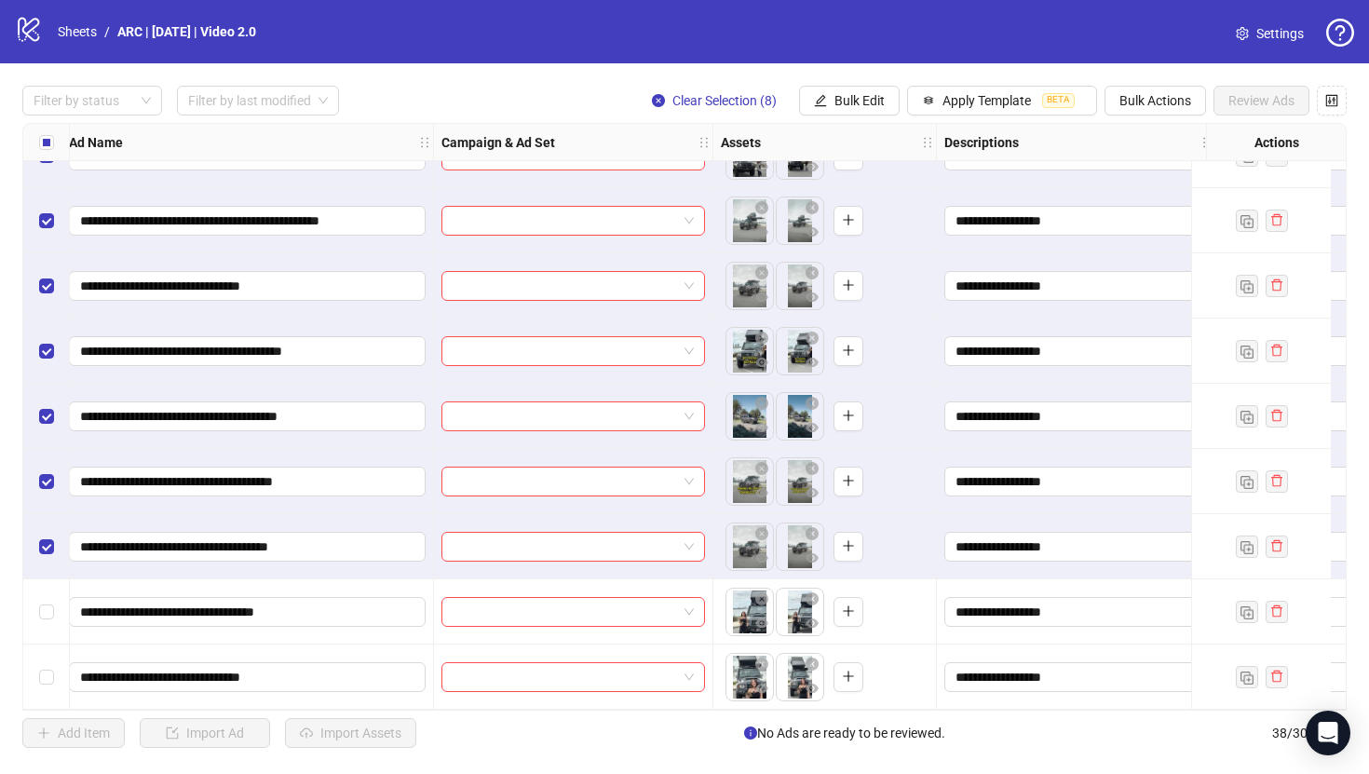
click at [43, 591] on div "Select row 37" at bounding box center [46, 611] width 47 height 65
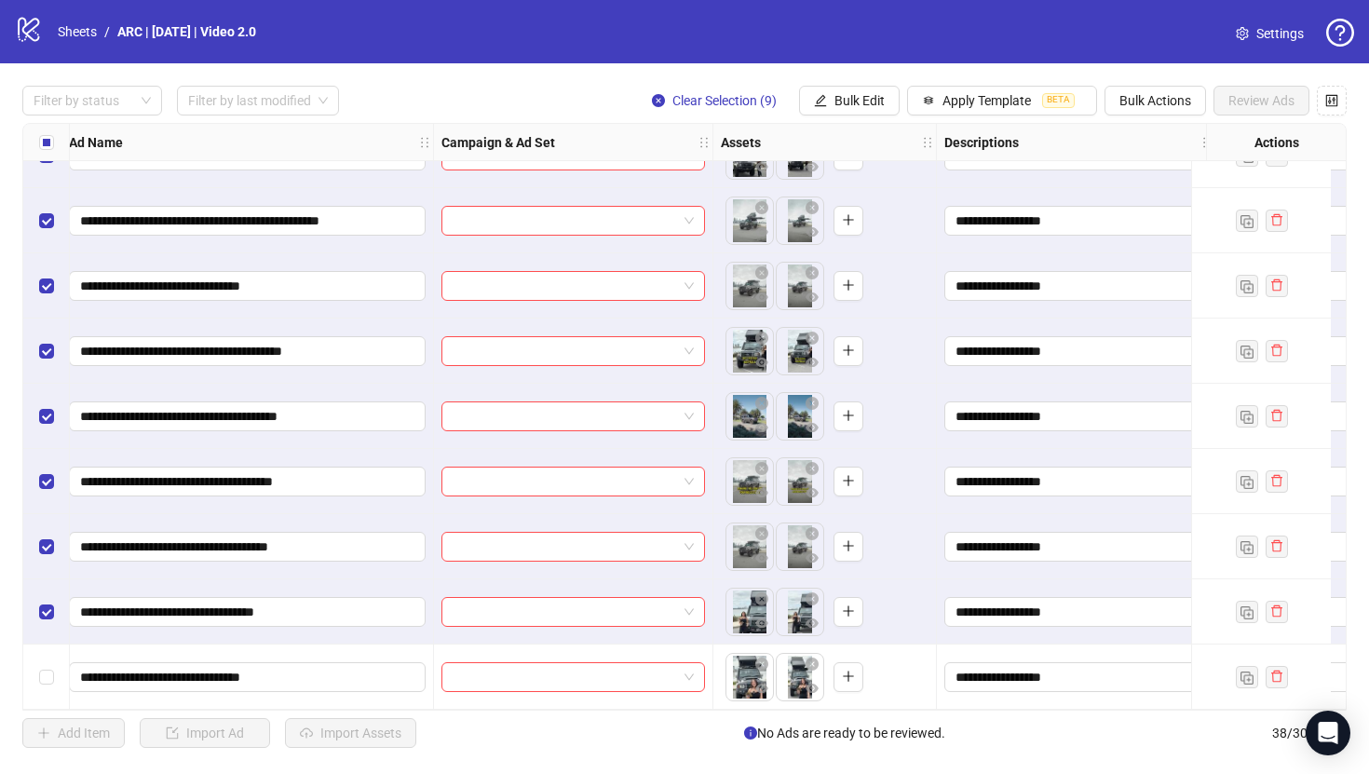
scroll to position [1936, 167]
click at [42, 656] on div "Select row 38" at bounding box center [46, 676] width 47 height 65
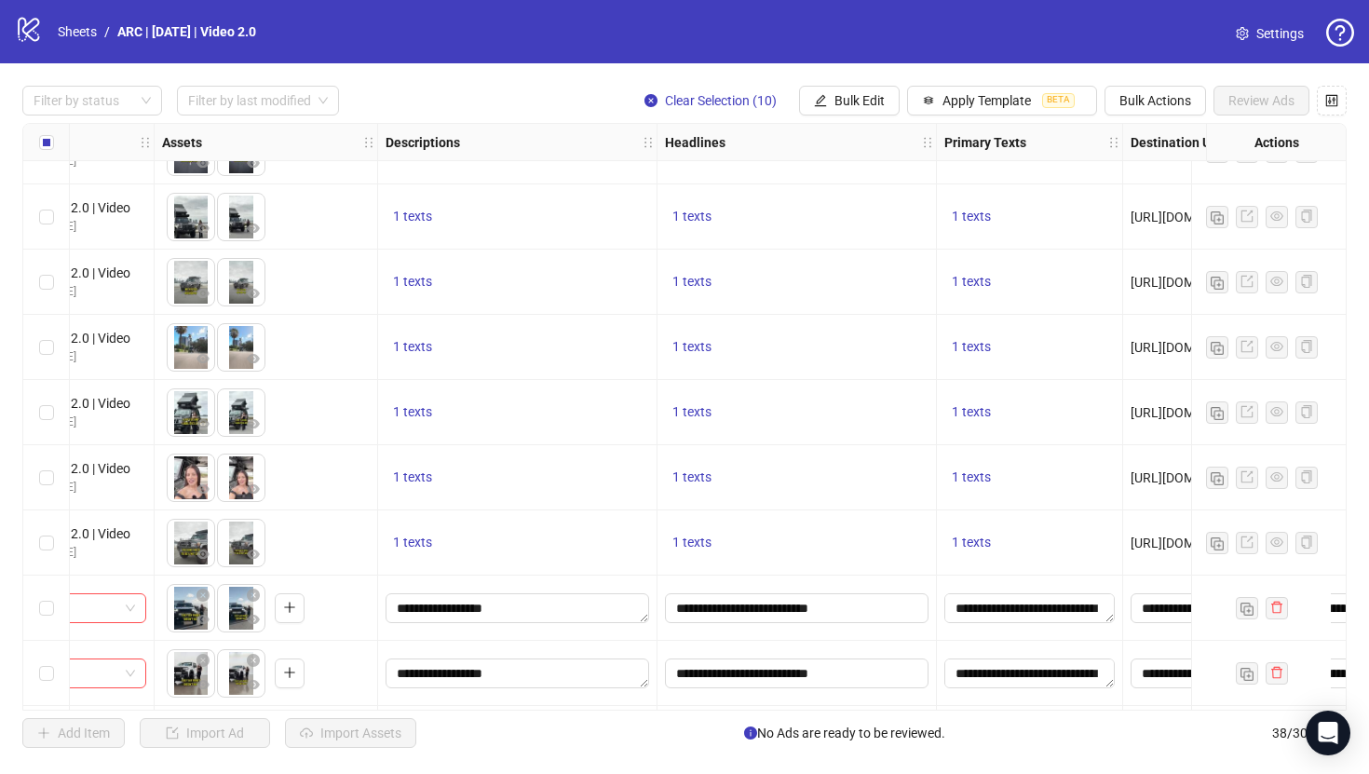
scroll to position [627, 725]
click at [690, 474] on span "1 texts" at bounding box center [691, 477] width 39 height 15
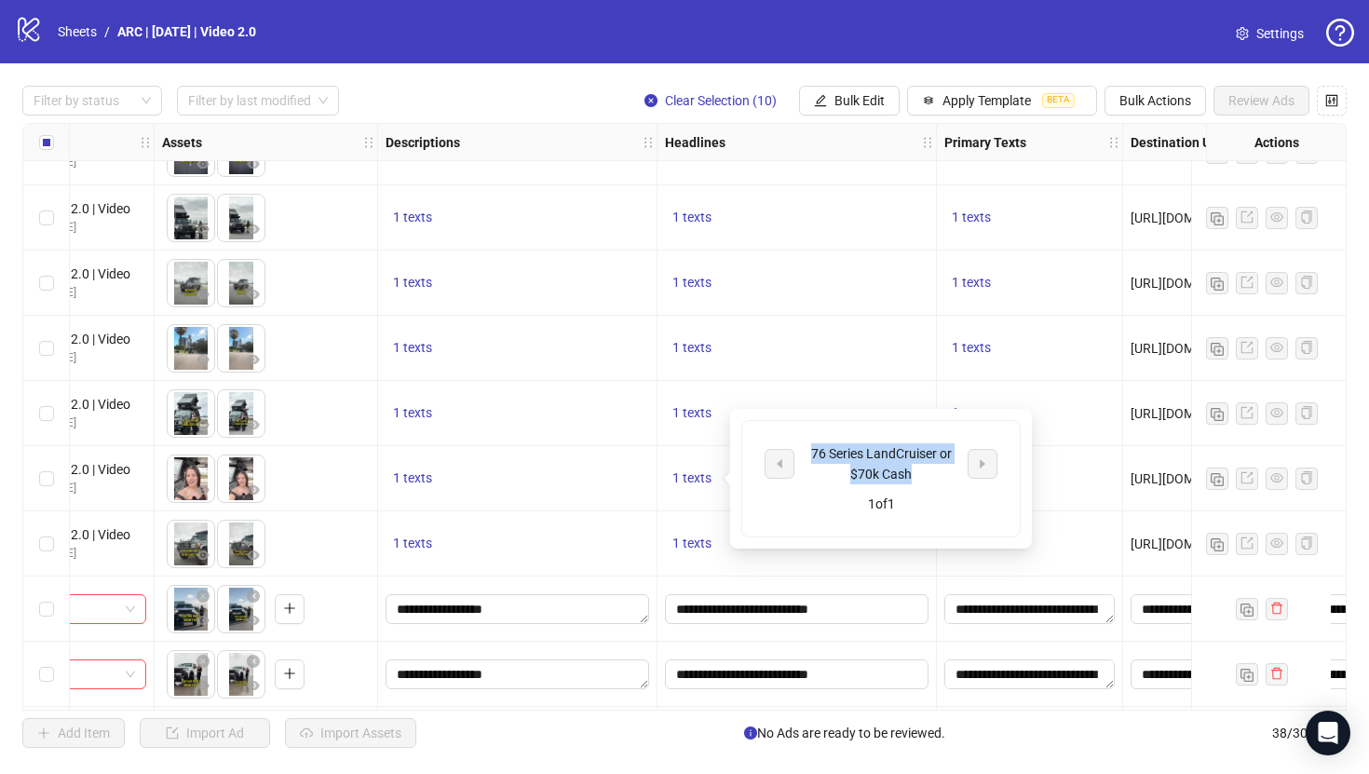
drag, startPoint x: 911, startPoint y: 473, endPoint x: 807, endPoint y: 456, distance: 104.7
click at [807, 456] on div "76 Series LandCruiser or $70k Cash" at bounding box center [880, 463] width 155 height 41
copy div "76 Series LandCruiser or $70k Cash"
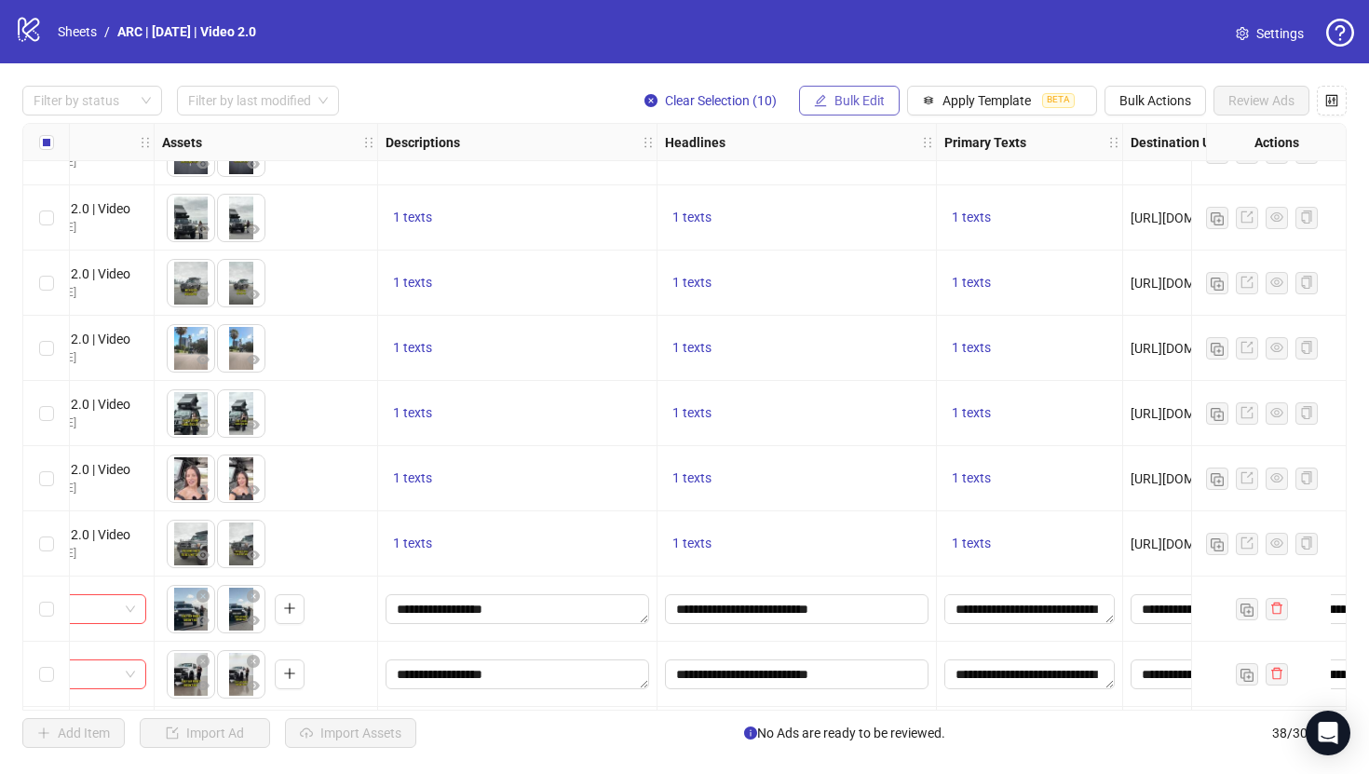
click at [834, 104] on span "Bulk Edit" at bounding box center [859, 100] width 50 height 15
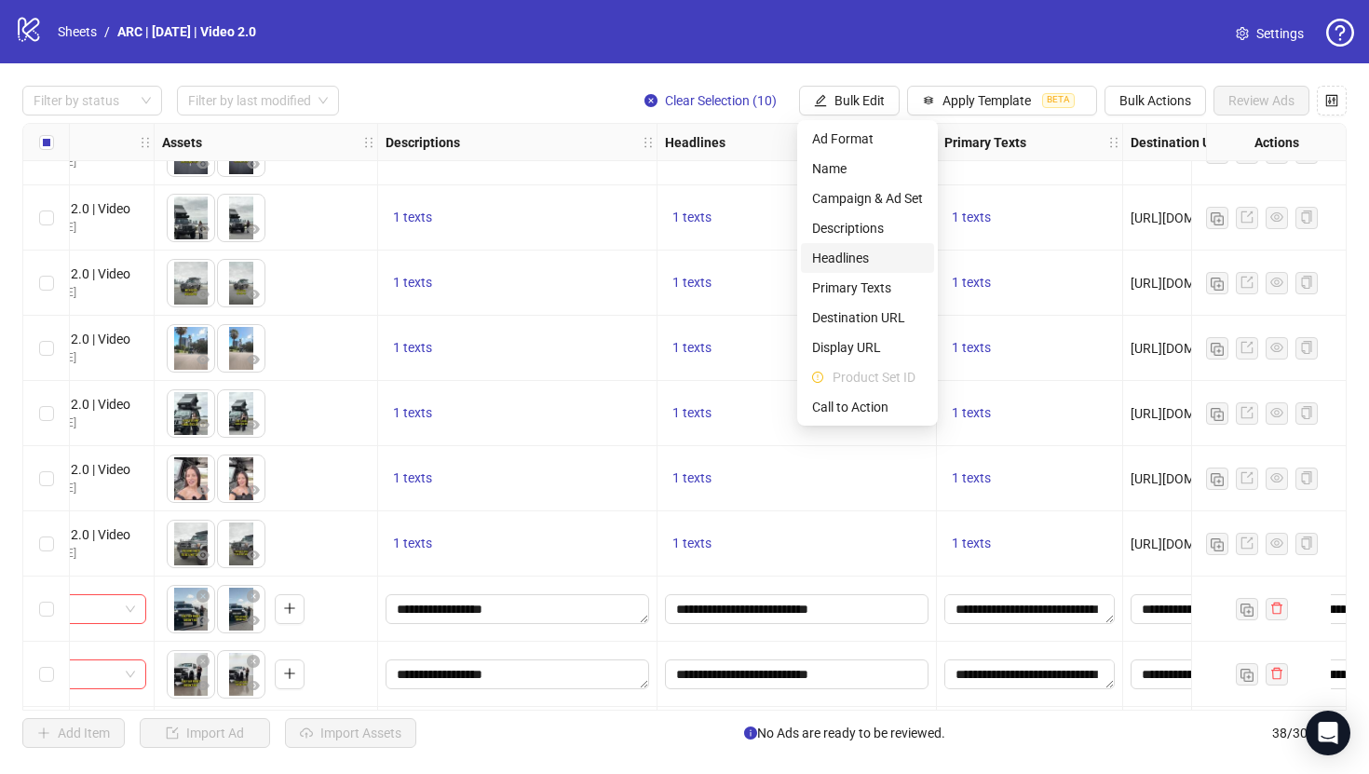
click at [844, 261] on span "Headlines" at bounding box center [867, 258] width 111 height 20
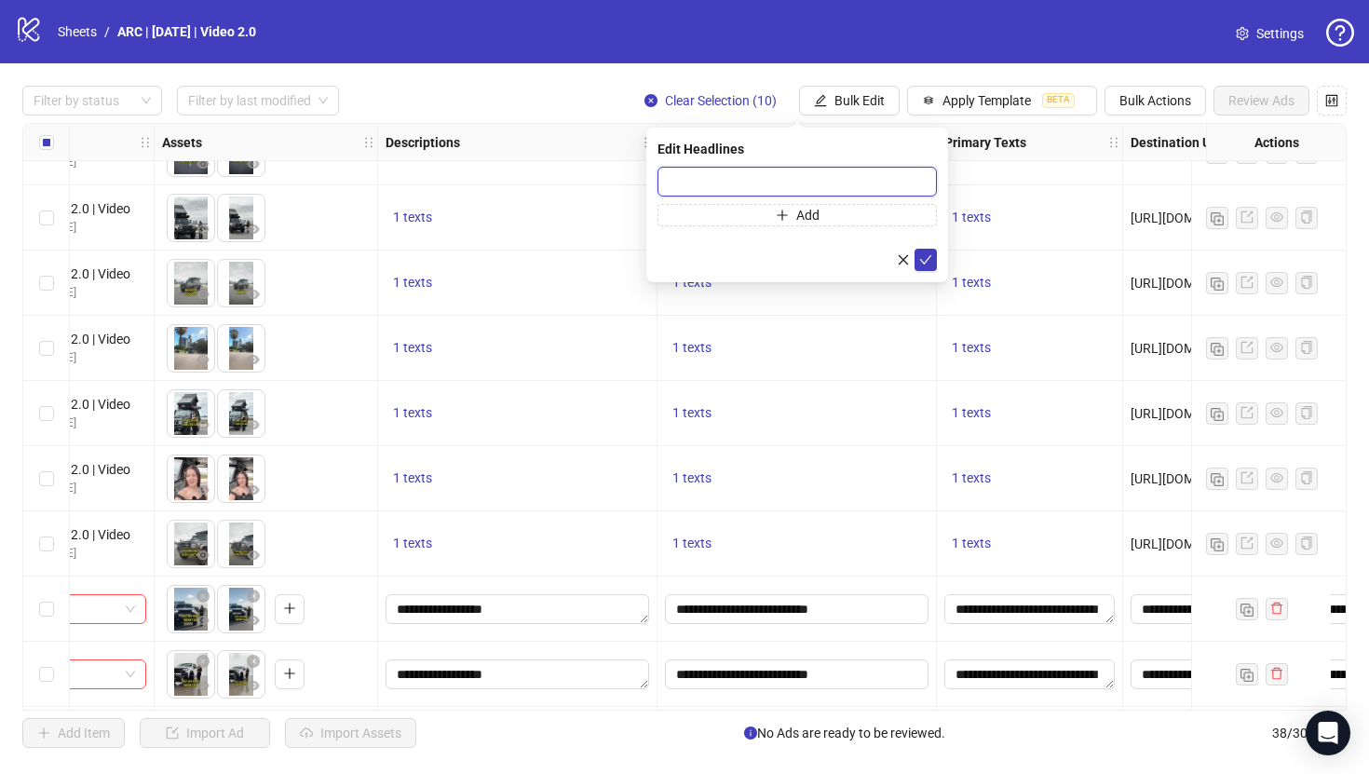
click at [815, 177] on input "text" at bounding box center [796, 182] width 279 height 30
paste input "**********"
type input "**********"
click at [926, 260] on icon "check" at bounding box center [925, 259] width 13 height 13
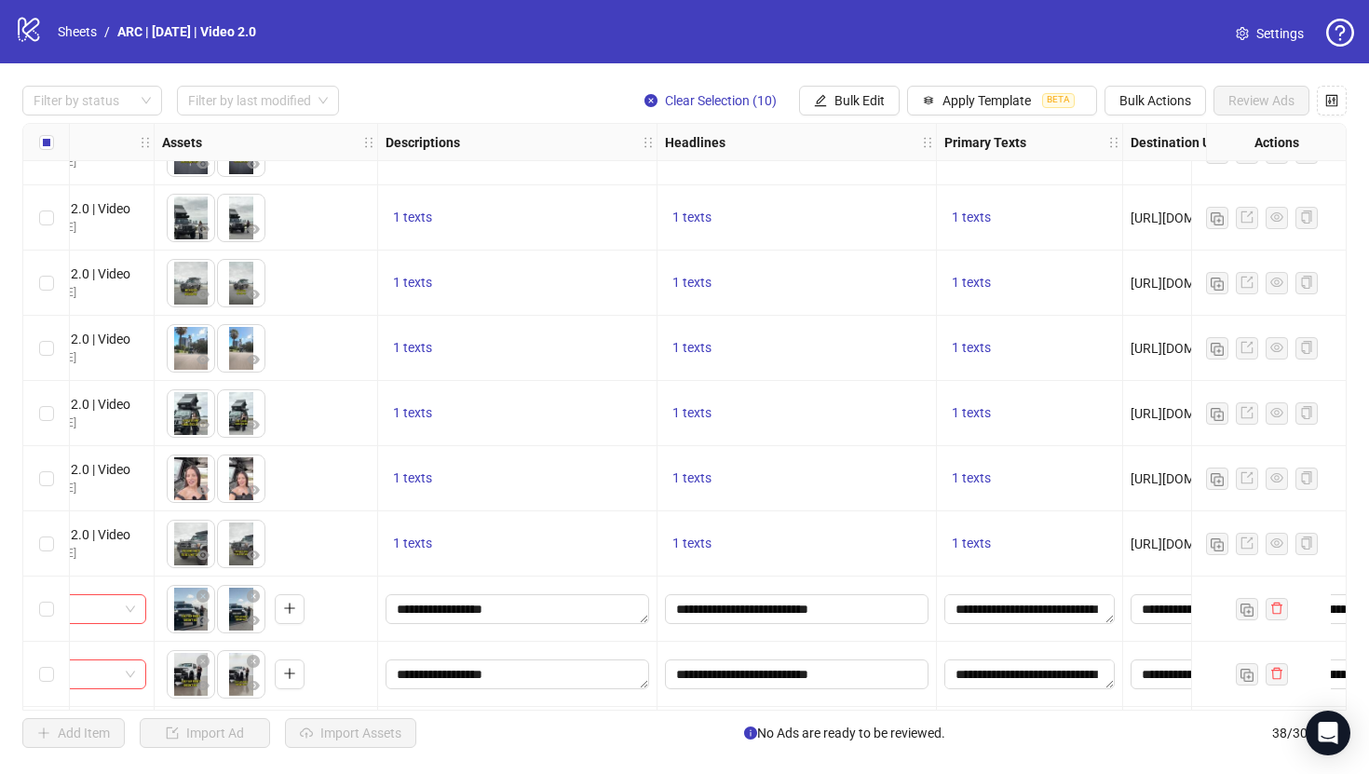
scroll to position [614, 725]
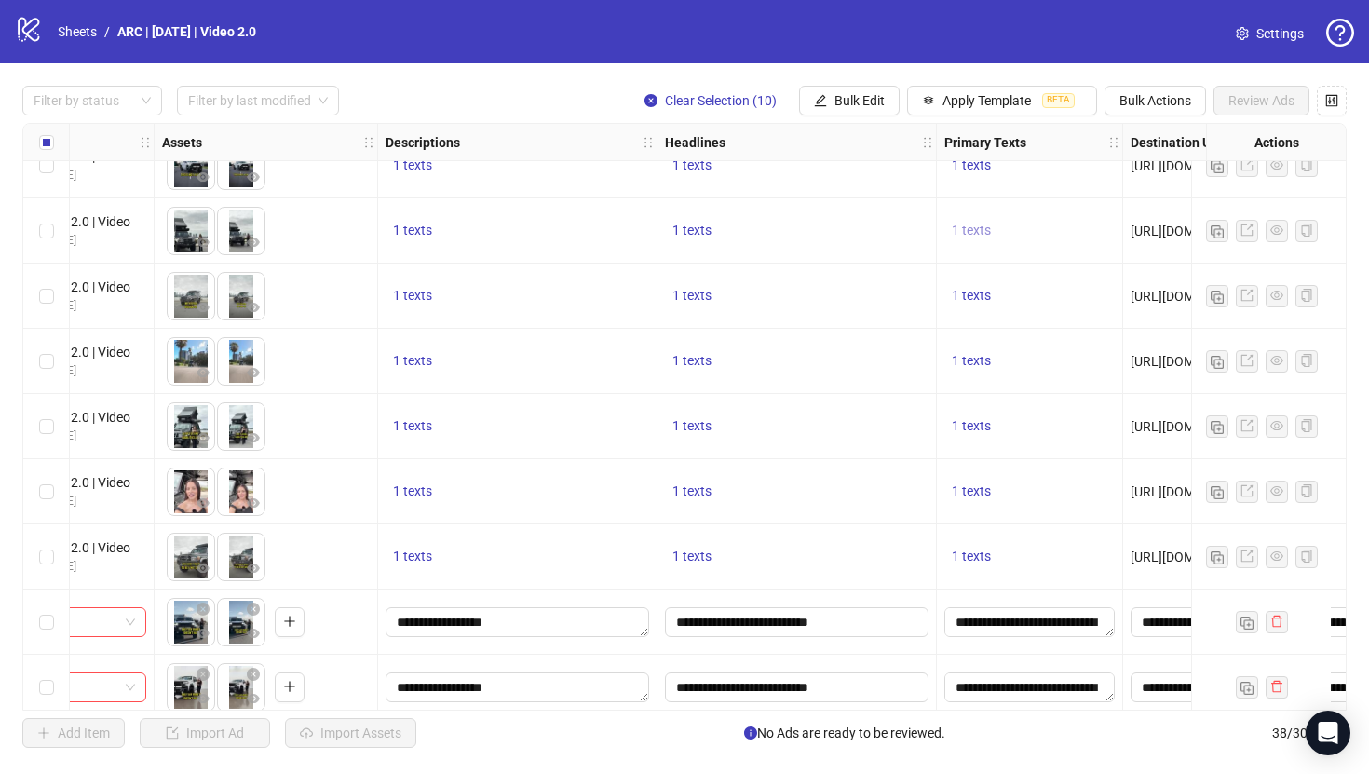
click at [973, 236] on span "1 texts" at bounding box center [970, 230] width 39 height 15
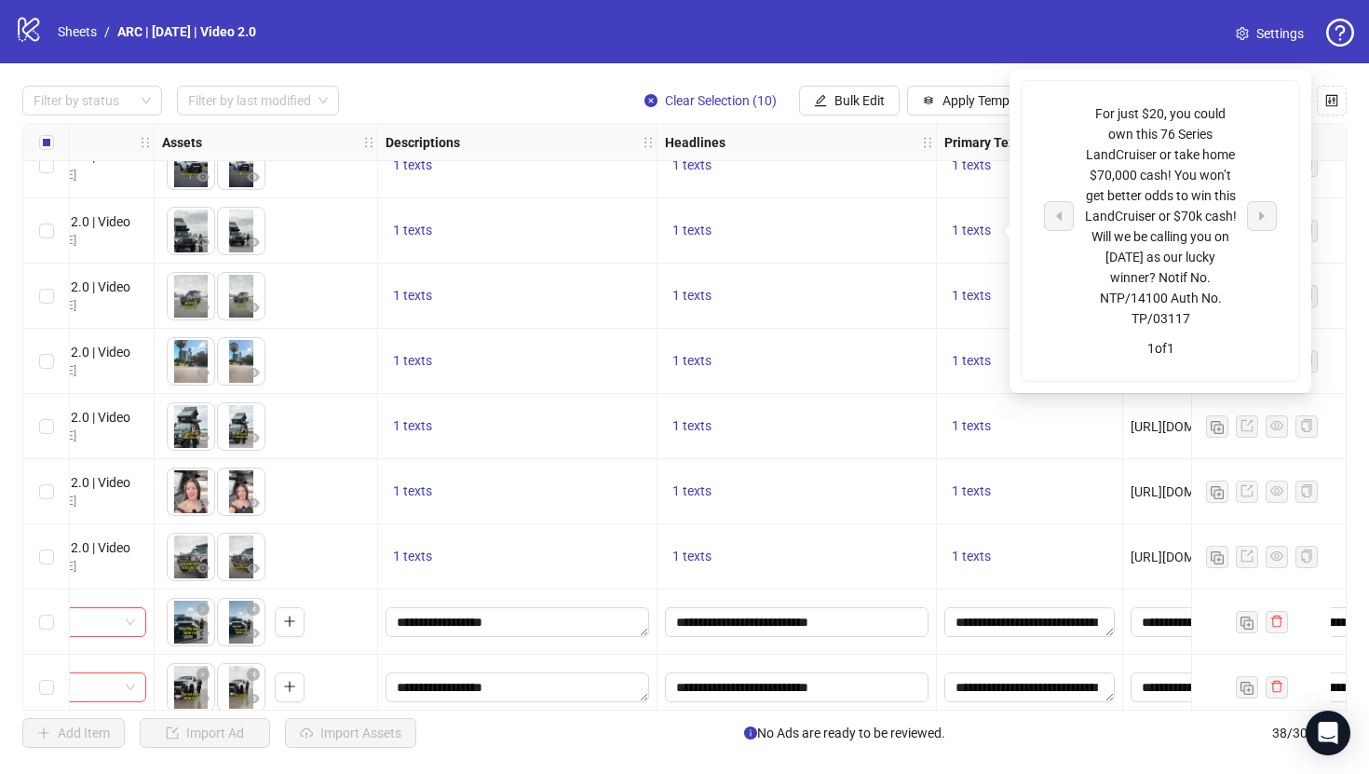
drag, startPoint x: 1198, startPoint y: 317, endPoint x: 1090, endPoint y: 114, distance: 230.7
click at [1090, 114] on div "For just $20, you could own this 76 Series LandCruiser or take home $70,000 cas…" at bounding box center [1160, 215] width 155 height 225
copy div "For just $20, you could own this 76 Series LandCruiser or take home $70,000 cas…"
click at [841, 97] on span "Bulk Edit" at bounding box center [859, 100] width 50 height 15
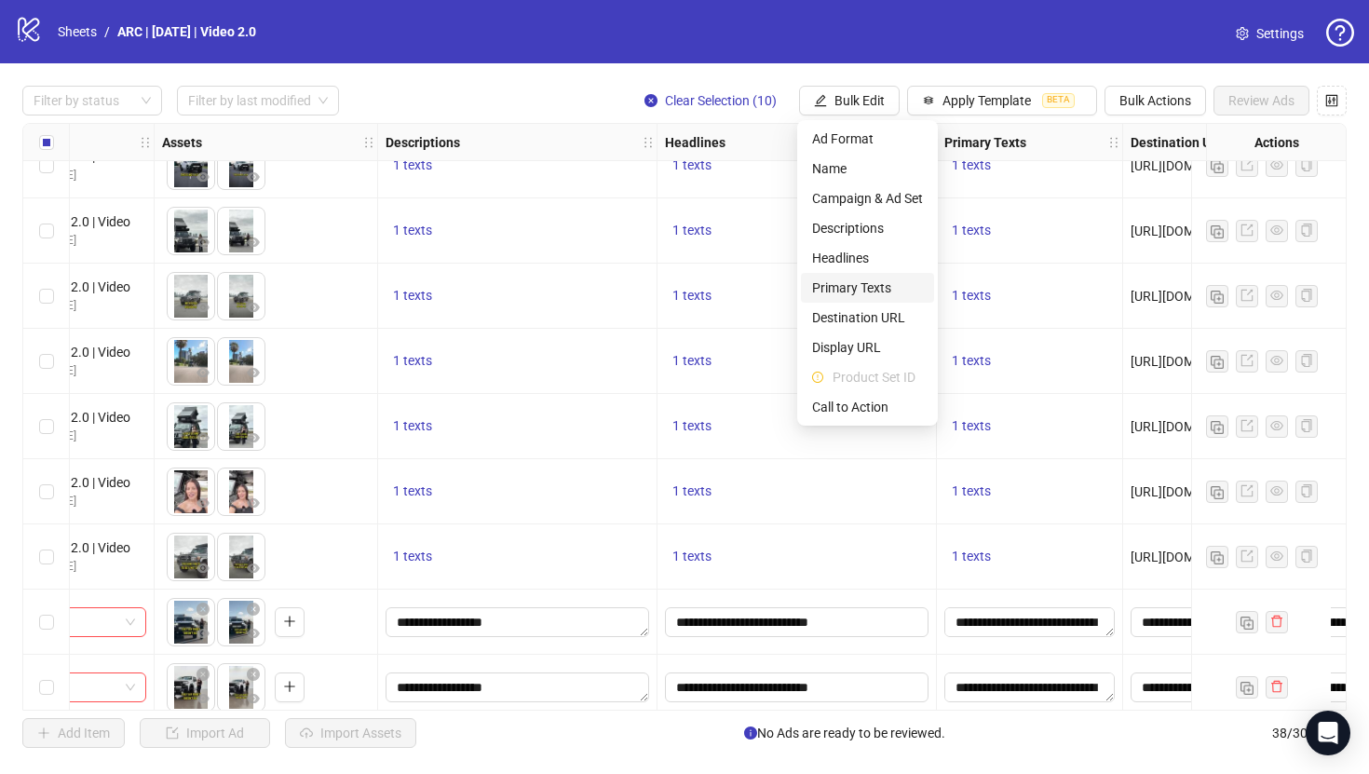
click at [851, 282] on span "Primary Texts" at bounding box center [867, 287] width 111 height 20
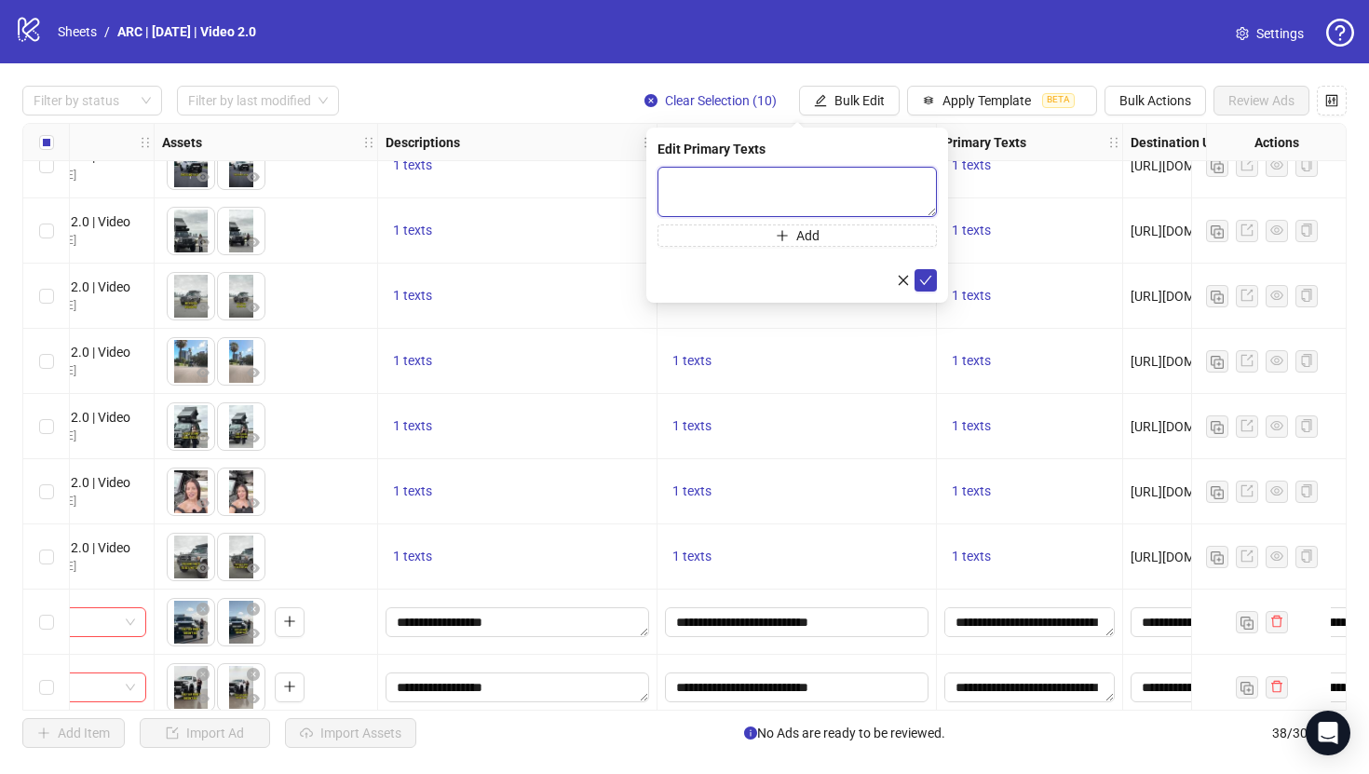
click at [776, 200] on textarea at bounding box center [796, 192] width 279 height 50
paste textarea "**********"
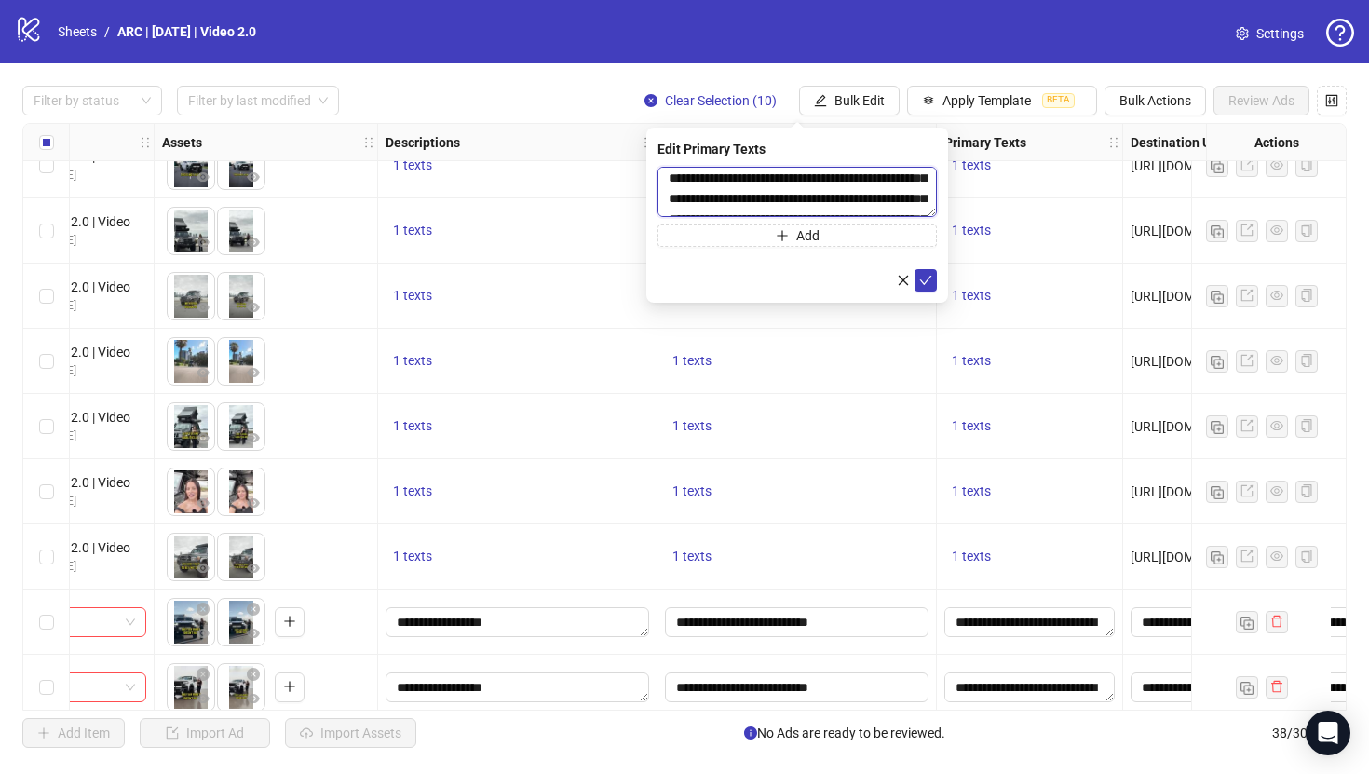
click at [908, 181] on textarea "**********" at bounding box center [796, 192] width 279 height 50
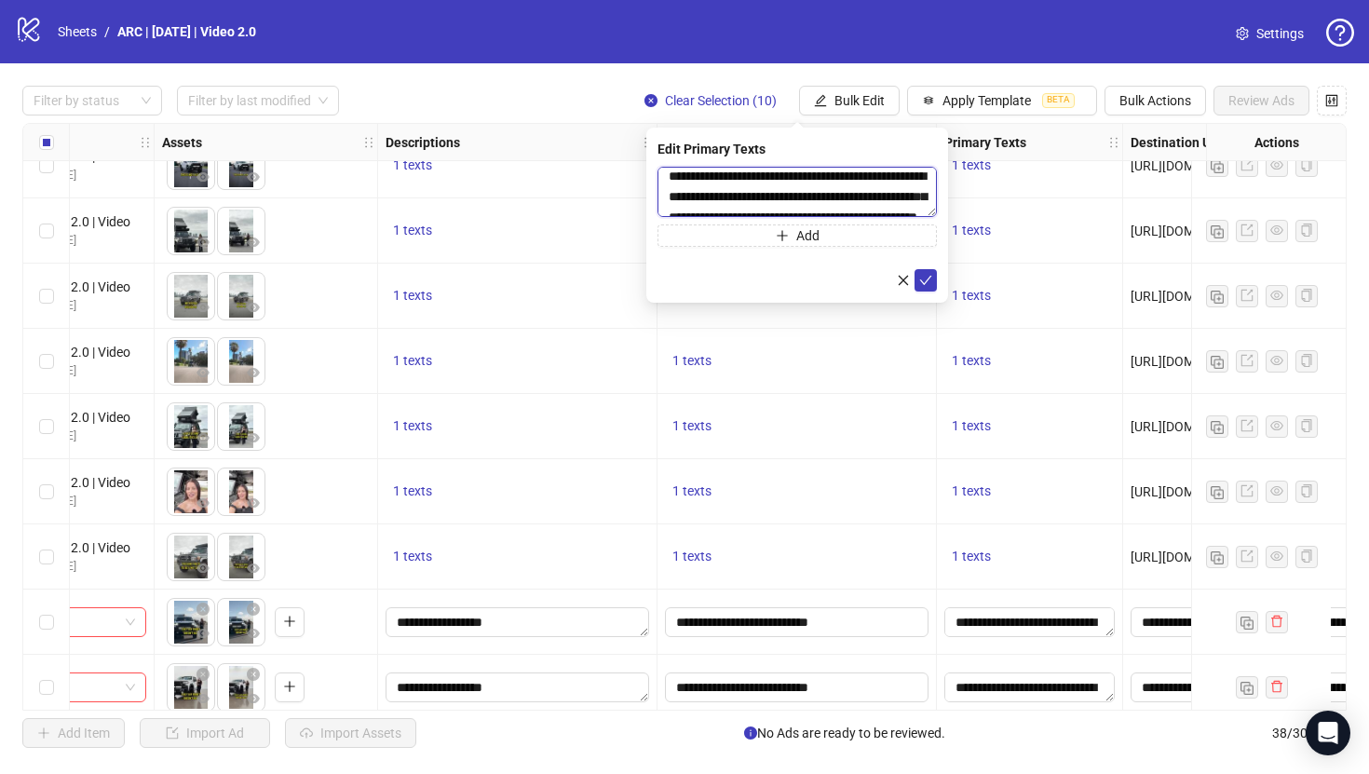
scroll to position [74, 0]
click at [828, 184] on textarea "**********" at bounding box center [796, 192] width 279 height 50
click at [772, 198] on textarea "**********" at bounding box center [796, 192] width 279 height 50
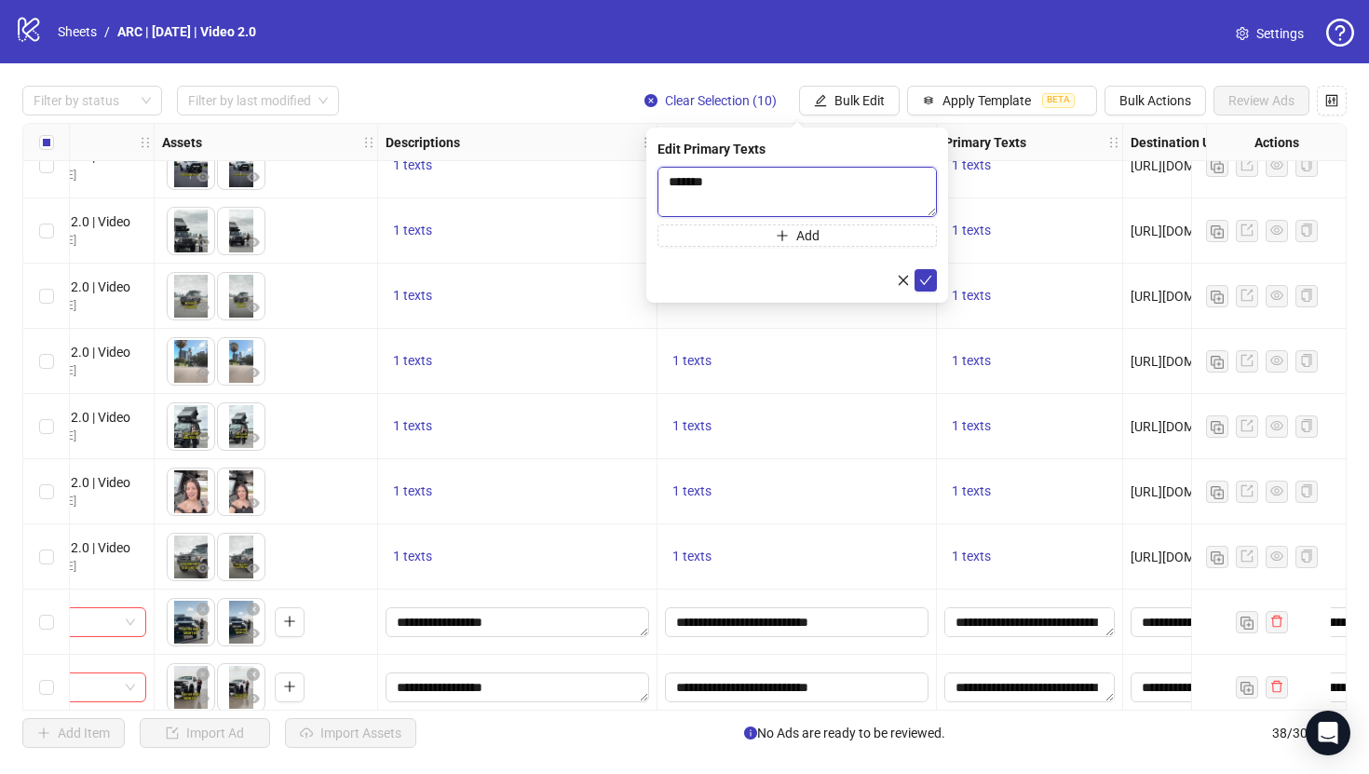
scroll to position [164, 0]
type textarea "**********"
click at [924, 275] on icon "check" at bounding box center [925, 280] width 13 height 13
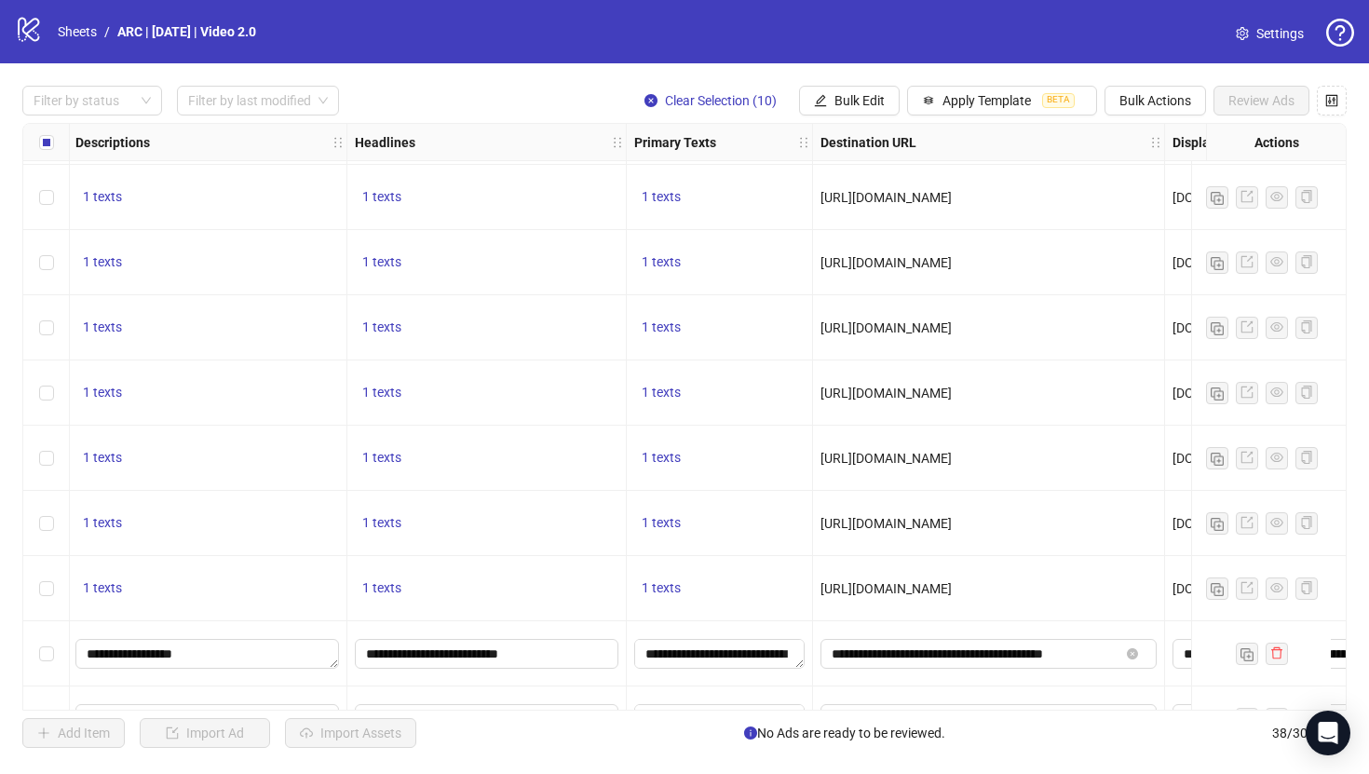
scroll to position [583, 1045]
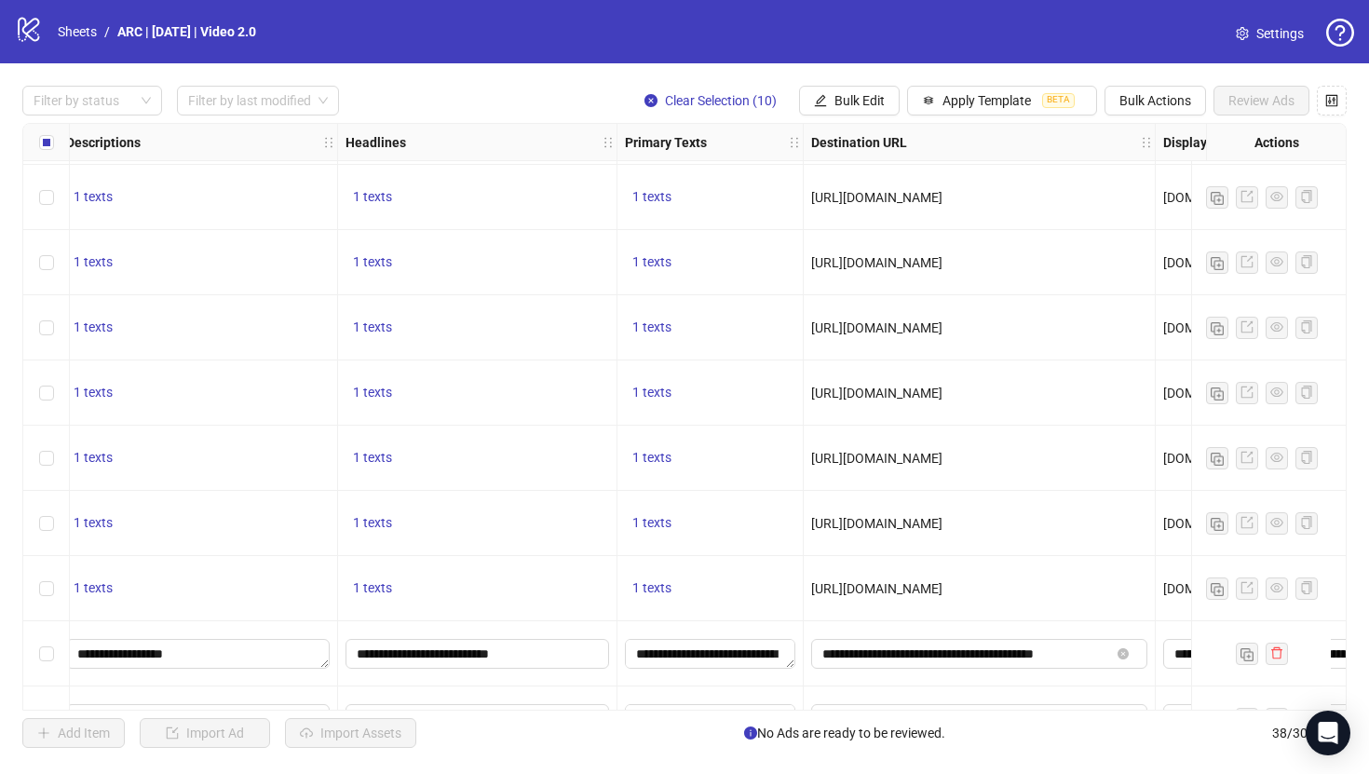
click at [942, 330] on span "[URL][DOMAIN_NAME]" at bounding box center [876, 327] width 131 height 15
drag, startPoint x: 1151, startPoint y: 330, endPoint x: 823, endPoint y: 316, distance: 328.0
click at [823, 316] on div "[URL][DOMAIN_NAME]" at bounding box center [979, 327] width 352 height 65
copy span "[URL][DOMAIN_NAME]"
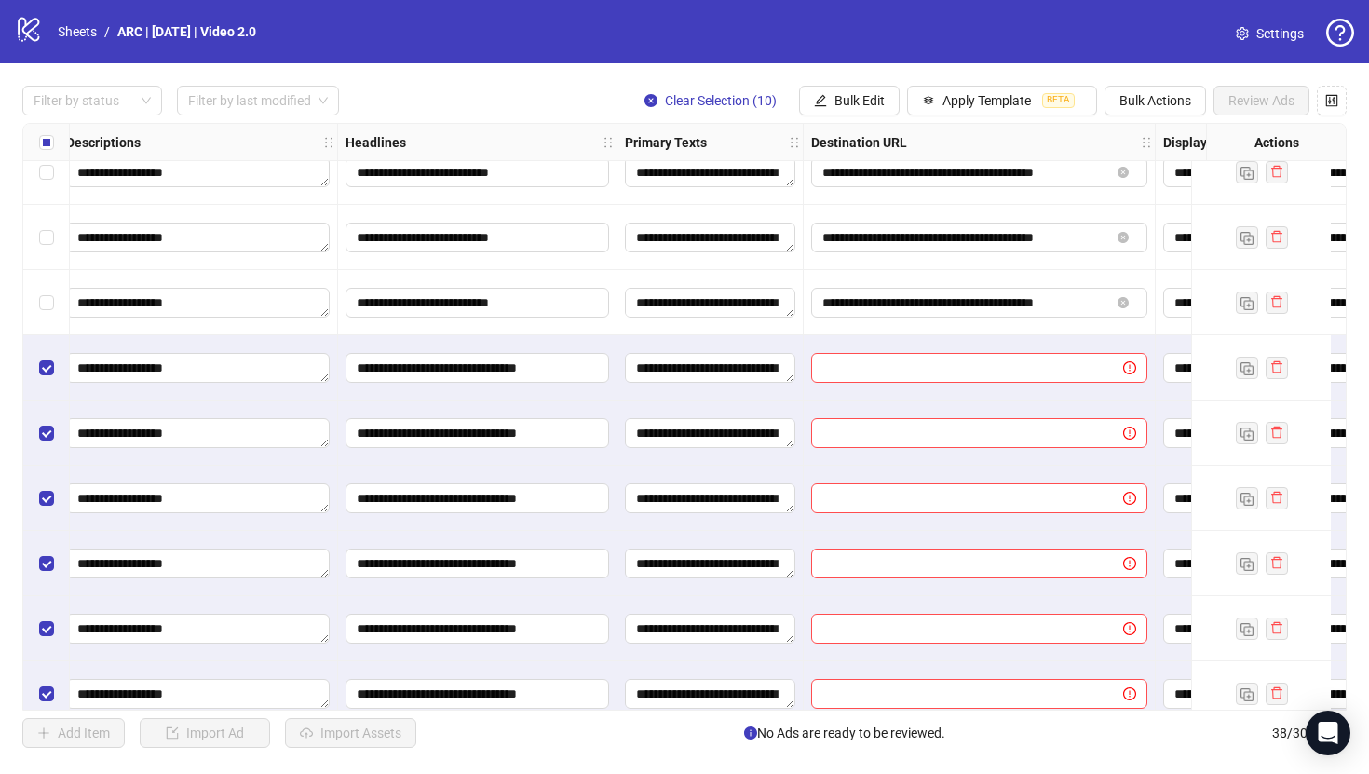
scroll to position [1679, 1045]
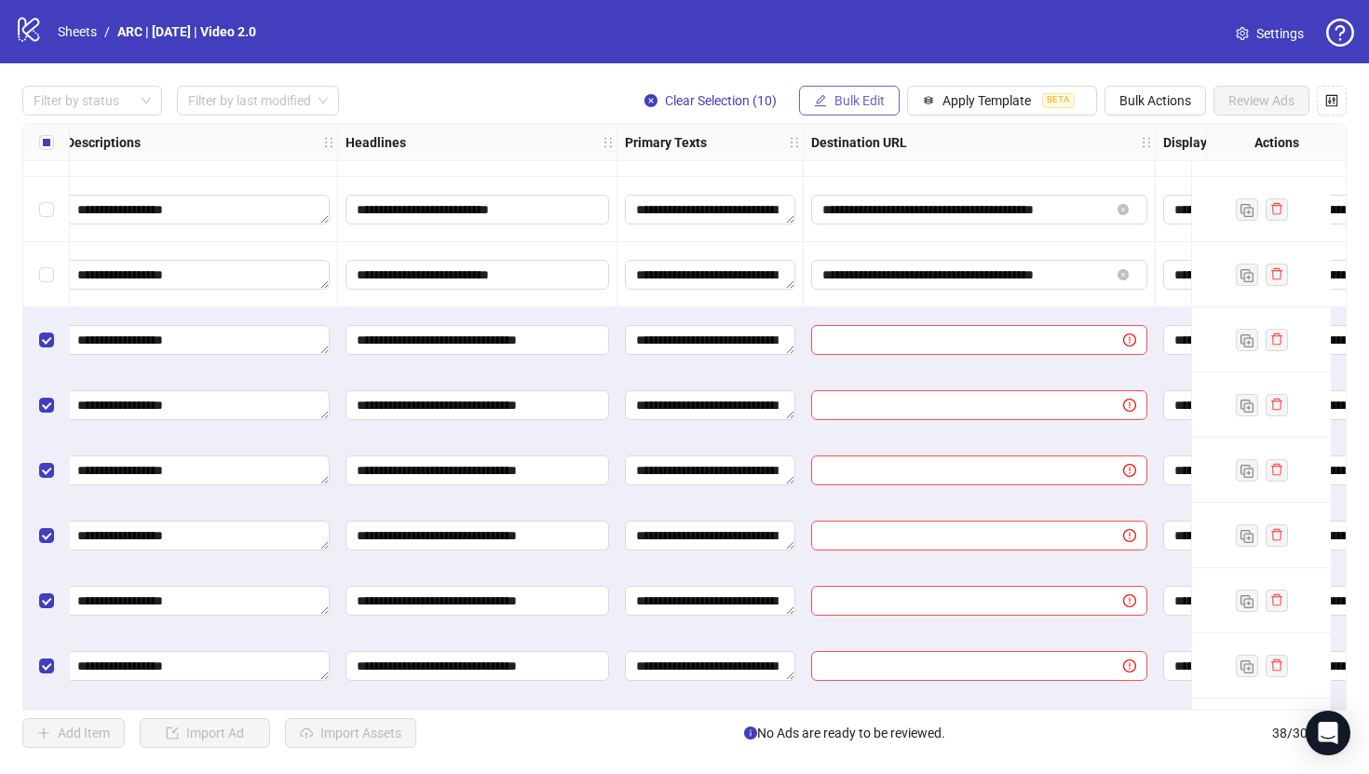
click at [845, 107] on span "Bulk Edit" at bounding box center [859, 100] width 50 height 15
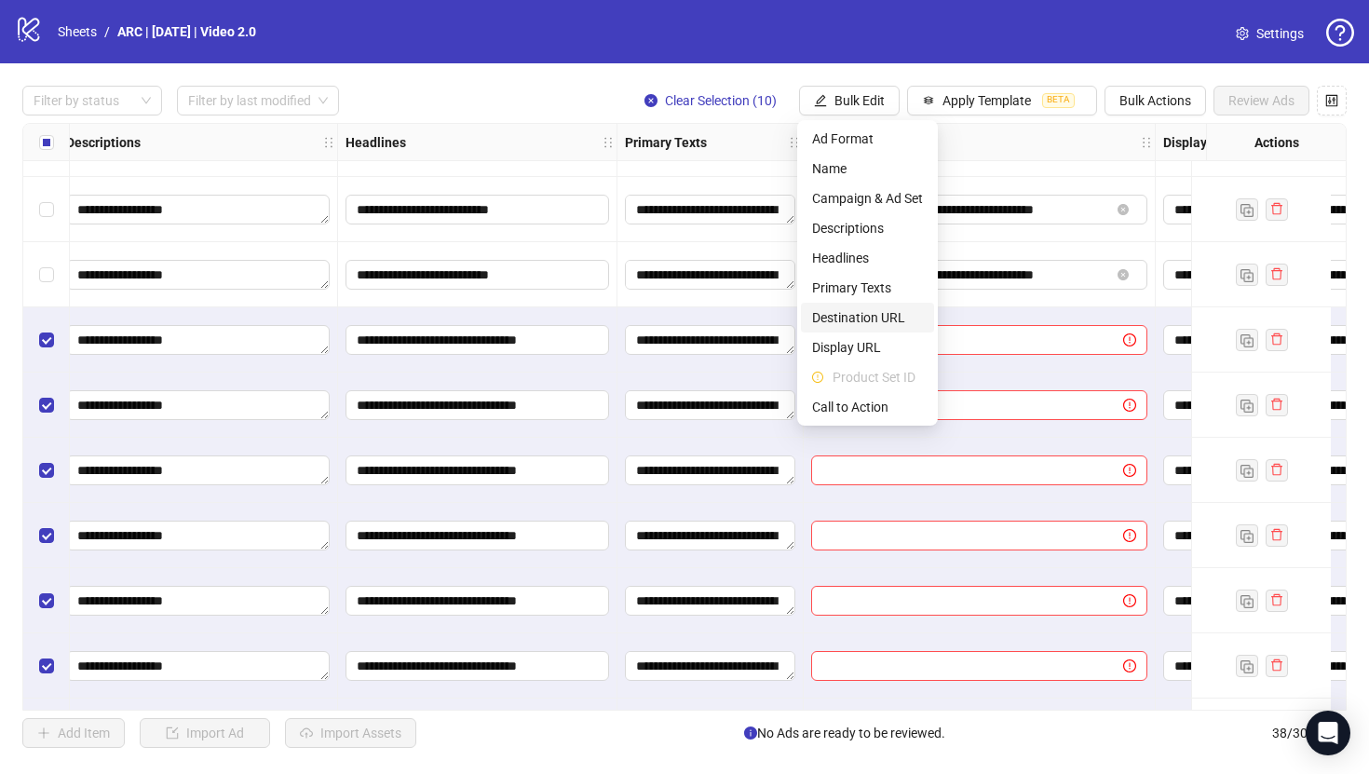
click at [847, 318] on span "Destination URL" at bounding box center [867, 317] width 111 height 20
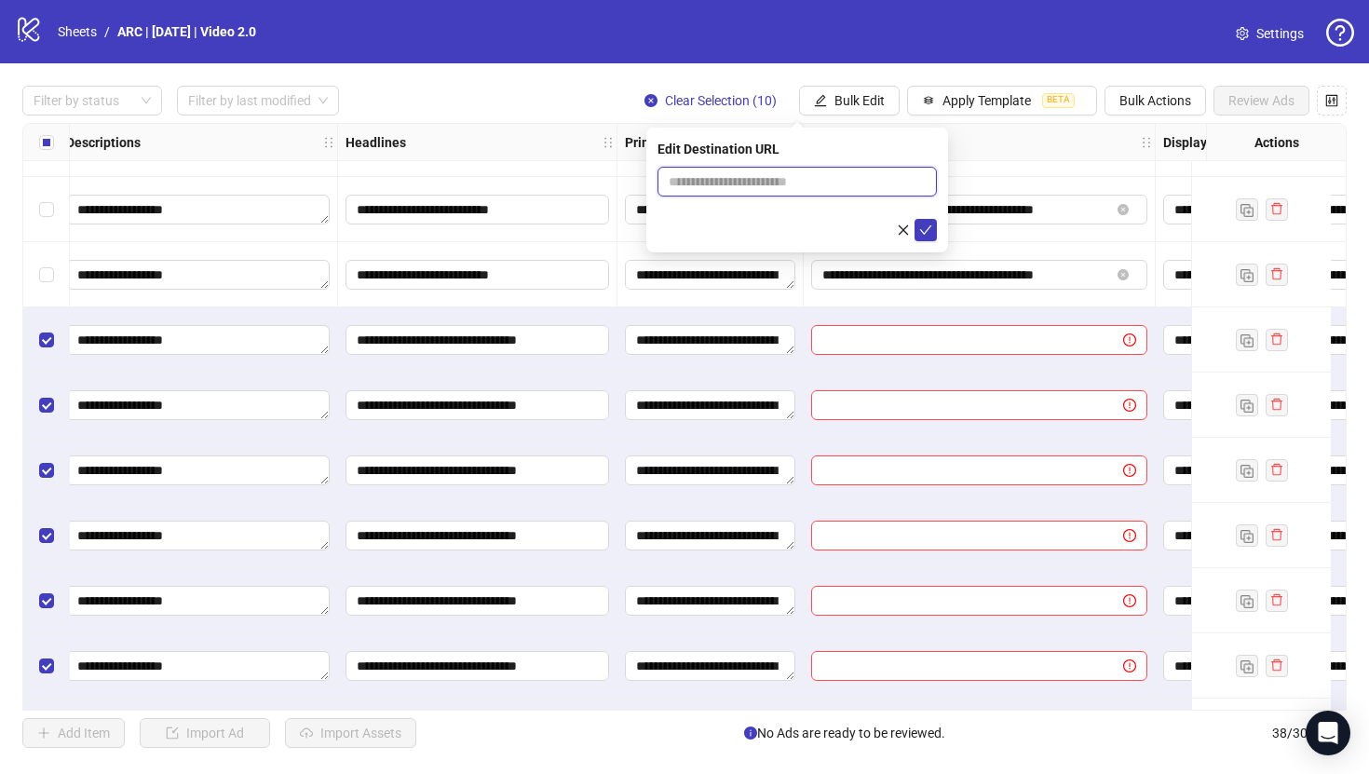
click at [783, 183] on input "text" at bounding box center [789, 181] width 242 height 20
paste input "**********"
type input "**********"
click at [926, 233] on icon "check" at bounding box center [925, 229] width 13 height 13
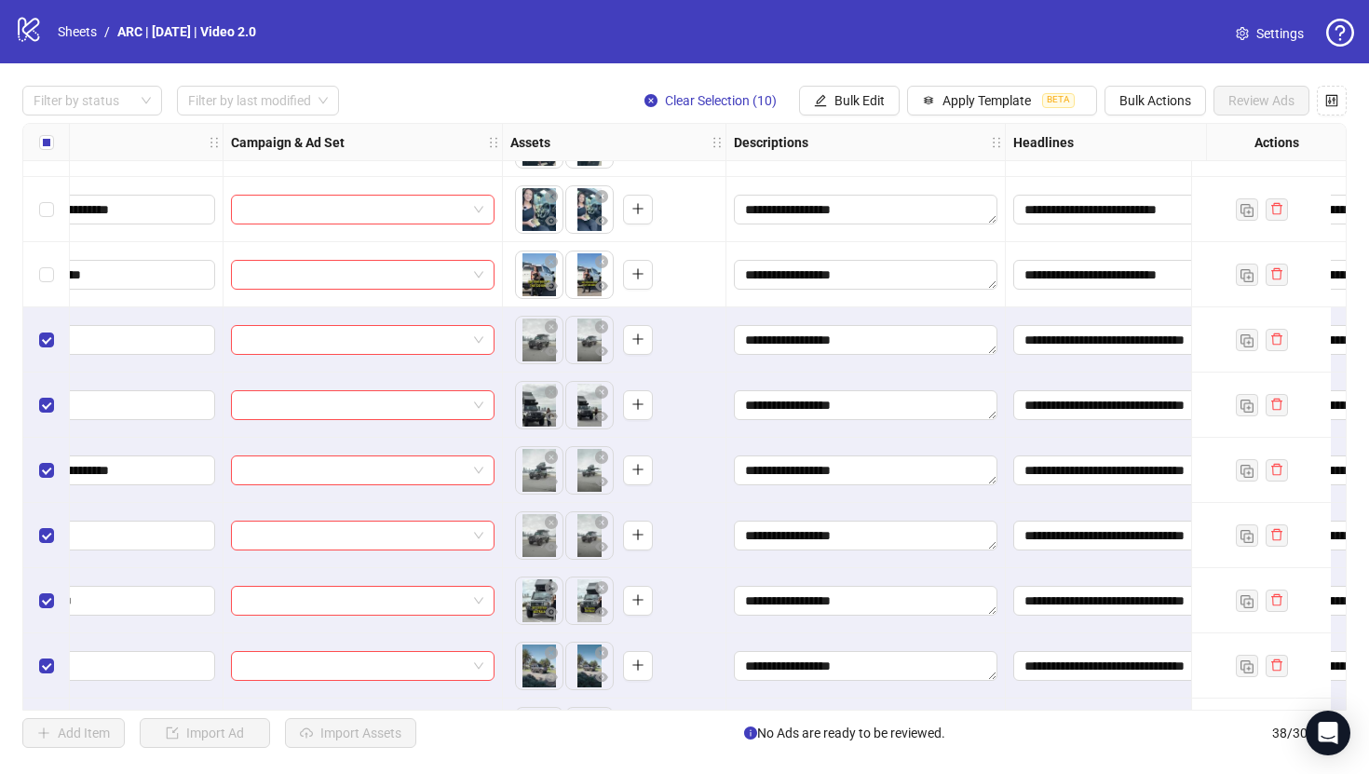
scroll to position [1679, 297]
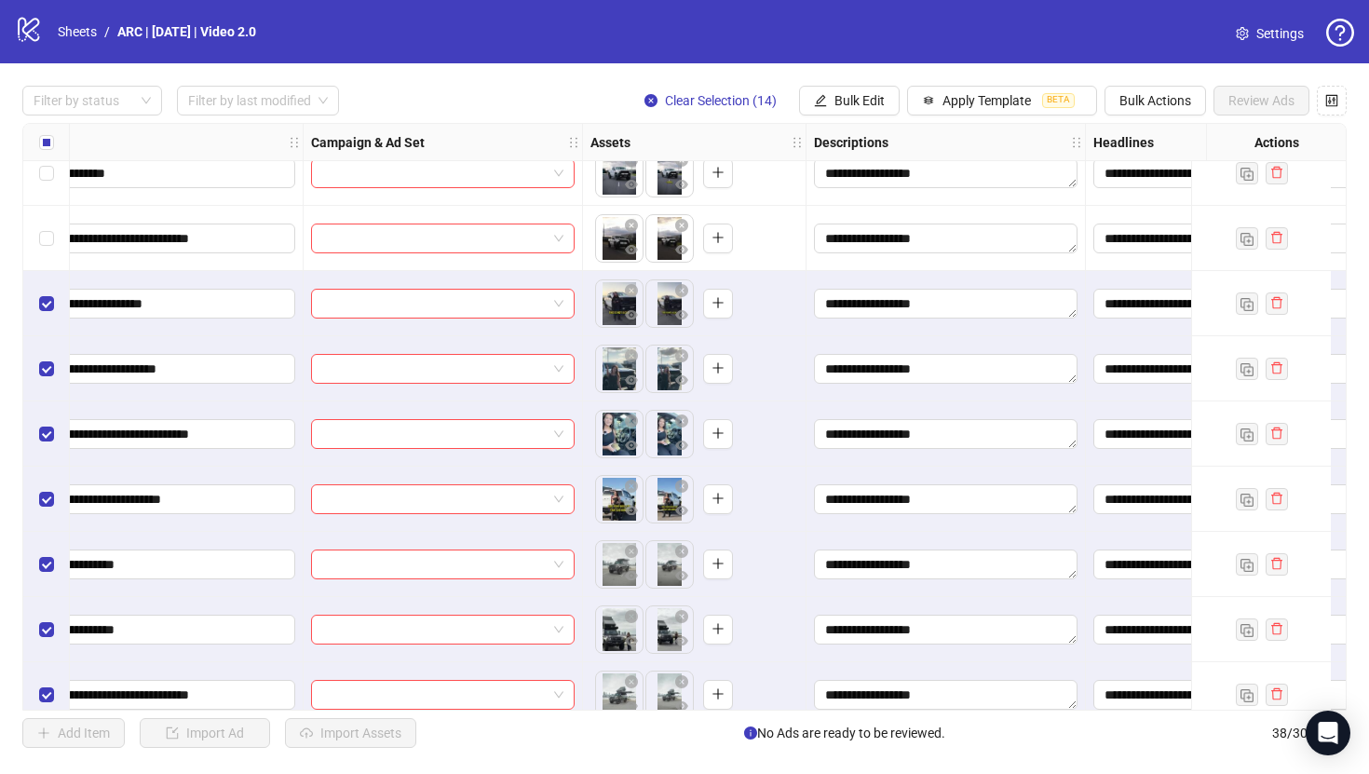
click at [47, 212] on div "Select row 24" at bounding box center [46, 238] width 47 height 65
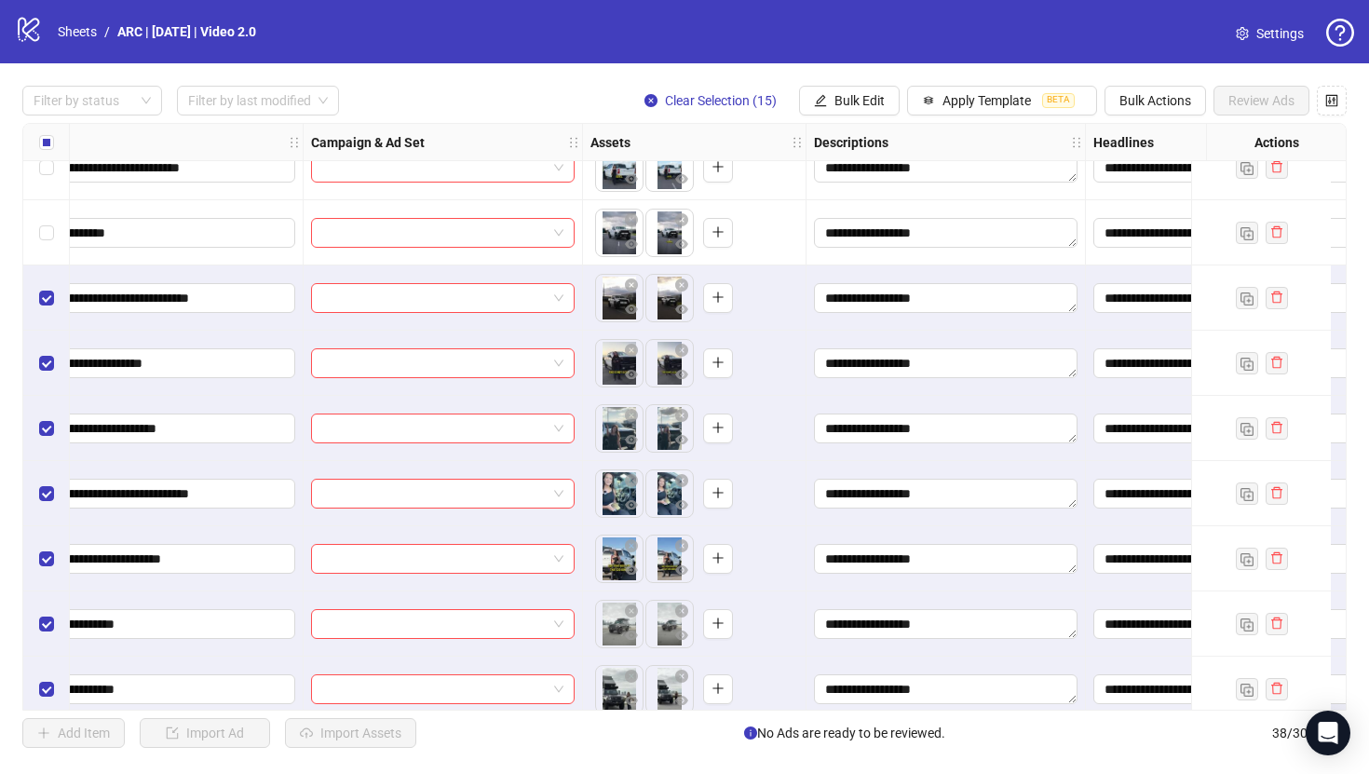
scroll to position [1394, 297]
click at [45, 225] on label "Select row 23" at bounding box center [46, 233] width 15 height 20
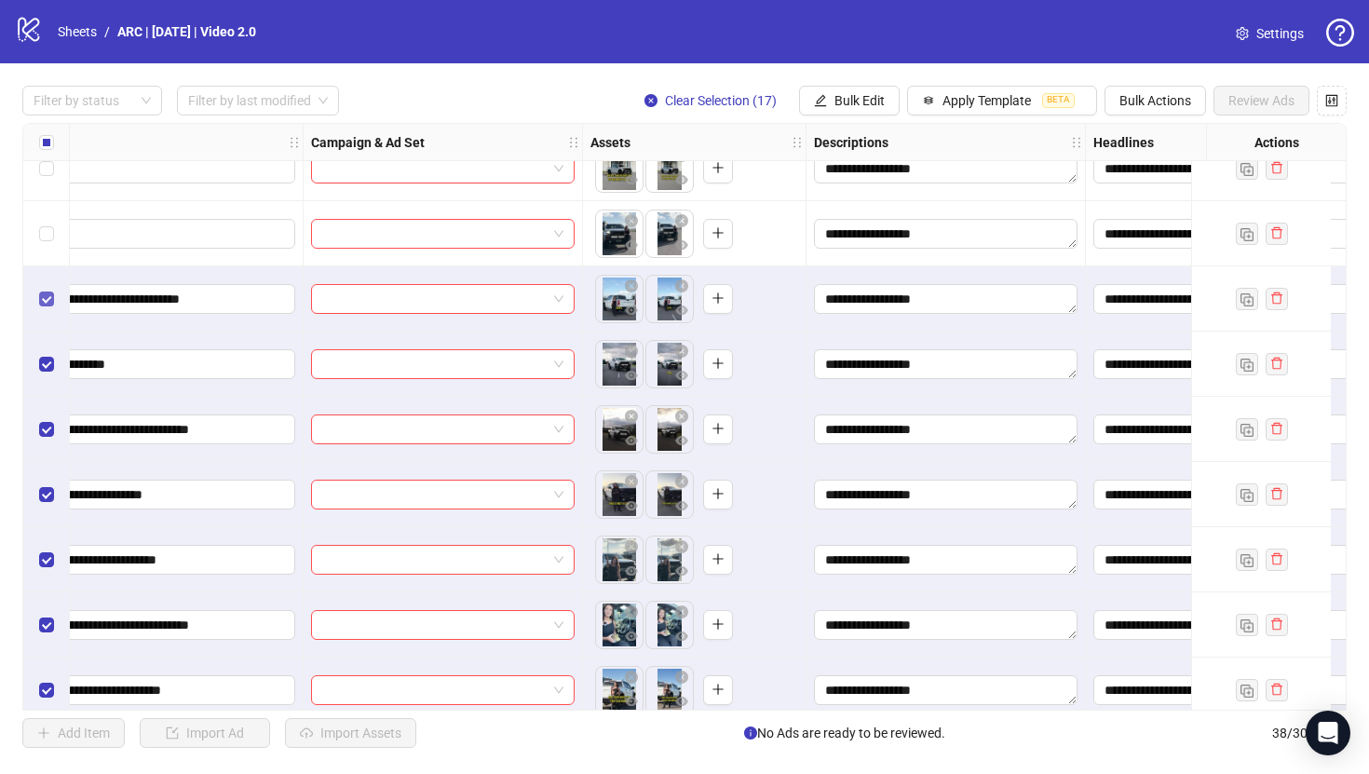
scroll to position [1256, 297]
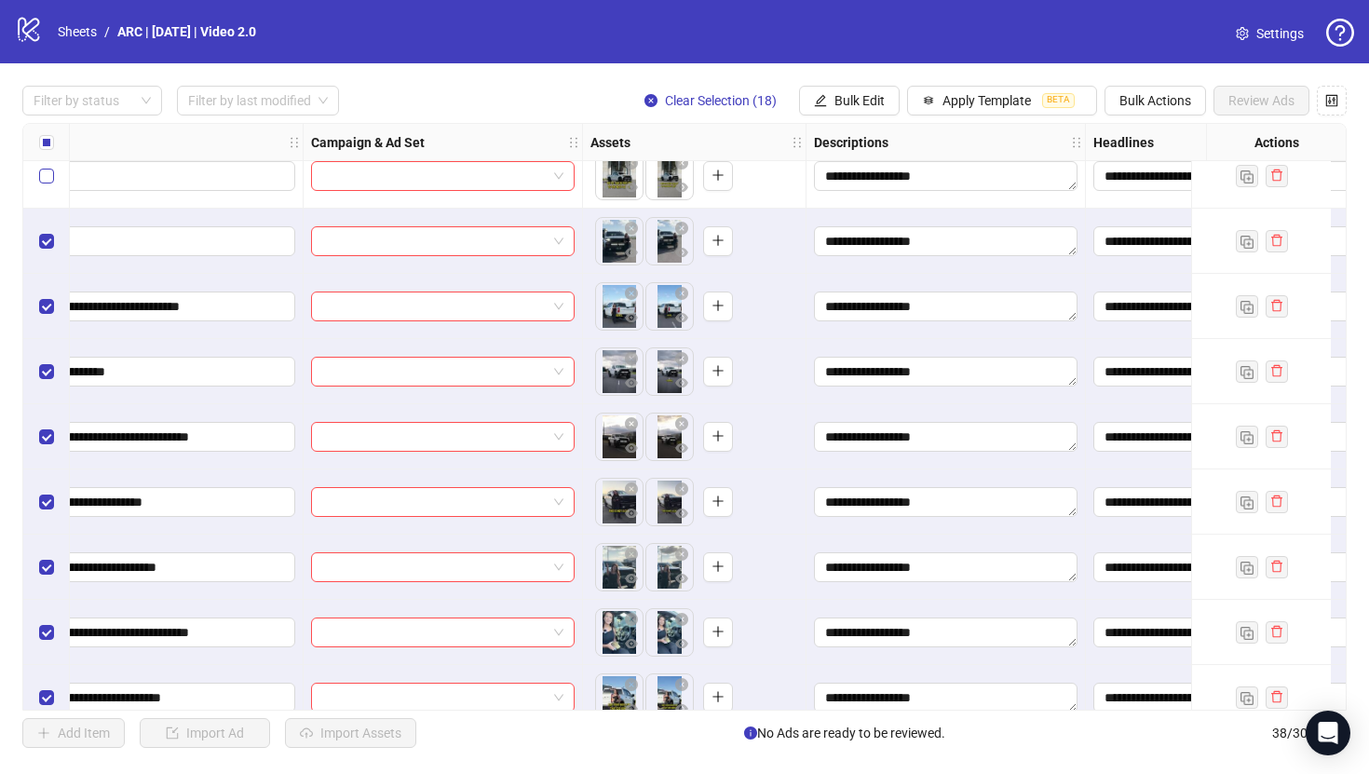
click at [45, 183] on label "Select row 20" at bounding box center [46, 176] width 15 height 20
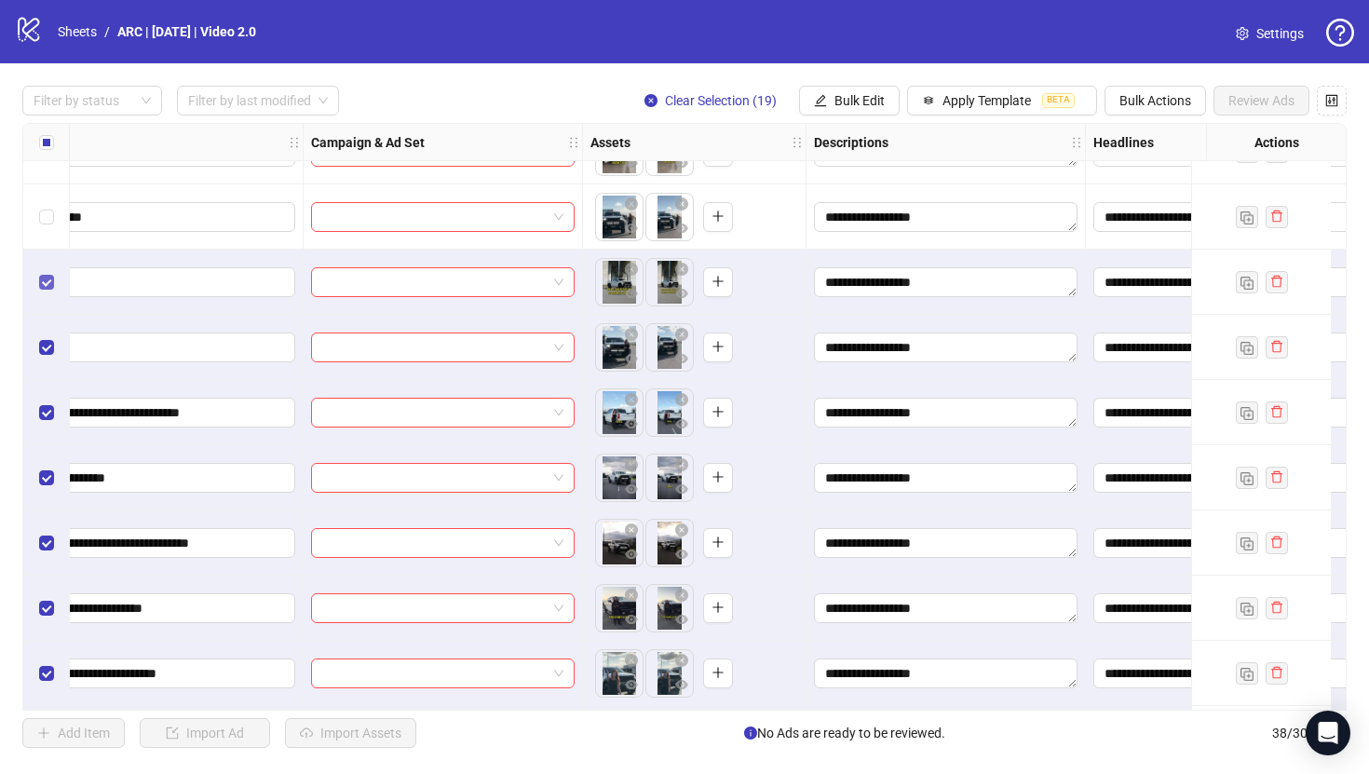
scroll to position [1137, 297]
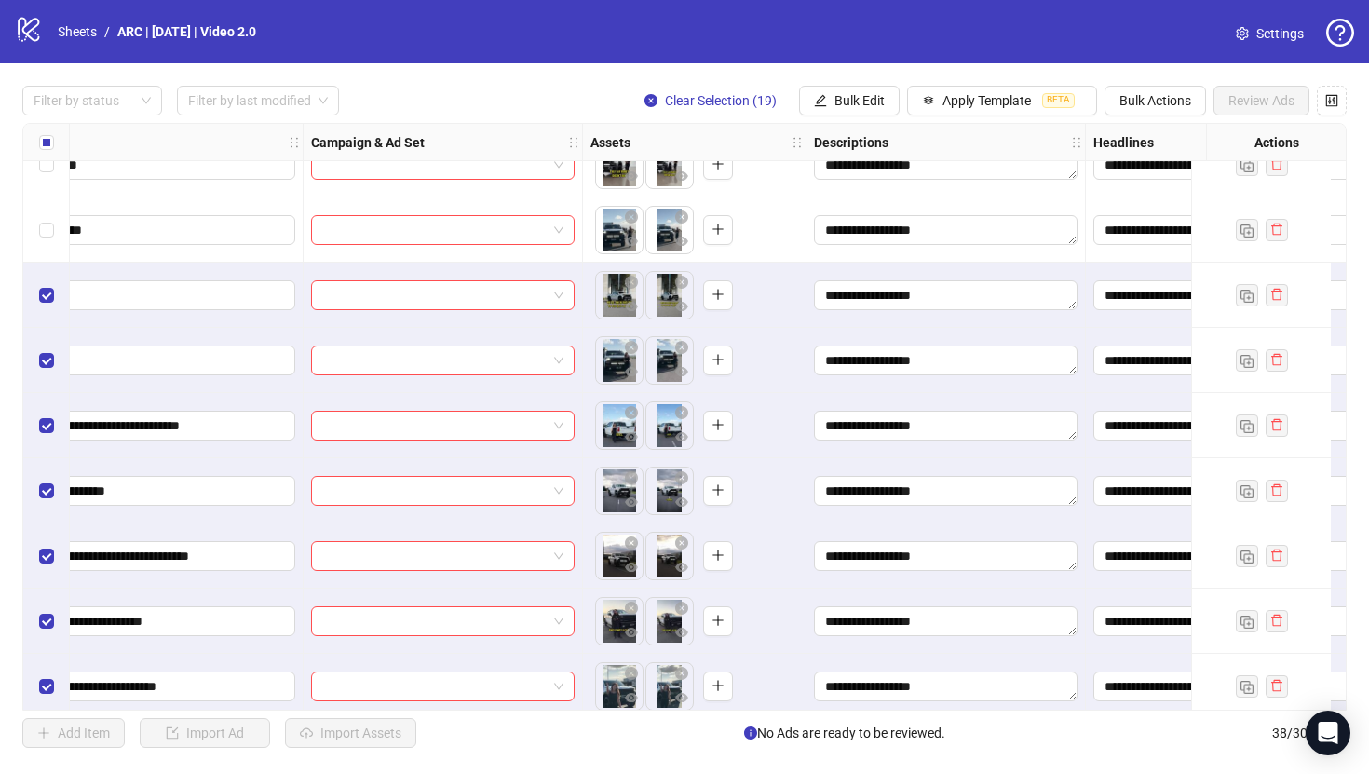
click at [34, 235] on div "Select row 19" at bounding box center [46, 229] width 47 height 65
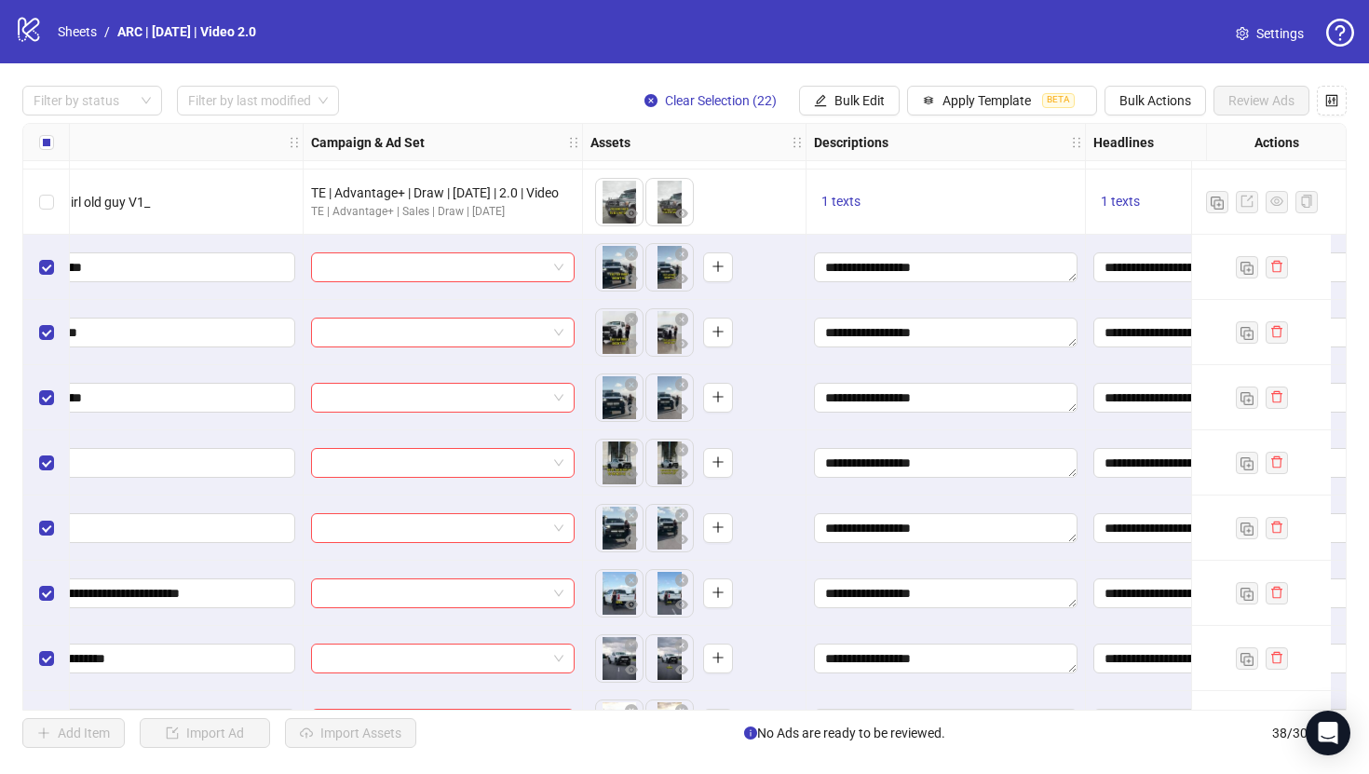
scroll to position [965, 297]
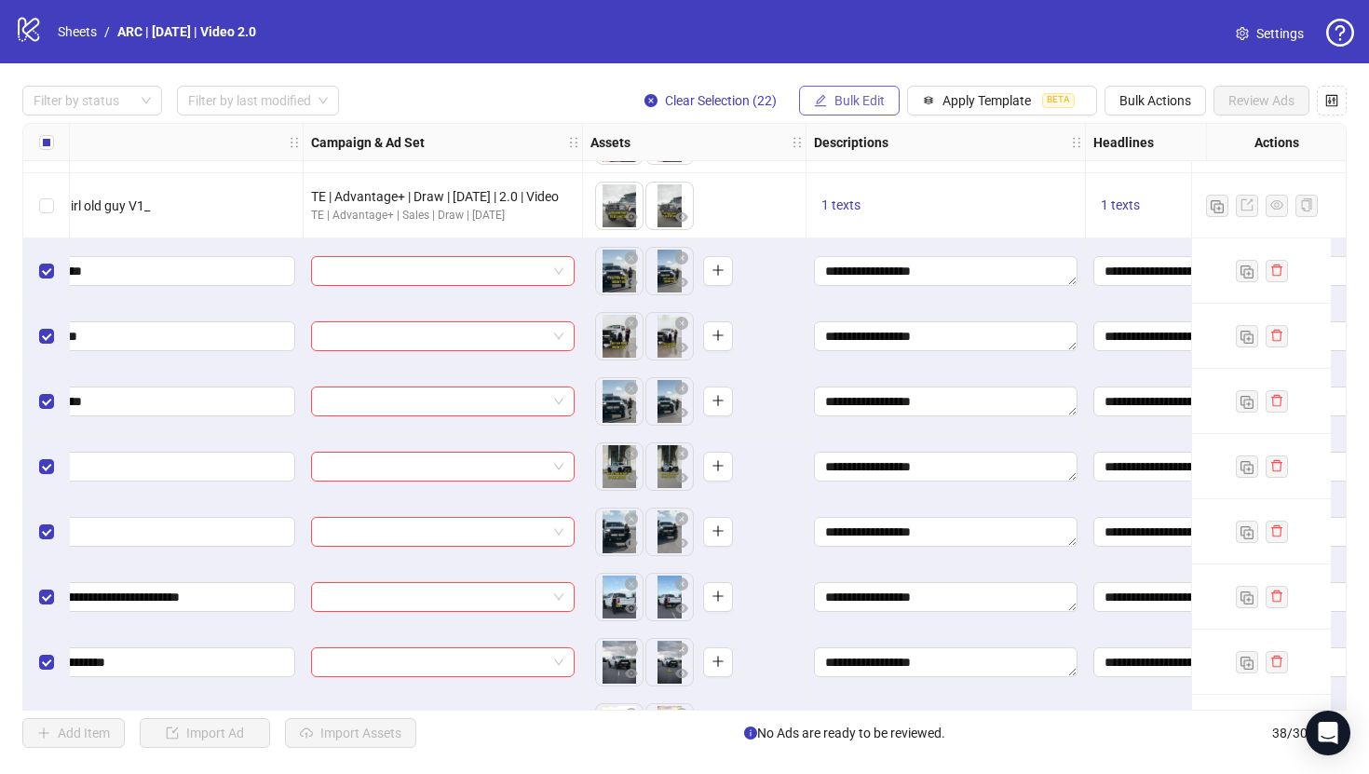
click at [854, 105] on span "Bulk Edit" at bounding box center [859, 100] width 50 height 15
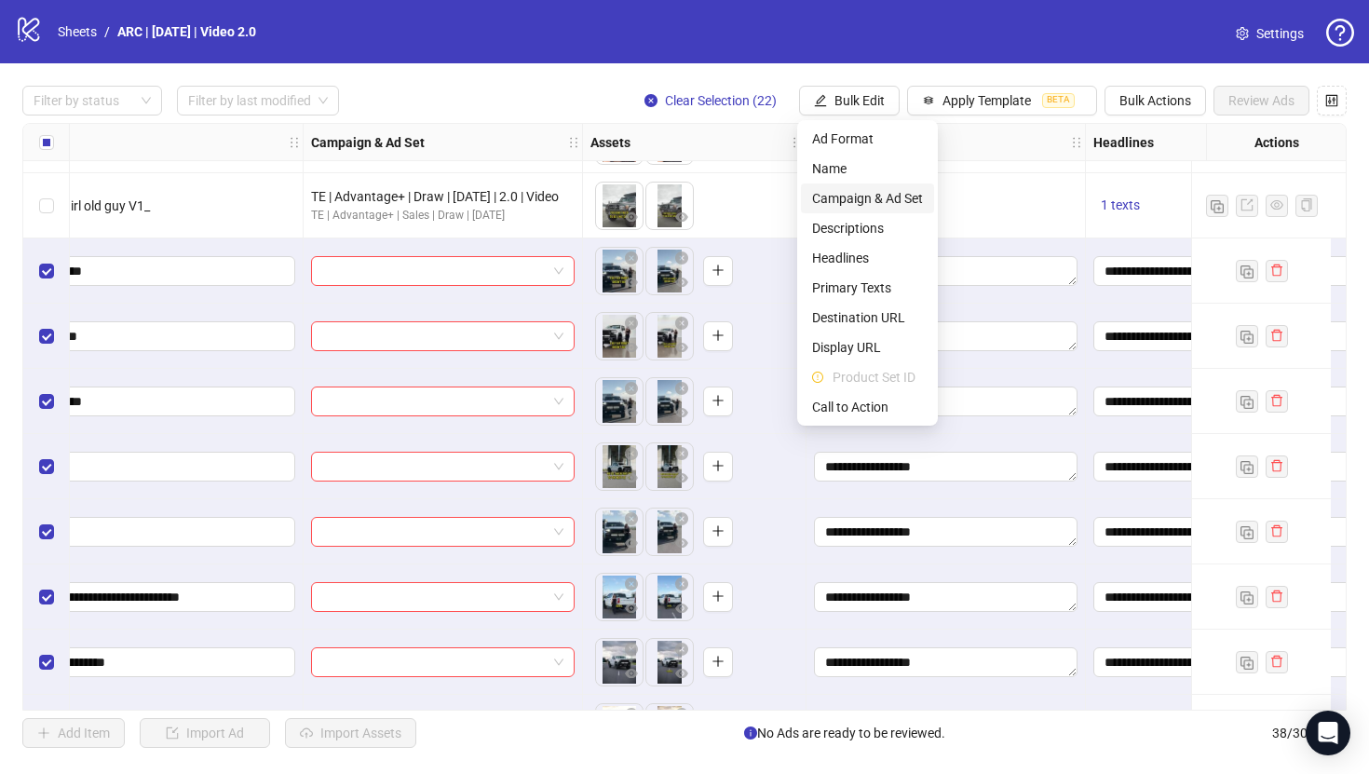
click at [839, 195] on span "Campaign & Ad Set" at bounding box center [867, 198] width 111 height 20
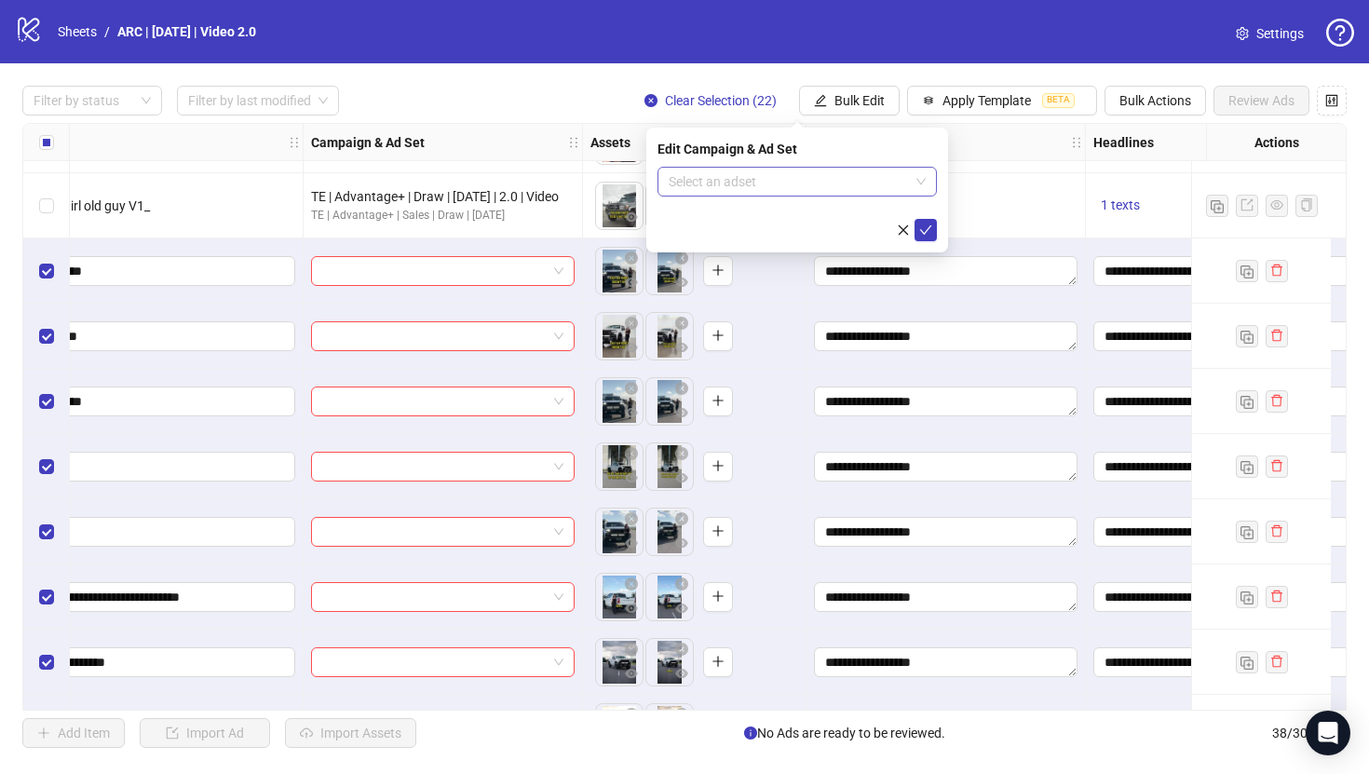
click at [812, 182] on input "search" at bounding box center [788, 182] width 240 height 28
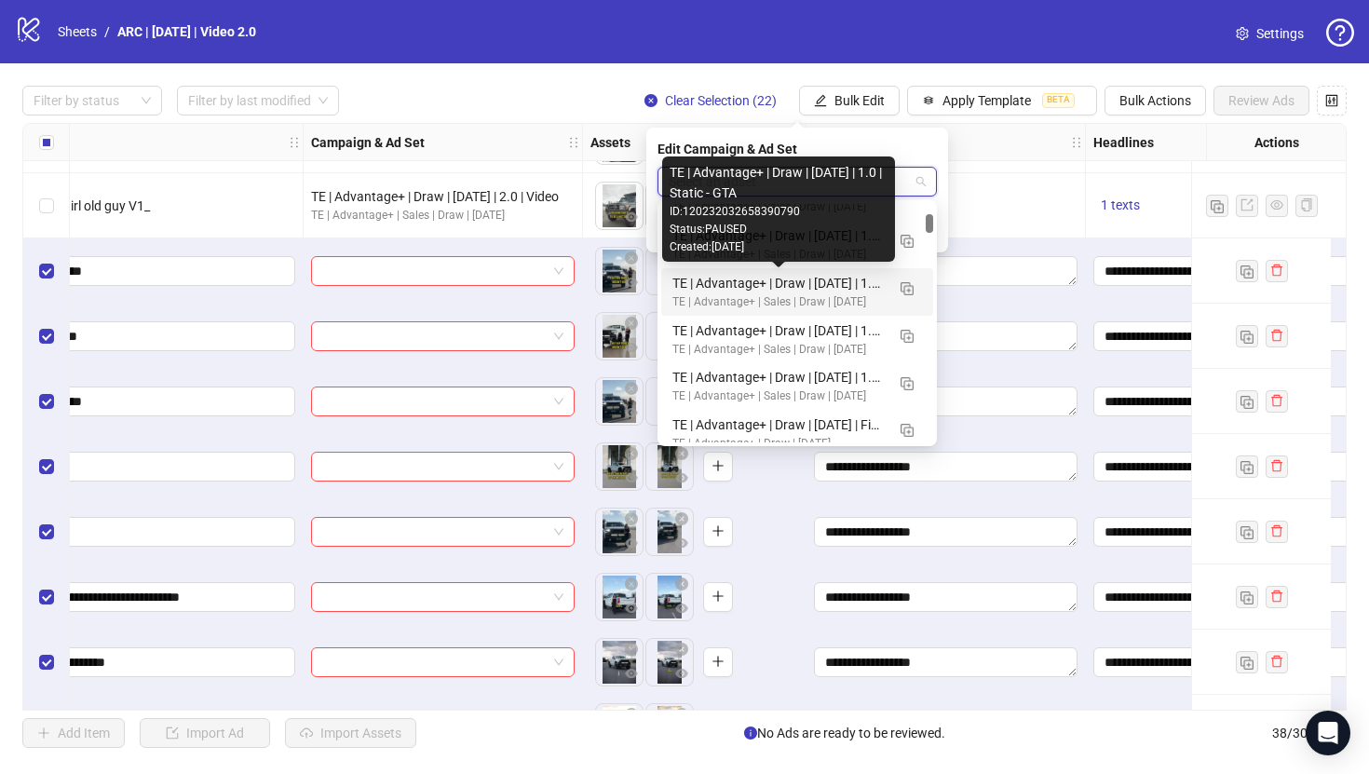
scroll to position [330, 0]
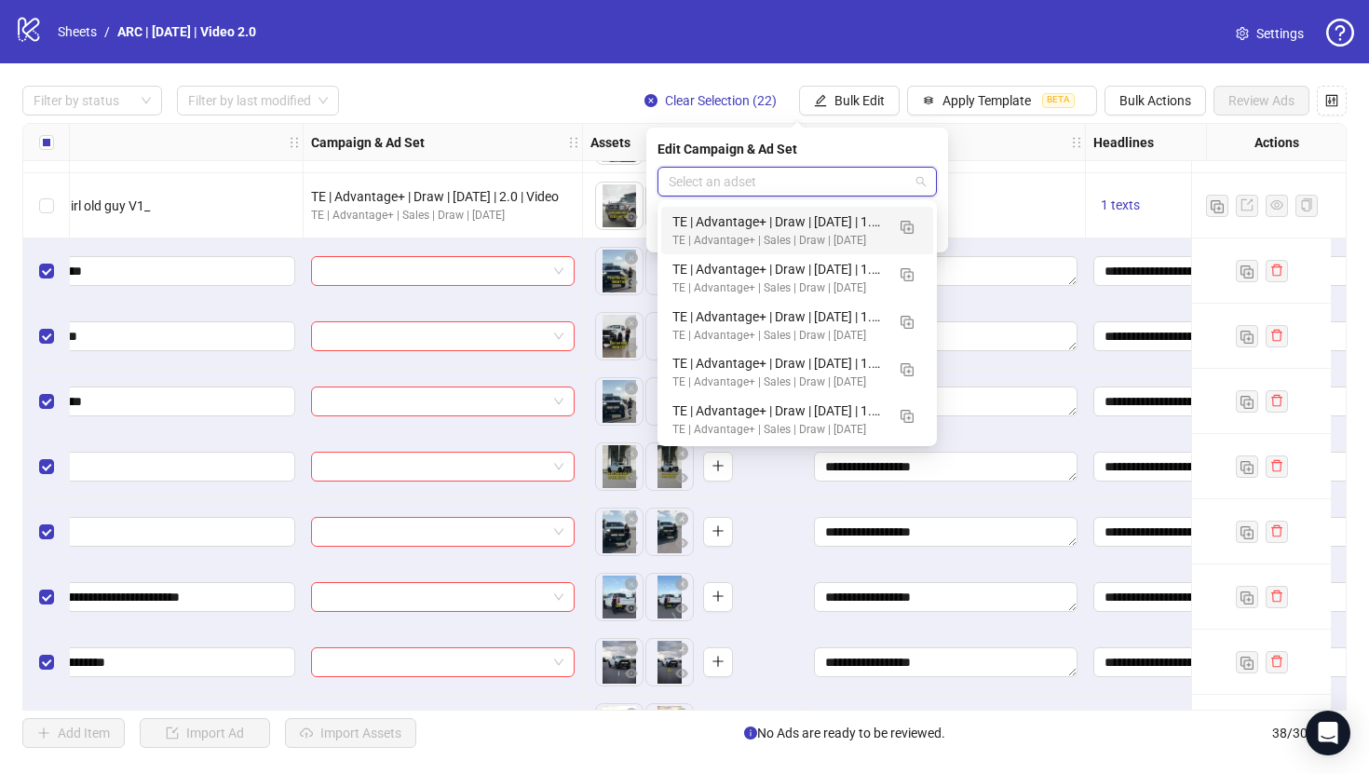
click at [748, 171] on input "search" at bounding box center [788, 182] width 240 height 28
type input "**********"
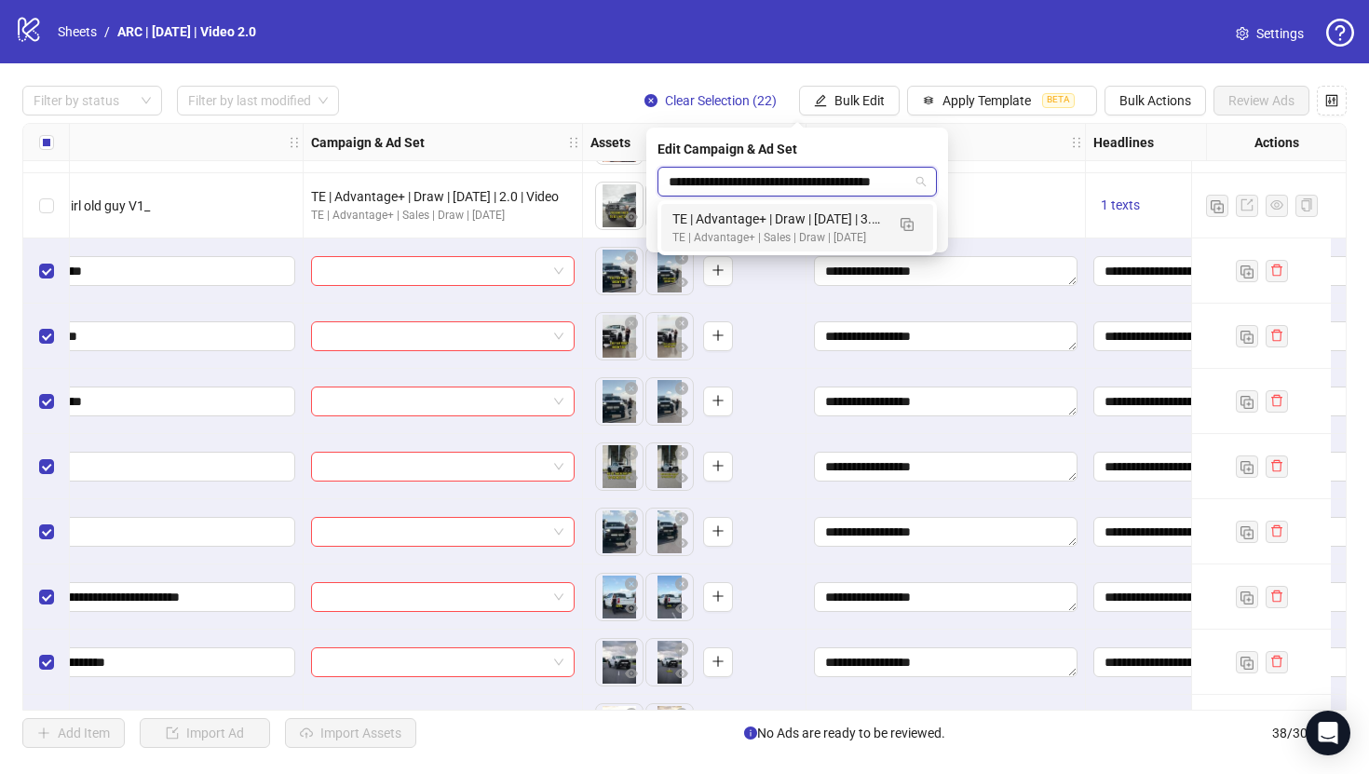
scroll to position [0, 15]
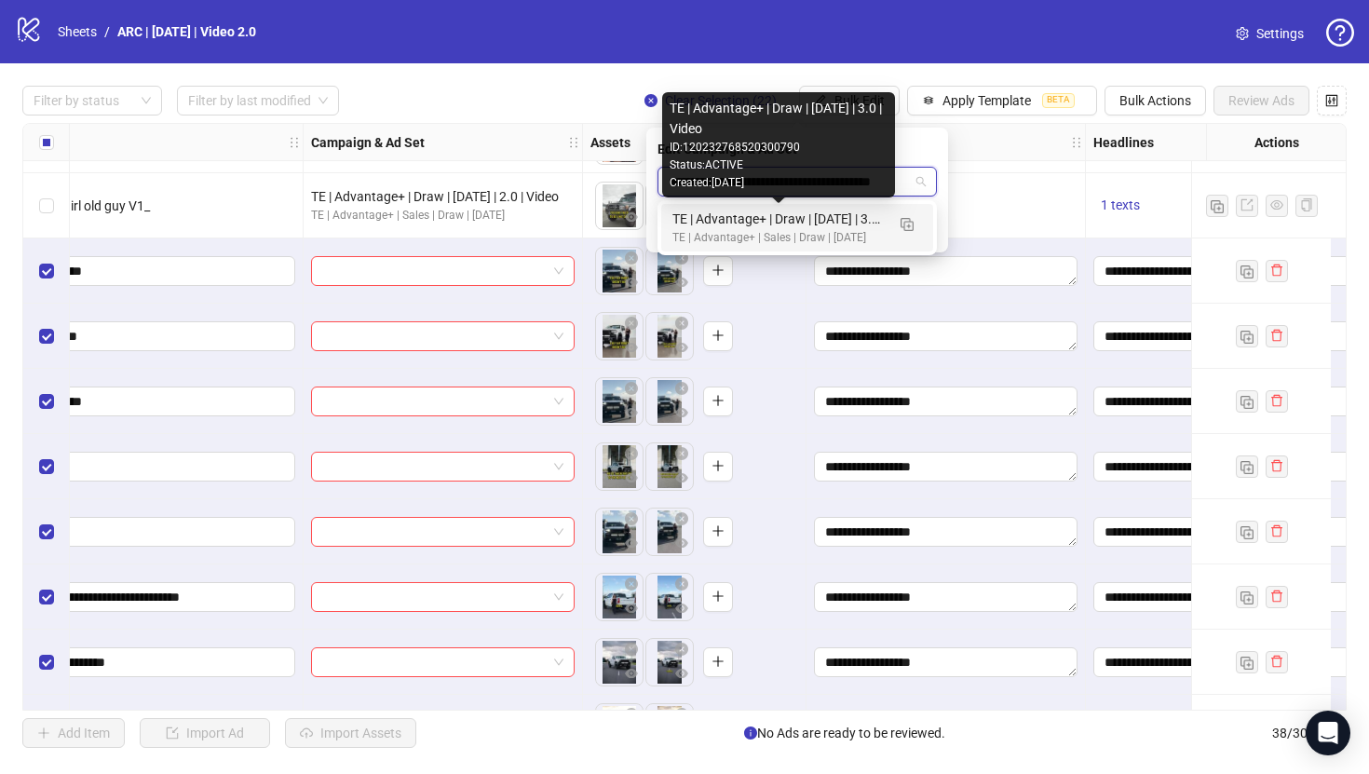
click at [828, 220] on div "TE | Advantage+ | Draw | [DATE] | 3.0 | Video" at bounding box center [778, 219] width 212 height 20
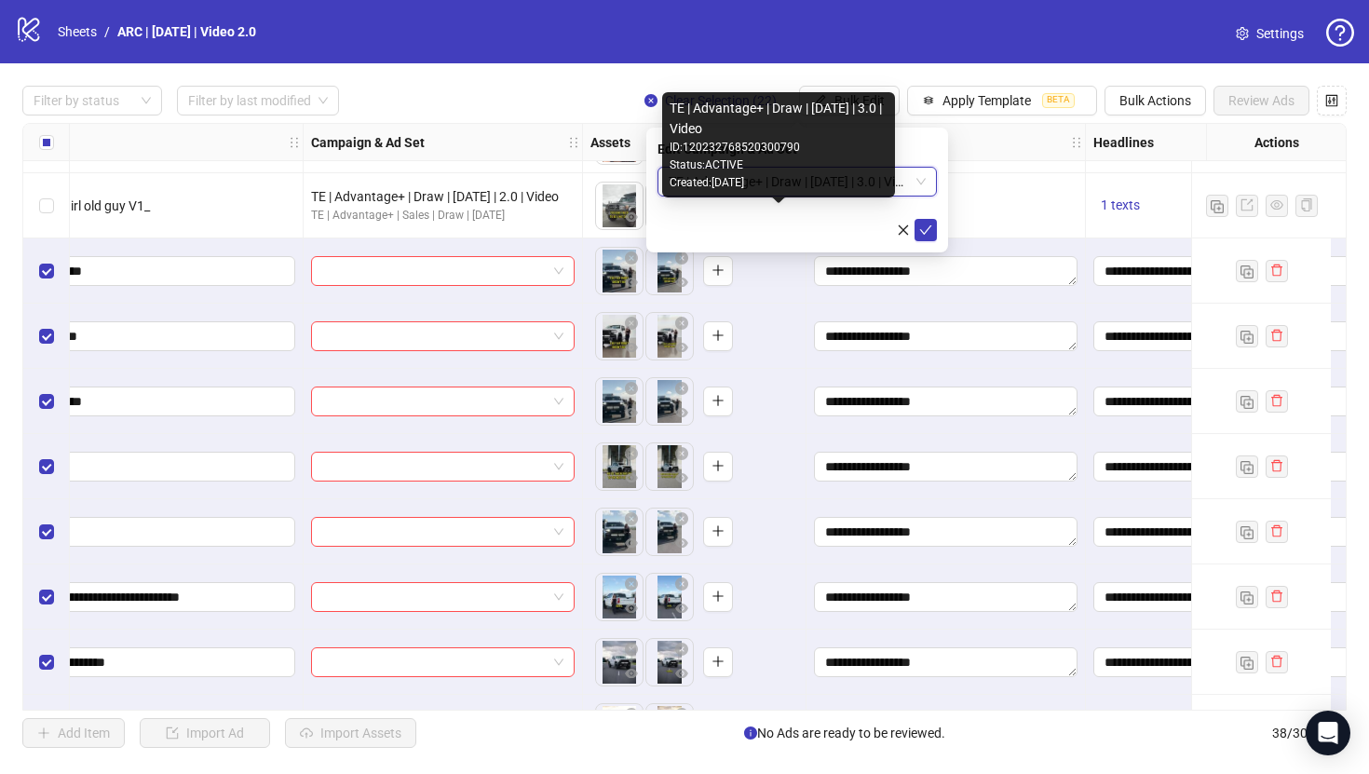
scroll to position [0, 0]
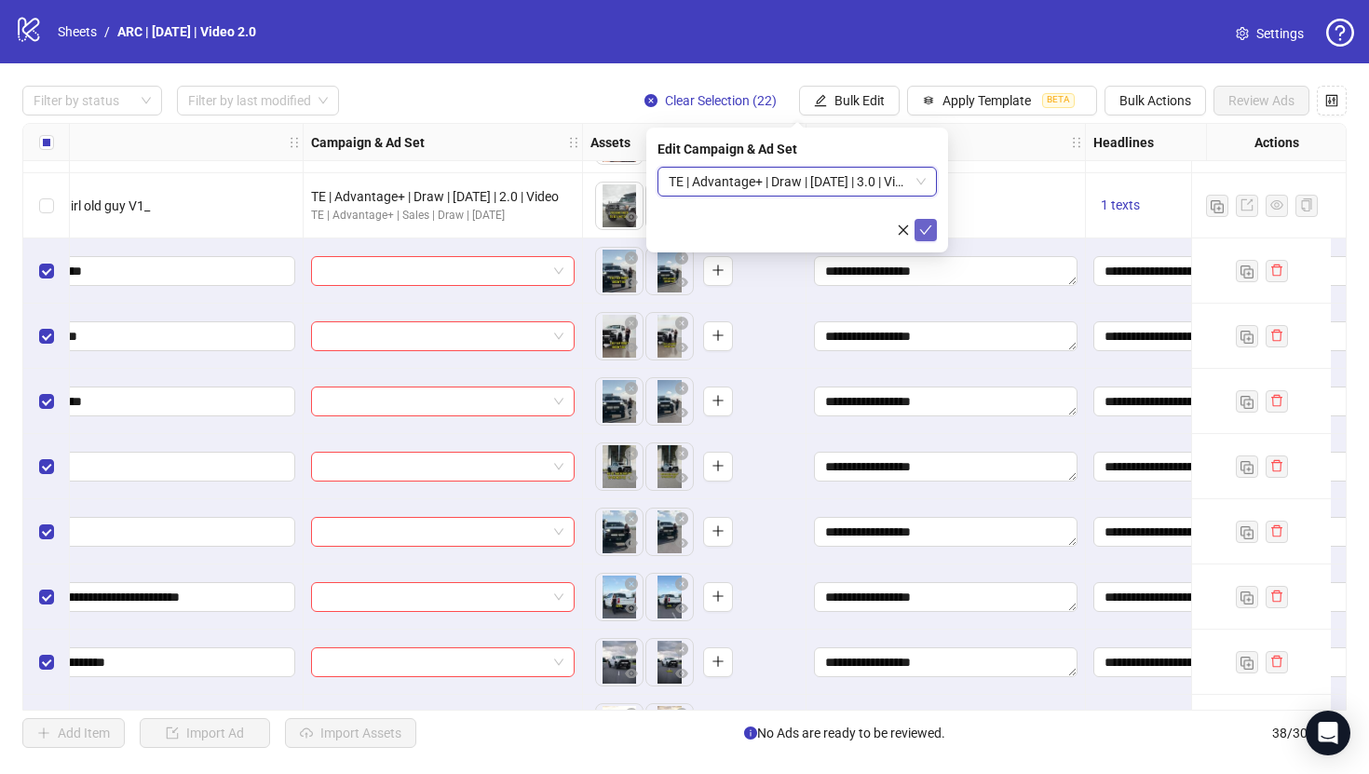
click at [929, 231] on icon "check" at bounding box center [925, 229] width 13 height 13
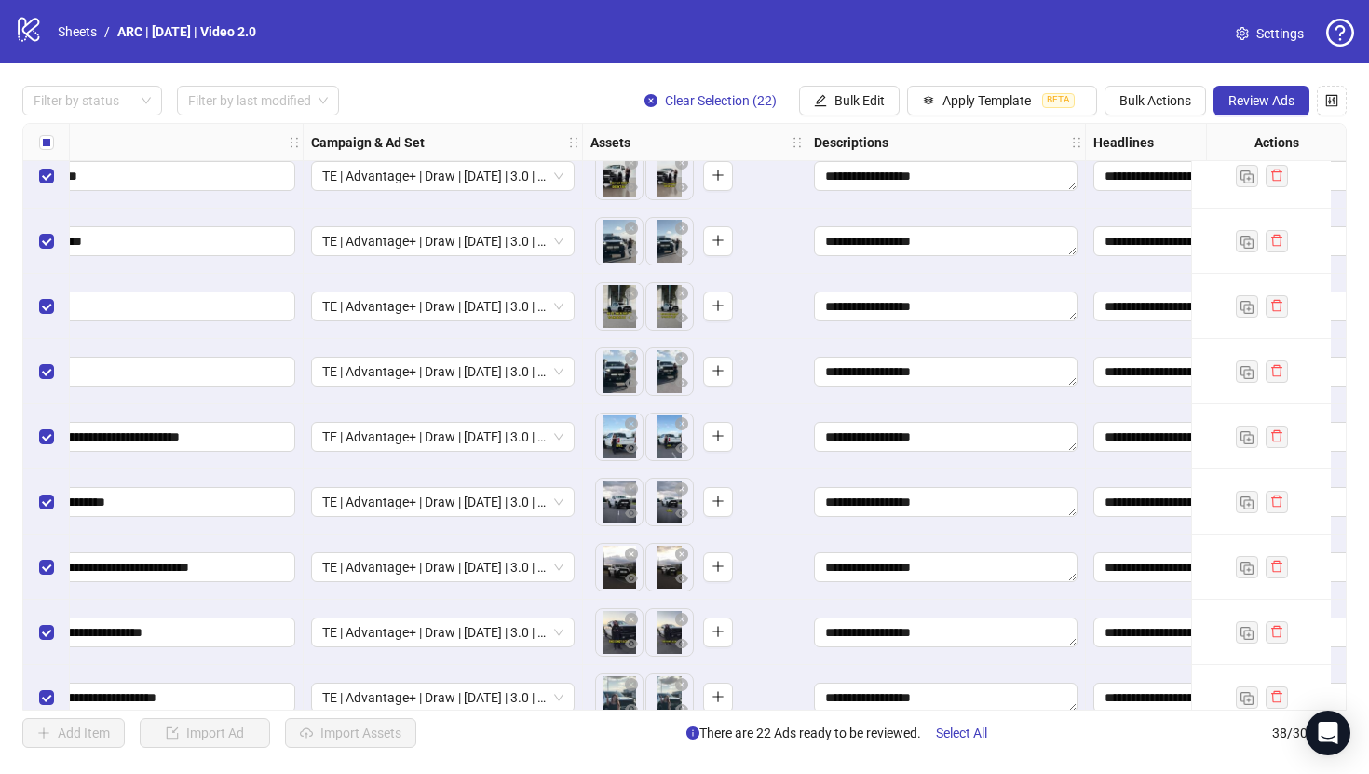
scroll to position [1114, 297]
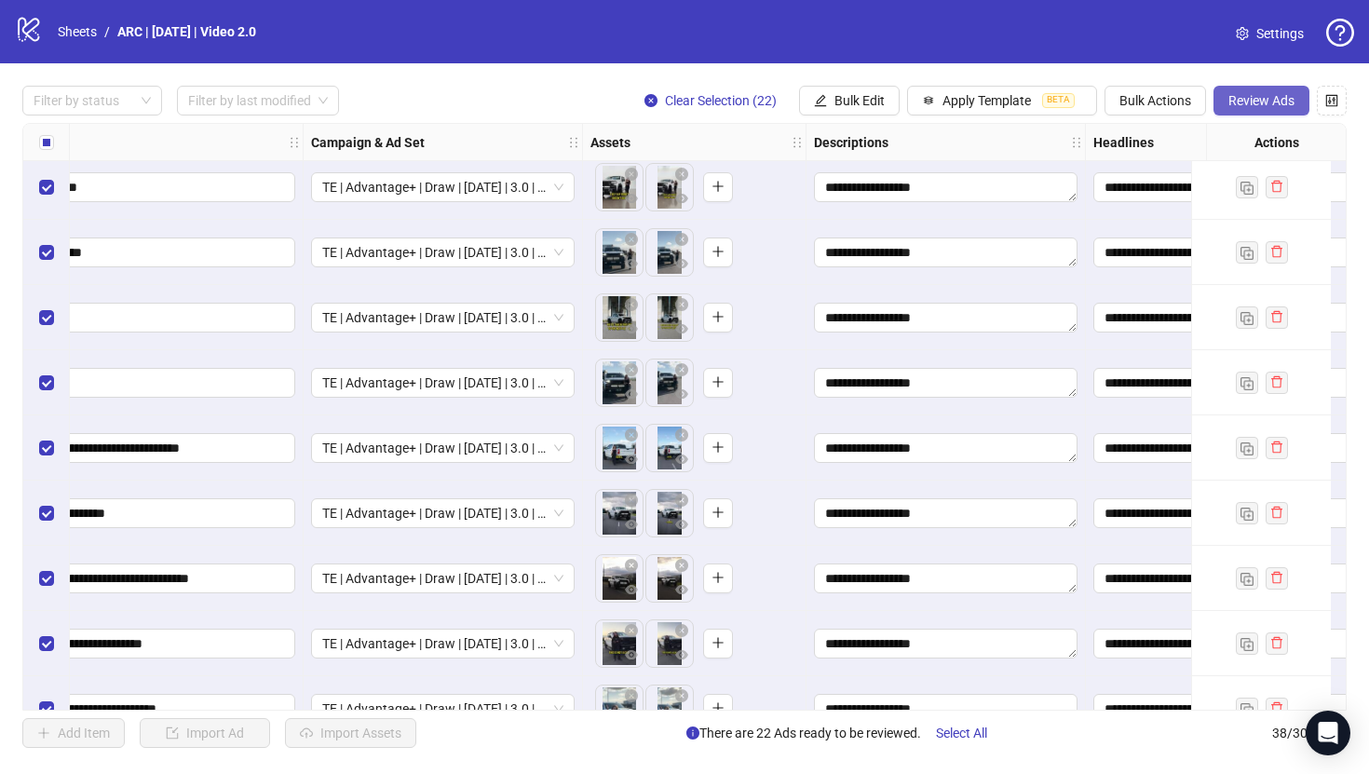
click at [1272, 104] on span "Review Ads" at bounding box center [1261, 100] width 66 height 15
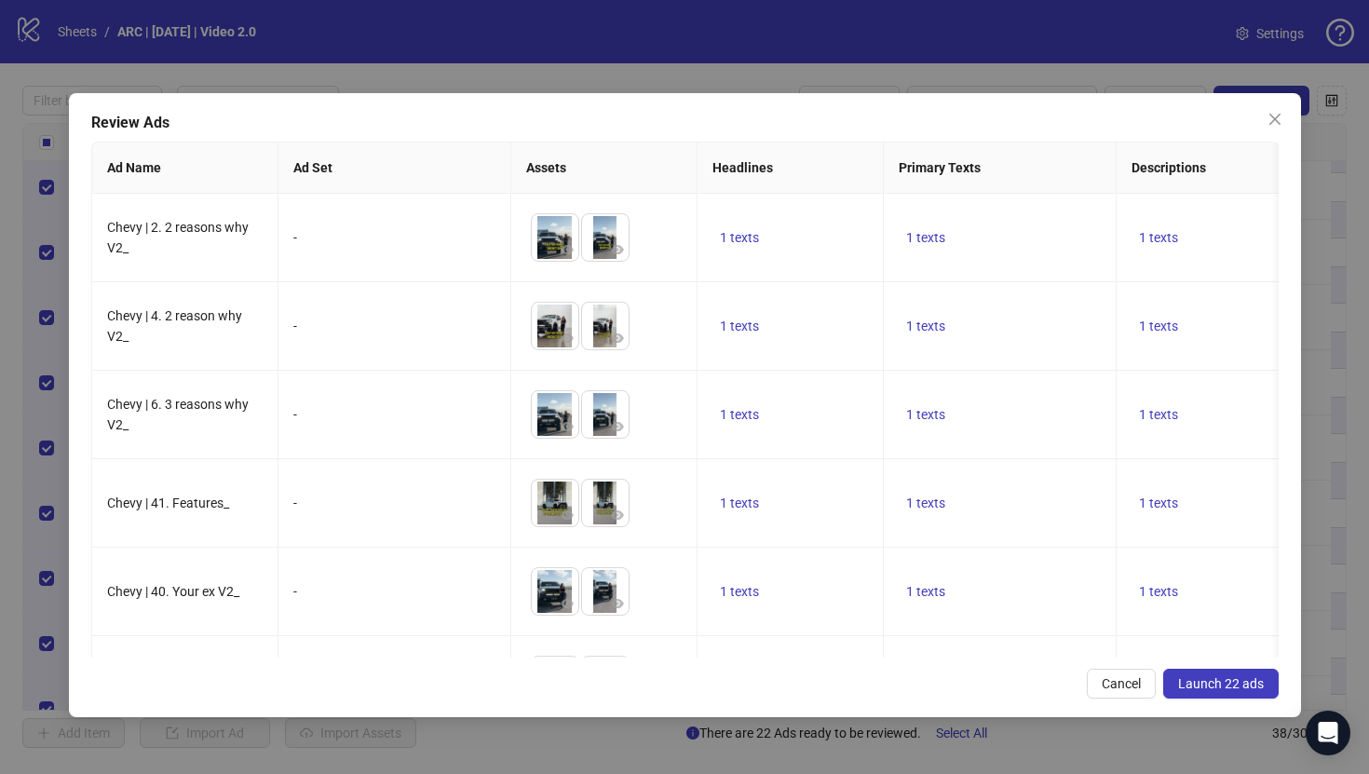
click at [1228, 678] on span "Launch 22 ads" at bounding box center [1221, 683] width 86 height 15
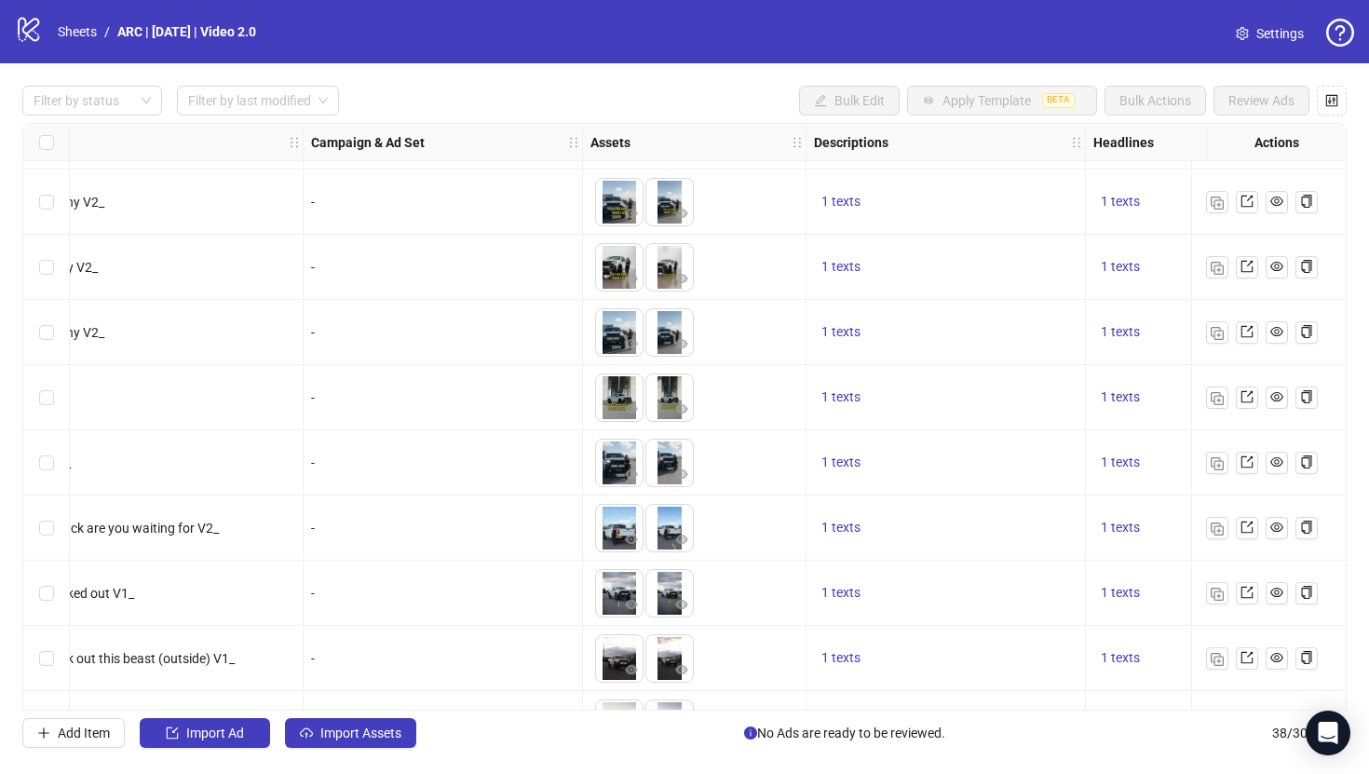
scroll to position [1029, 297]
